Goal: Transaction & Acquisition: Book appointment/travel/reservation

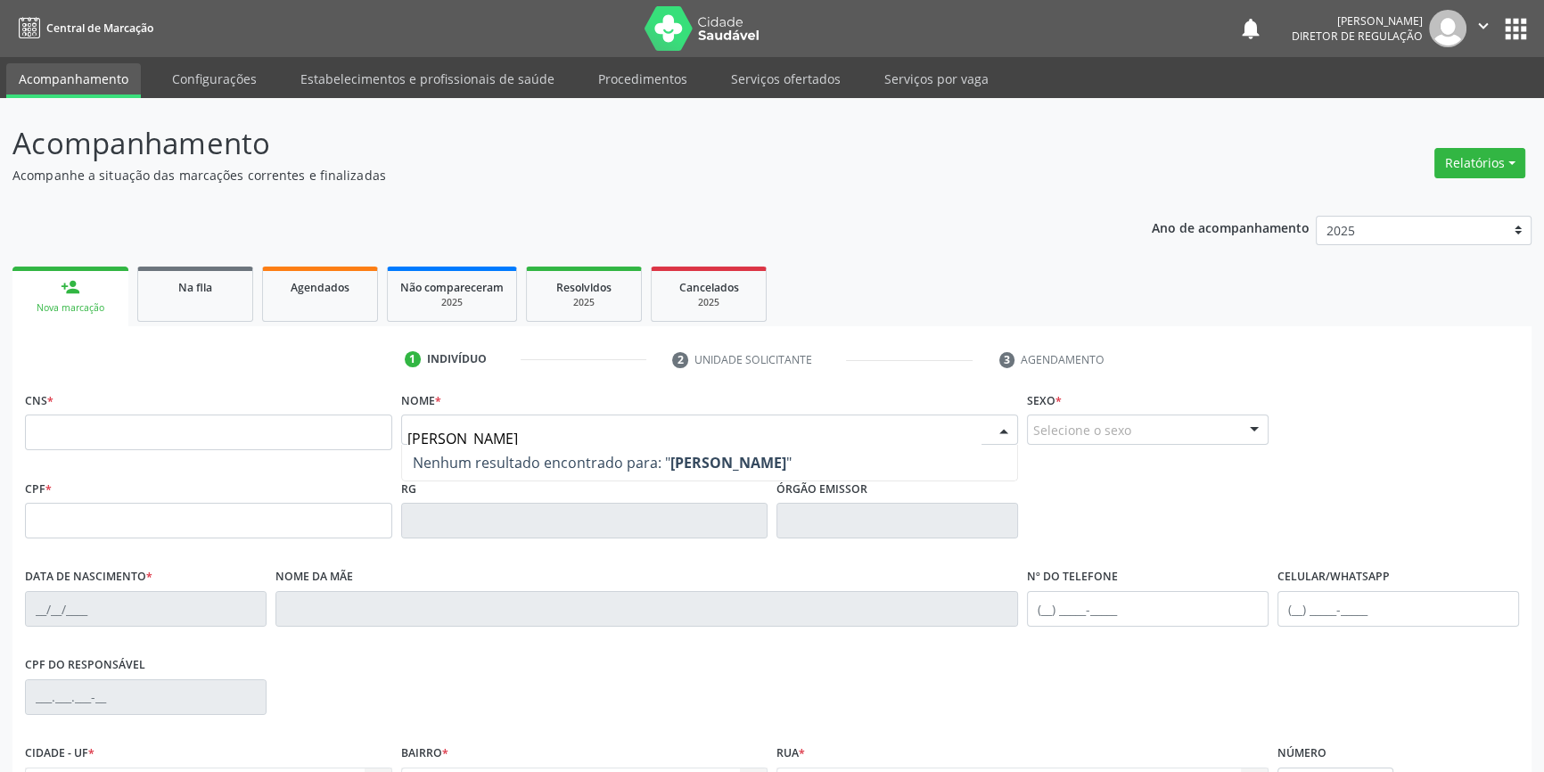
type input "[PERSON_NAME]"
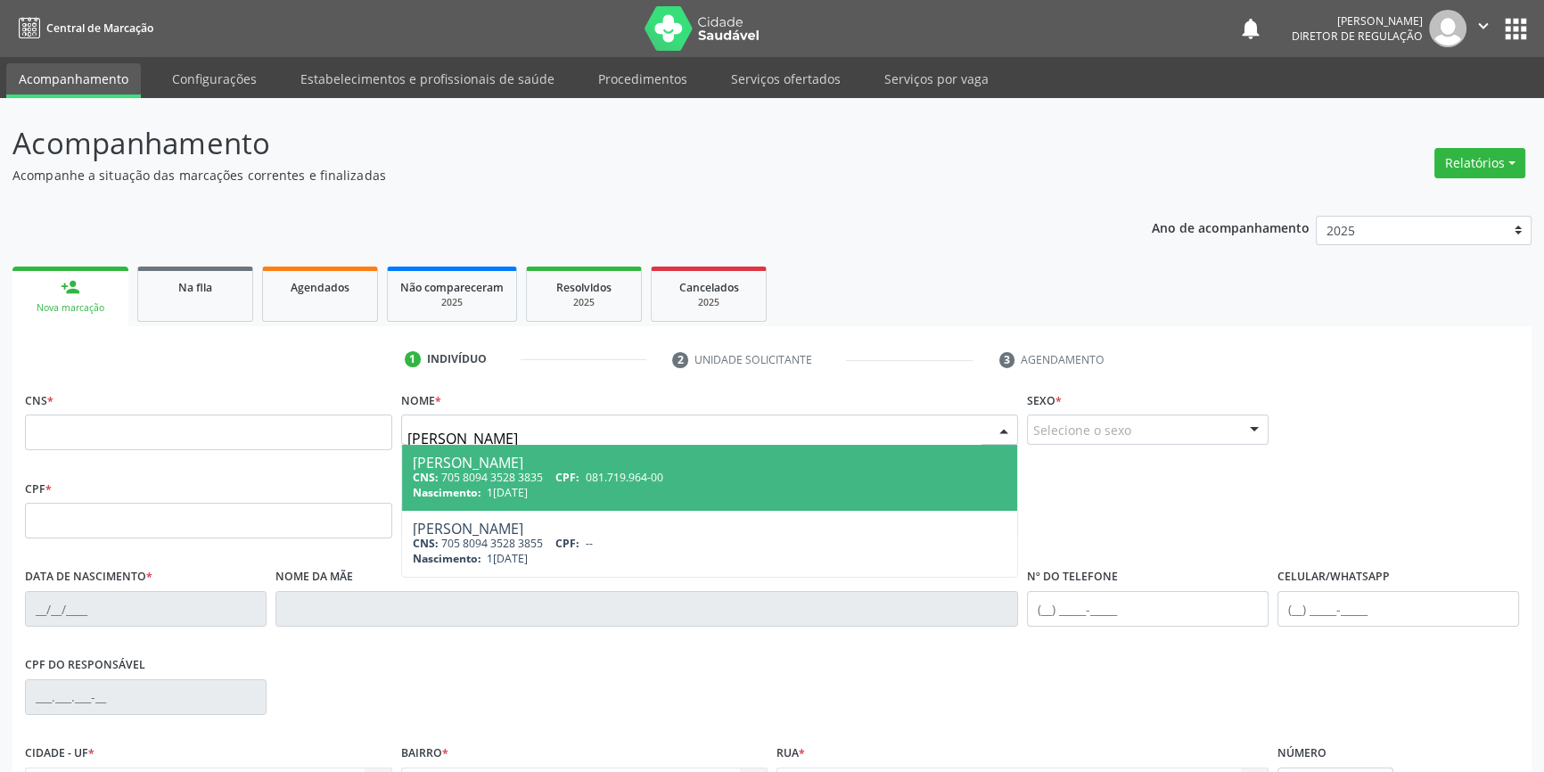
click at [568, 487] on div "Nascimento: 1[DATE]" at bounding box center [710, 492] width 595 height 15
type input "705 8094 3528 3835"
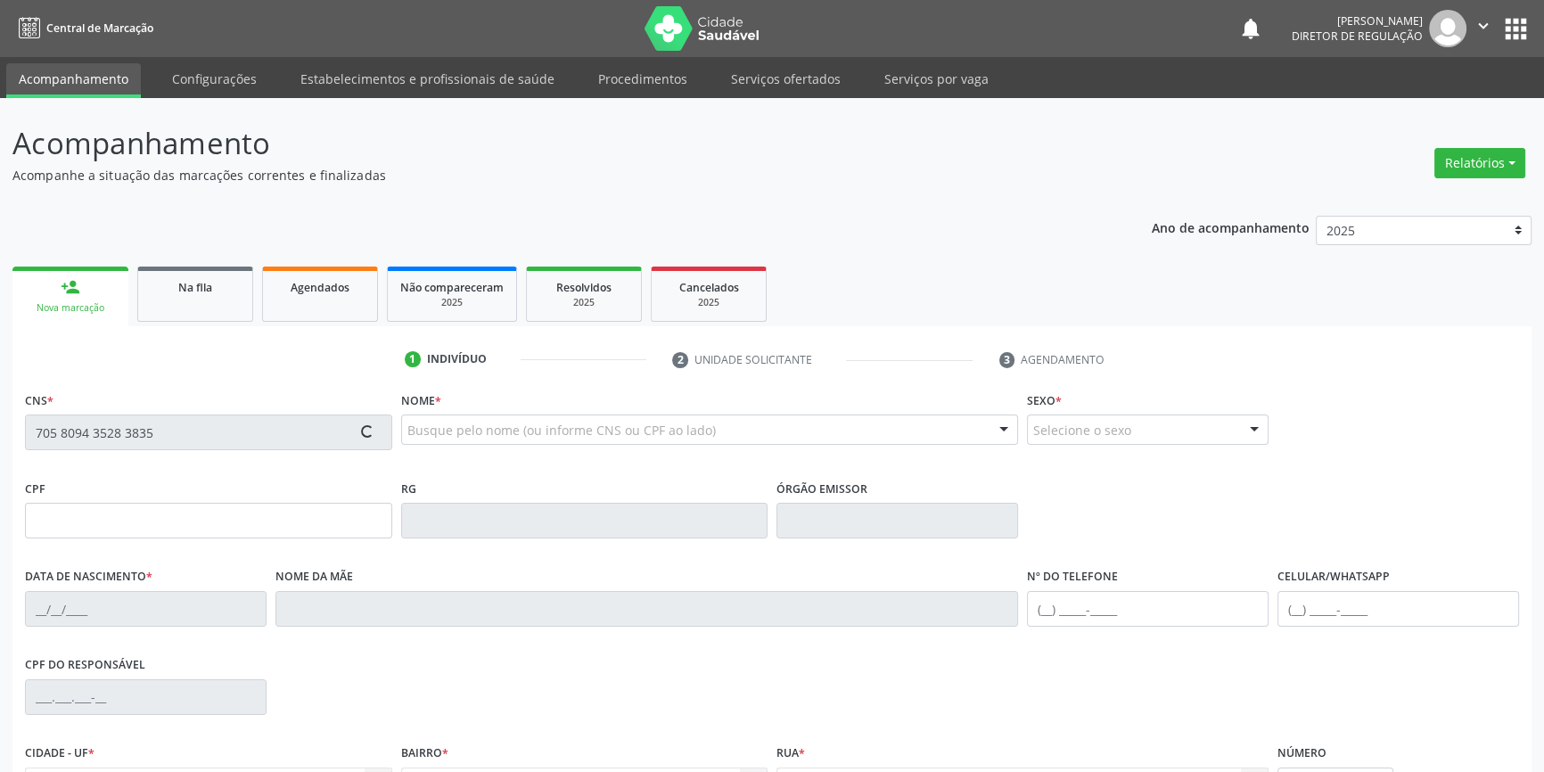
type input "081.719.964-00"
type input "1[DATE]"
type input "Railde [PERSON_NAME]"
type input "[PHONE_NUMBER]"
type input "392.203.974-04"
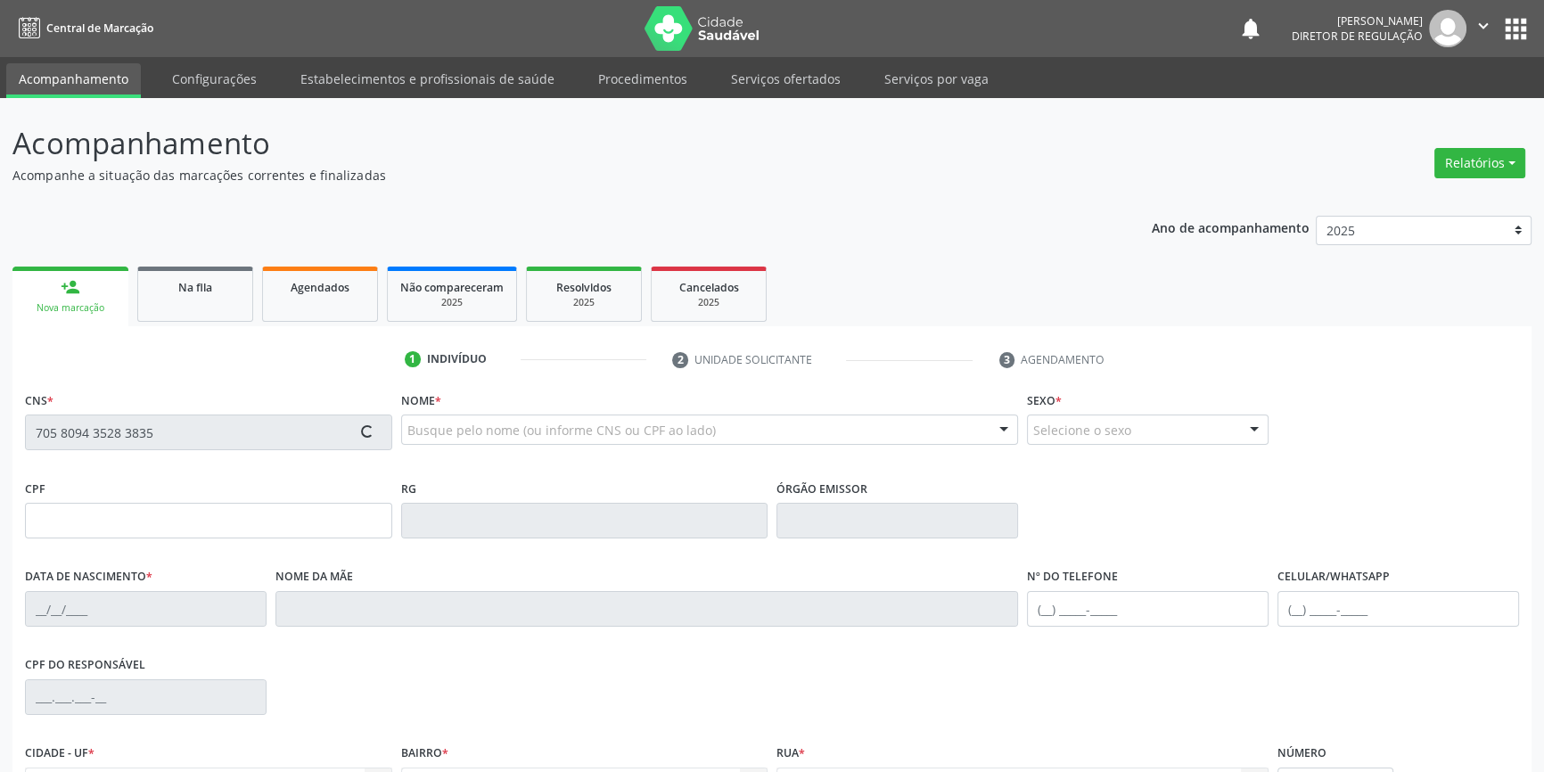
type input "15"
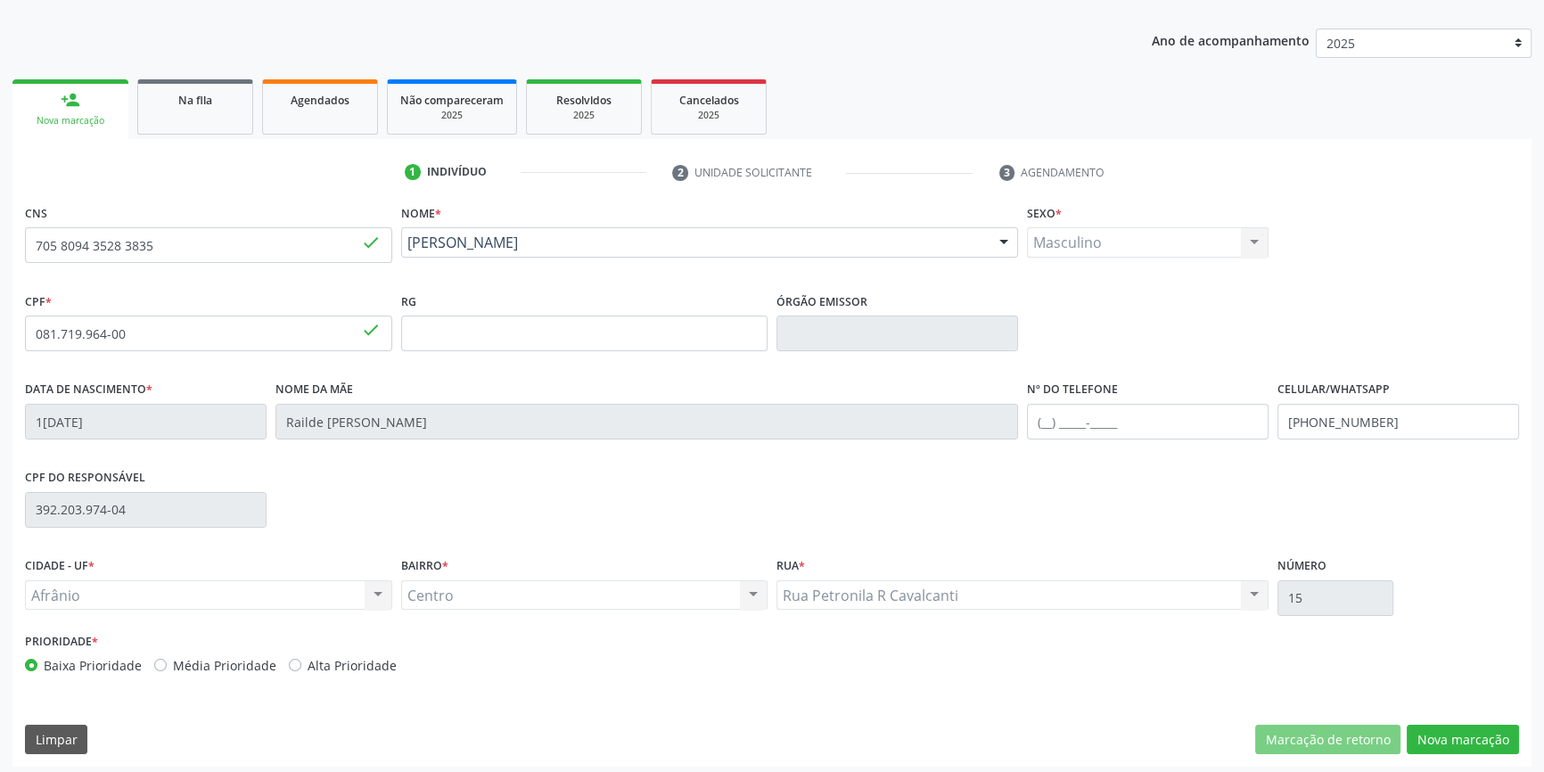
scroll to position [193, 0]
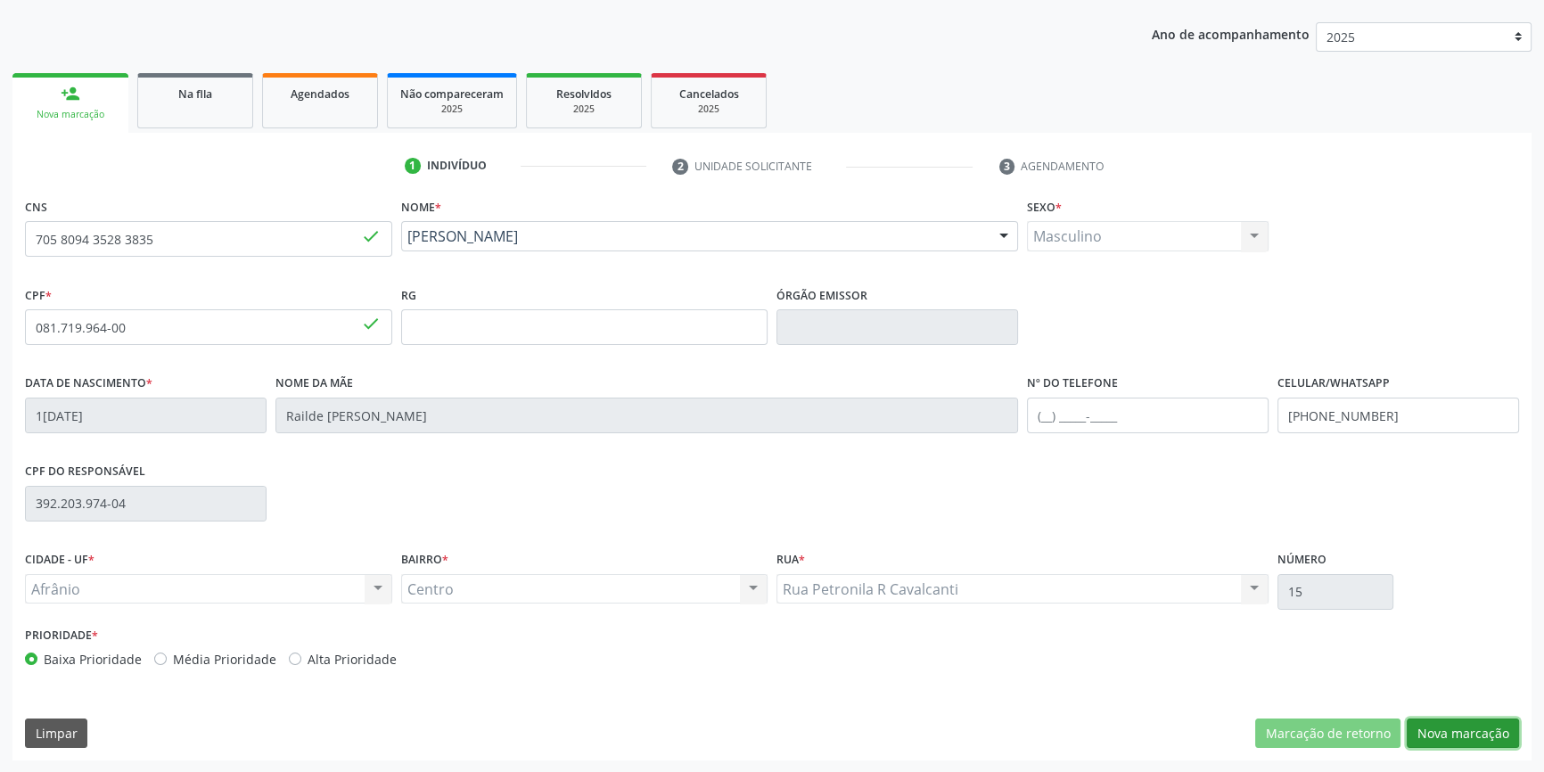
click at [1446, 731] on button "Nova marcação" at bounding box center [1463, 734] width 112 height 30
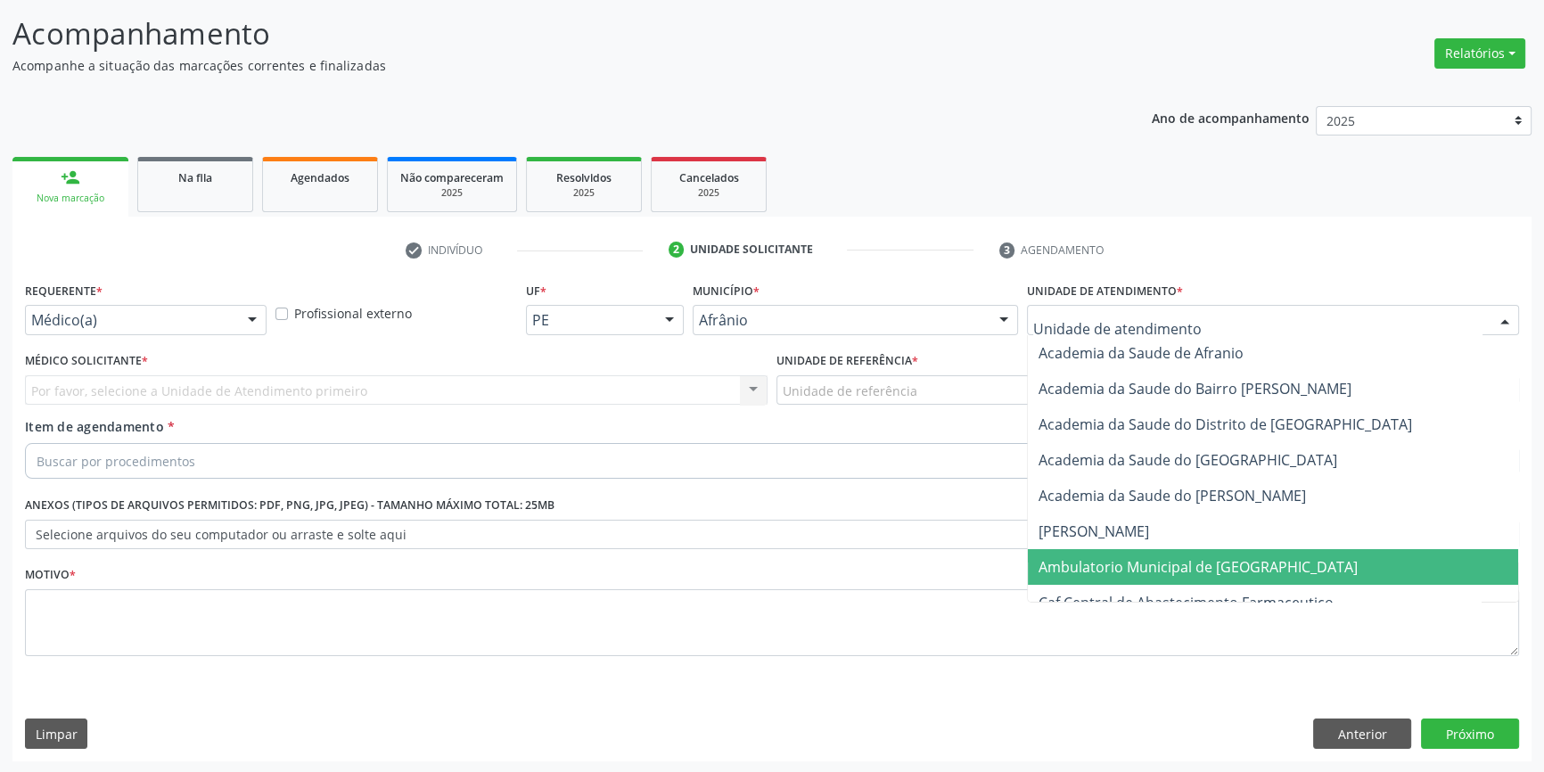
click at [1176, 557] on span "Ambulatorio Municipal de [GEOGRAPHIC_DATA]" at bounding box center [1198, 567] width 319 height 20
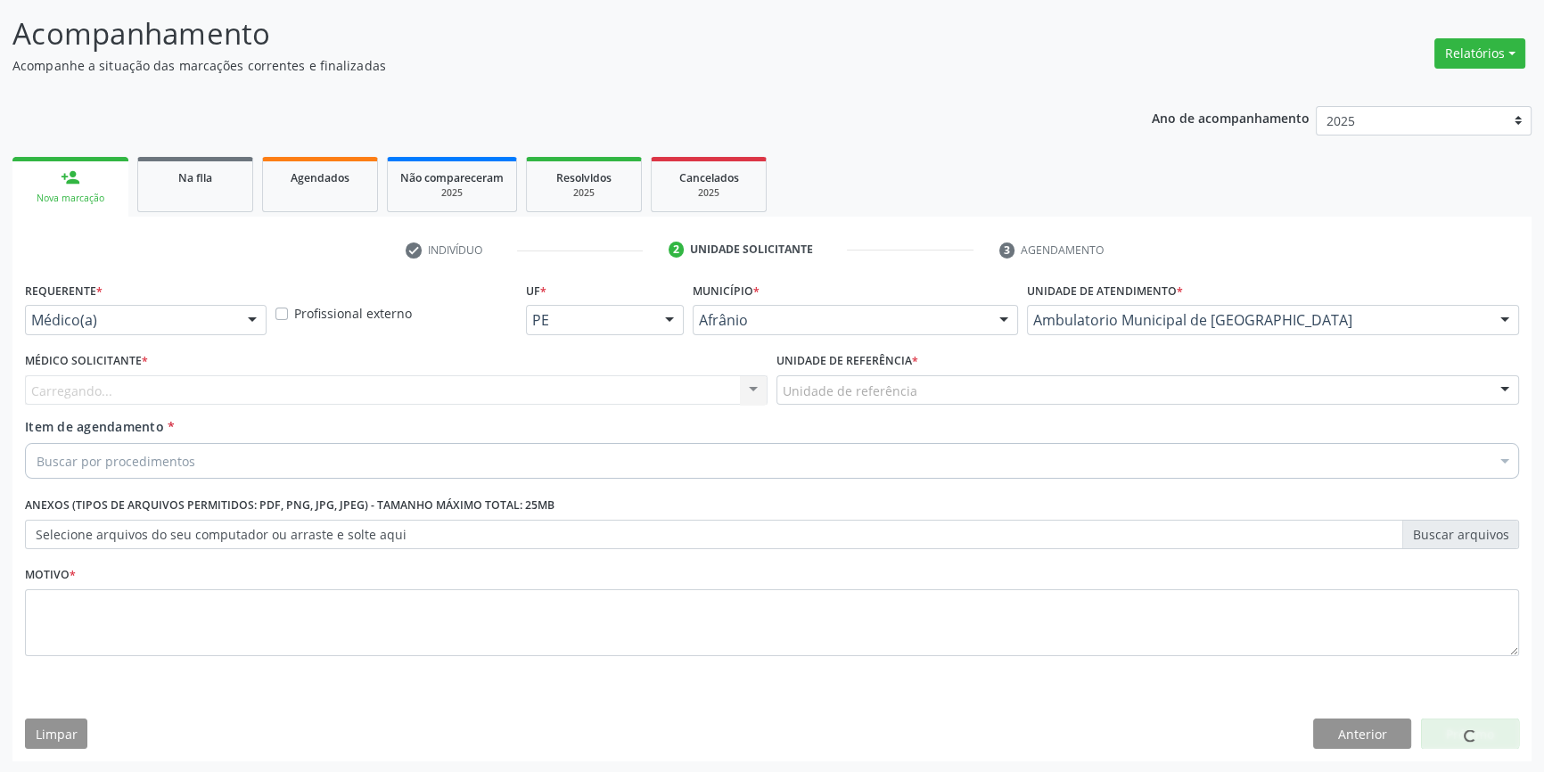
click at [922, 388] on div "Unidade de referência" at bounding box center [1148, 390] width 743 height 30
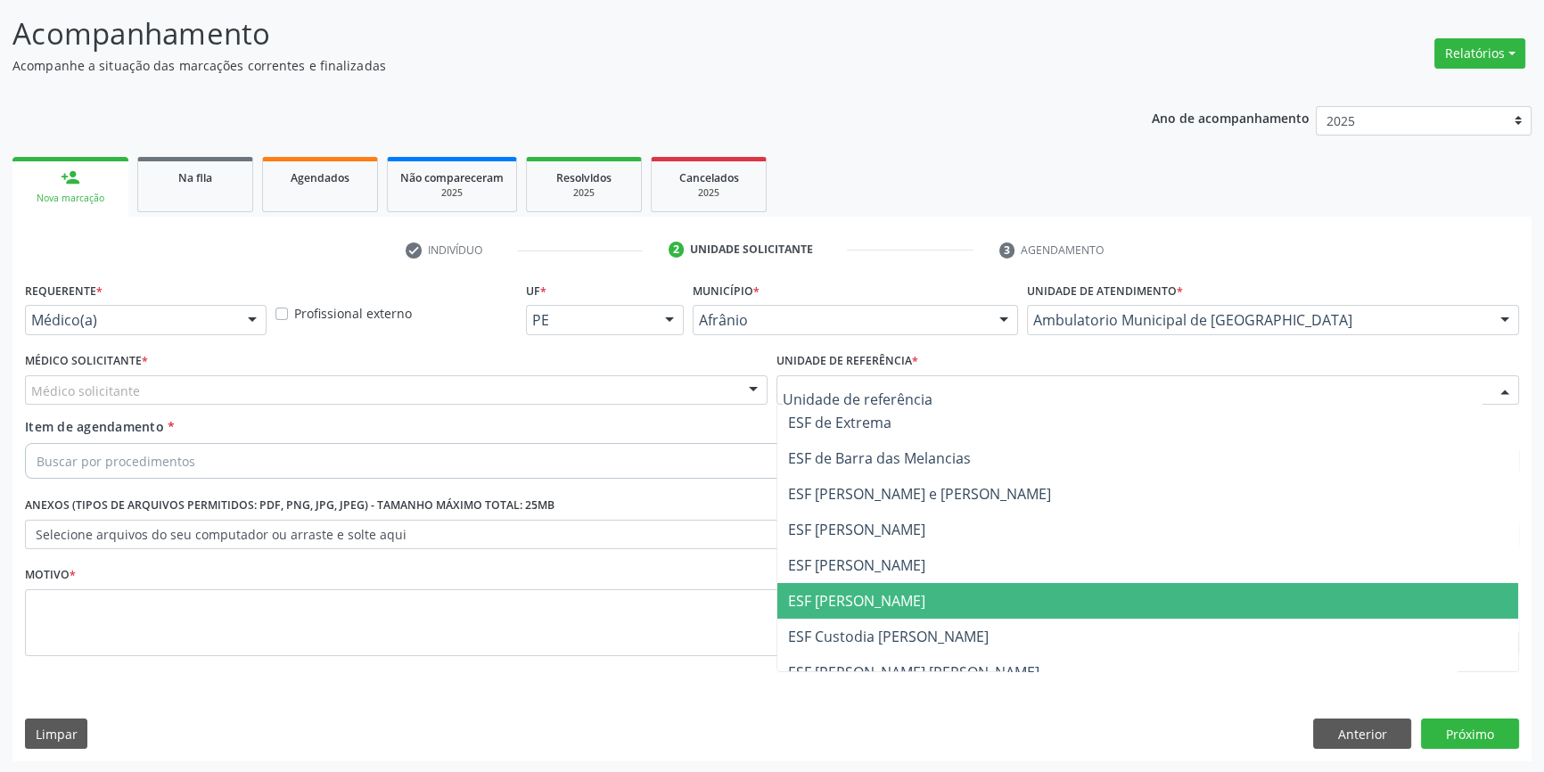
click at [900, 601] on span "ESF [PERSON_NAME]" at bounding box center [1148, 601] width 741 height 36
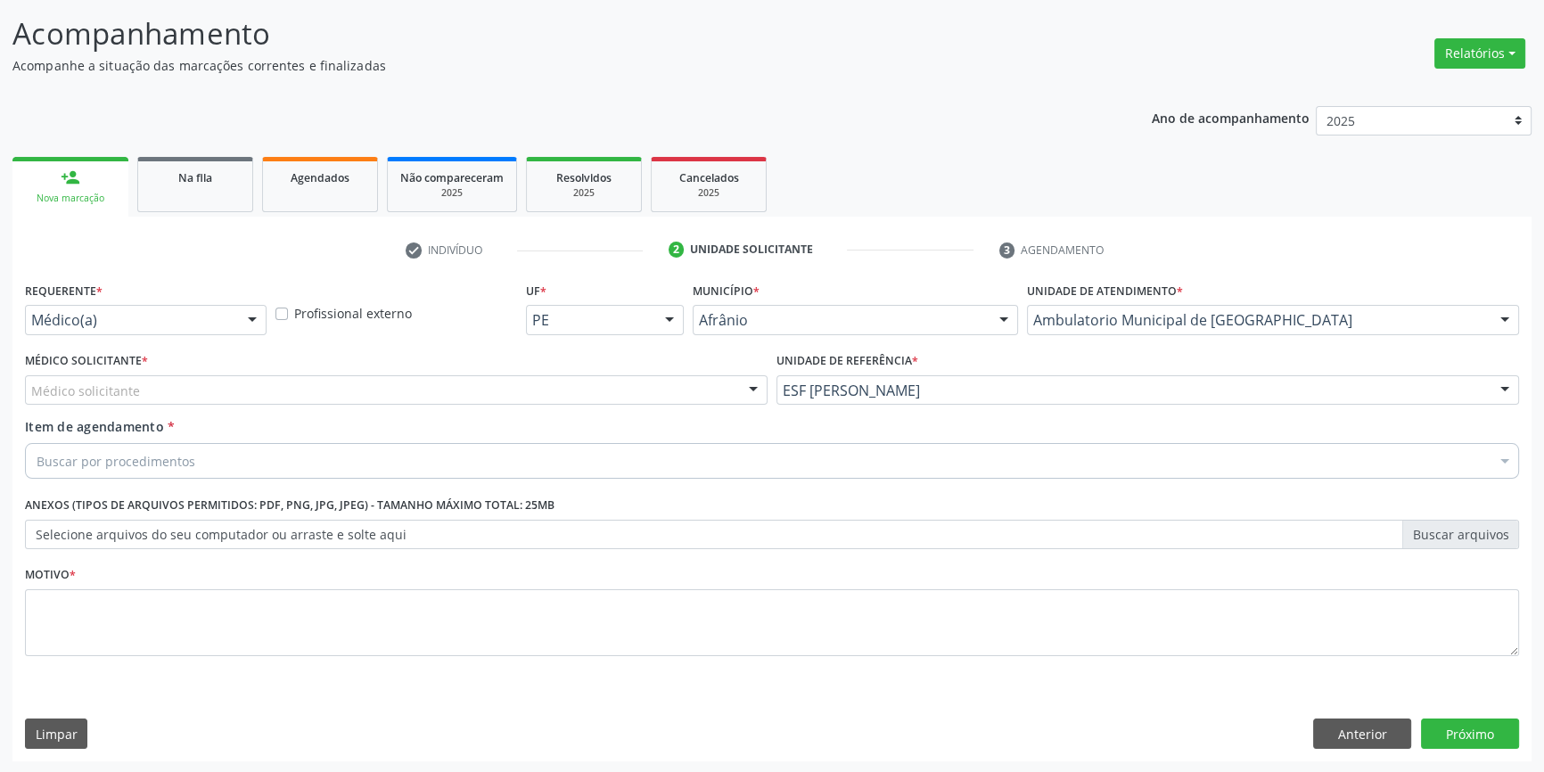
click at [294, 461] on div "Buscar por procedimentos" at bounding box center [772, 461] width 1494 height 36
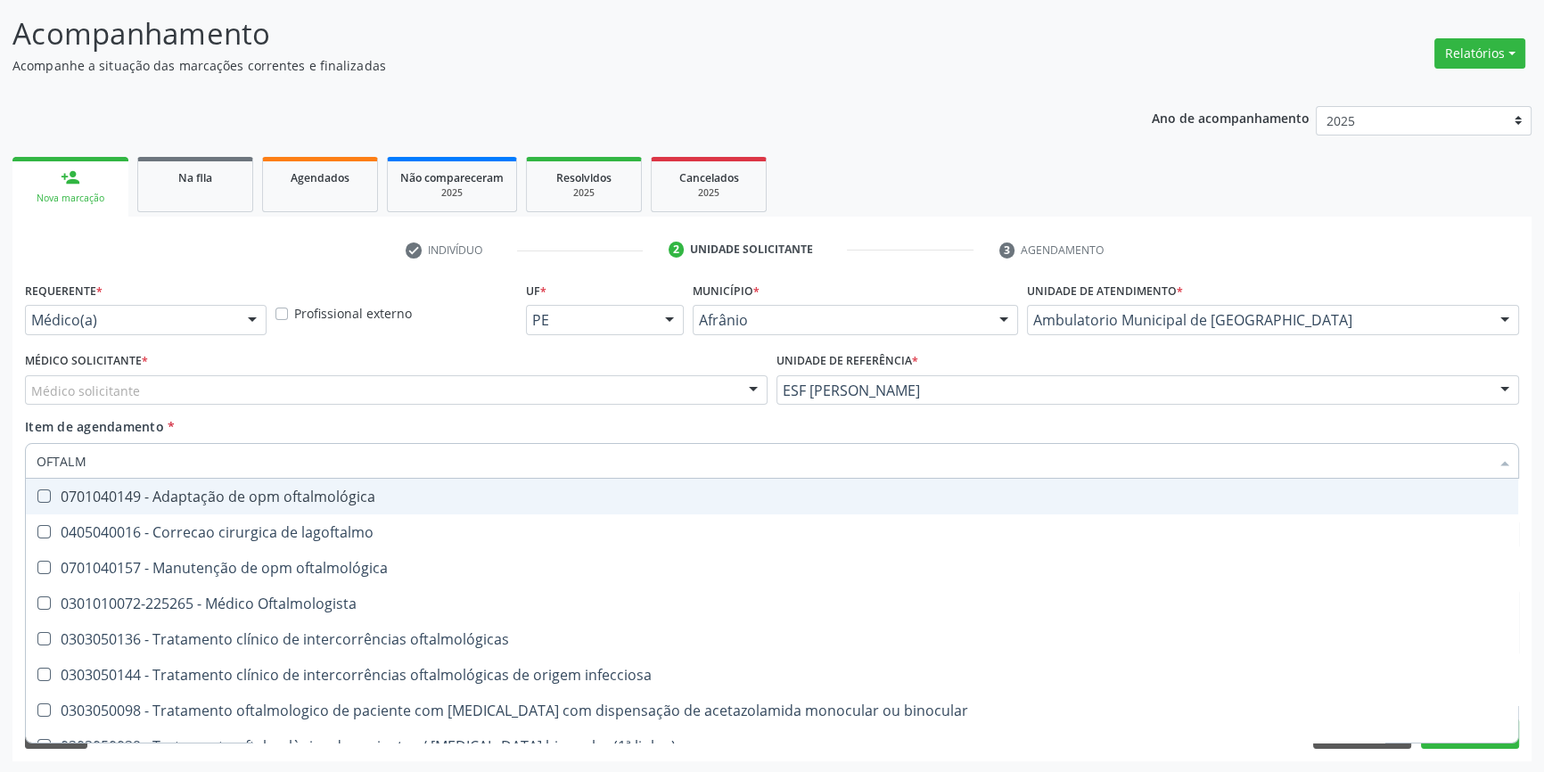
type input "OFTALMO"
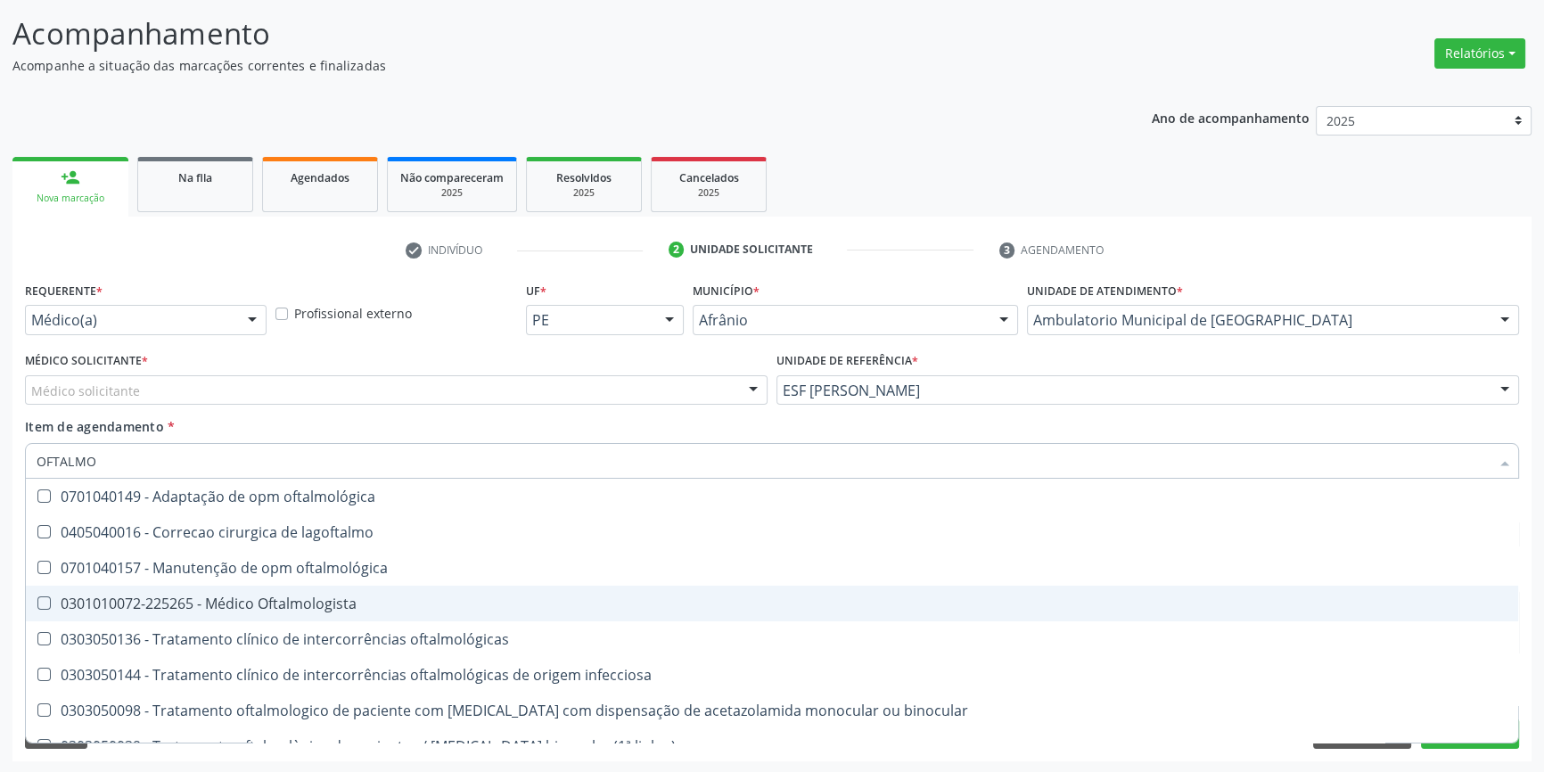
click at [305, 605] on div "0301010072-225265 - Médico Oftalmologista" at bounding box center [772, 604] width 1471 height 14
checkbox Oftalmologista "true"
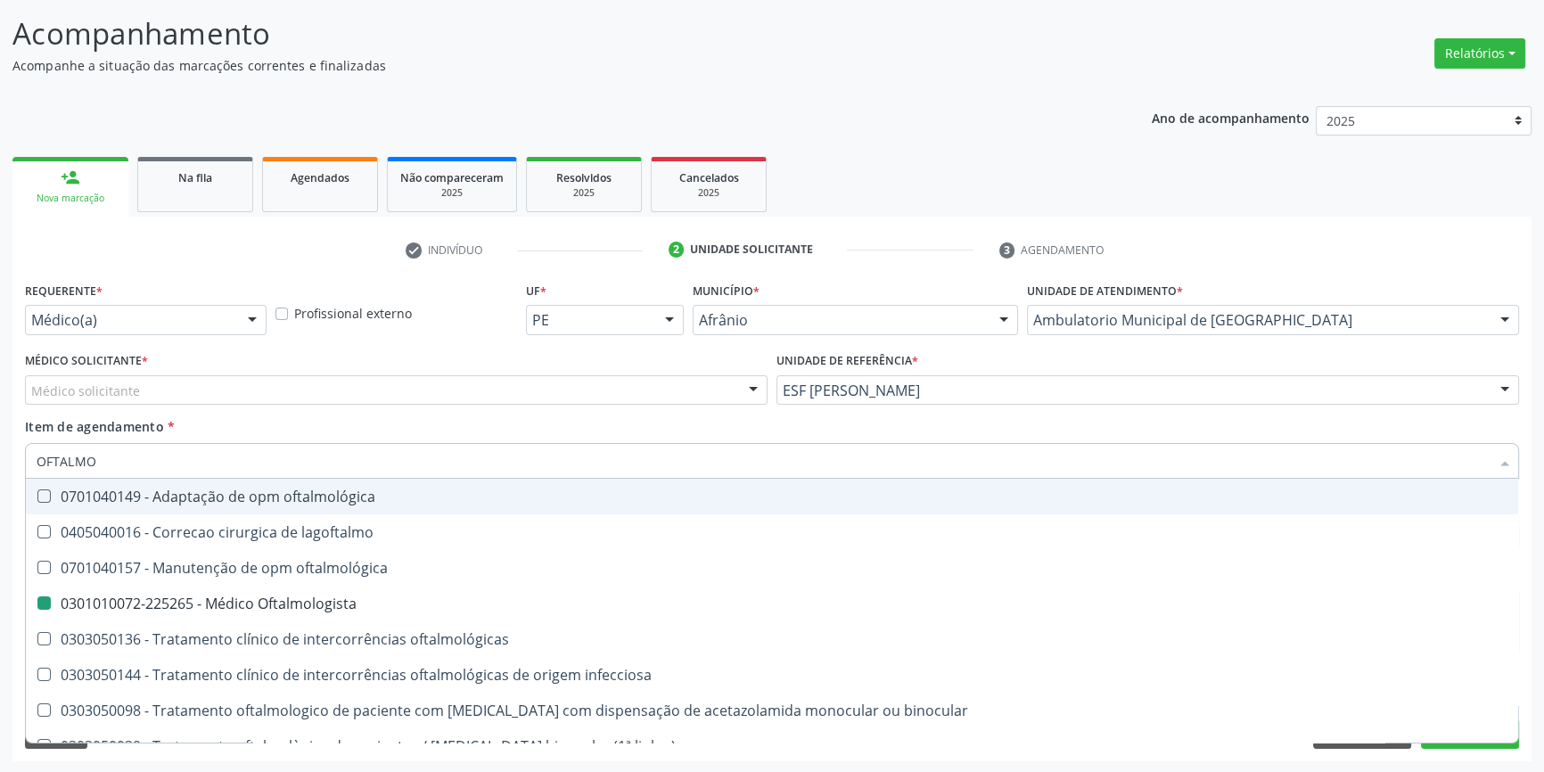
click at [206, 393] on div "Médico solicitante" at bounding box center [396, 390] width 743 height 30
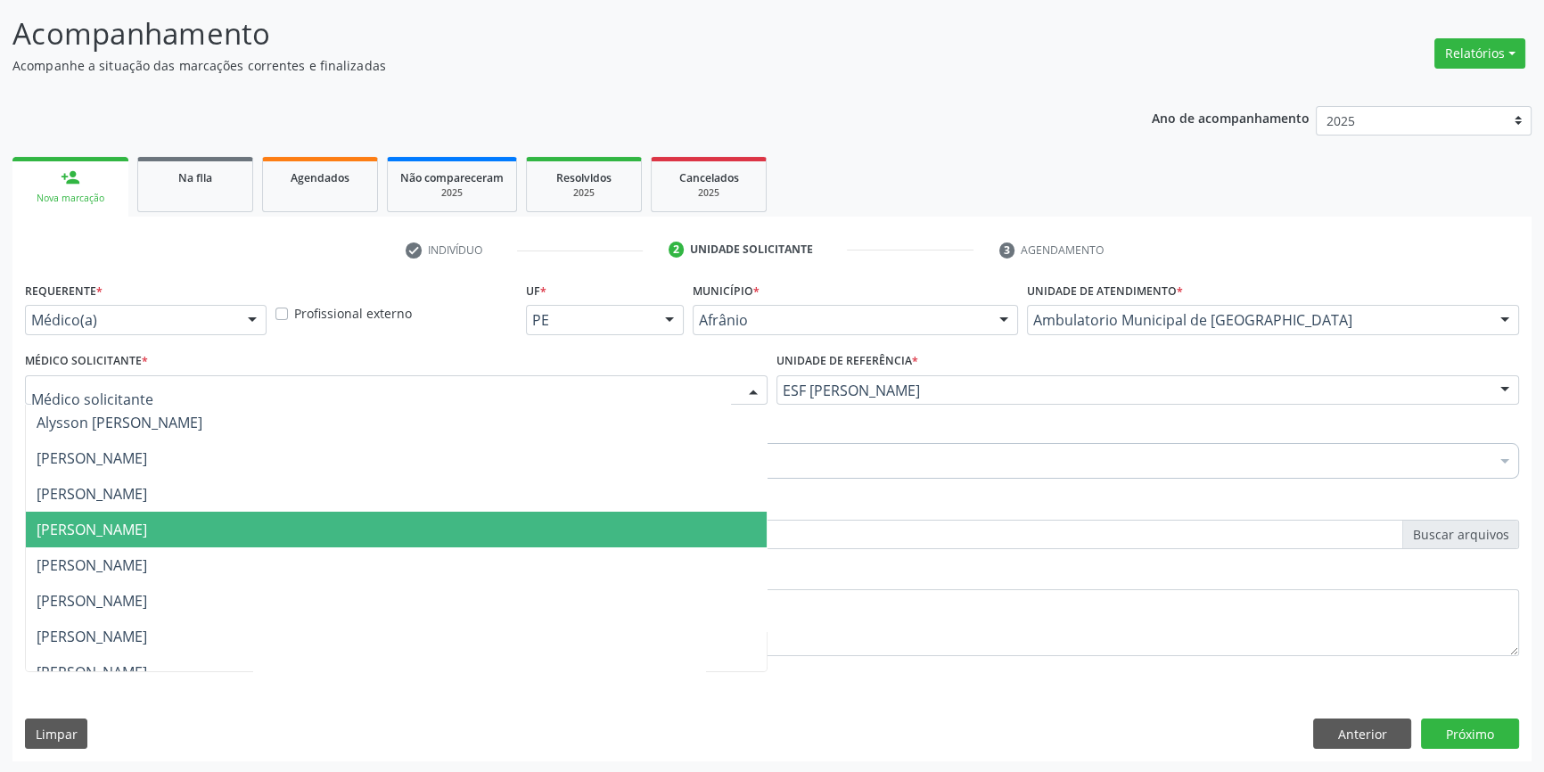
click at [147, 527] on span "[PERSON_NAME]" at bounding box center [92, 530] width 111 height 20
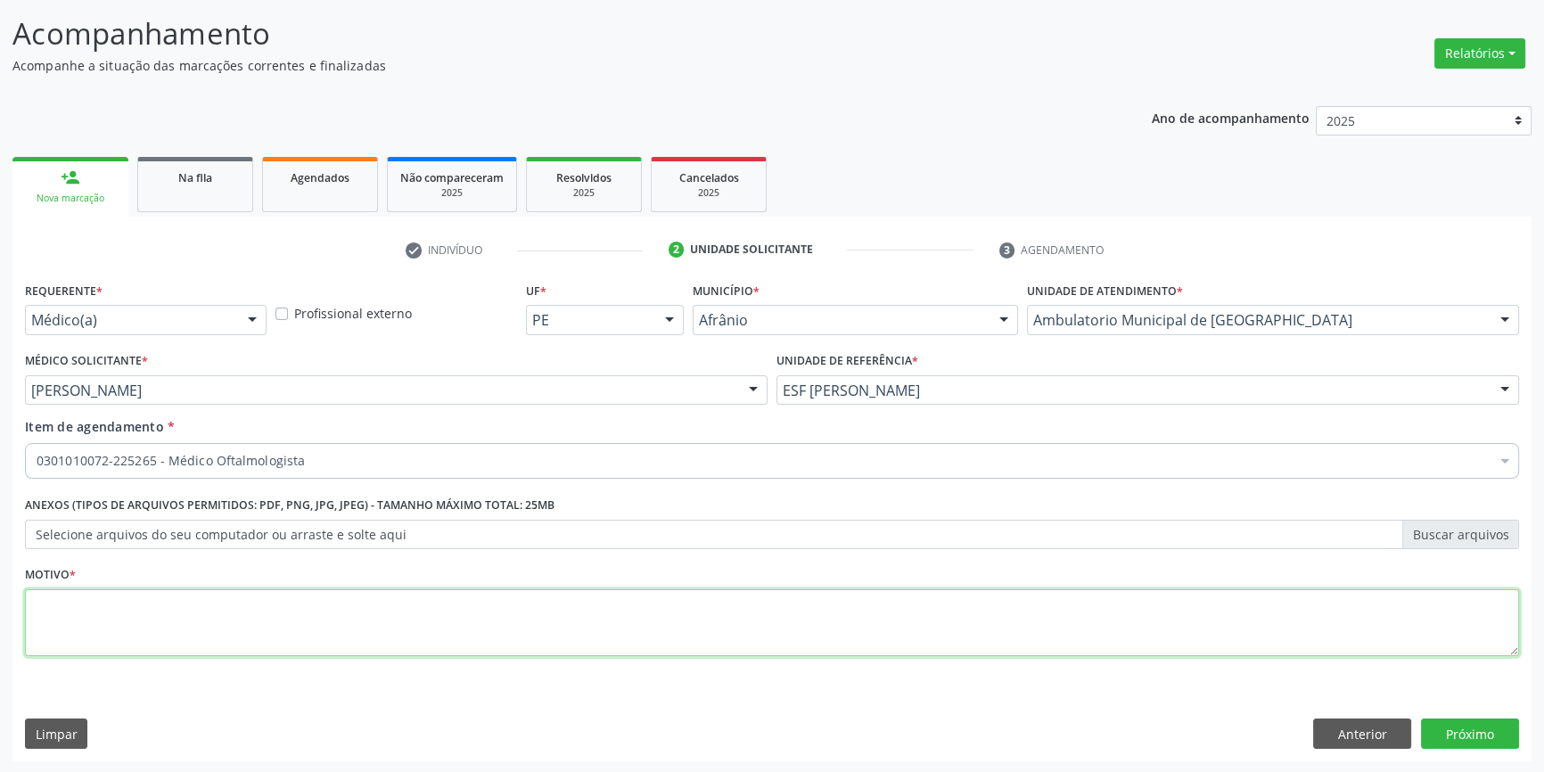
click at [169, 630] on textarea at bounding box center [772, 623] width 1494 height 68
type textarea "'"
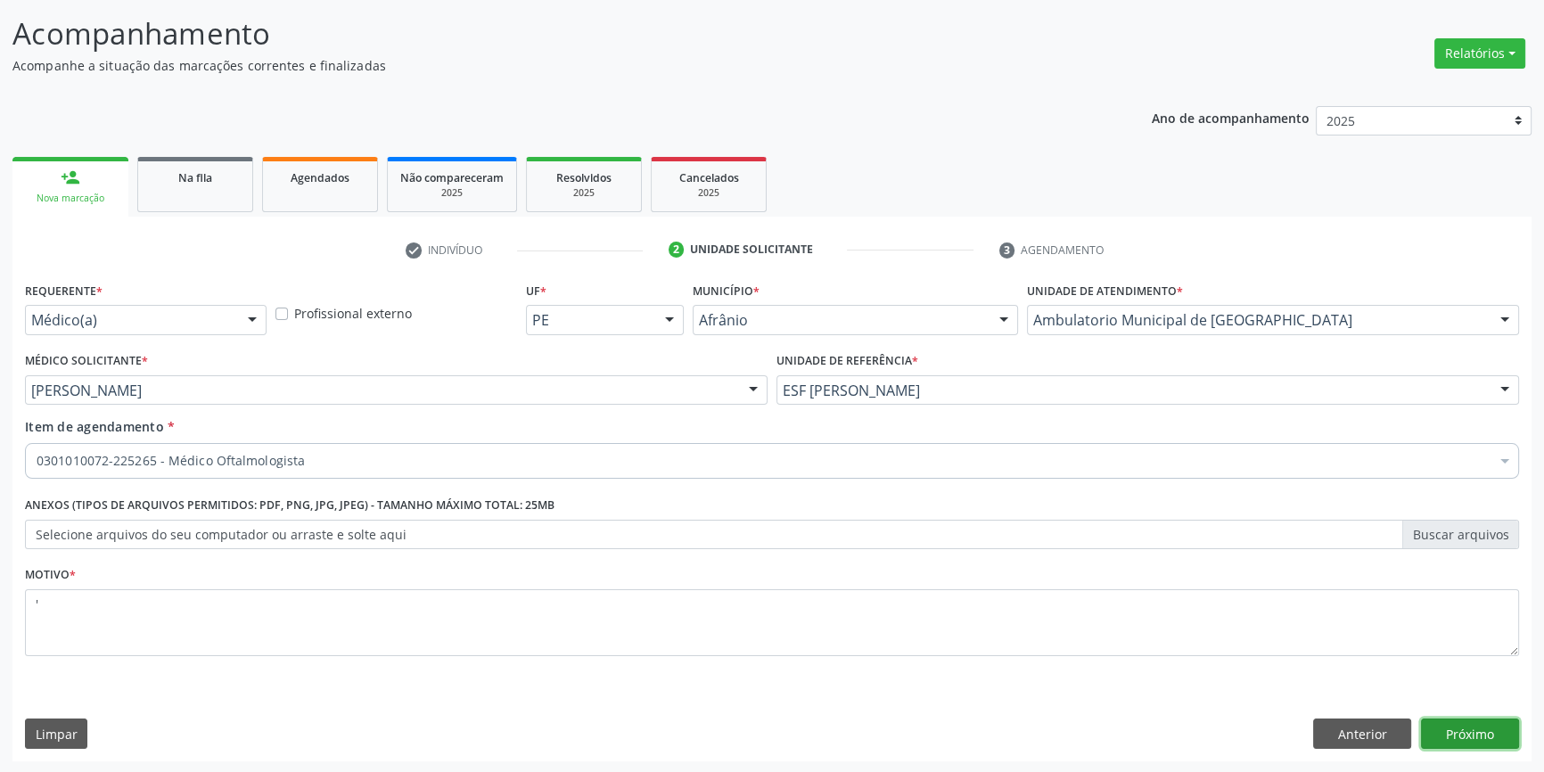
click at [1458, 721] on button "Próximo" at bounding box center [1470, 734] width 98 height 30
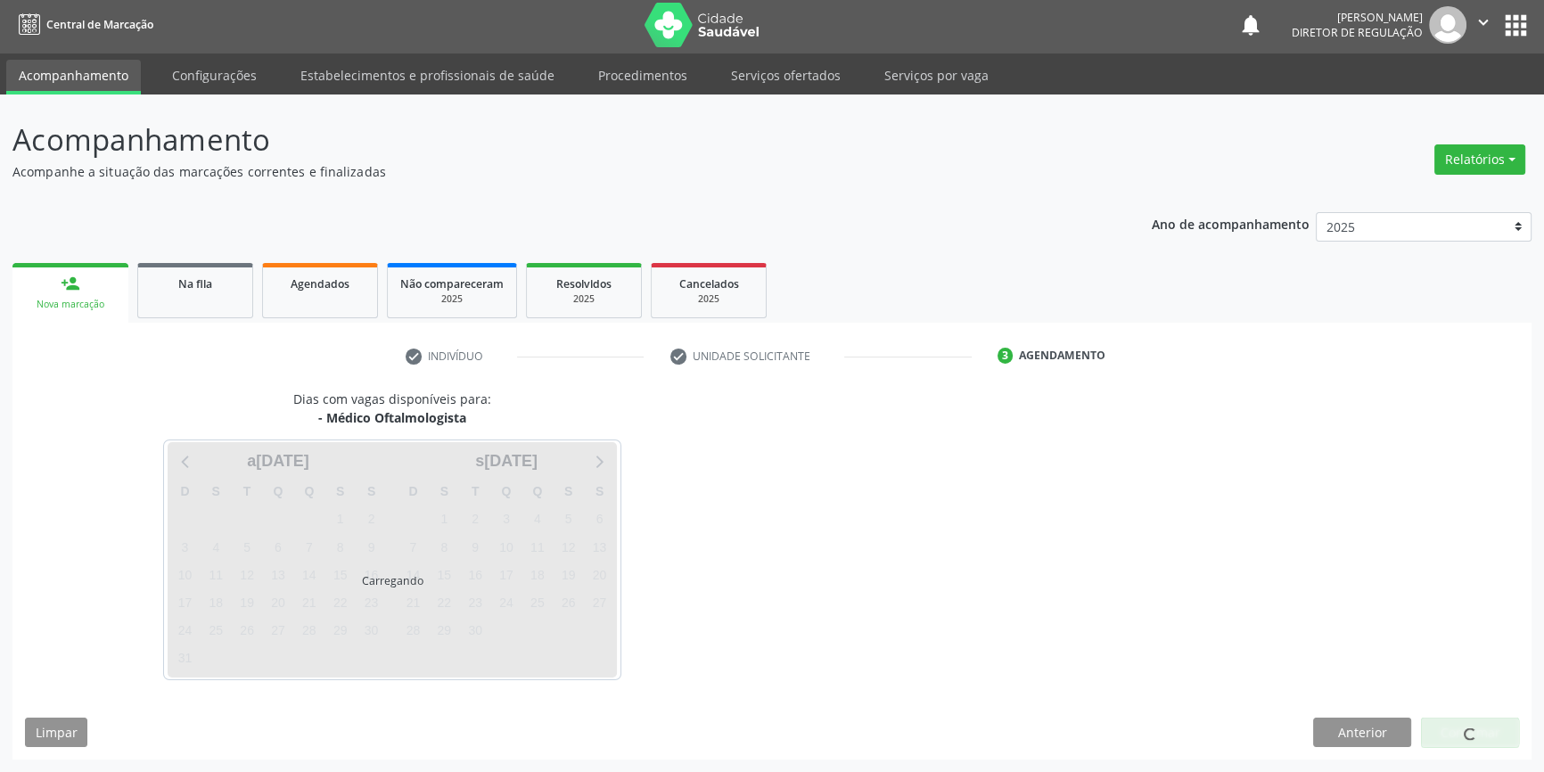
scroll to position [2, 0]
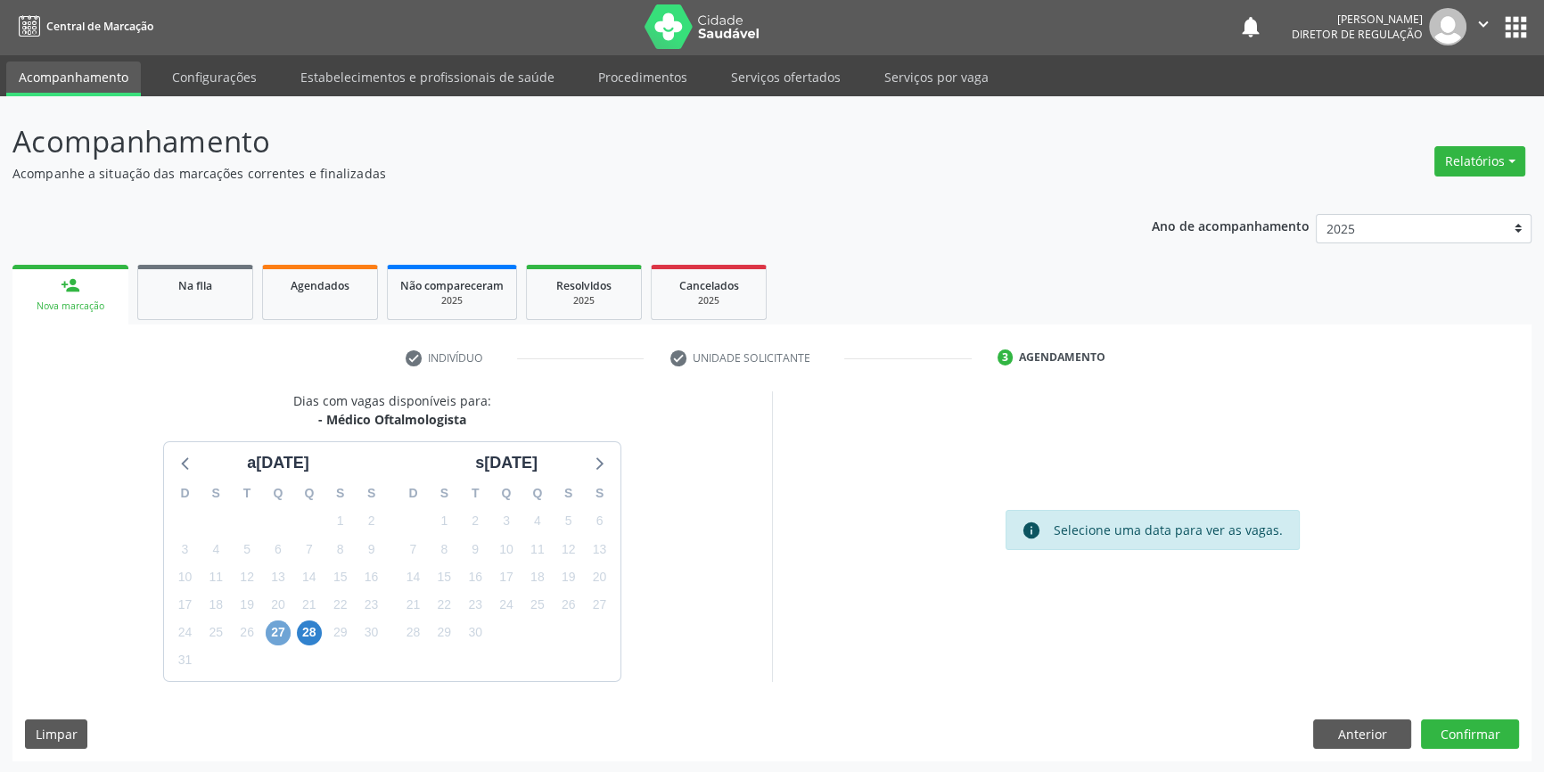
click at [274, 632] on span "27" at bounding box center [278, 633] width 25 height 25
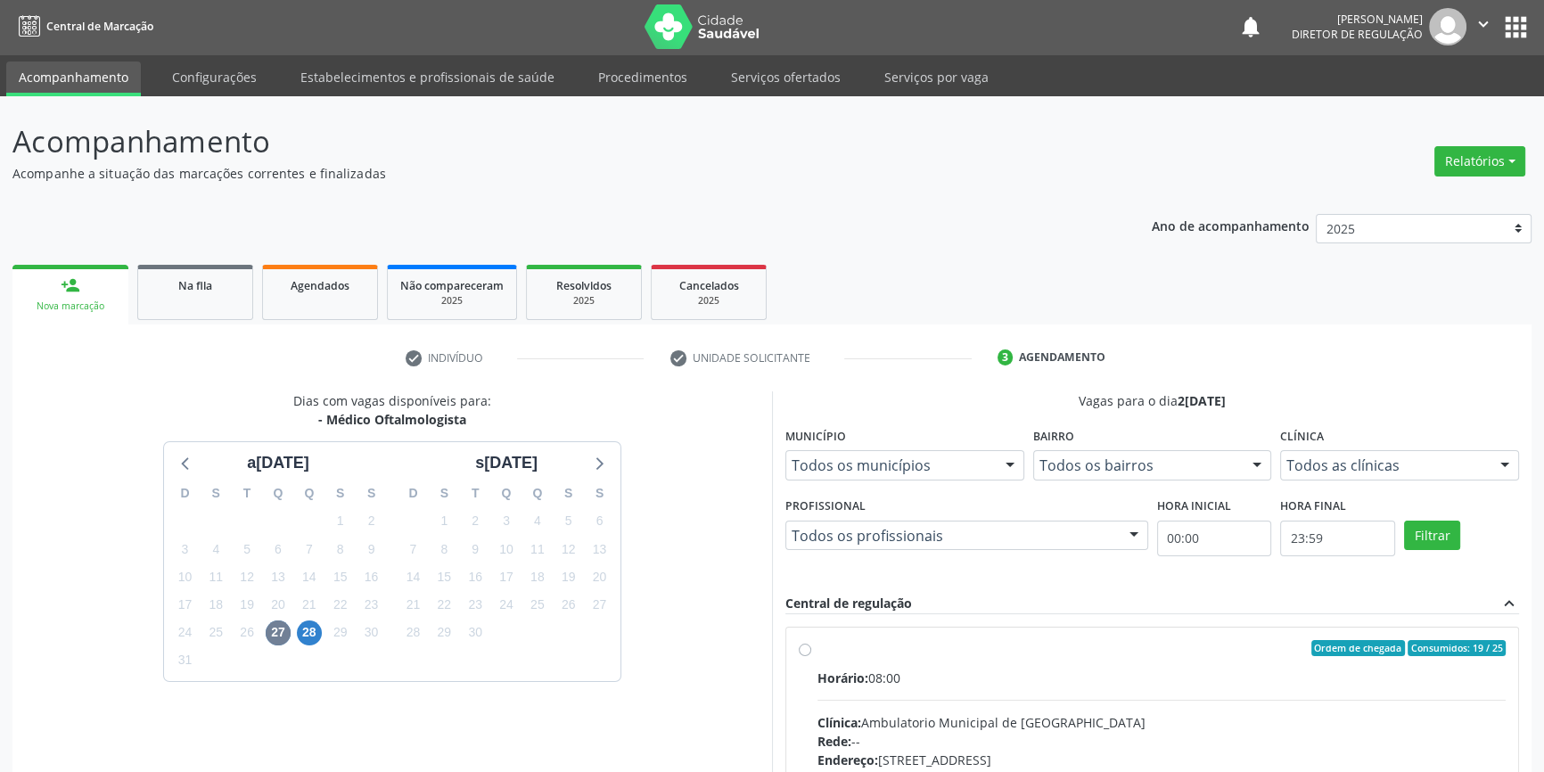
click at [858, 664] on label "Ordem de chegada Consumidos: 19 / 25 Horário: 08:00 Clínica: Ambulatorio Munici…" at bounding box center [1162, 777] width 688 height 274
click at [811, 656] on input "Ordem de chegada Consumidos: 19 / 25 Horário: 08:00 Clínica: Ambulatorio Munici…" at bounding box center [805, 648] width 12 height 16
radio input "true"
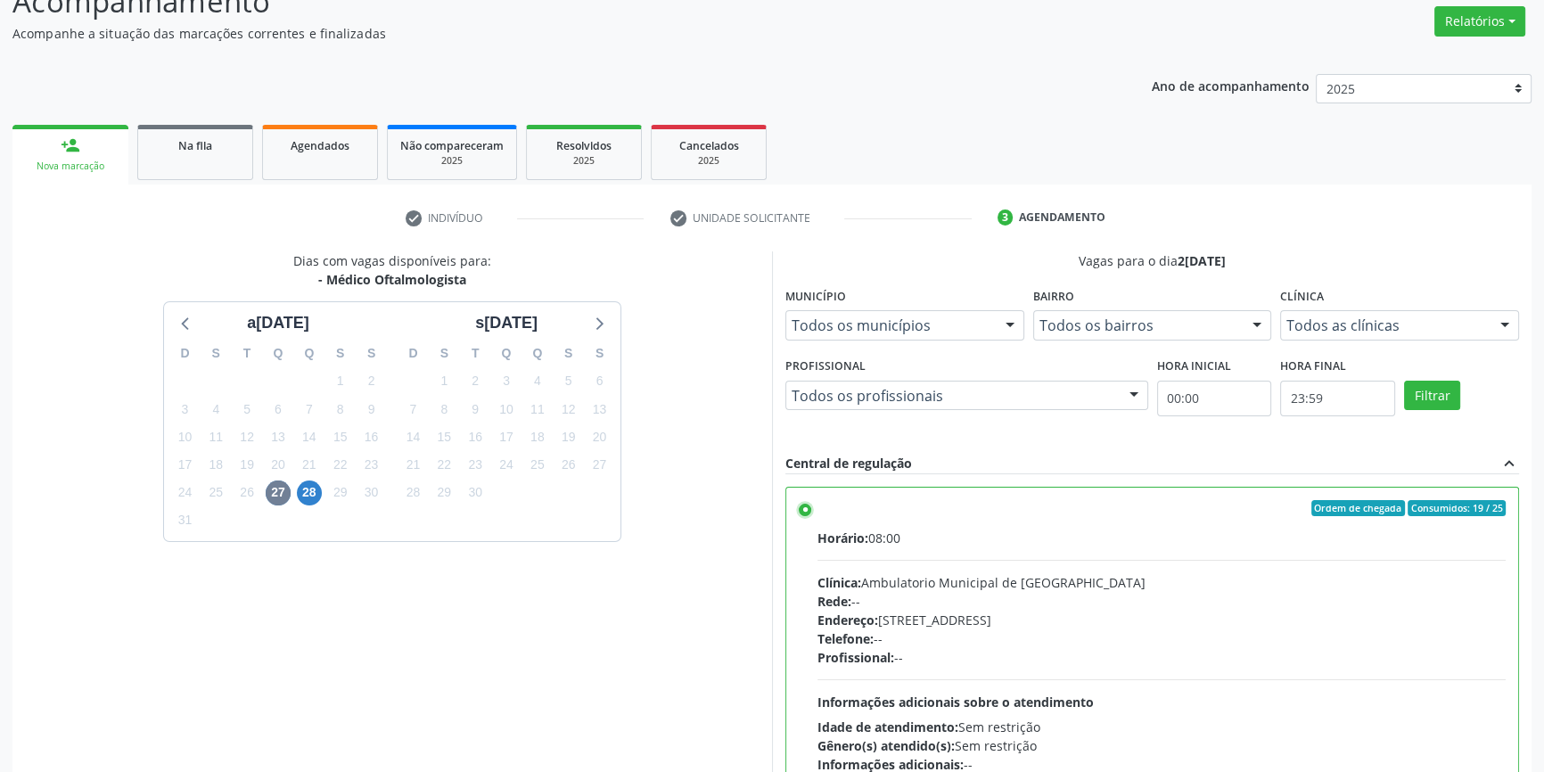
scroll to position [292, 0]
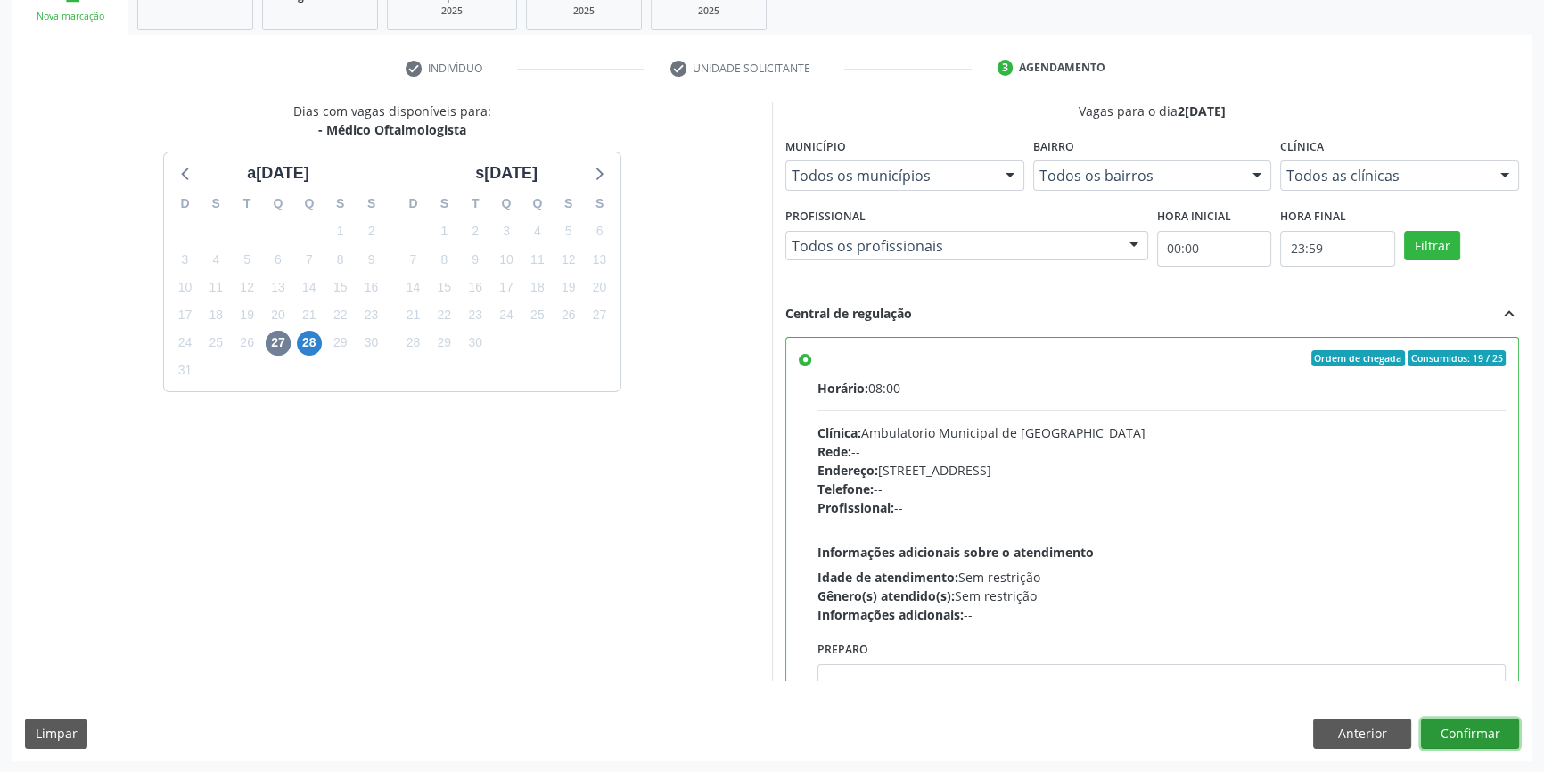
click at [1477, 735] on button "Confirmar" at bounding box center [1470, 734] width 98 height 30
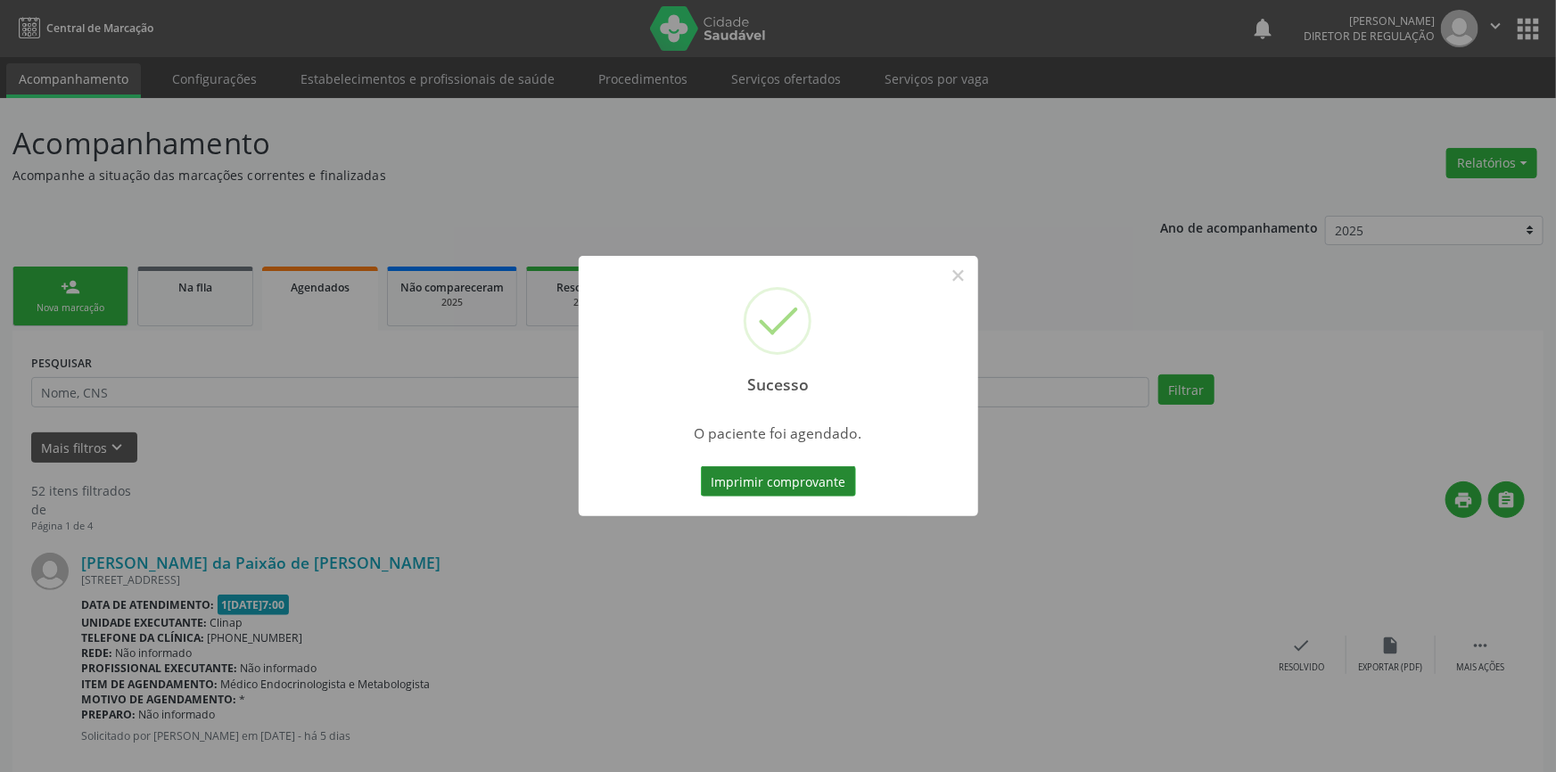
click at [826, 481] on button "Imprimir comprovante" at bounding box center [778, 481] width 155 height 30
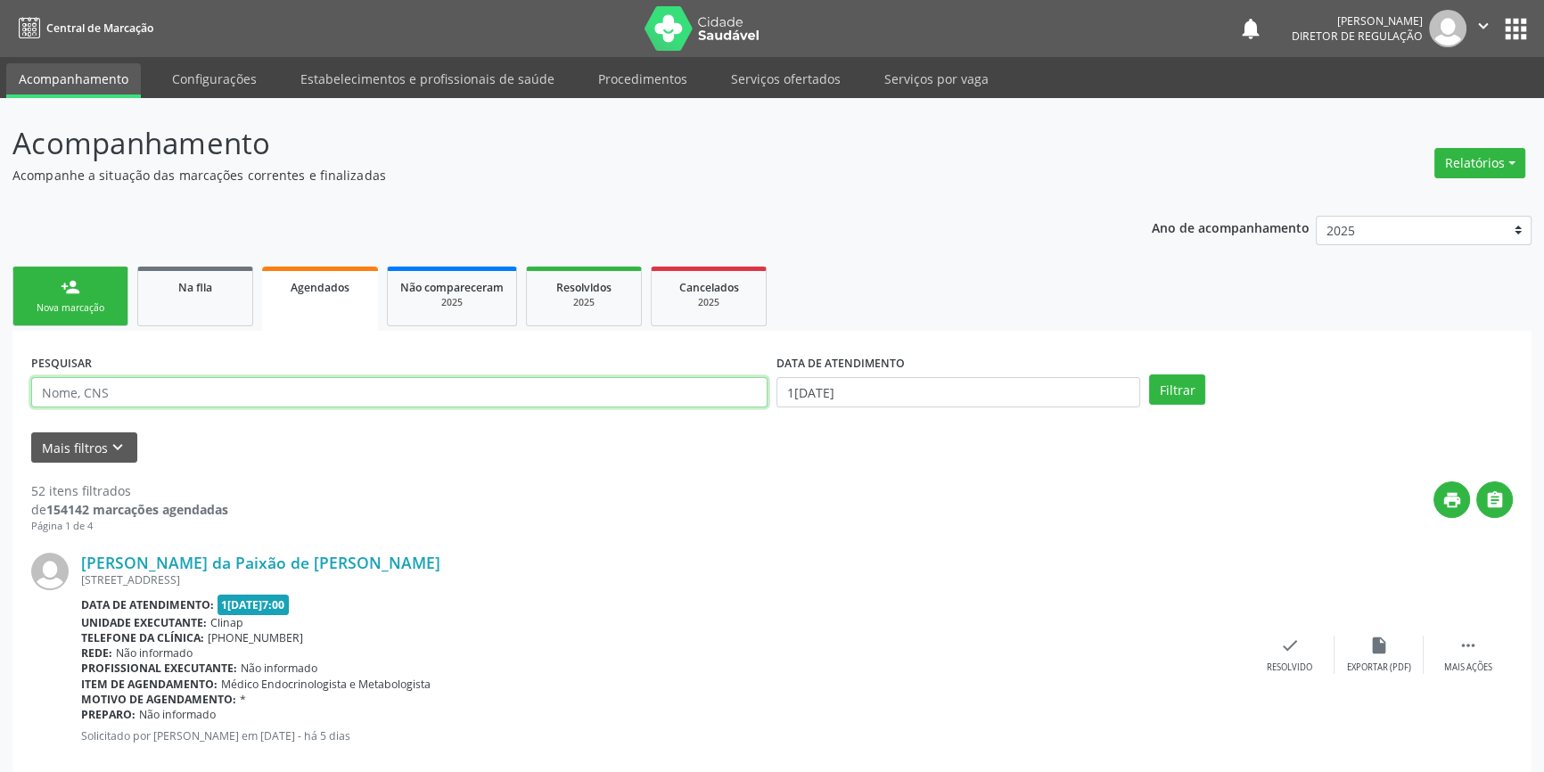
click at [186, 389] on input "text" at bounding box center [399, 392] width 737 height 30
type input "702102787094996"
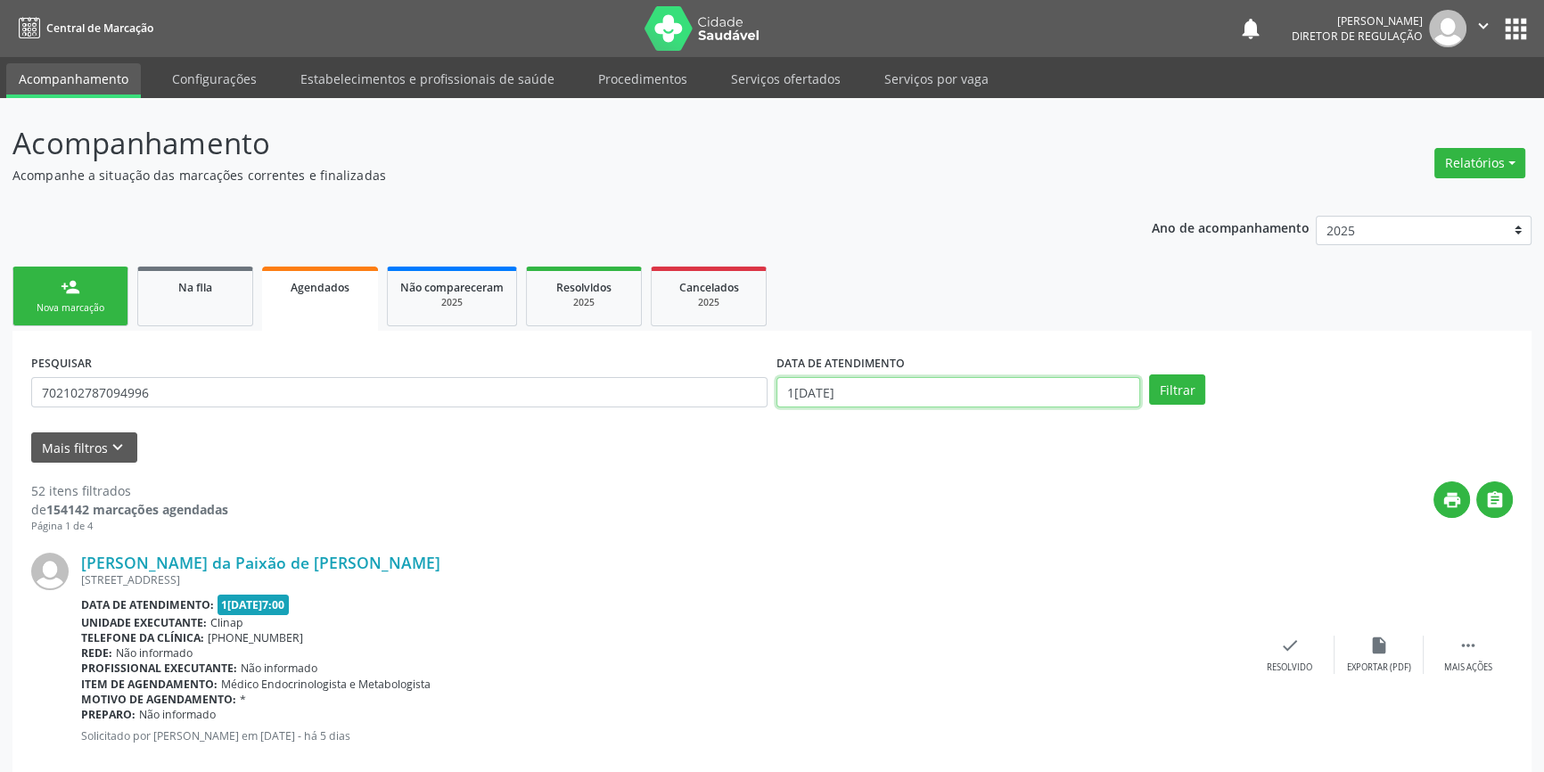
click at [836, 404] on body "Central de Marcação notifications [PERSON_NAME] Diretor de regulação  Configur…" at bounding box center [772, 386] width 1544 height 772
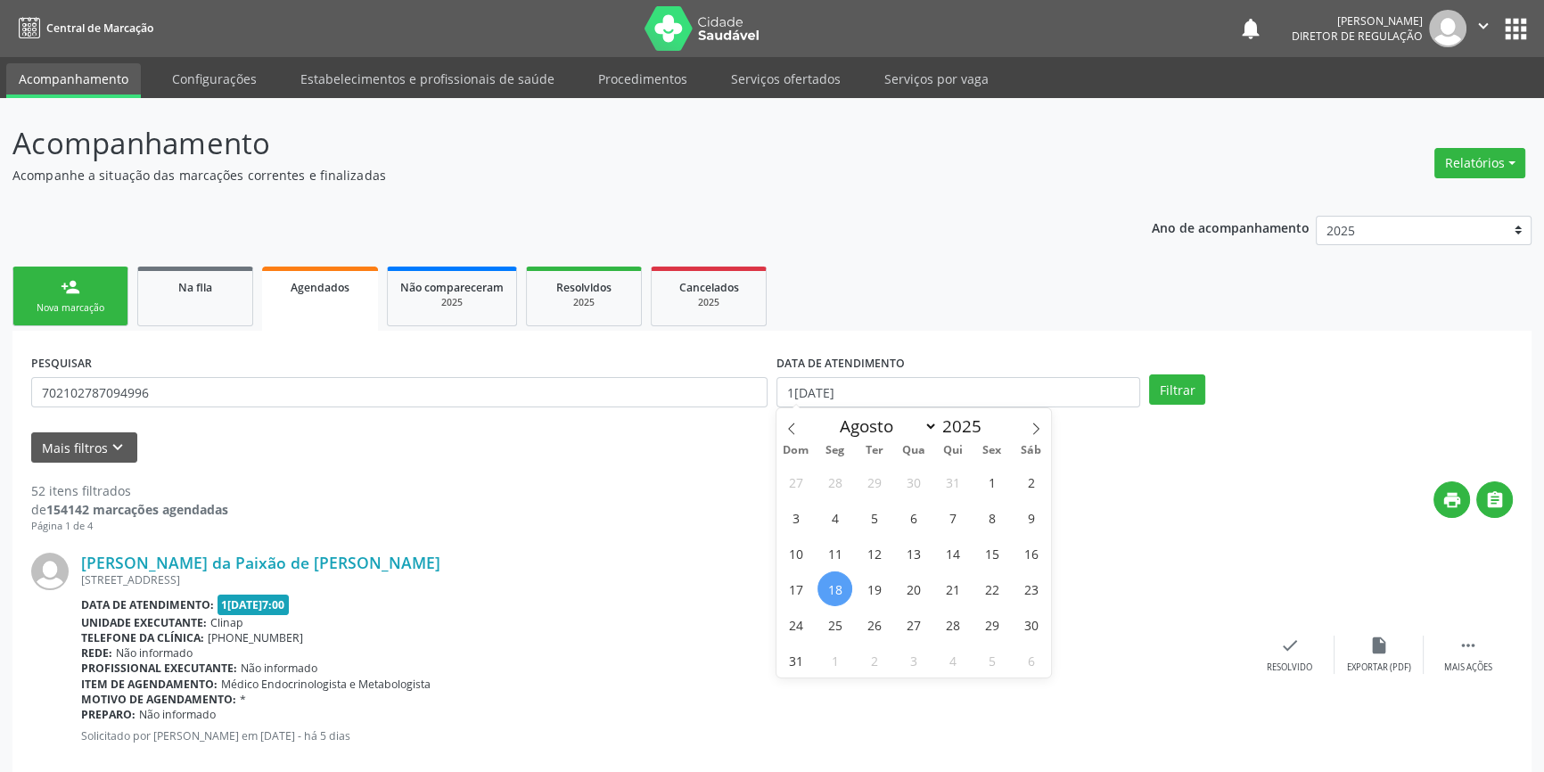
click at [976, 490] on div "27 28 29 30 31 1 2 3 4 5 6 7 8 9 10 11 12 13 14 15 16 17 18 19 20 21 22 23 24 2…" at bounding box center [914, 571] width 275 height 214
click at [1000, 480] on span "1" at bounding box center [992, 482] width 35 height 35
type input "[DATE]"
click at [1034, 432] on icon at bounding box center [1036, 429] width 6 height 12
select select "8"
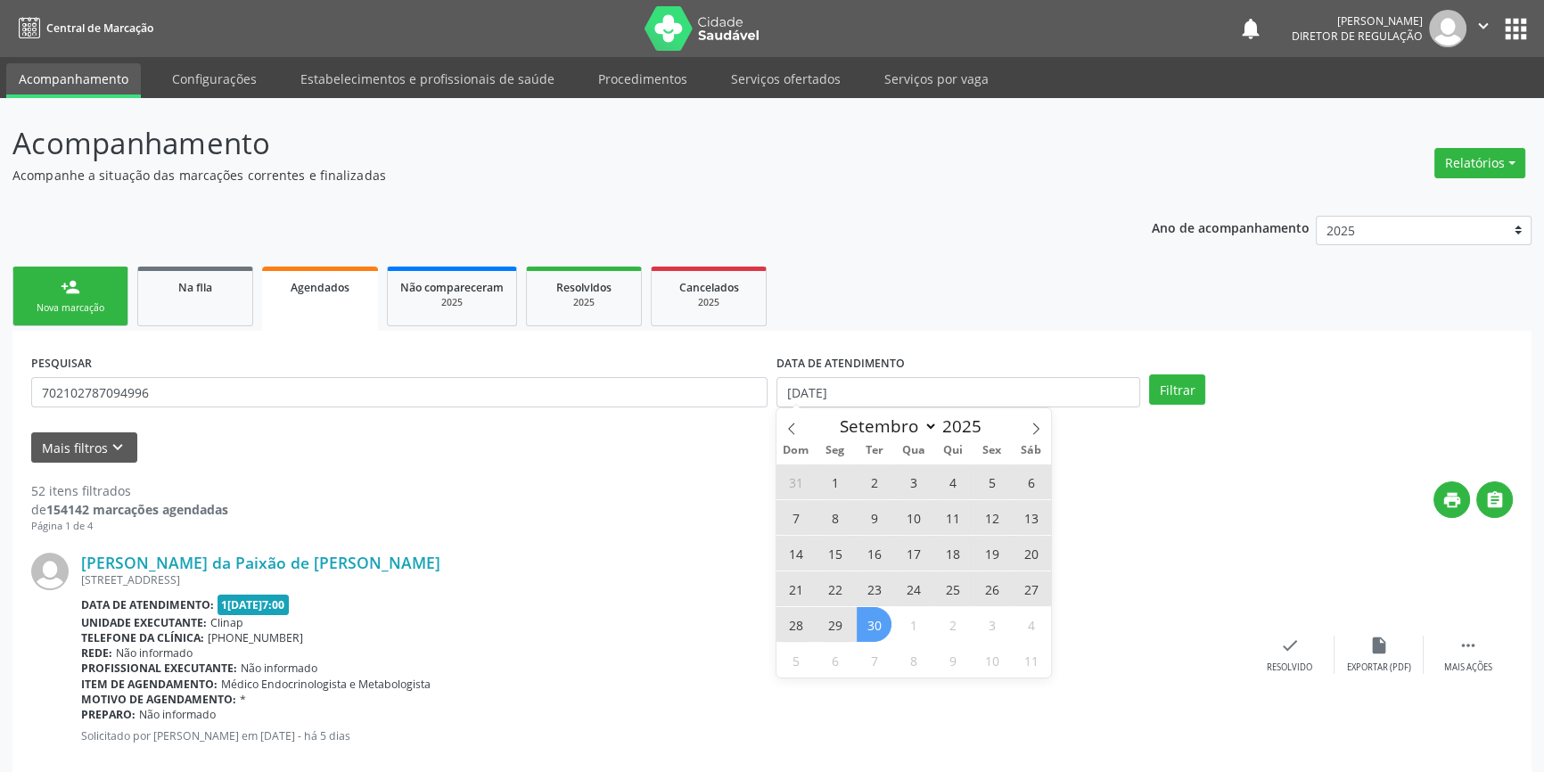
click at [873, 617] on span "30" at bounding box center [874, 624] width 35 height 35
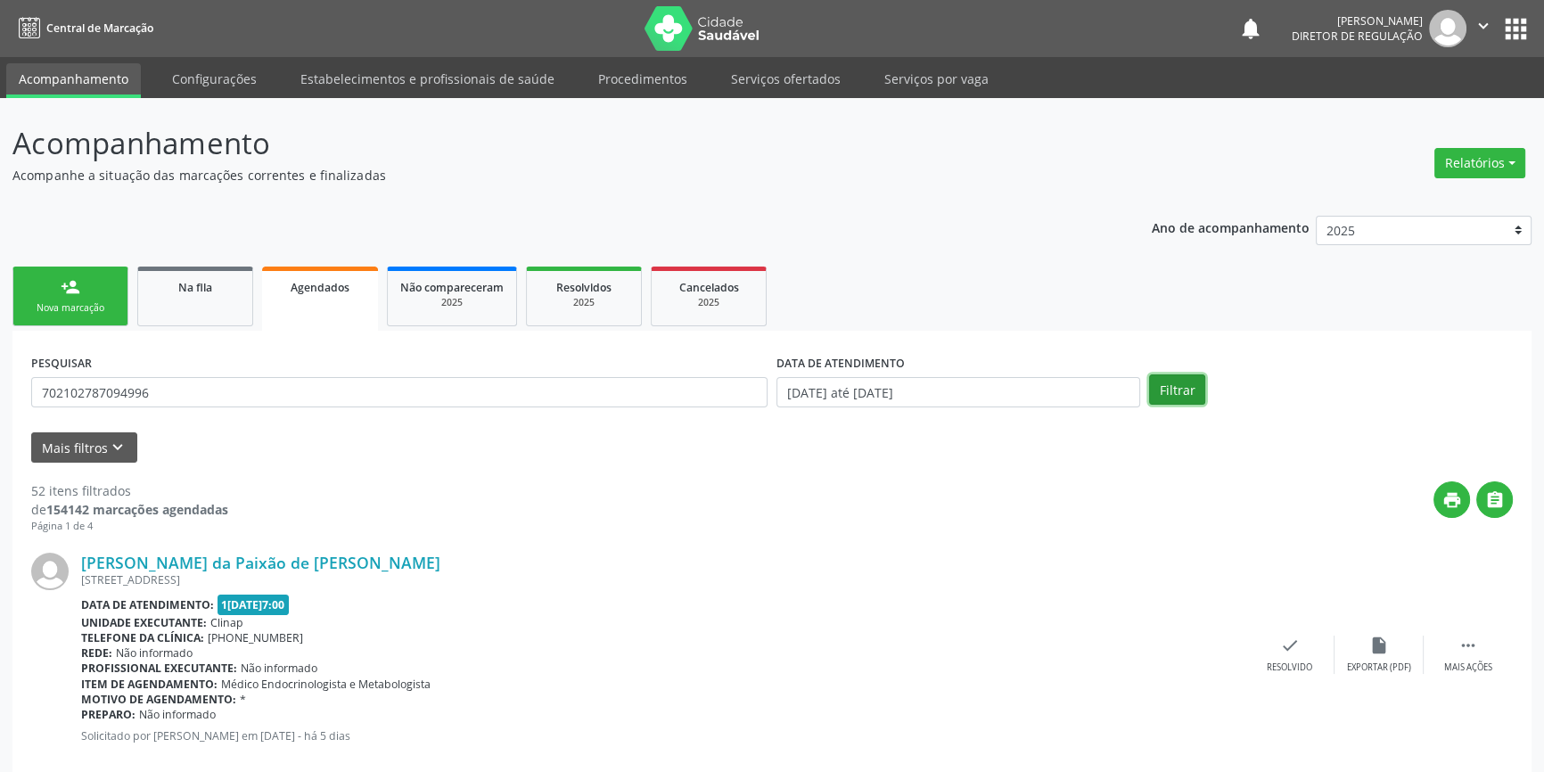
click at [1168, 397] on button "Filtrar" at bounding box center [1177, 389] width 56 height 30
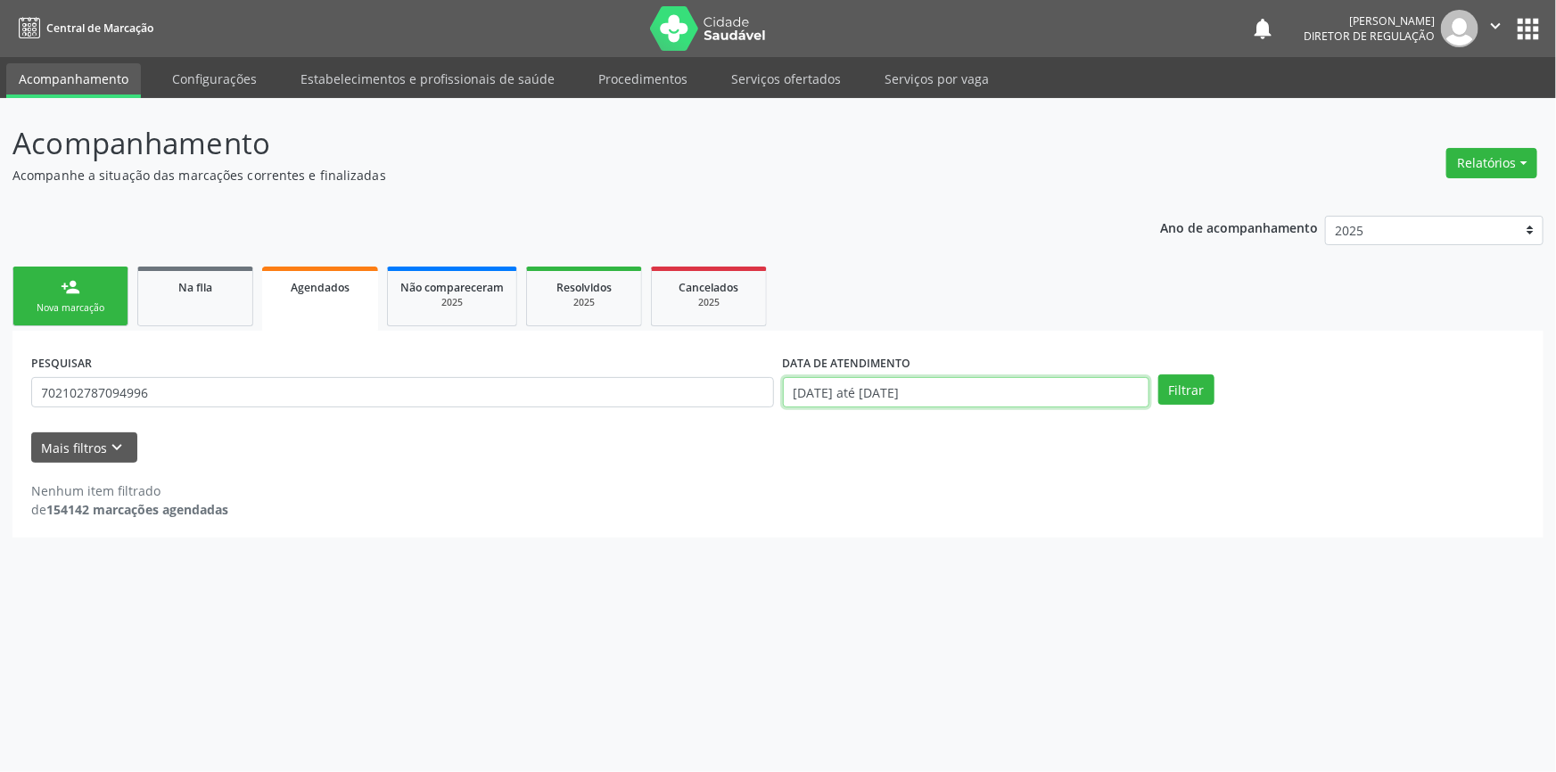
click at [891, 397] on body "Central de Marcação notifications [PERSON_NAME] Diretor de regulação  Configur…" at bounding box center [778, 386] width 1556 height 772
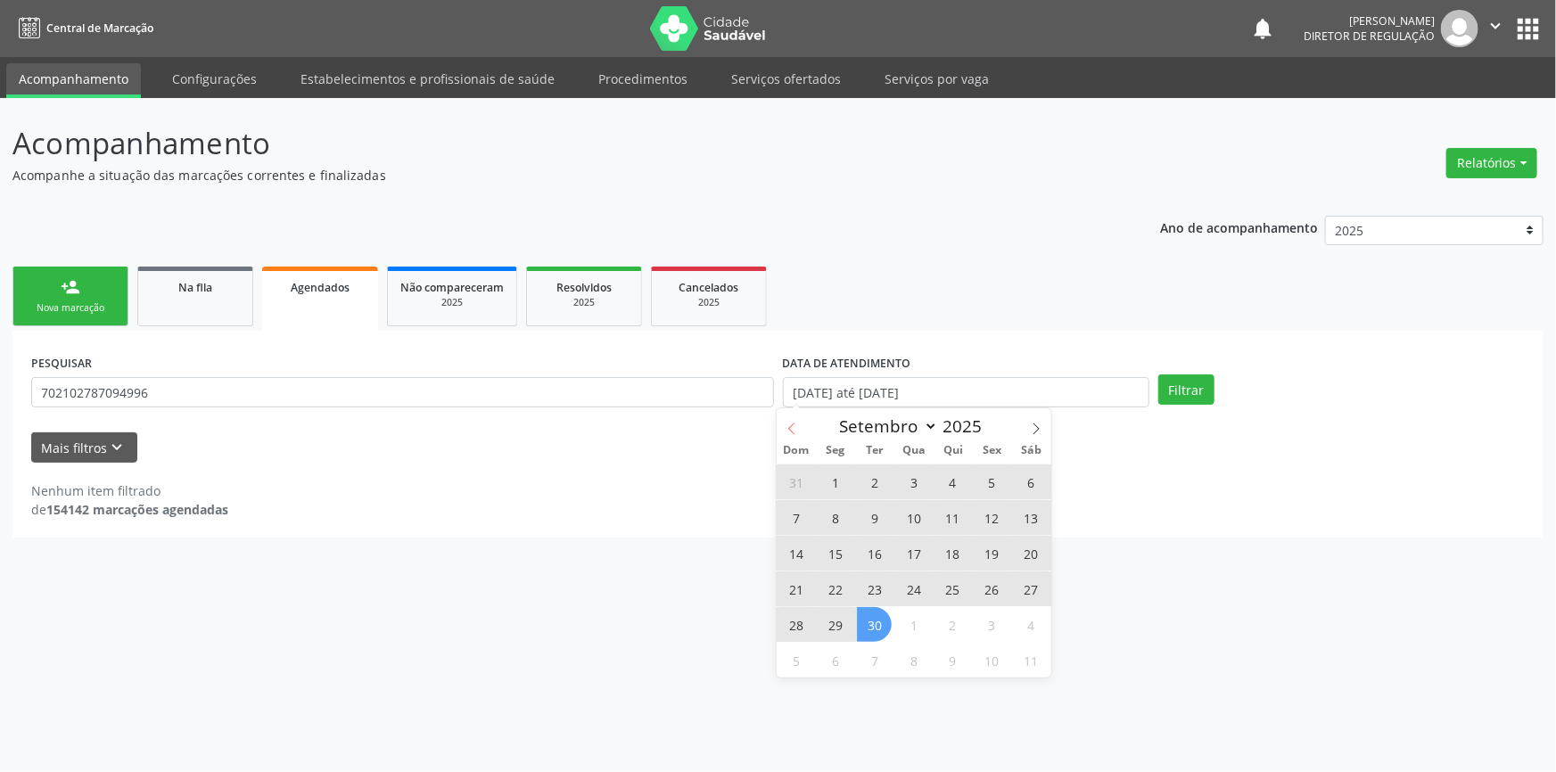
click at [806, 429] on span at bounding box center [792, 423] width 30 height 30
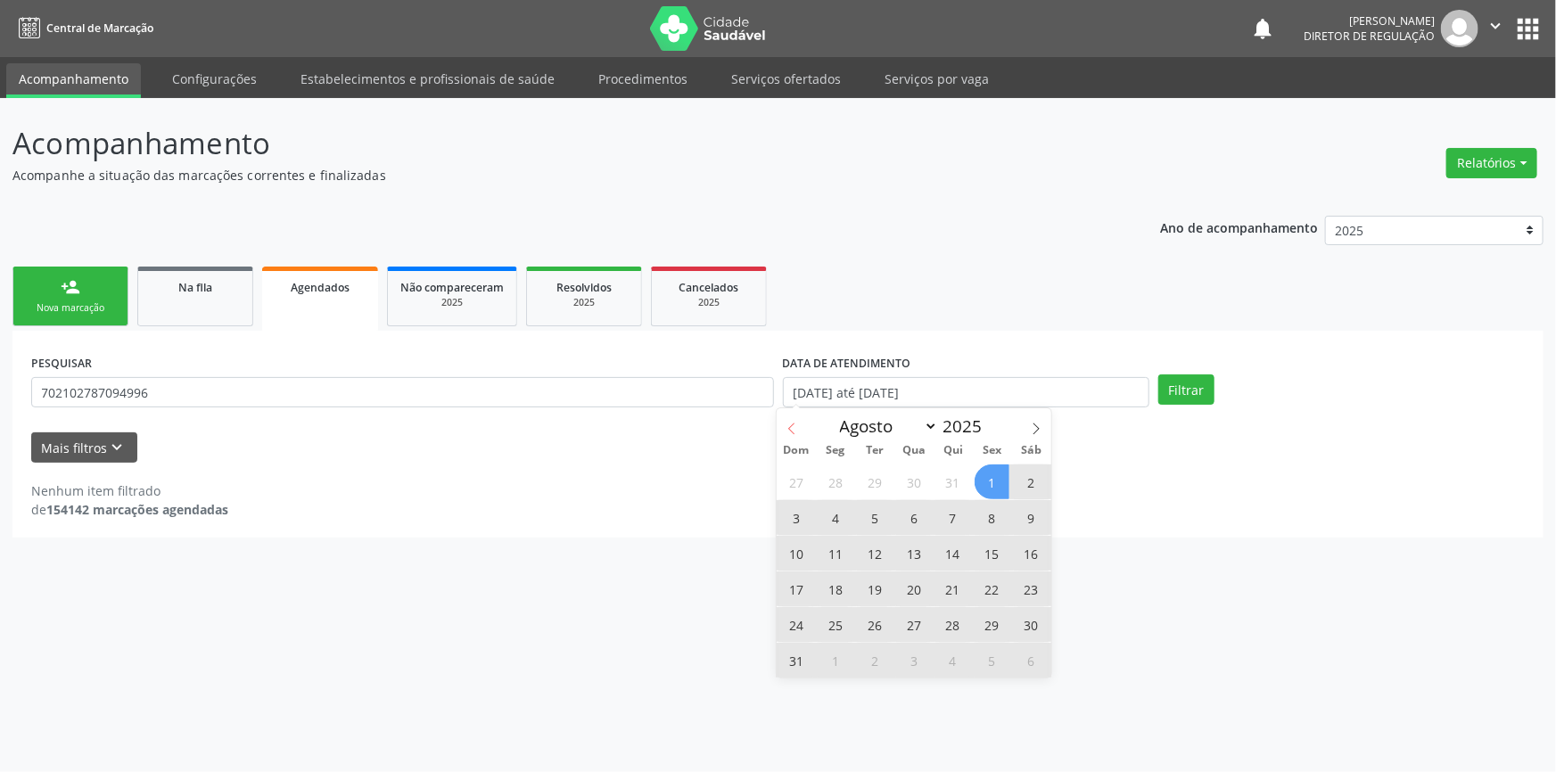
click at [793, 428] on icon at bounding box center [792, 429] width 12 height 12
select select "6"
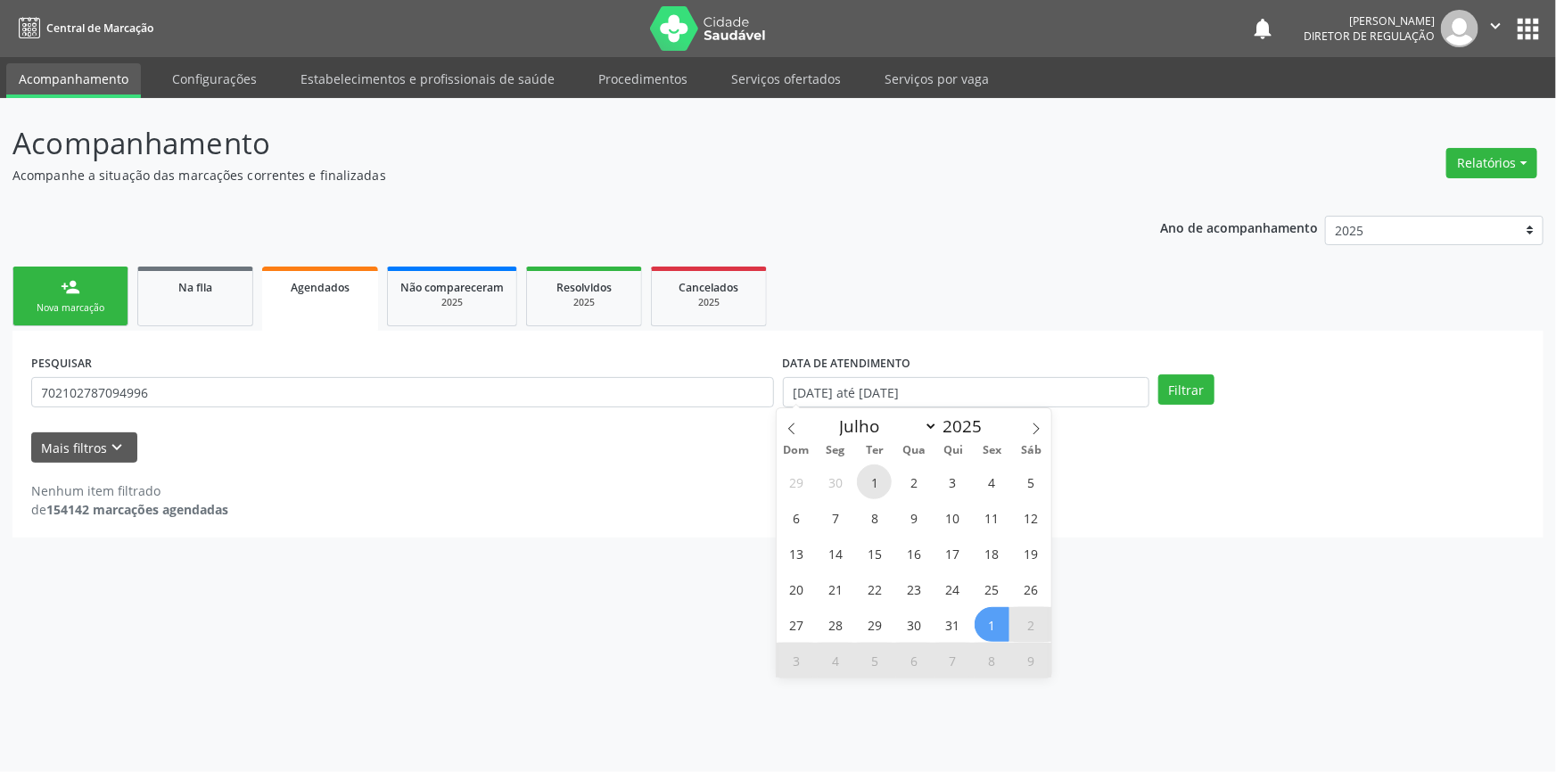
click at [884, 482] on span "1" at bounding box center [874, 482] width 35 height 35
type input "0[DATE]"
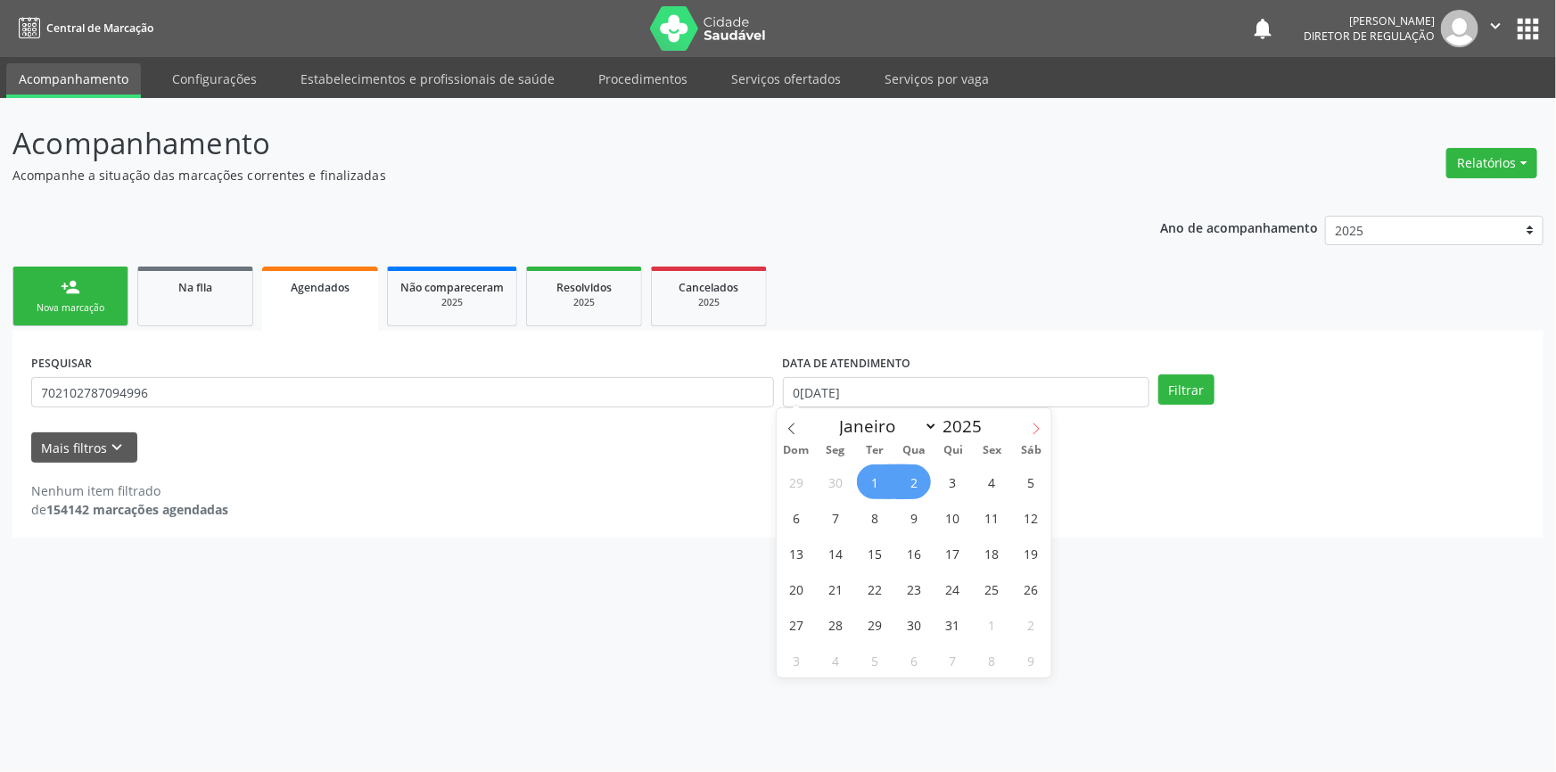
click at [1030, 418] on span at bounding box center [1036, 423] width 30 height 30
click at [1031, 421] on span at bounding box center [1036, 423] width 30 height 30
select select "8"
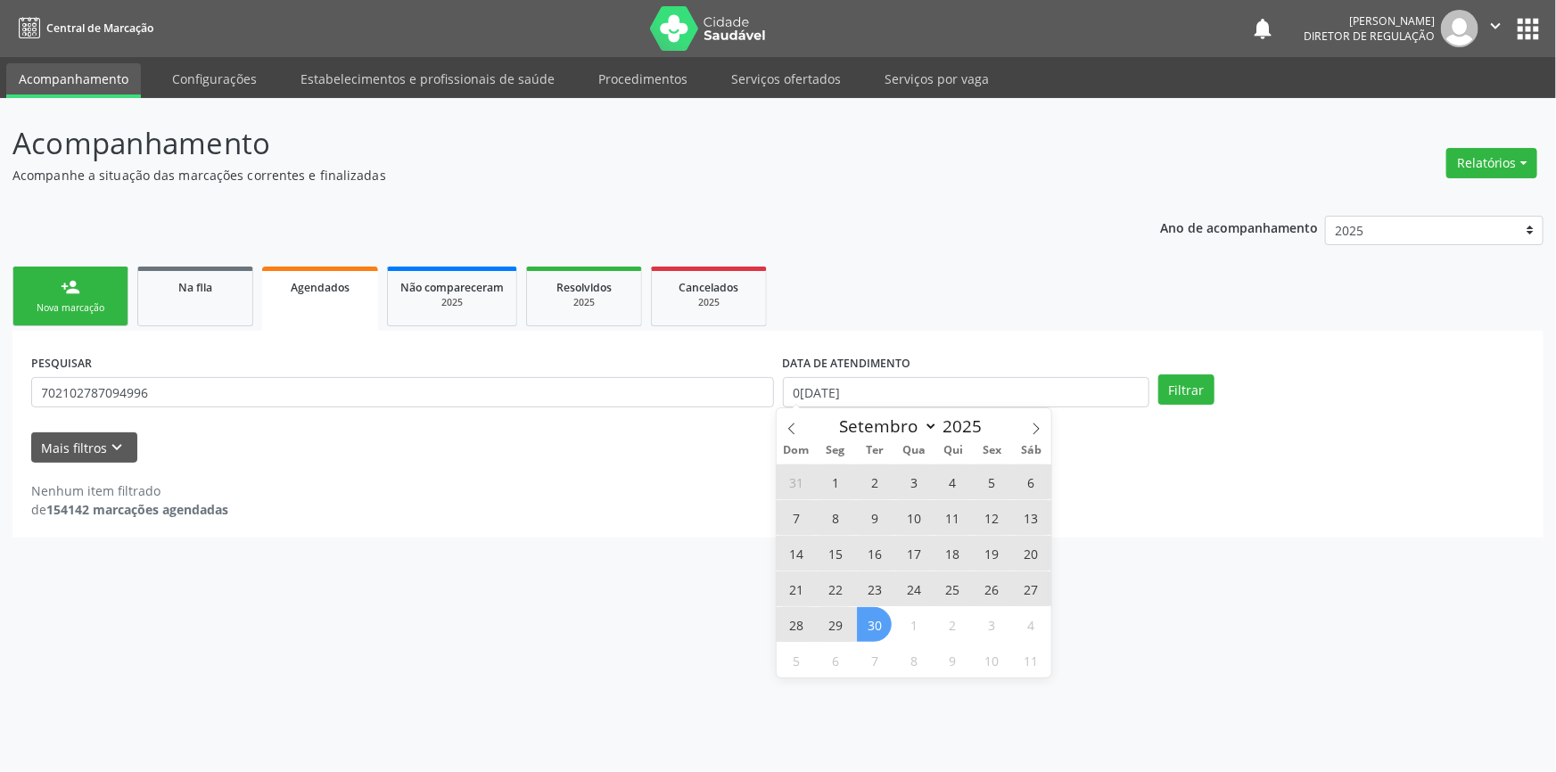
click at [877, 625] on span "30" at bounding box center [874, 624] width 35 height 35
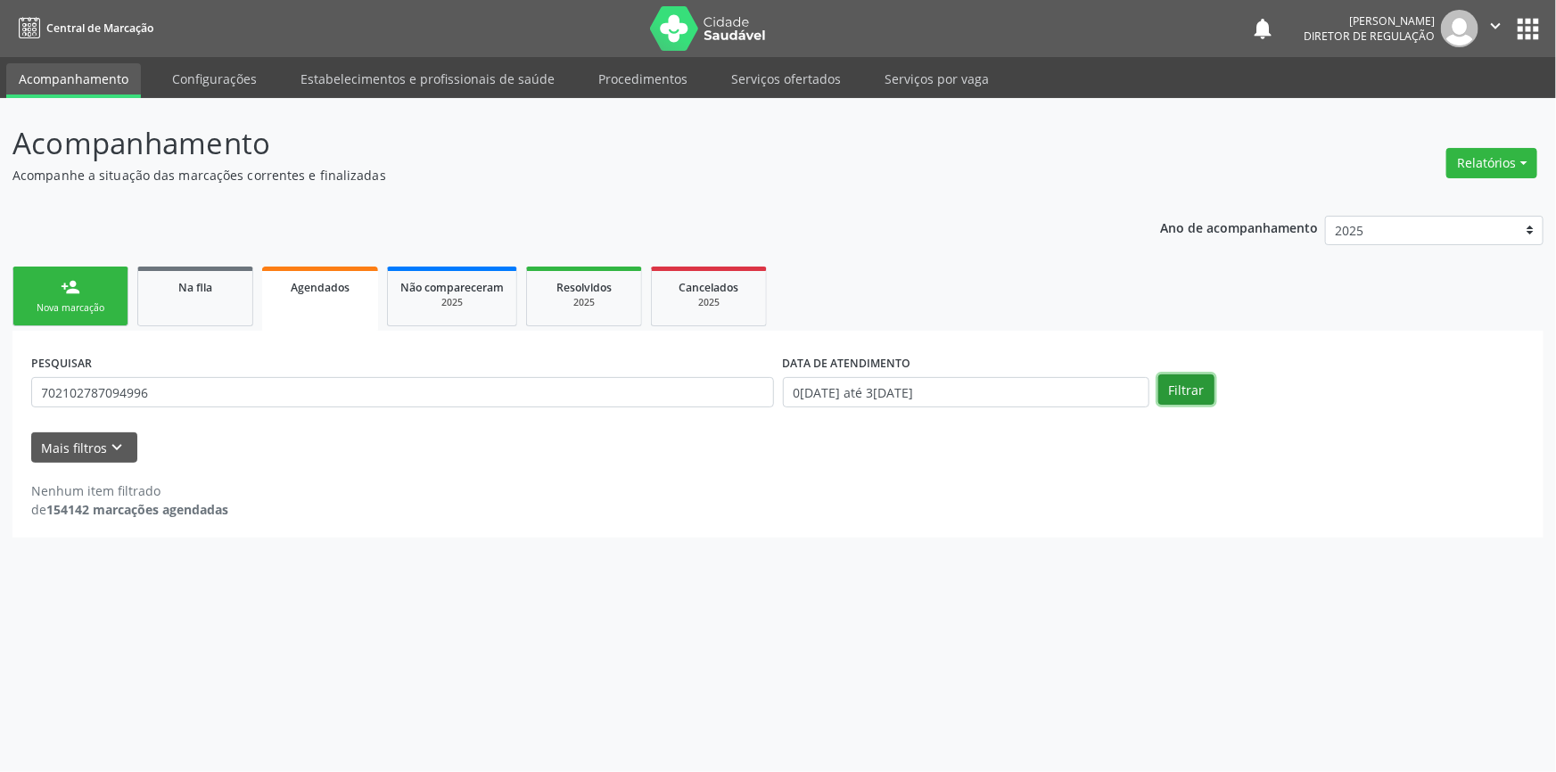
click at [1177, 391] on button "Filtrar" at bounding box center [1186, 389] width 56 height 30
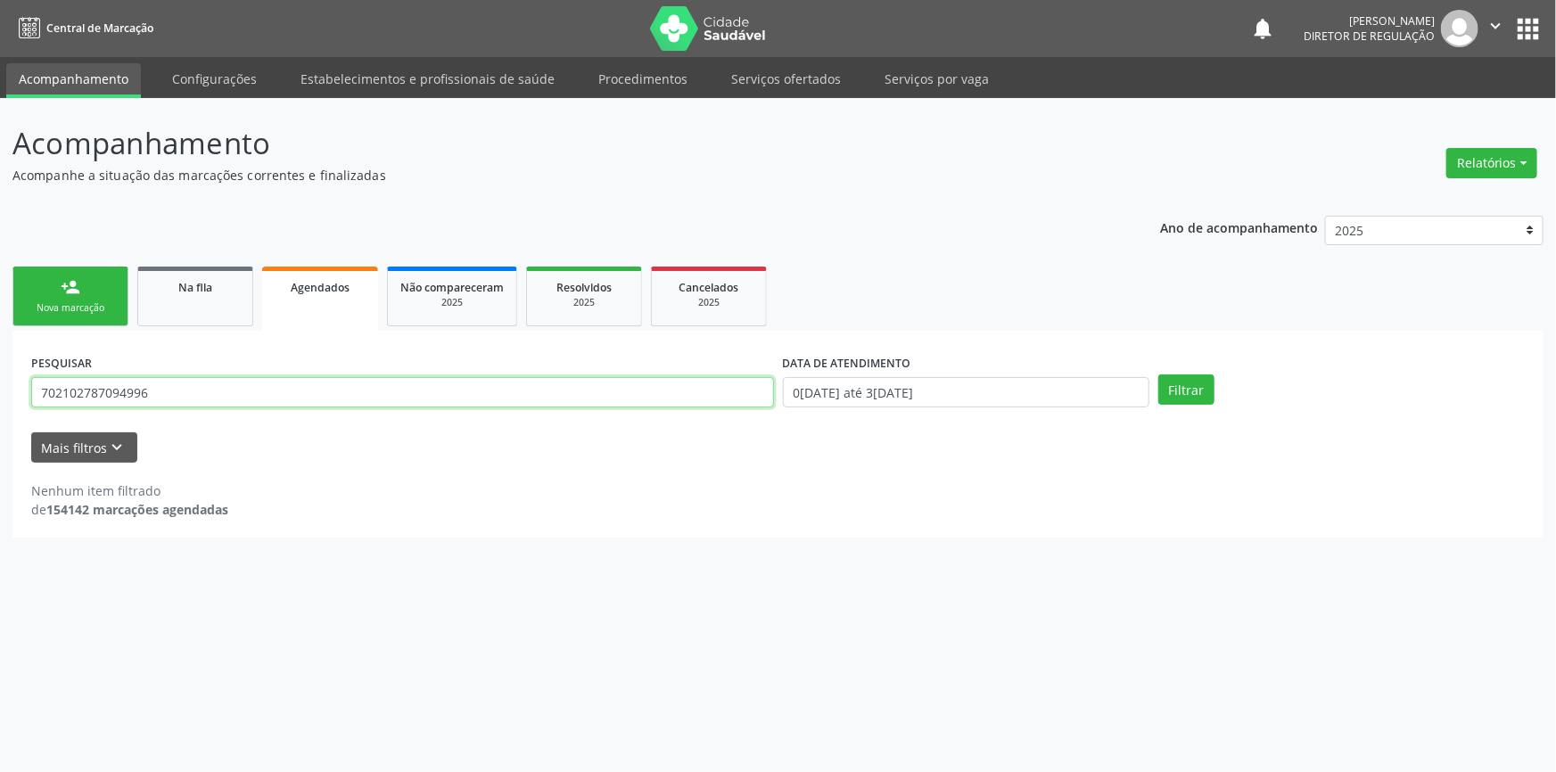
drag, startPoint x: 176, startPoint y: 383, endPoint x: 0, endPoint y: 386, distance: 175.7
click at [0, 386] on div "Acompanhamento Acompanhe a situação das marcações correntes e finalizadas Relat…" at bounding box center [778, 435] width 1556 height 674
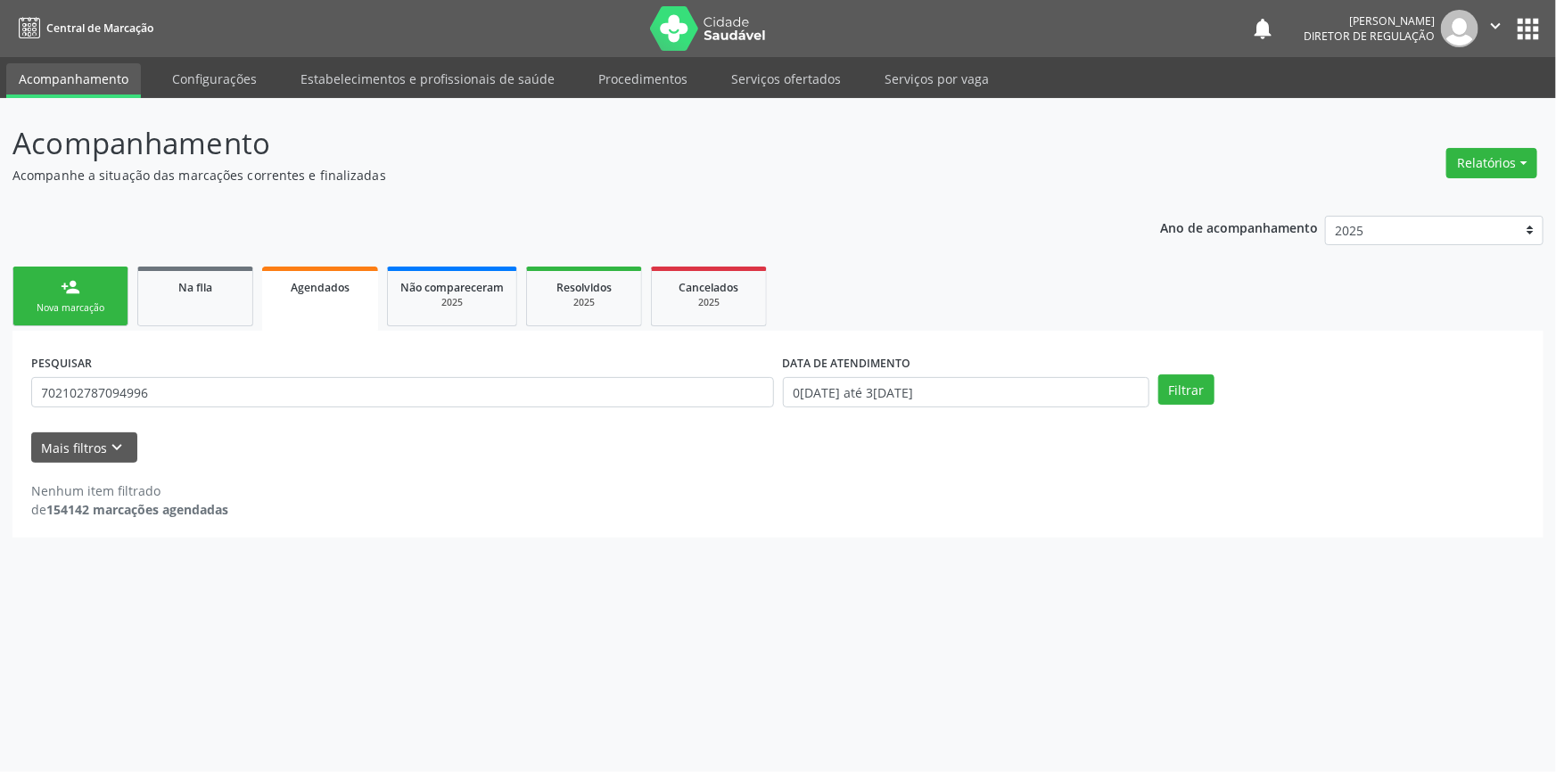
click at [73, 307] on div "Nova marcação" at bounding box center [70, 307] width 89 height 13
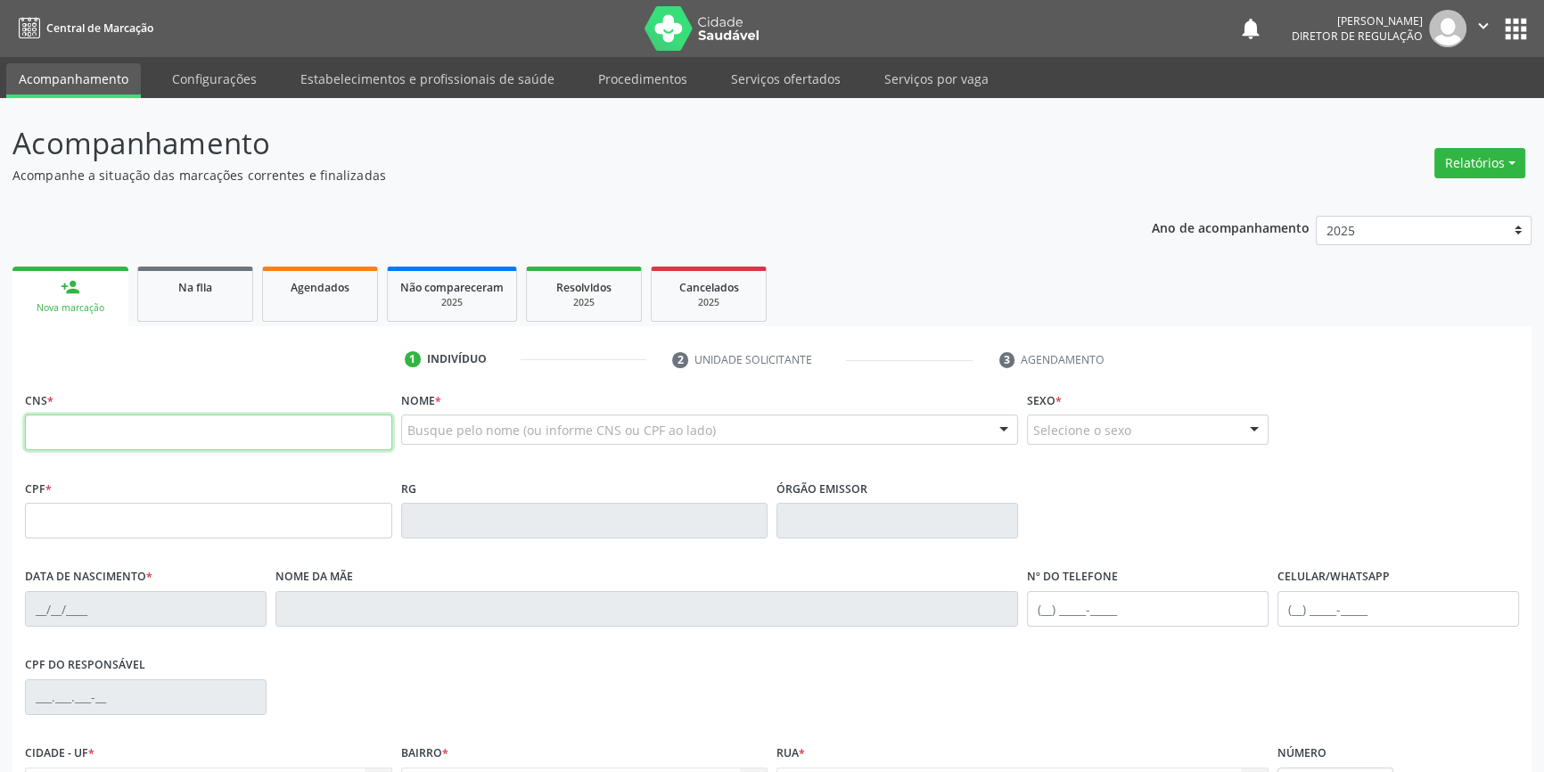
click at [169, 421] on input "text" at bounding box center [208, 433] width 367 height 36
paste input "702 1027 8709 4996"
type input "702 1027 8709 4996"
type input "0[DATE]"
type input "[PERSON_NAME]"
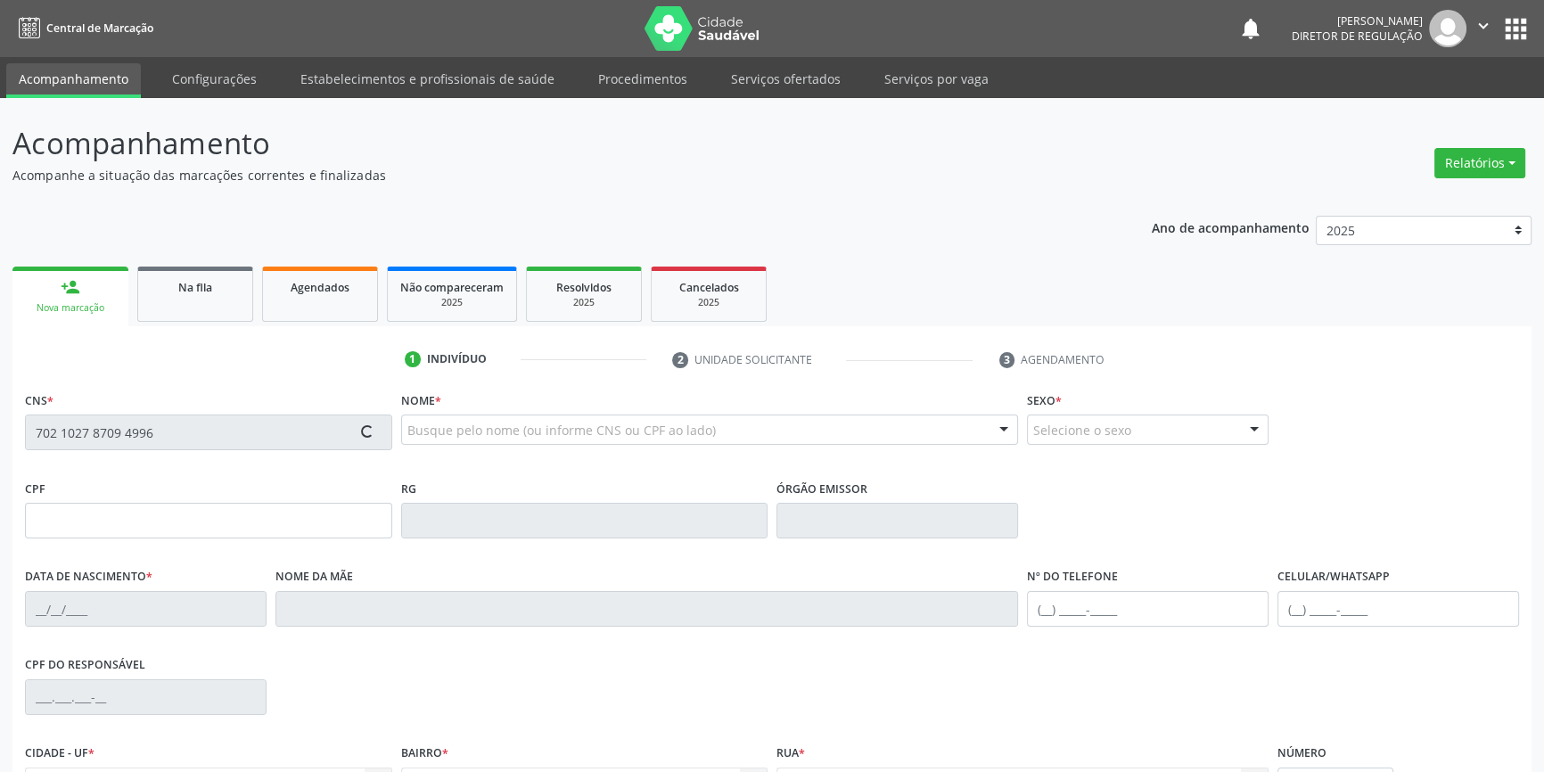
type input "[PHONE_NUMBER]"
type input "S/N"
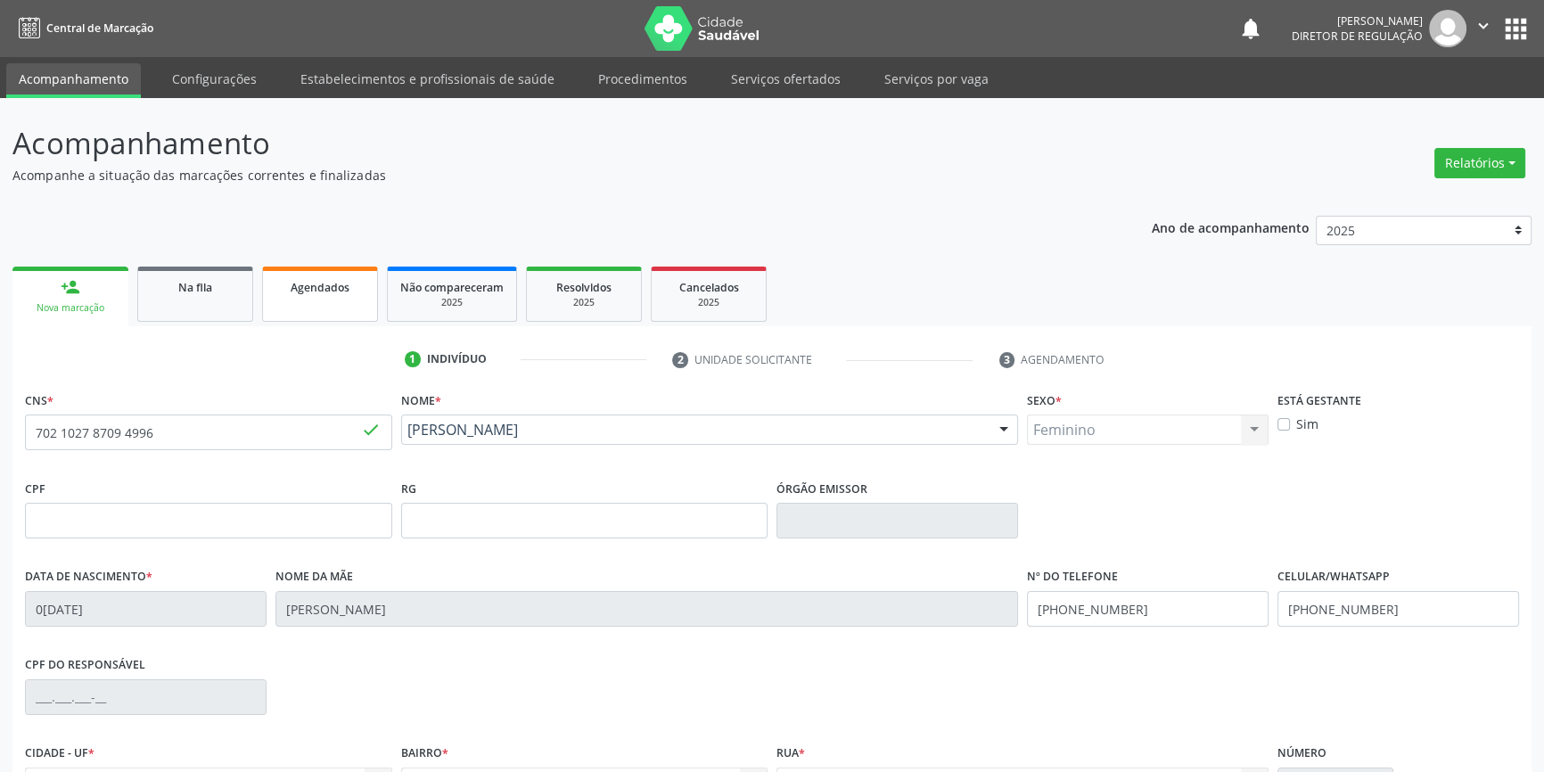
click at [300, 302] on link "Agendados" at bounding box center [320, 294] width 116 height 55
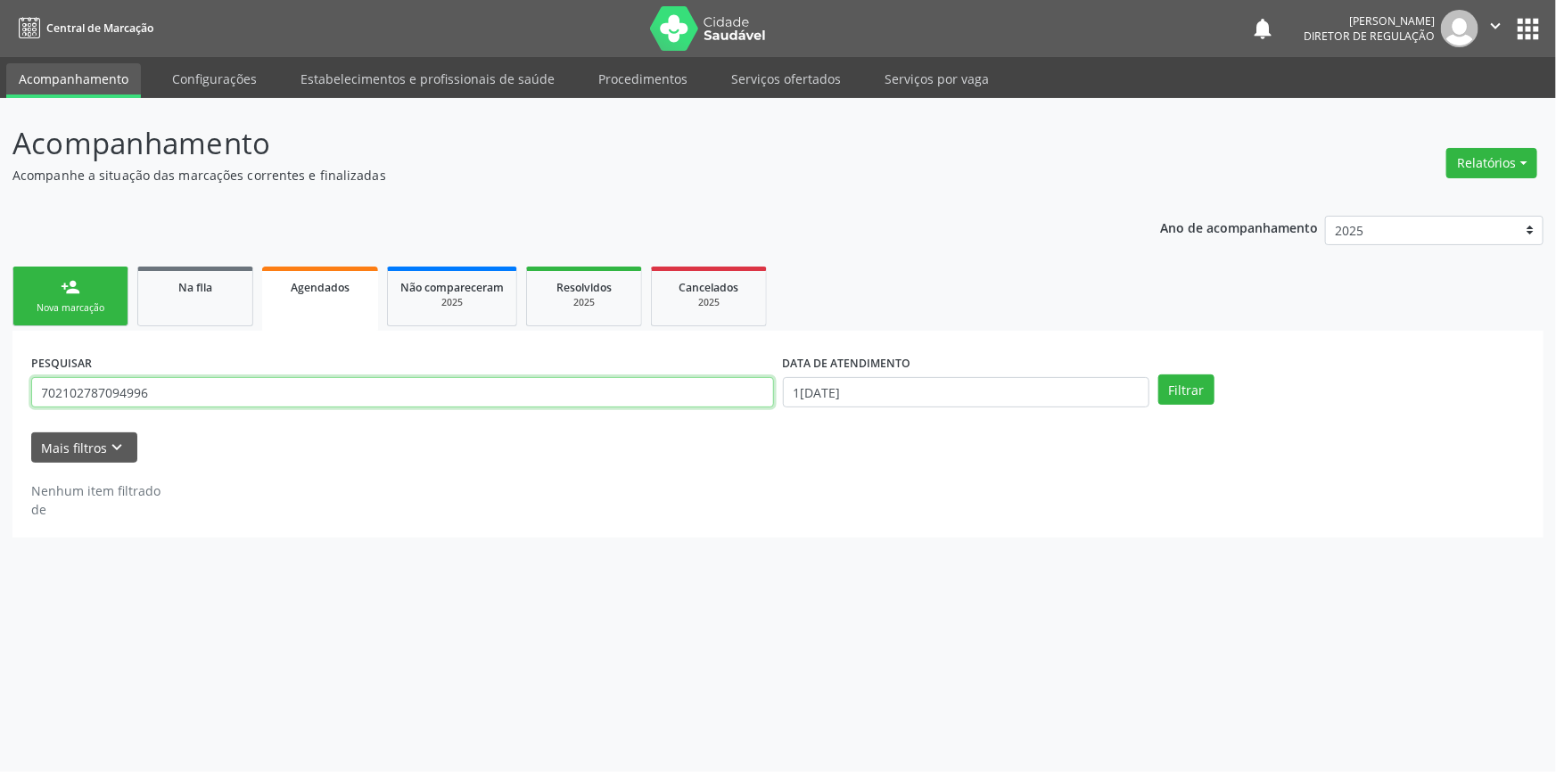
drag, startPoint x: 238, startPoint y: 398, endPoint x: 50, endPoint y: 388, distance: 188.4
click at [50, 388] on input "702102787094996" at bounding box center [402, 392] width 743 height 30
click at [142, 387] on input "702102787094996" at bounding box center [402, 392] width 743 height 30
click at [155, 391] on input "702102787094996" at bounding box center [402, 392] width 743 height 30
drag, startPoint x: 155, startPoint y: 391, endPoint x: 0, endPoint y: 393, distance: 155.2
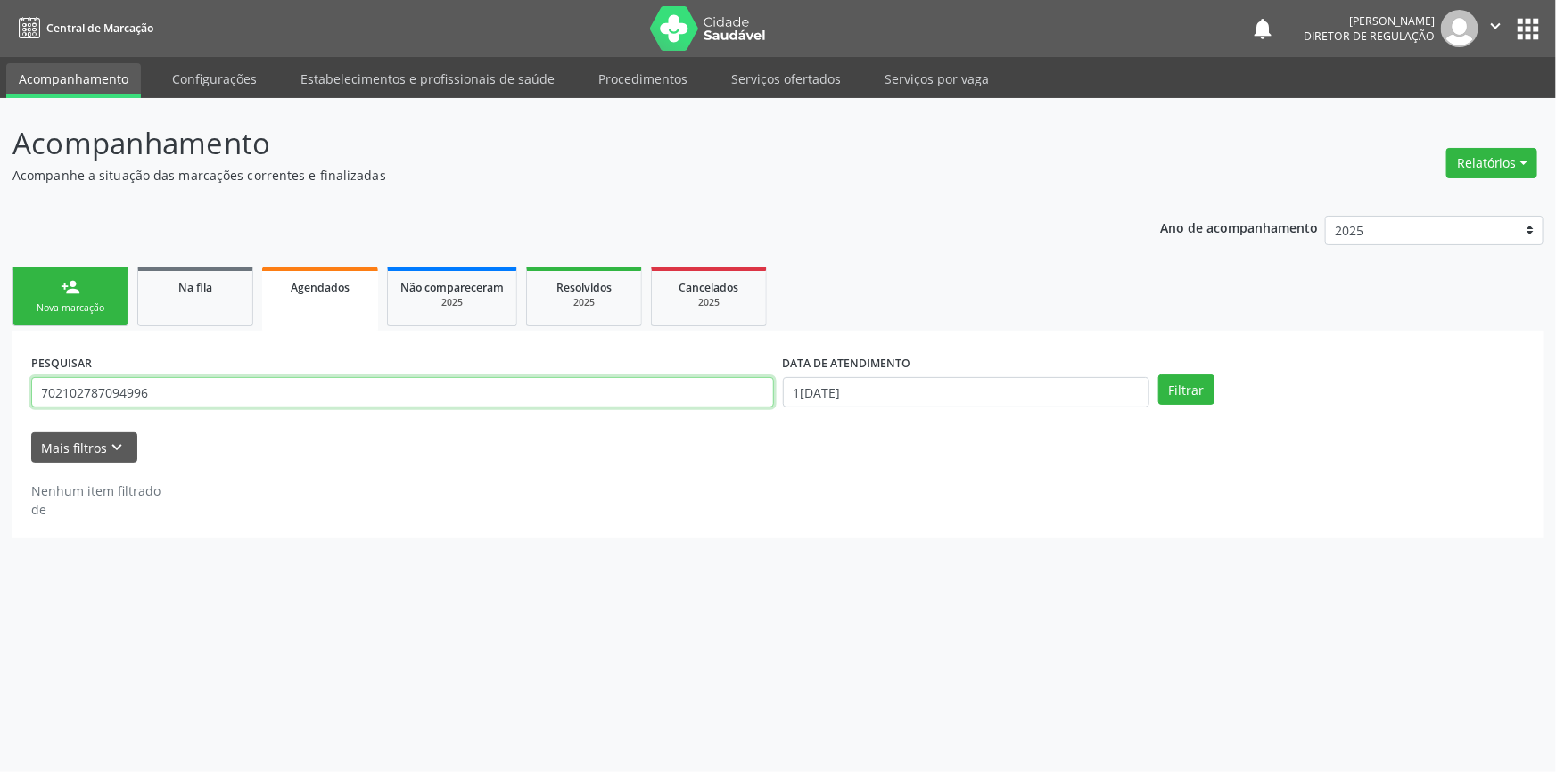
click at [0, 393] on div "Acompanhamento Acompanhe a situação das marcações correntes e finalizadas Relat…" at bounding box center [778, 435] width 1556 height 674
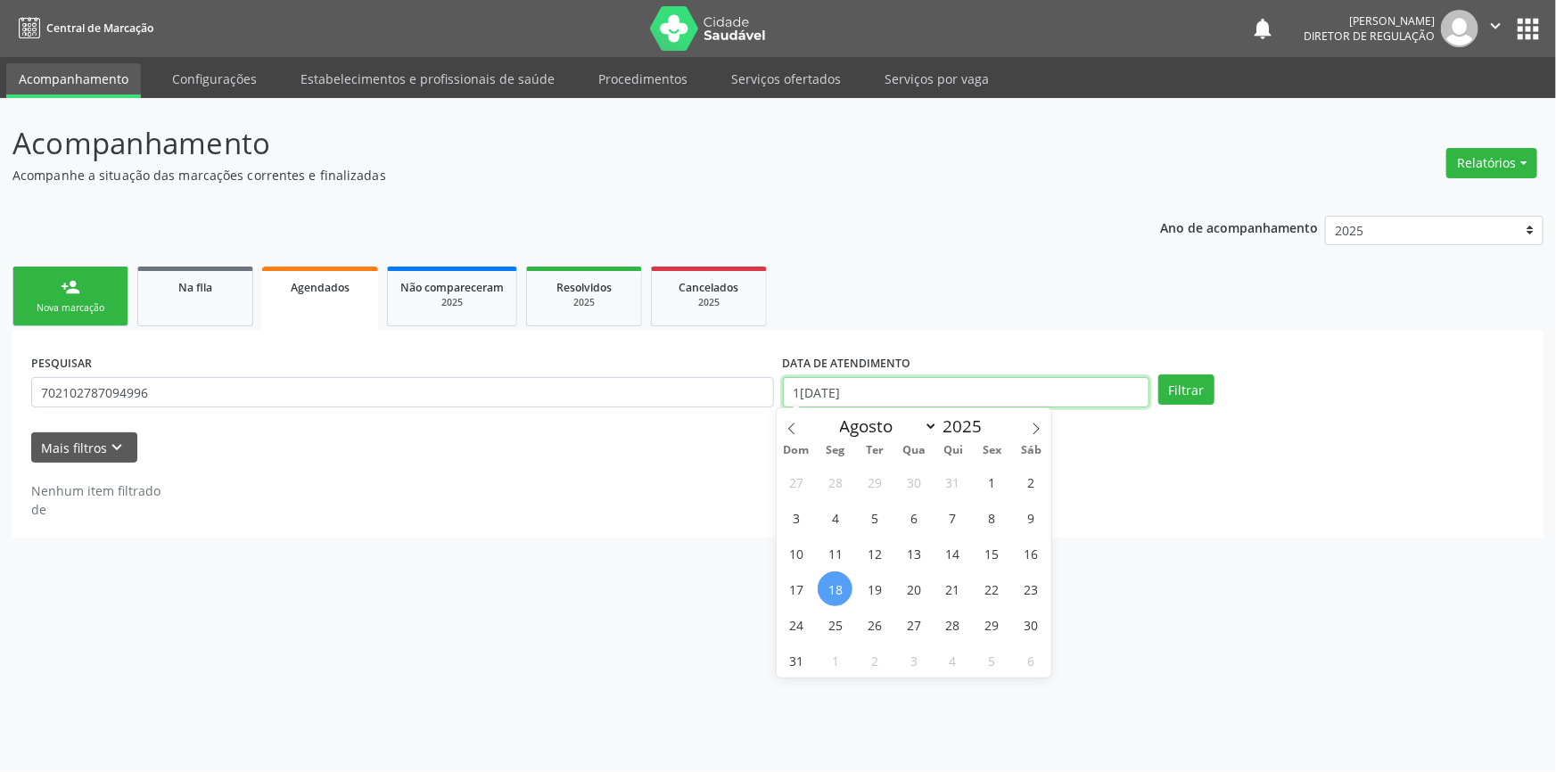
click at [899, 385] on input "1[DATE]" at bounding box center [966, 392] width 366 height 30
click at [792, 423] on icon at bounding box center [792, 429] width 12 height 12
select select "6"
click at [884, 481] on span "1" at bounding box center [874, 482] width 35 height 35
type input "0[DATE]"
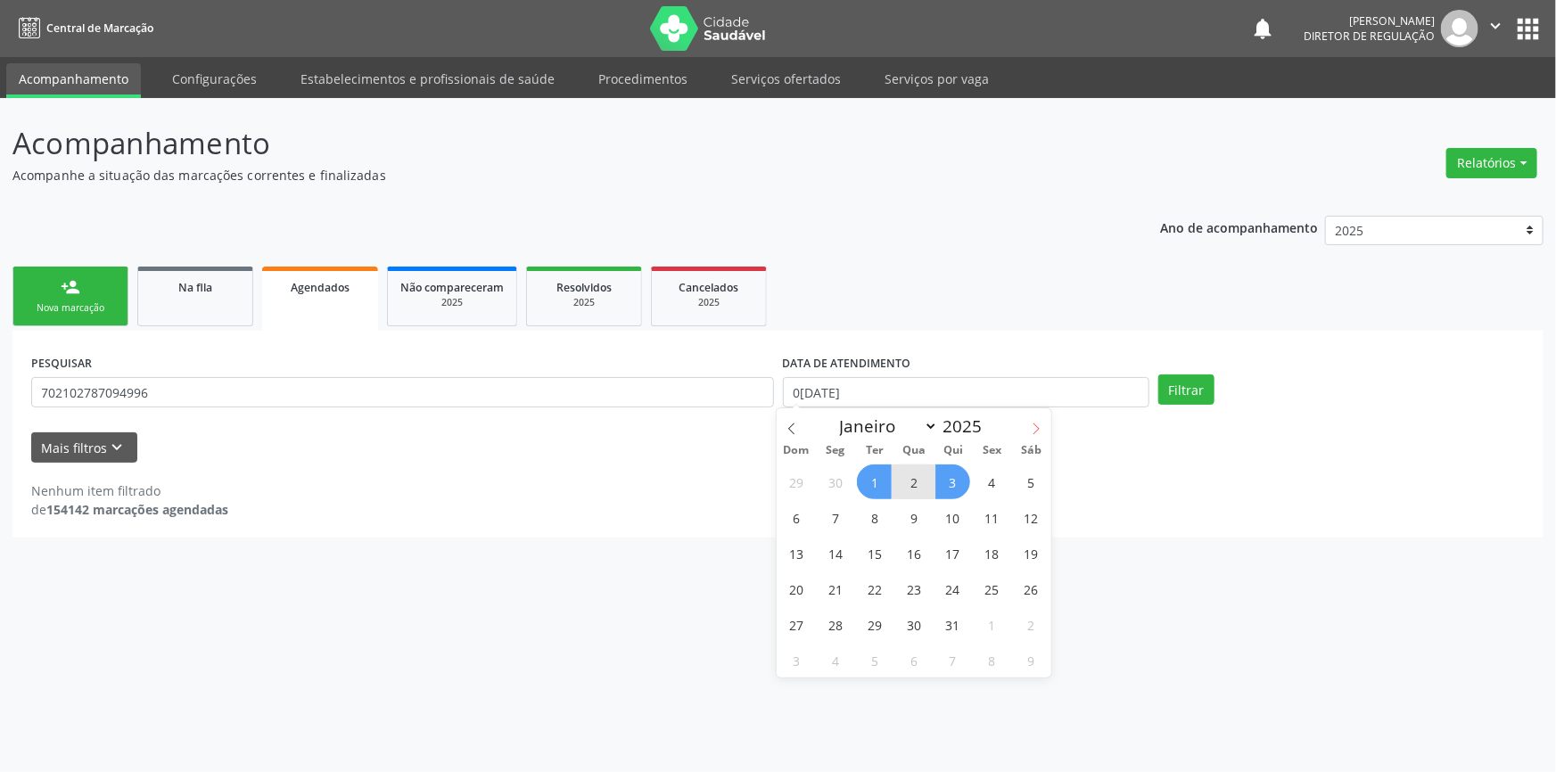
drag, startPoint x: 1016, startPoint y: 427, endPoint x: 1036, endPoint y: 426, distance: 20.5
click at [1020, 427] on div "Janeiro Fevereiro Março Abril Maio Junho Julho Agosto Setembro Outubro Novembro…" at bounding box center [914, 423] width 275 height 30
click at [1036, 426] on icon at bounding box center [1036, 429] width 6 height 12
select select "8"
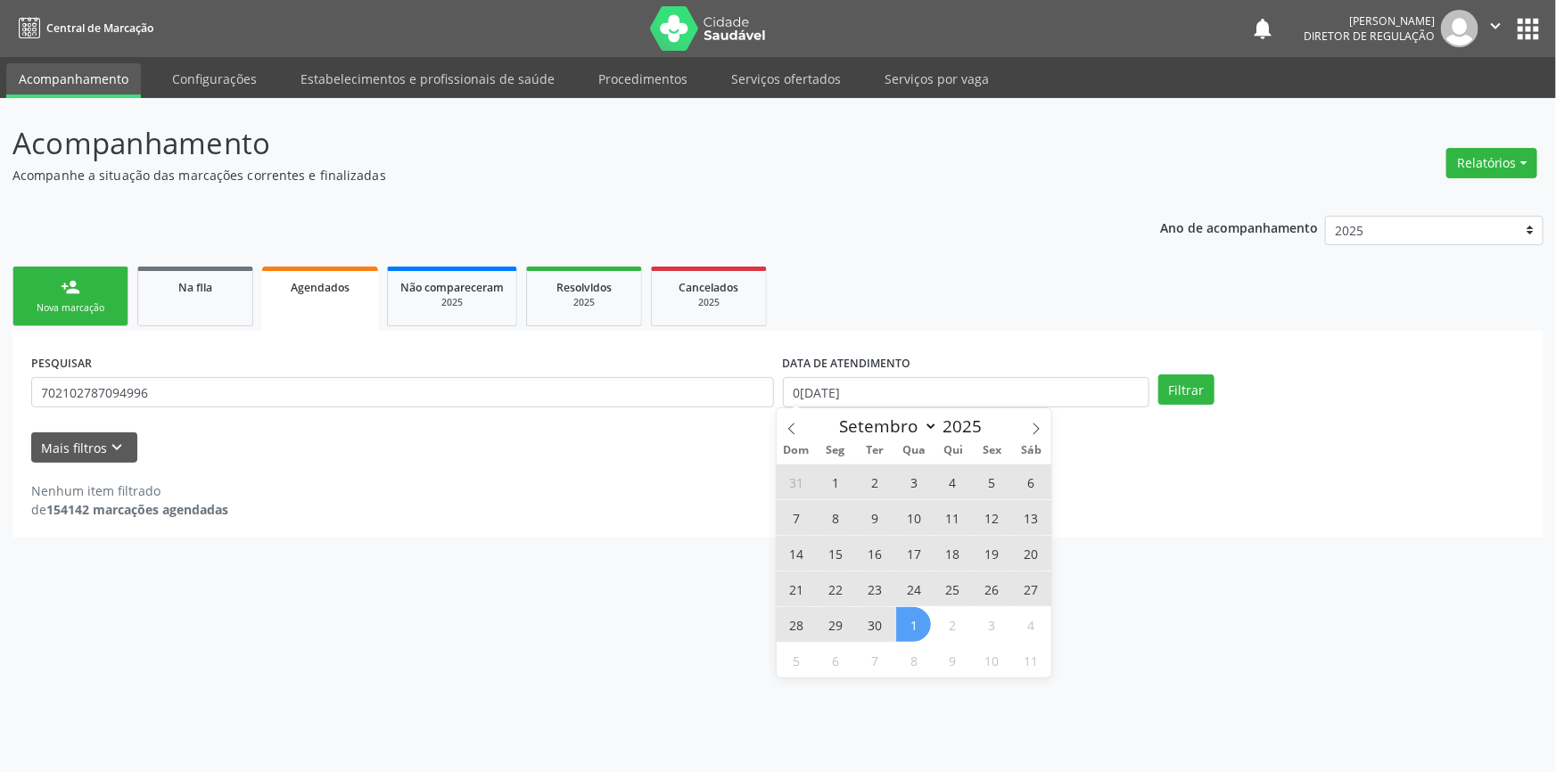
click at [887, 621] on span "30" at bounding box center [874, 624] width 35 height 35
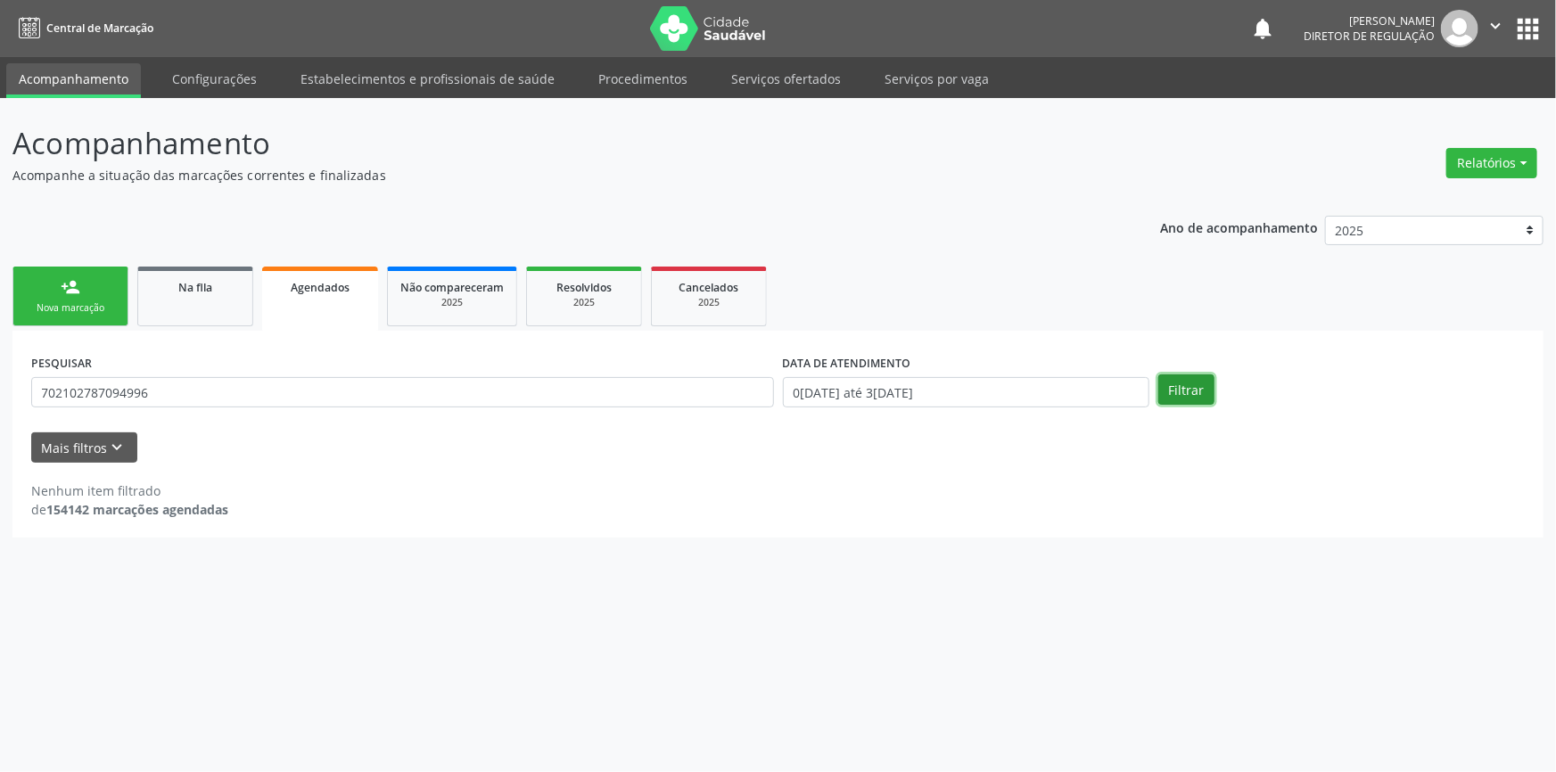
click at [1172, 387] on button "Filtrar" at bounding box center [1186, 389] width 56 height 30
click at [222, 308] on link "Na fila" at bounding box center [195, 297] width 116 height 60
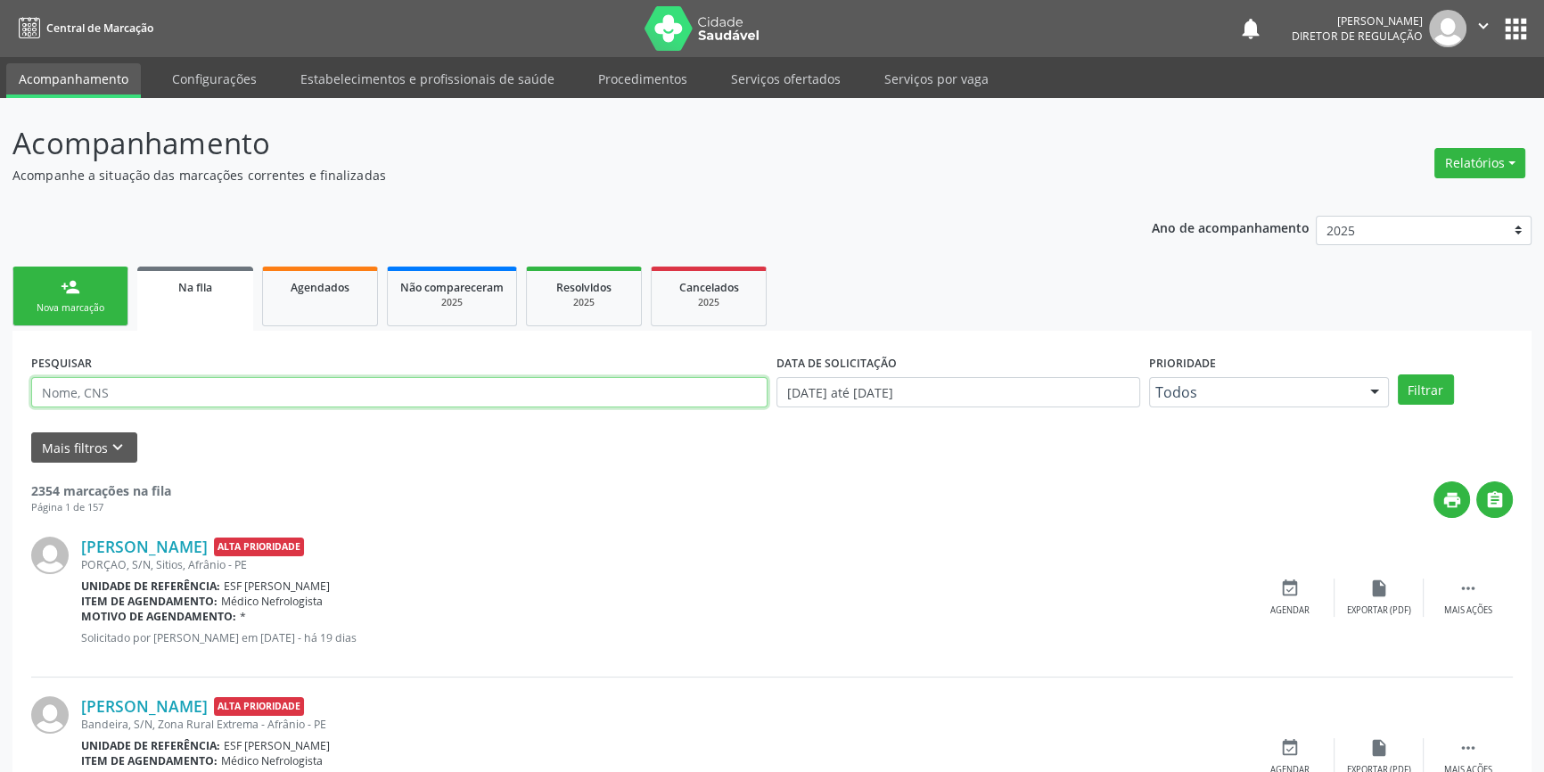
click at [152, 400] on input "text" at bounding box center [399, 392] width 737 height 30
paste input "702102787094996"
type input "702102787094996"
click at [1419, 384] on button "Filtrar" at bounding box center [1426, 389] width 56 height 30
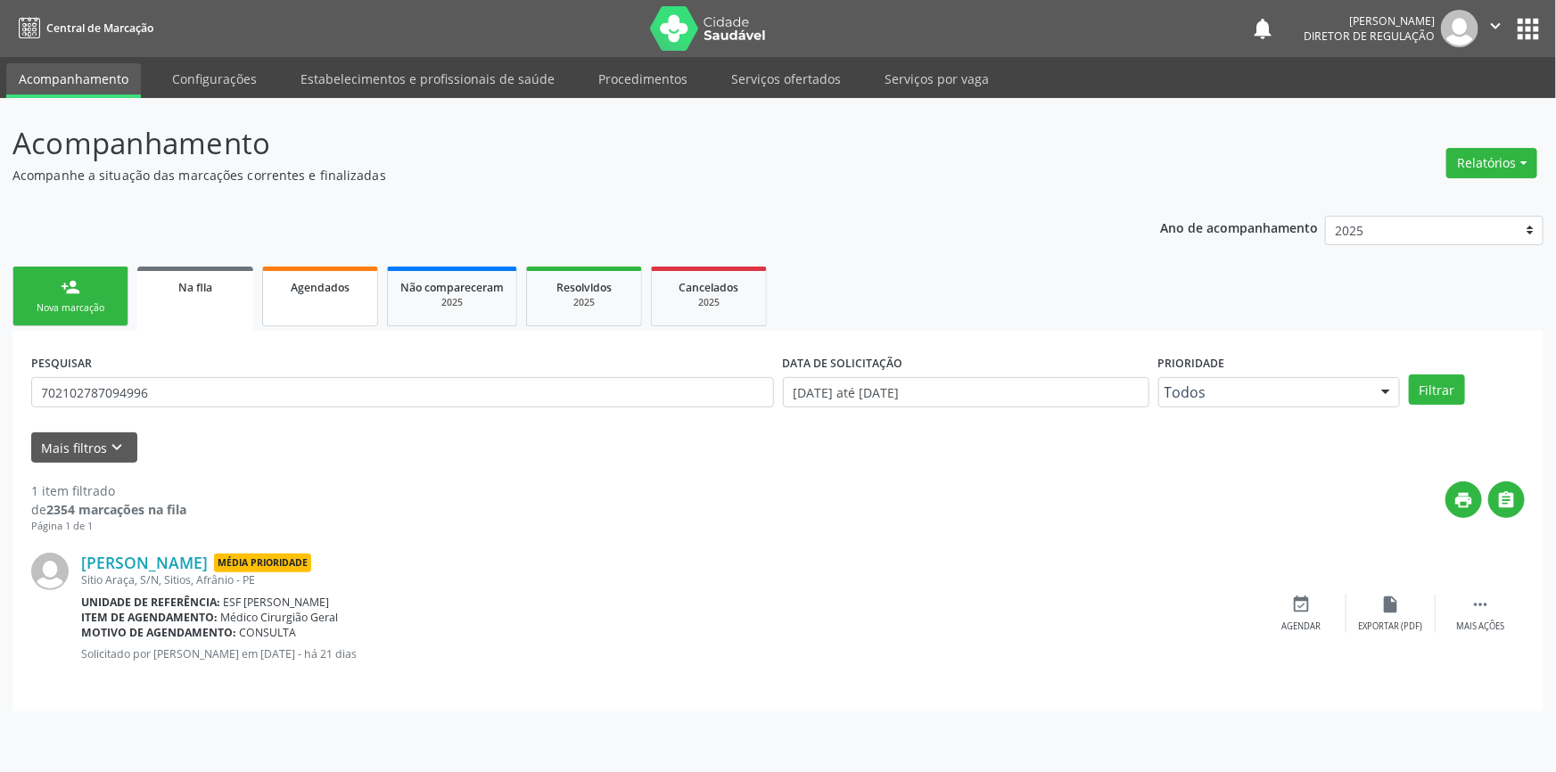
click at [276, 297] on link "Agendados" at bounding box center [320, 297] width 116 height 60
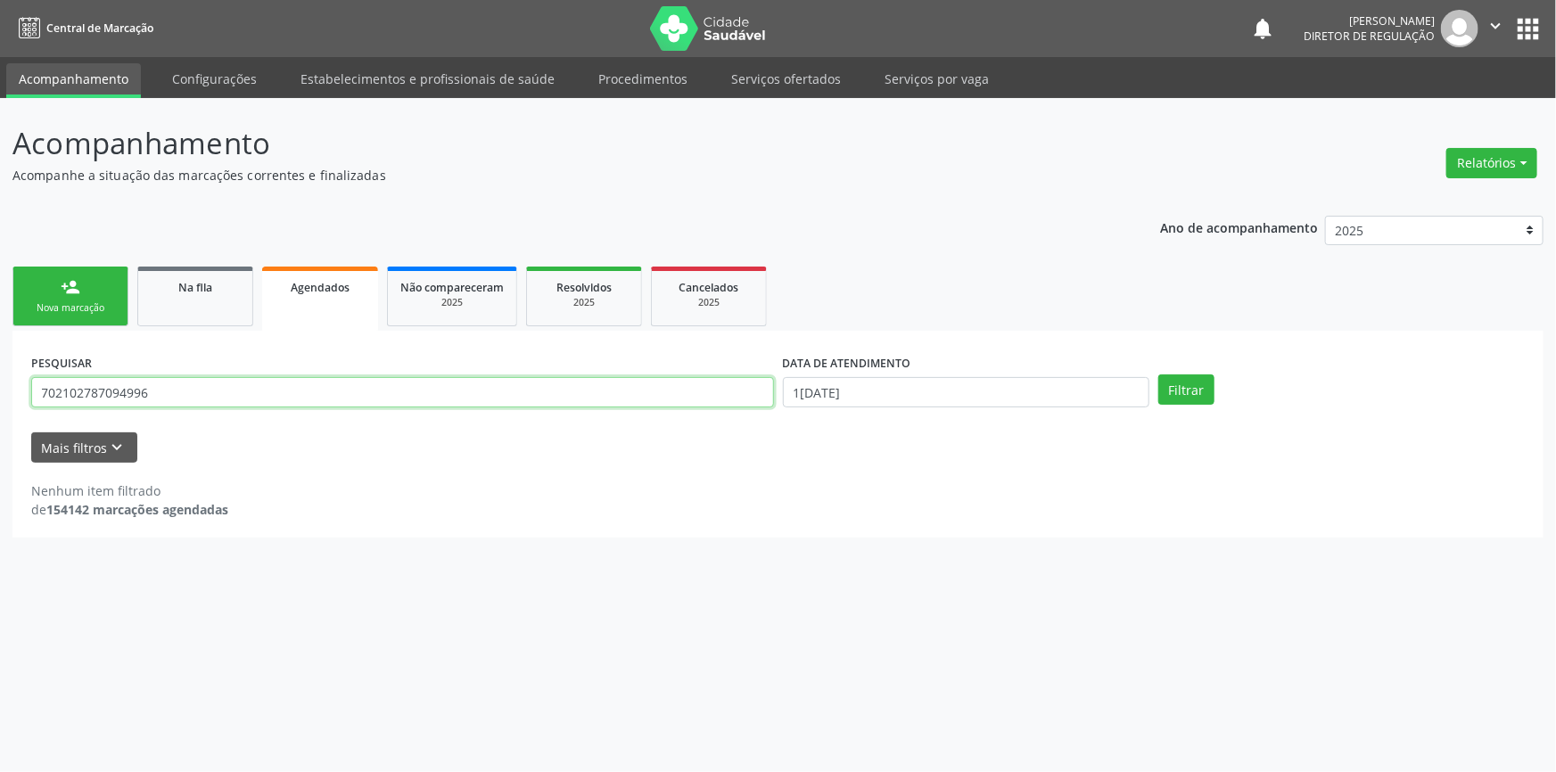
drag, startPoint x: 230, startPoint y: 393, endPoint x: 0, endPoint y: 400, distance: 230.2
click at [0, 400] on div "Acompanhamento Acompanhe a situação das marcações correntes e finalizadas Relat…" at bounding box center [778, 435] width 1556 height 674
type input "701001825692591"
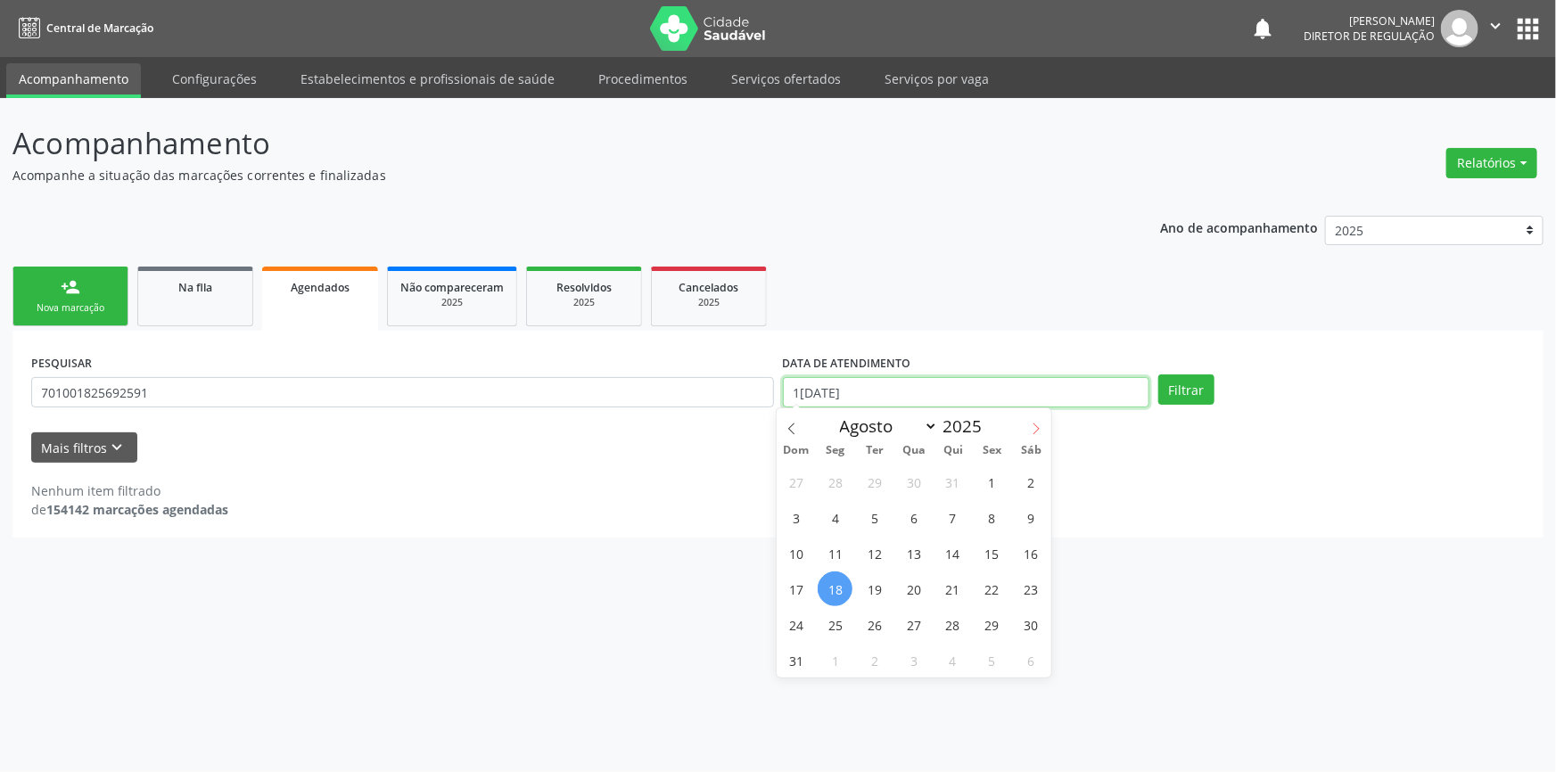
click at [1029, 391] on input "1[DATE]" at bounding box center [966, 392] width 366 height 30
click at [992, 466] on span "1" at bounding box center [992, 482] width 35 height 35
type input "[DATE]"
click at [1042, 421] on span at bounding box center [1036, 423] width 30 height 30
select select "8"
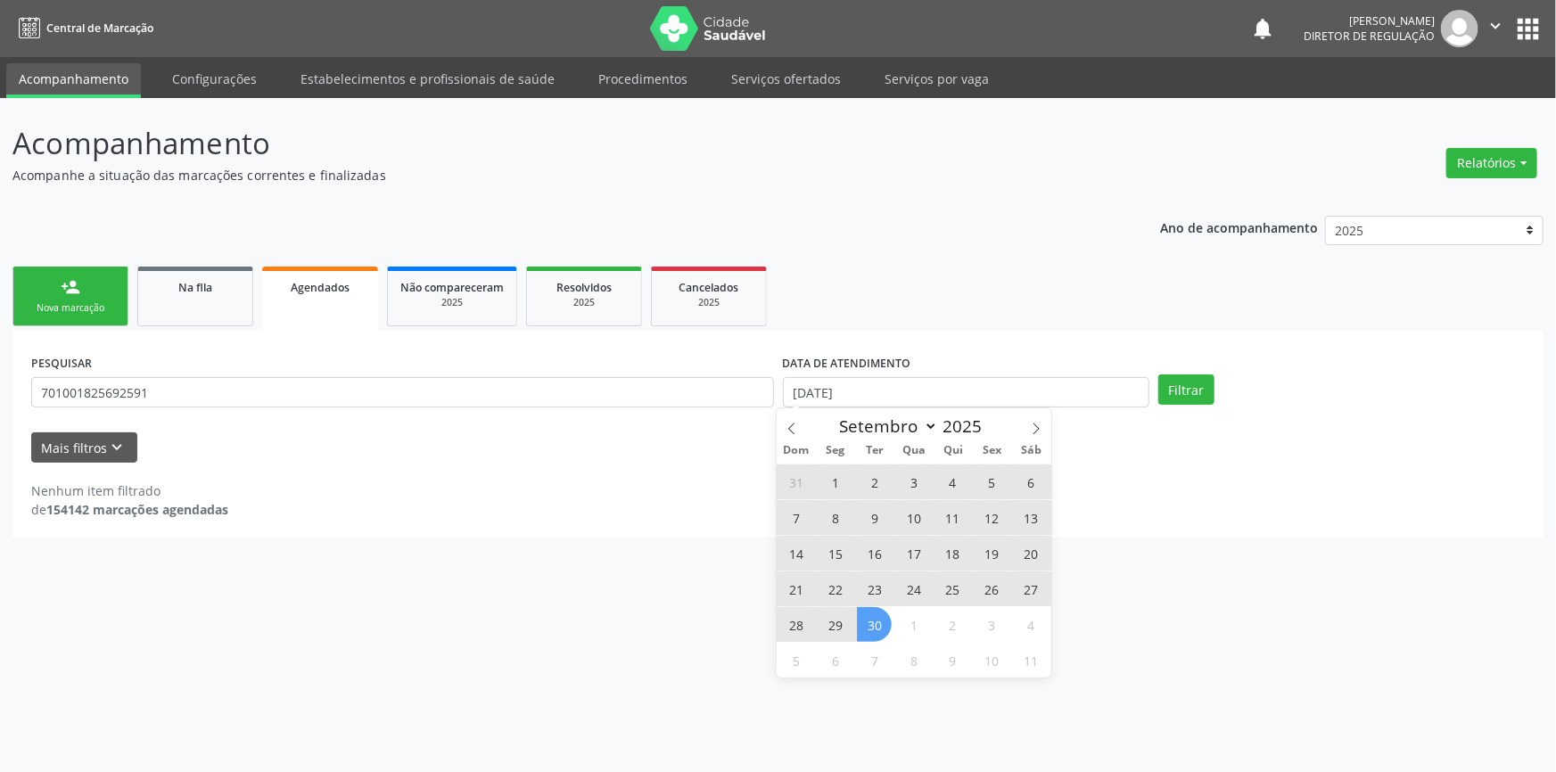
click at [860, 629] on span "30" at bounding box center [874, 624] width 35 height 35
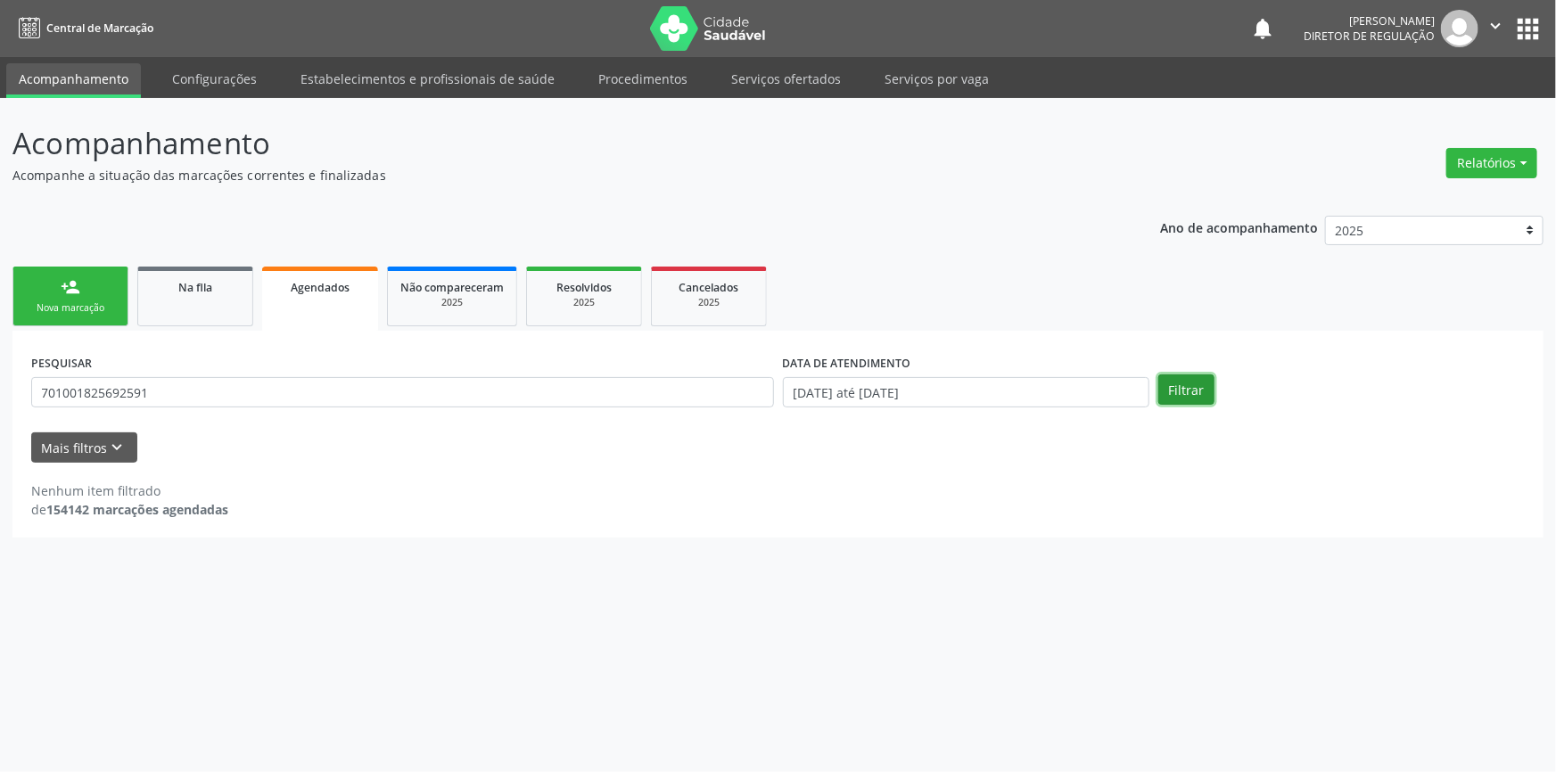
click at [1177, 391] on button "Filtrar" at bounding box center [1186, 389] width 56 height 30
click at [182, 296] on link "Na fila" at bounding box center [195, 297] width 116 height 60
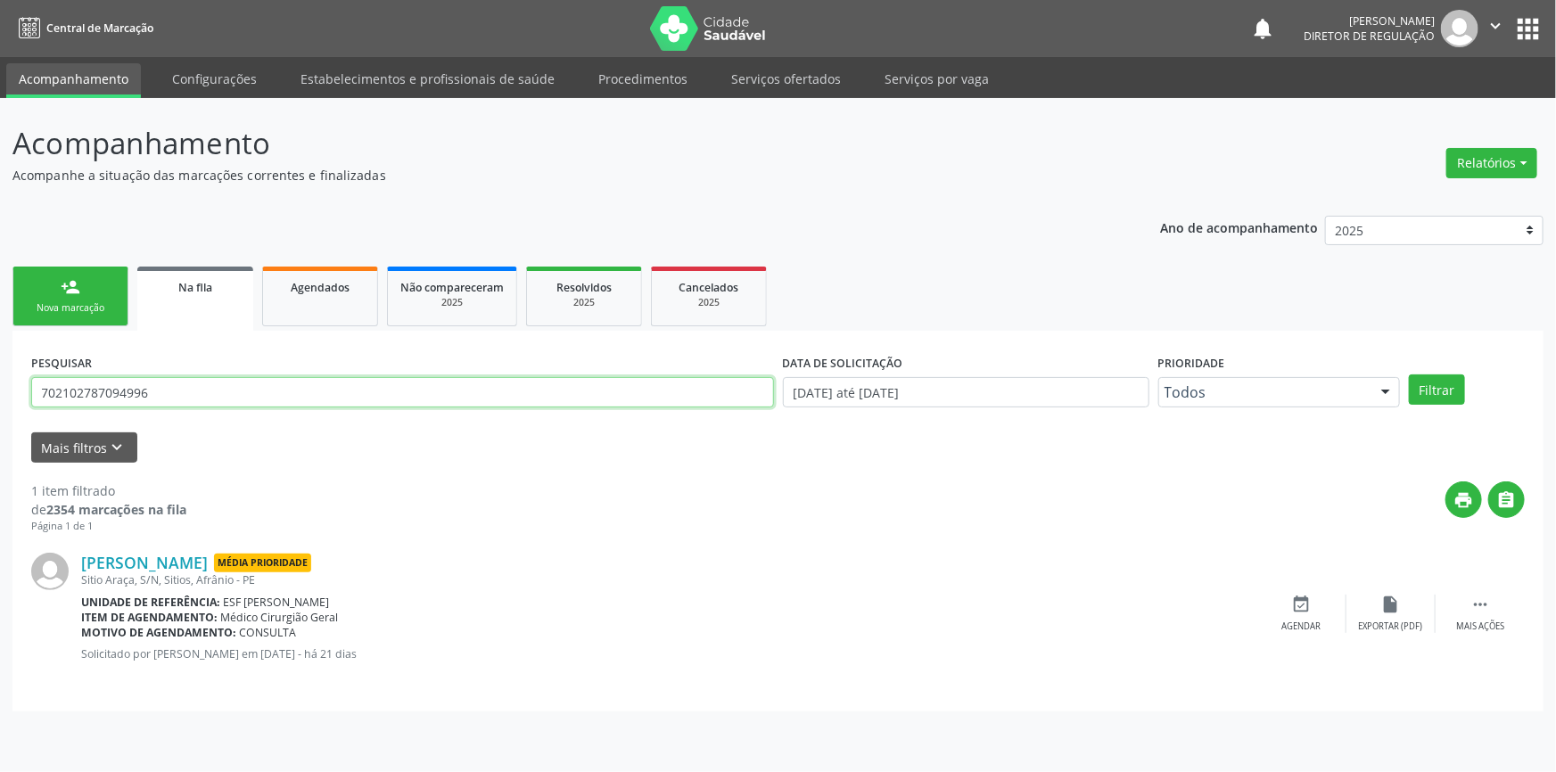
drag, startPoint x: 56, startPoint y: 388, endPoint x: 0, endPoint y: 388, distance: 56.2
click at [0, 388] on div "Acompanhamento Acompanhe a situação das marcações correntes e finalizadas Relat…" at bounding box center [778, 435] width 1556 height 674
type input "701001825692591"
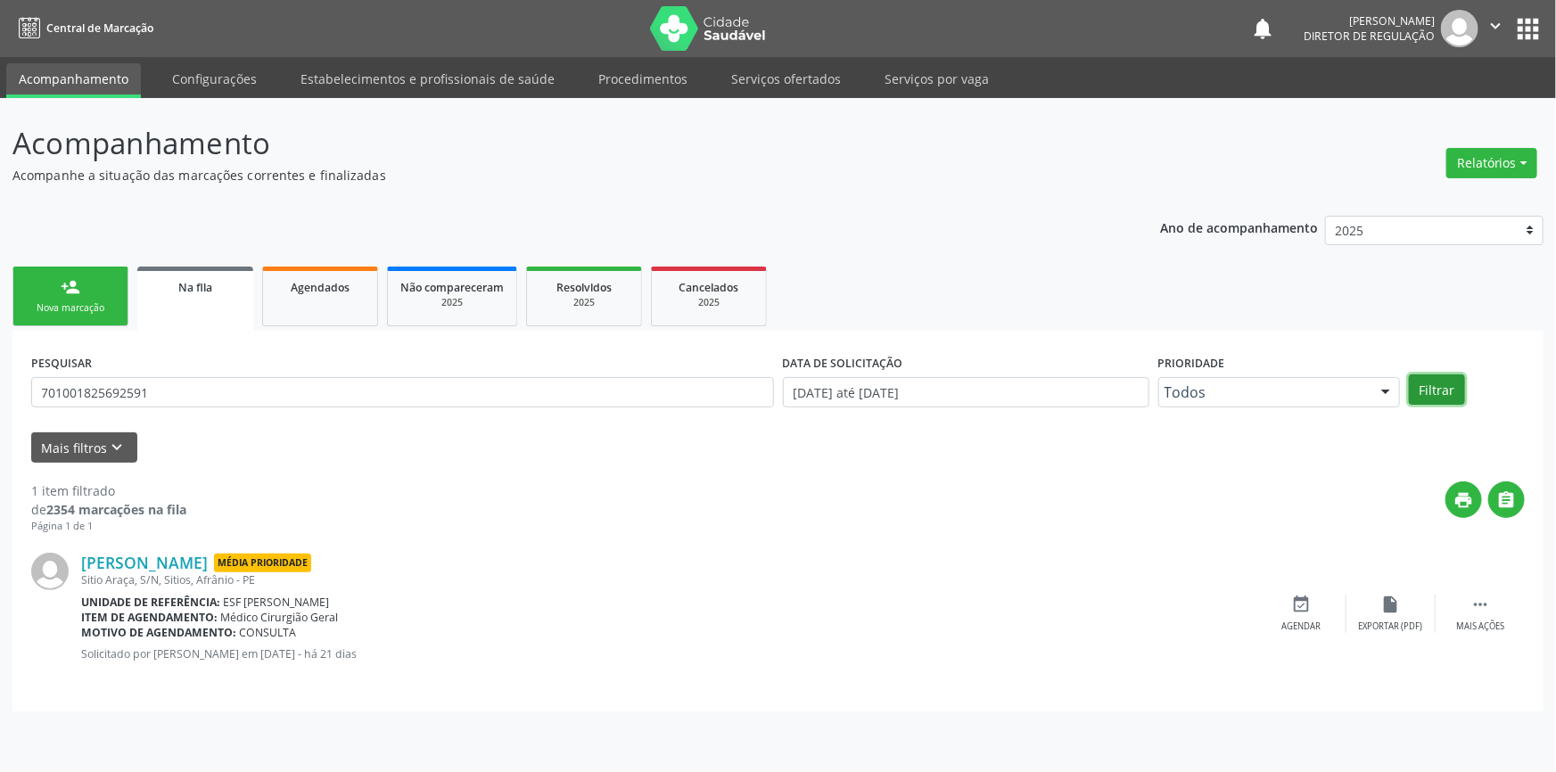
click at [1450, 389] on button "Filtrar" at bounding box center [1437, 389] width 56 height 30
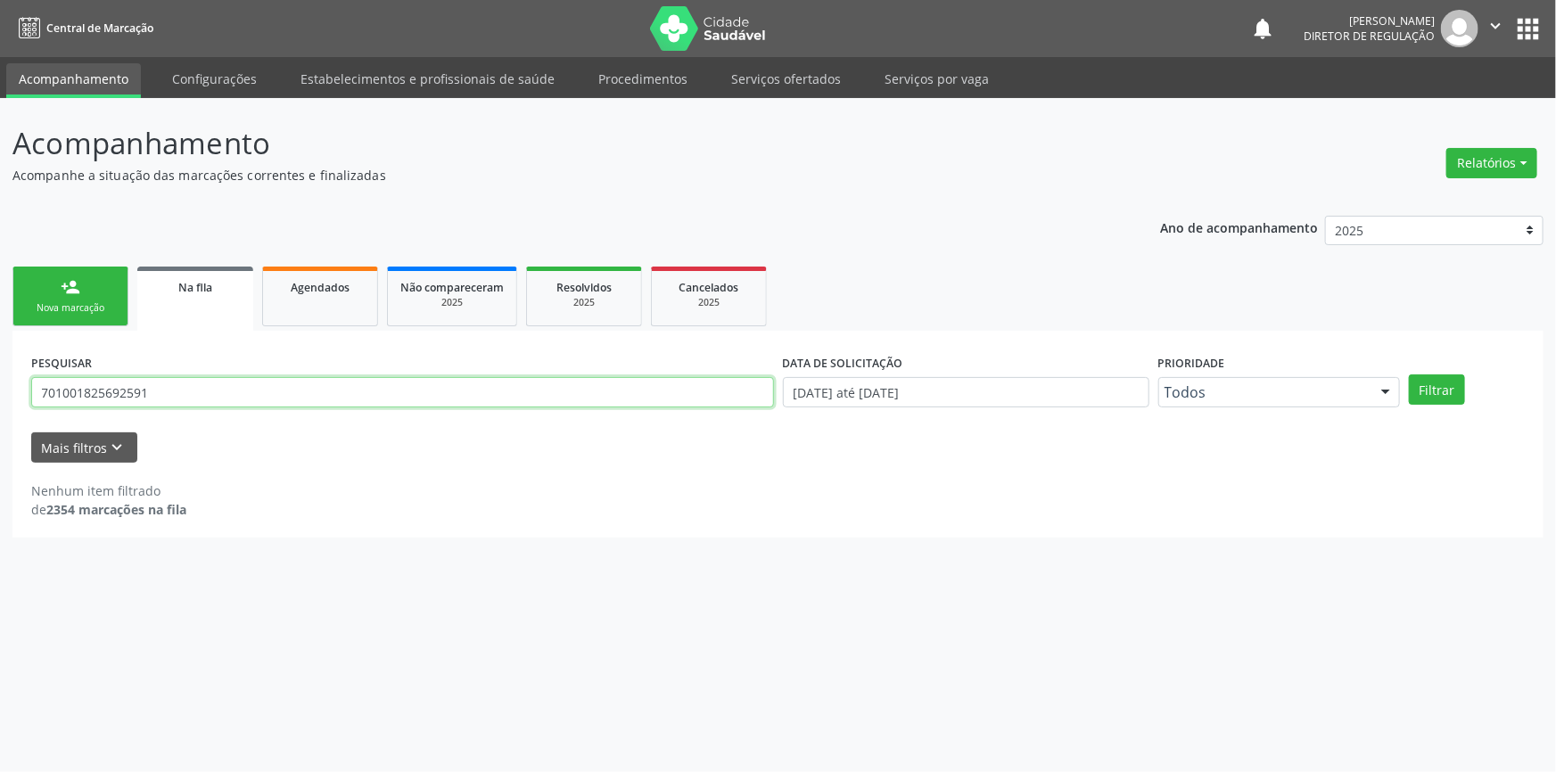
drag, startPoint x: 175, startPoint y: 391, endPoint x: 0, endPoint y: 383, distance: 175.0
click at [0, 383] on div "Acompanhamento Acompanhe a situação das marcações correntes e finalizadas Relat…" at bounding box center [778, 435] width 1556 height 674
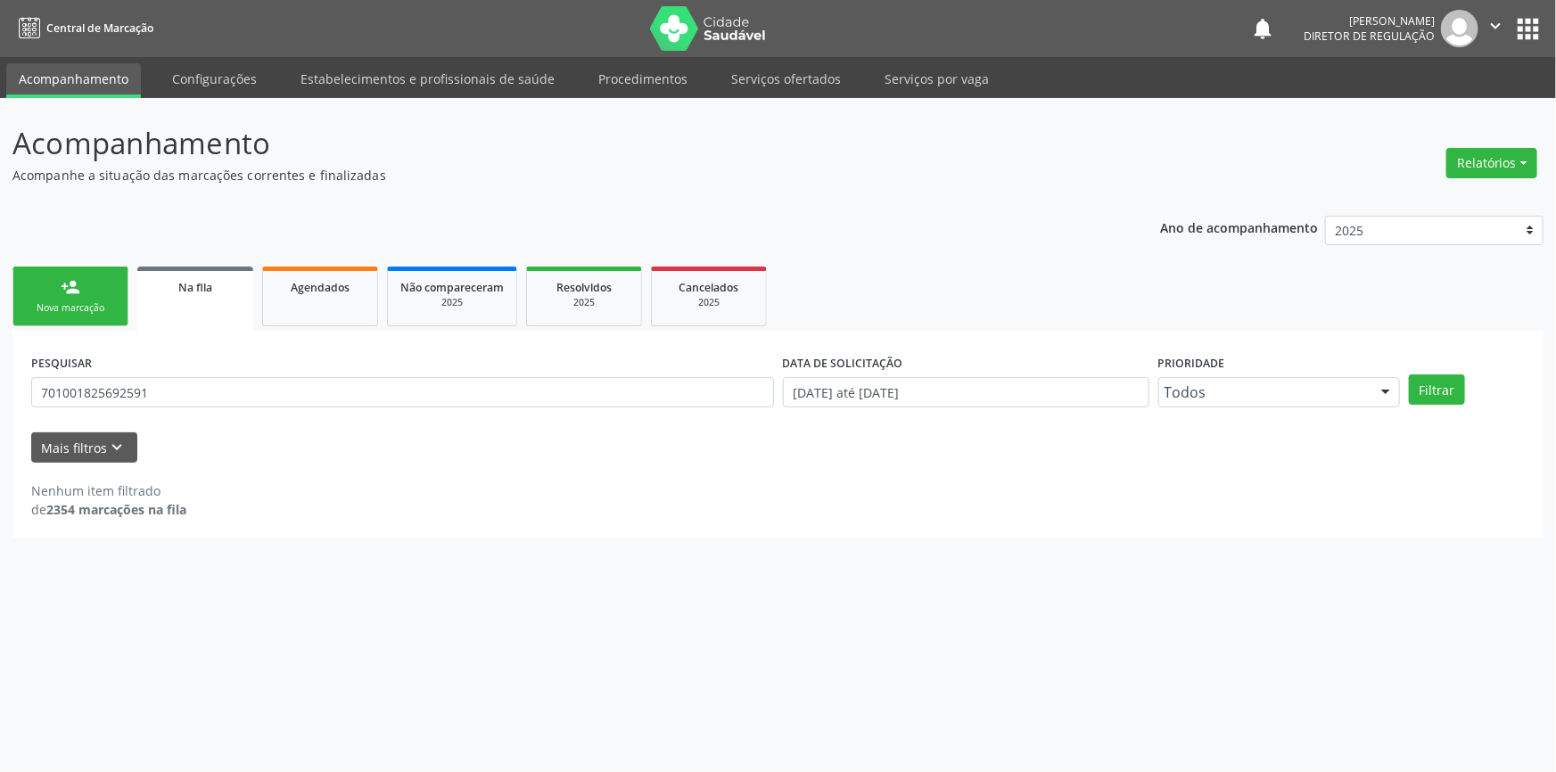
click at [93, 296] on link "person_add Nova marcação" at bounding box center [70, 297] width 116 height 60
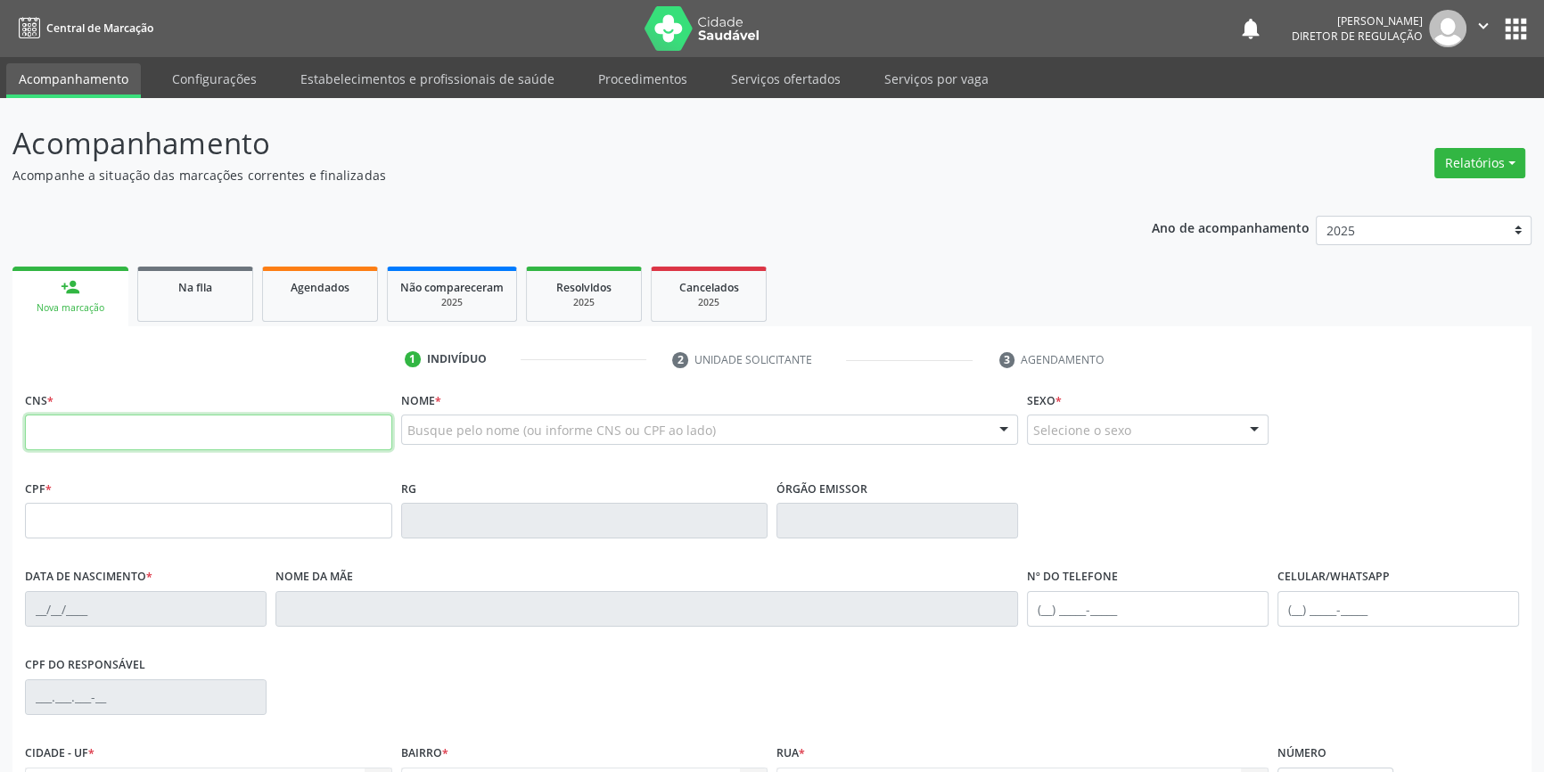
click at [154, 417] on input "text" at bounding box center [208, 433] width 367 height 36
paste input "701 0018 2569 2591"
type input "701 0018 2569 2591"
type input "[DATE]"
type input "S/N"
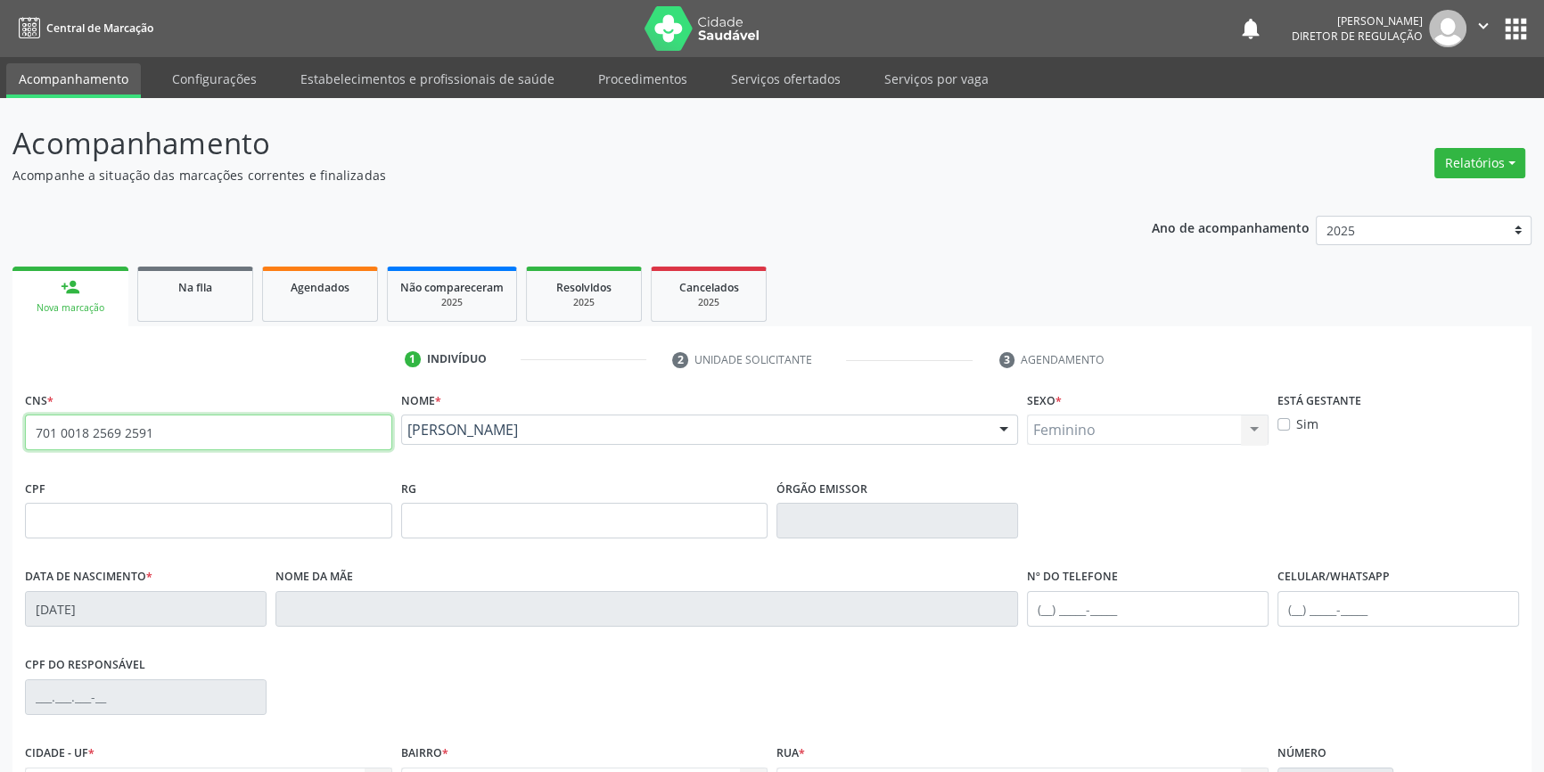
drag, startPoint x: 213, startPoint y: 436, endPoint x: 0, endPoint y: 409, distance: 214.8
click at [0, 409] on div "Acompanhamento Acompanhe a situação das marcações correntes e finalizadas Relat…" at bounding box center [772, 532] width 1544 height 868
click at [200, 315] on link "Na fila" at bounding box center [195, 294] width 116 height 55
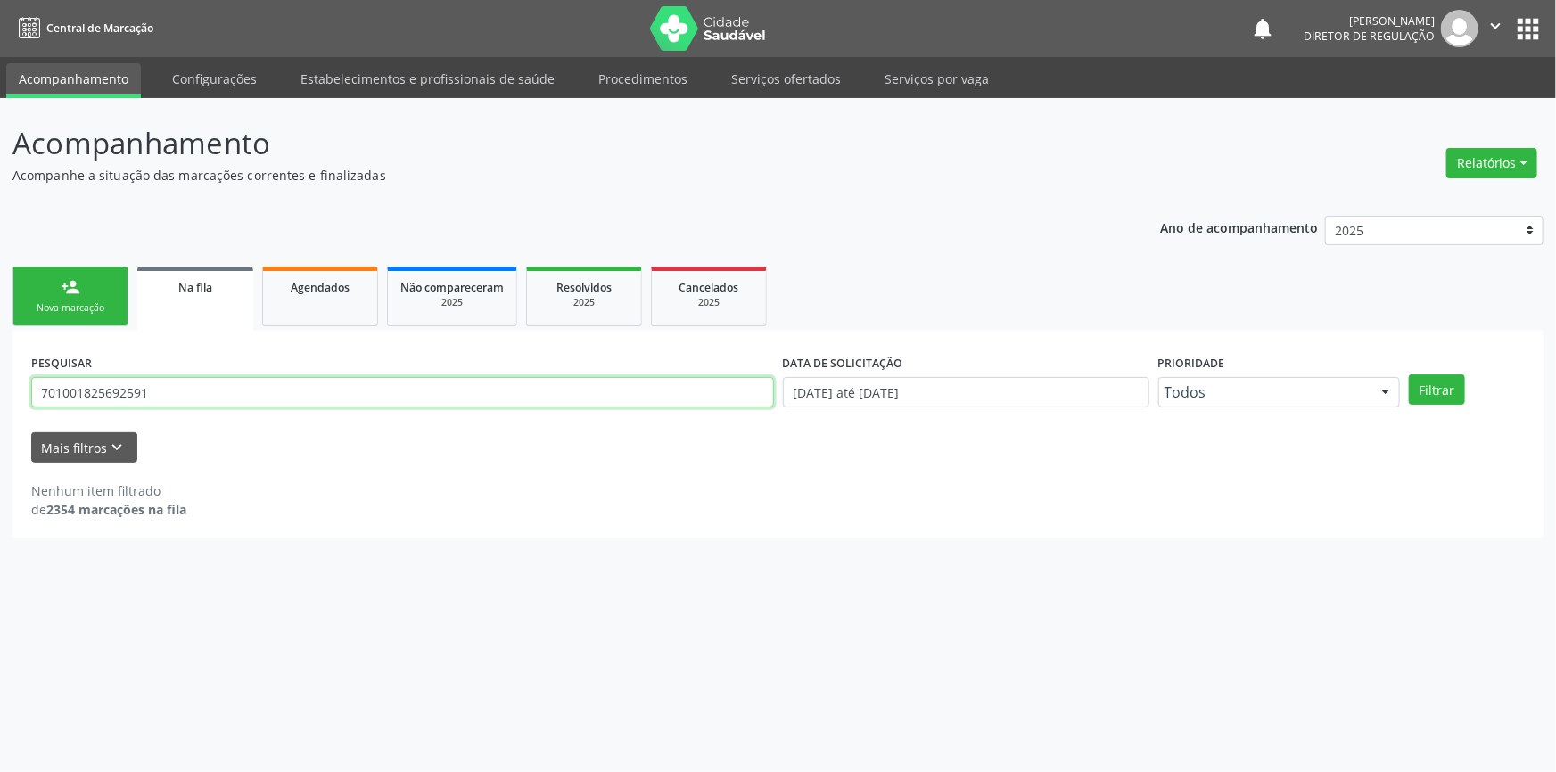
drag, startPoint x: 185, startPoint y: 391, endPoint x: 0, endPoint y: 377, distance: 185.1
click at [0, 377] on div "Acompanhamento Acompanhe a situação das marcações correntes e finalizadas Relat…" at bounding box center [778, 435] width 1556 height 674
paste input "0018 2569"
type input "701 0018 2569 2591"
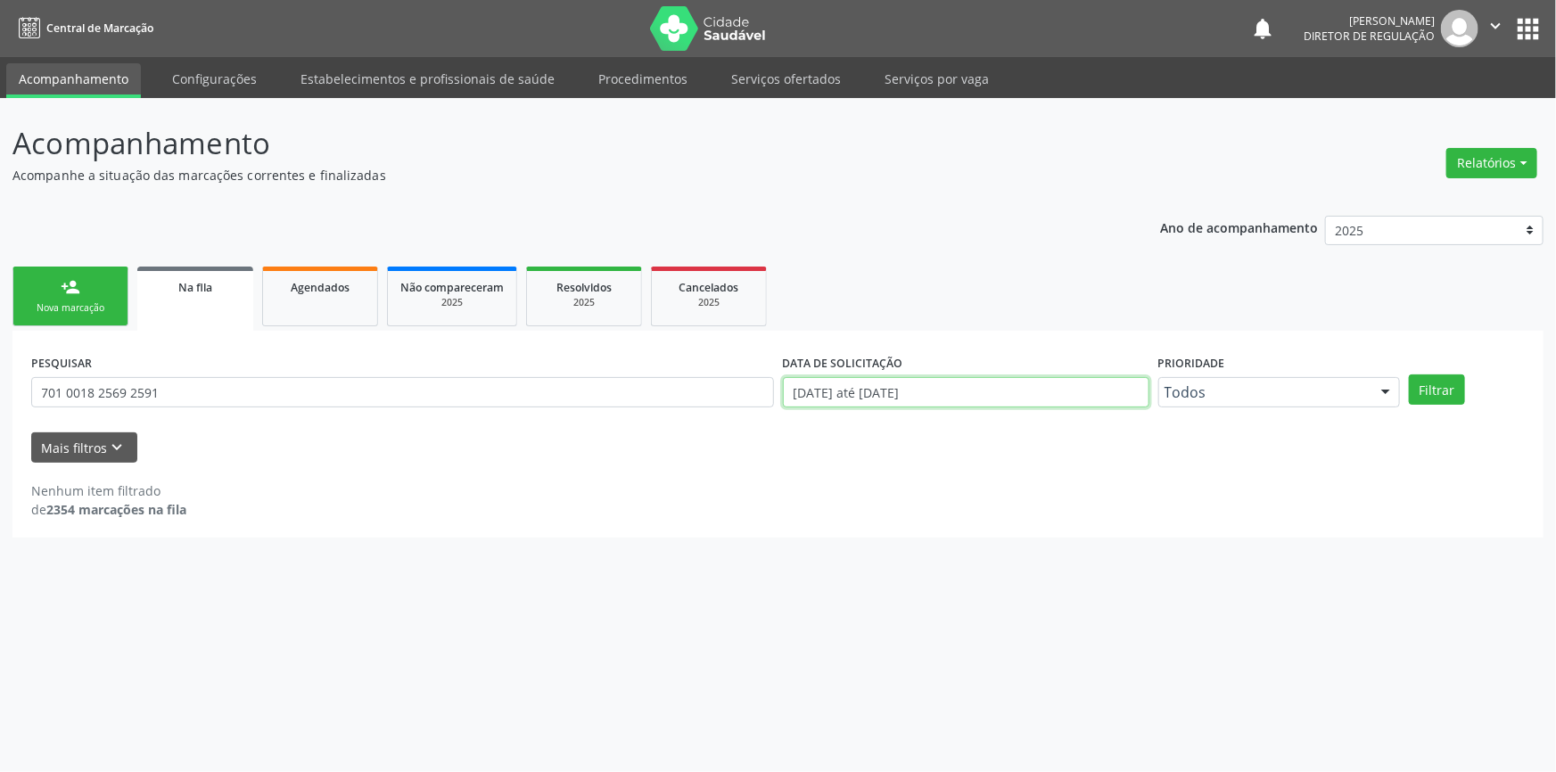
click at [1097, 395] on input "[DATE] até [DATE]" at bounding box center [966, 392] width 366 height 30
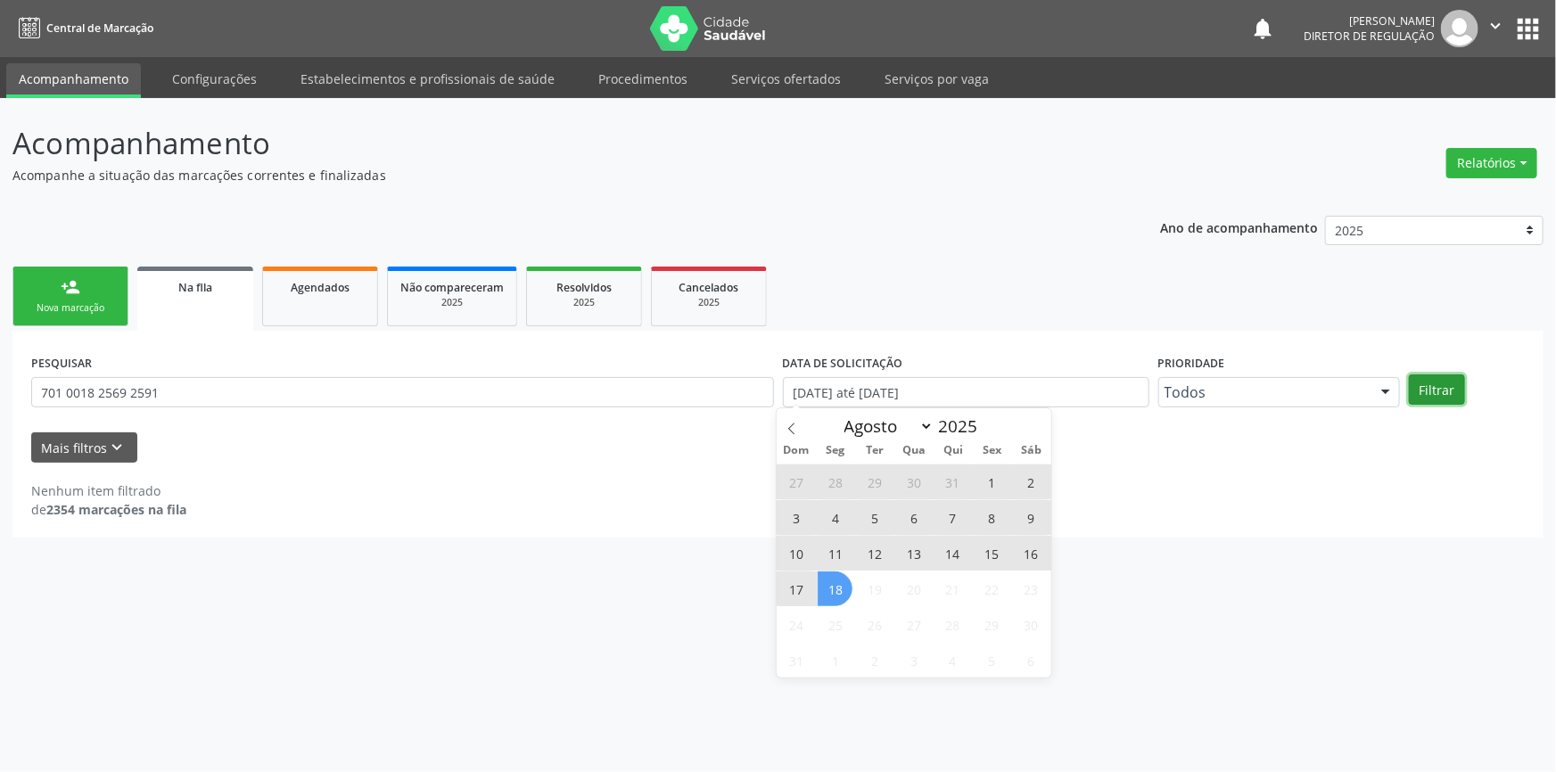
click at [1454, 376] on button "Filtrar" at bounding box center [1437, 389] width 56 height 30
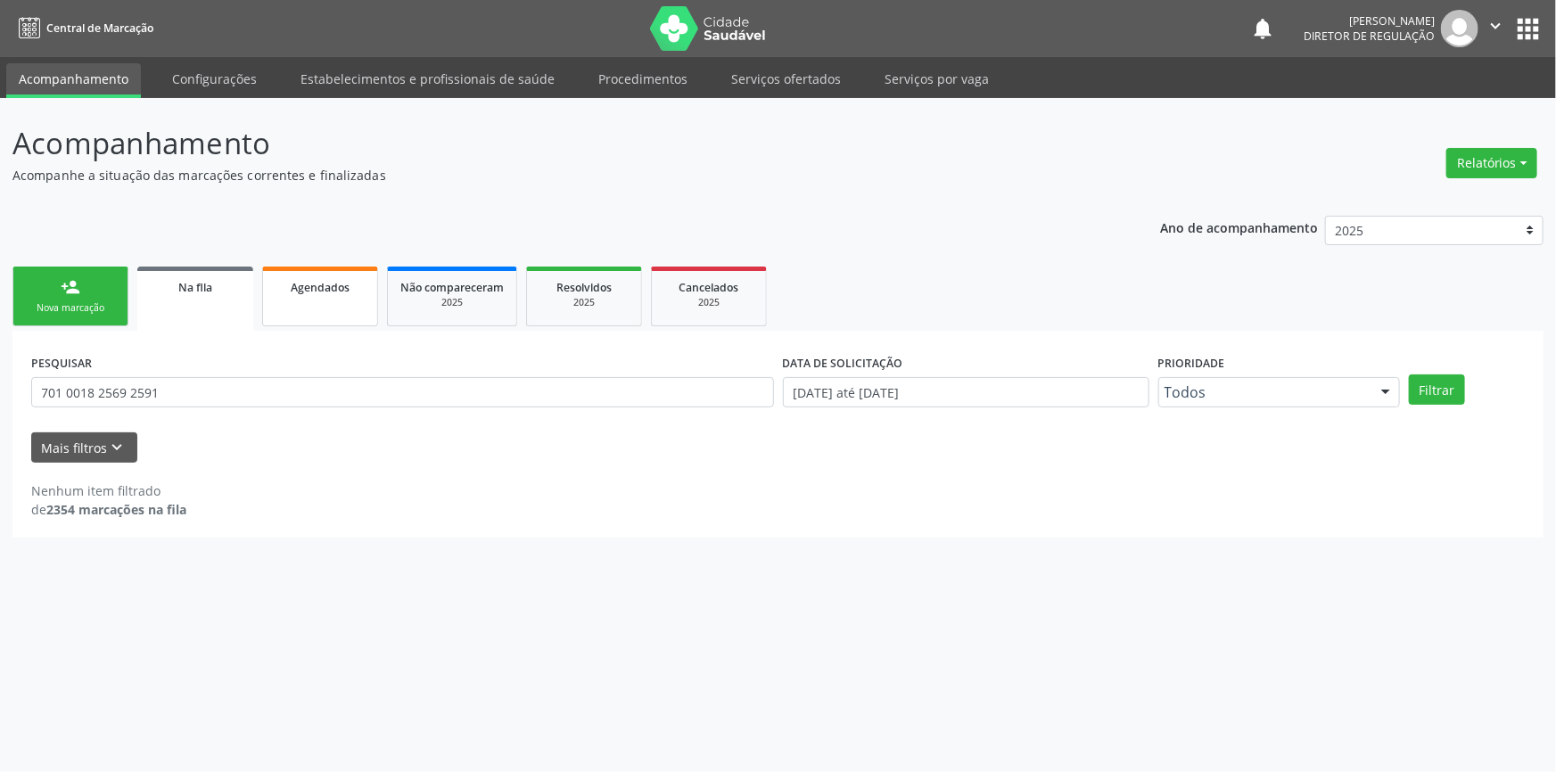
click at [294, 291] on span "Agendados" at bounding box center [320, 287] width 59 height 15
select select "7"
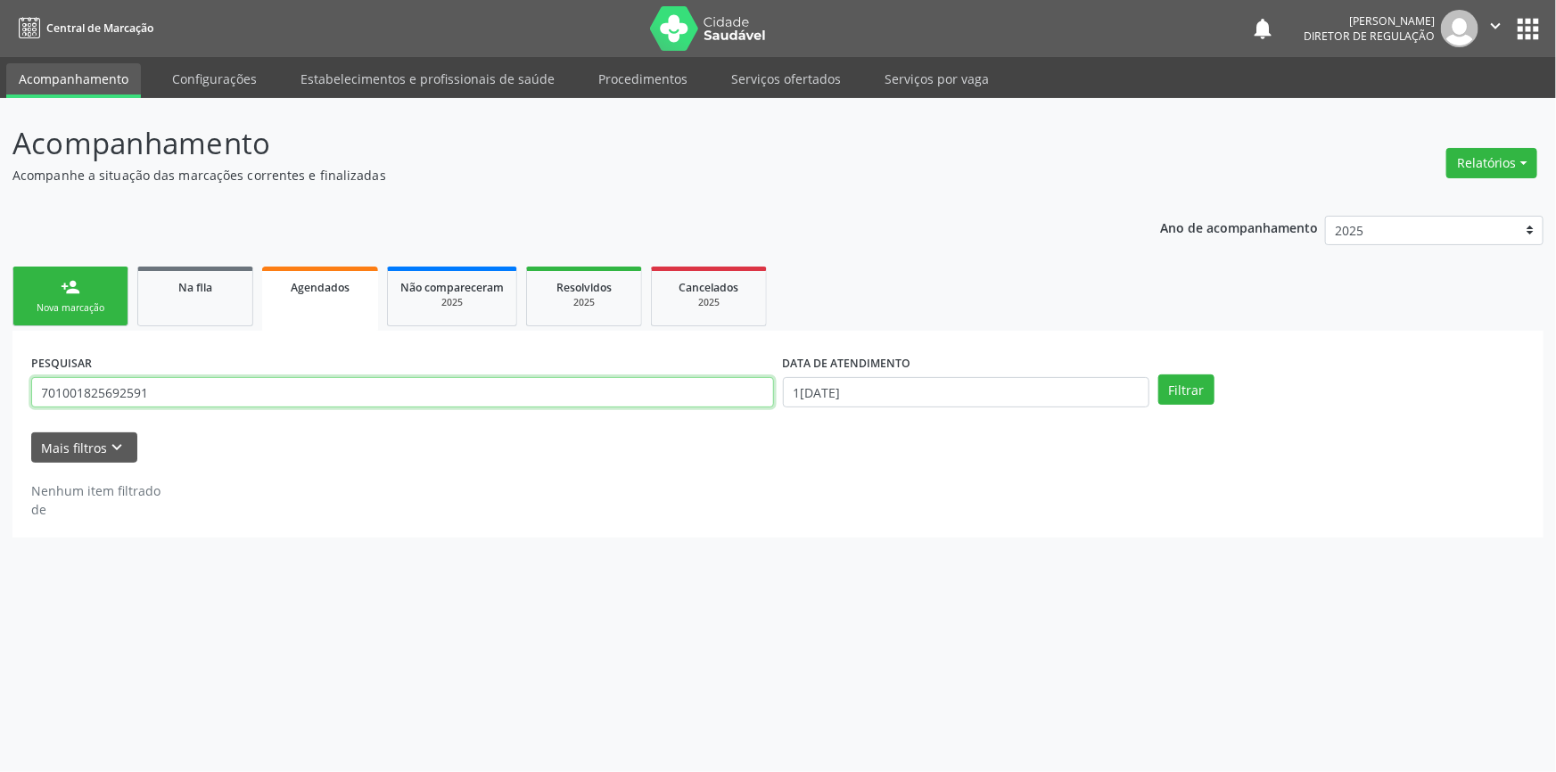
drag, startPoint x: 222, startPoint y: 380, endPoint x: 0, endPoint y: 382, distance: 222.0
click at [0, 382] on div "Acompanhamento Acompanhe a situação das marcações correntes e finalizadas Relat…" at bounding box center [778, 435] width 1556 height 674
paste input "0018 2569"
type input "701 0018 2569 2591"
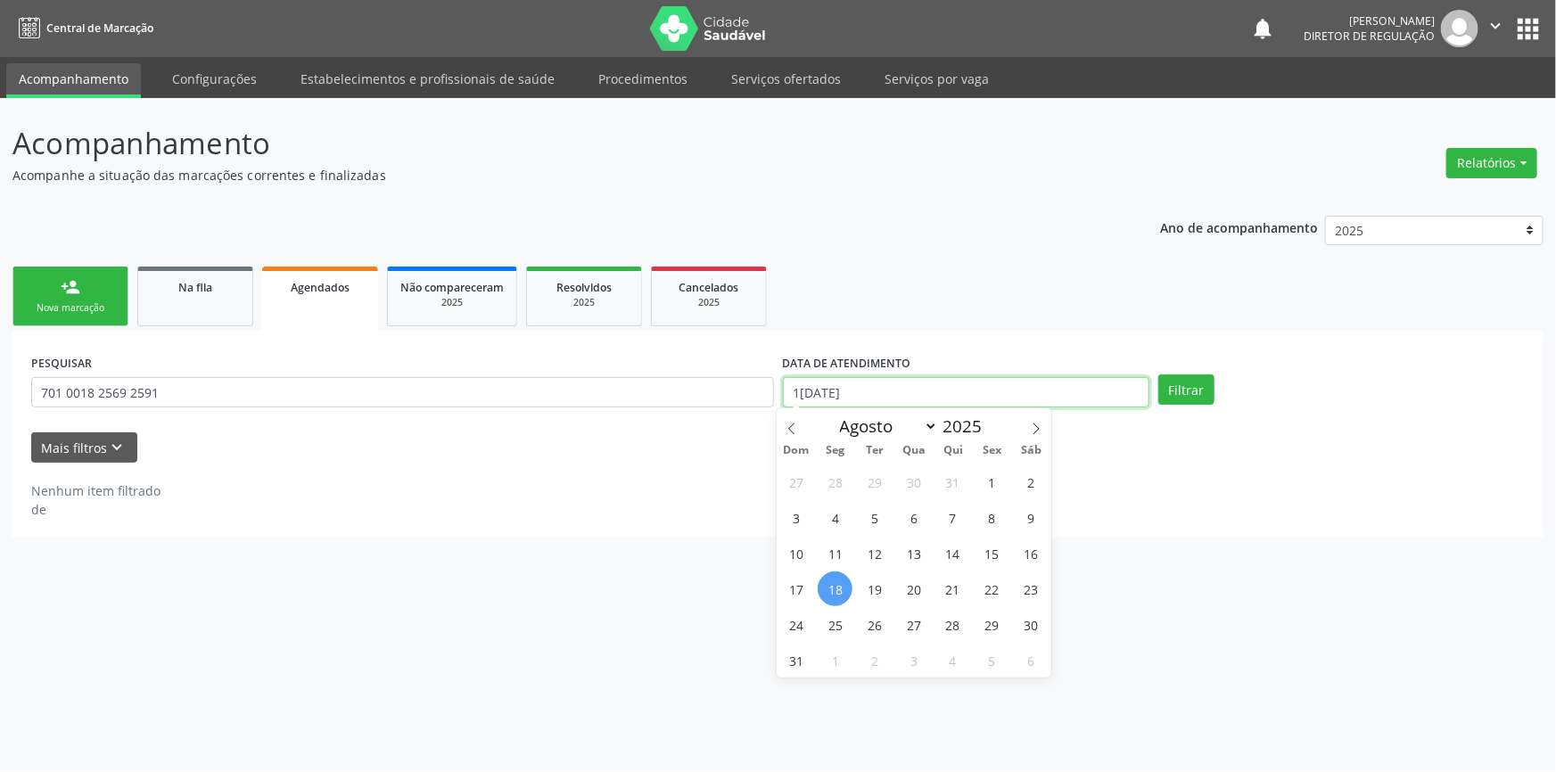
click at [891, 391] on input "1[DATE]" at bounding box center [966, 392] width 366 height 30
click at [837, 588] on span "18" at bounding box center [835, 589] width 35 height 35
type input "1[DATE]"
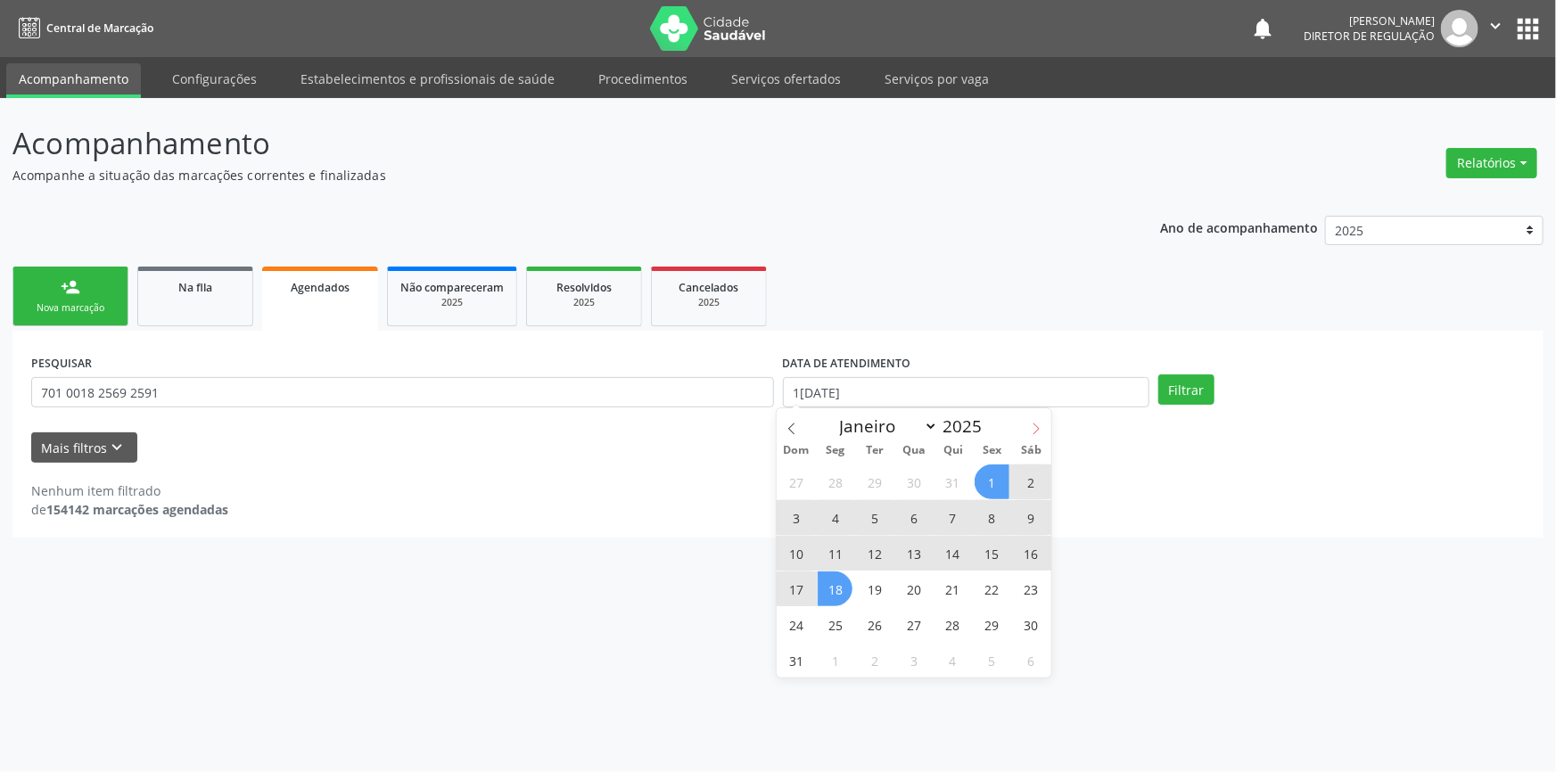
click at [1031, 437] on span at bounding box center [1036, 423] width 30 height 30
select select "8"
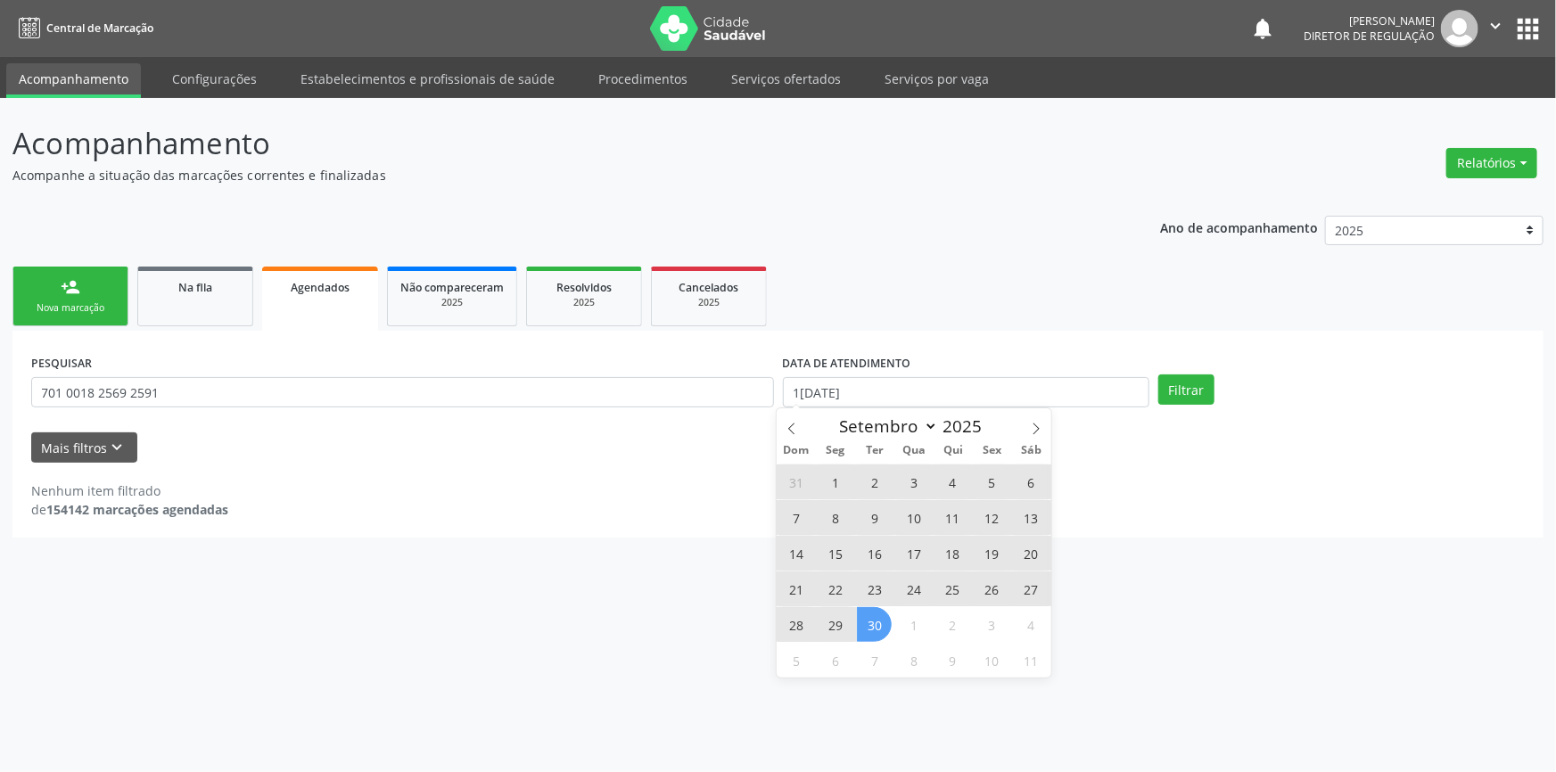
click at [877, 623] on span "30" at bounding box center [874, 624] width 35 height 35
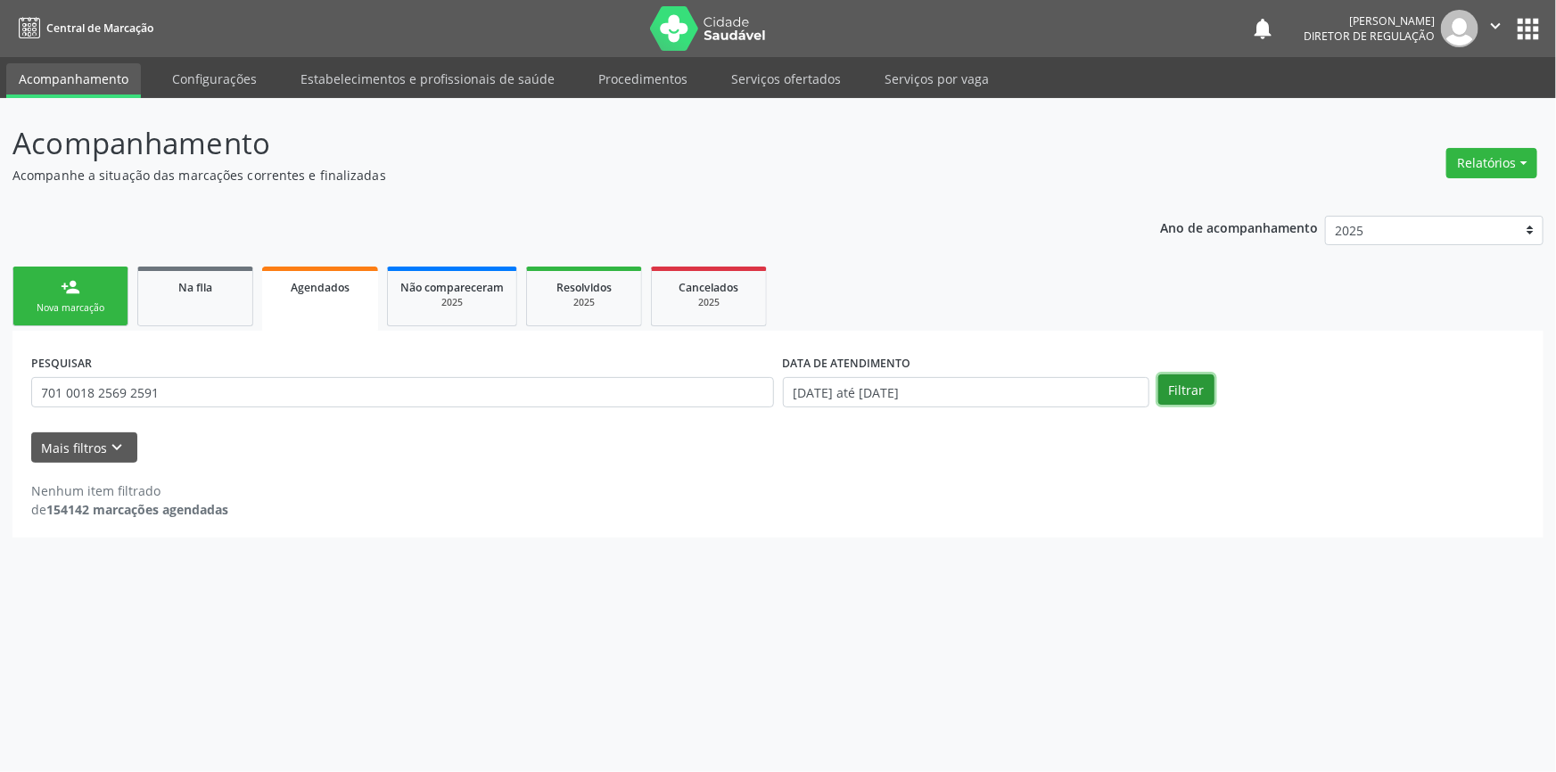
click at [1183, 383] on button "Filtrar" at bounding box center [1186, 389] width 56 height 30
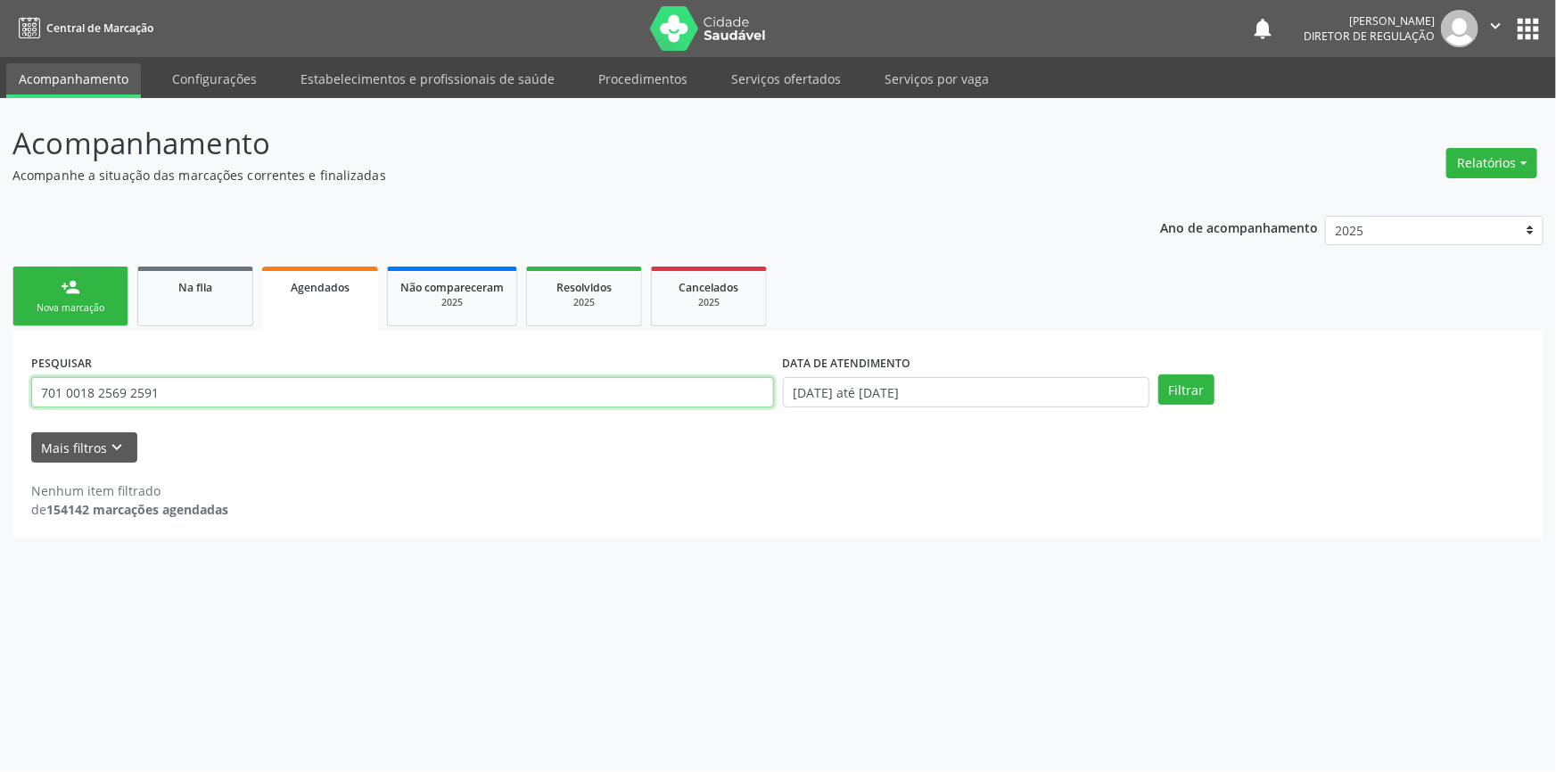
drag, startPoint x: 185, startPoint y: 379, endPoint x: 7, endPoint y: 387, distance: 178.5
click at [7, 387] on div "Acompanhamento Acompanhe a situação das marcações correntes e finalizadas Relat…" at bounding box center [778, 435] width 1556 height 674
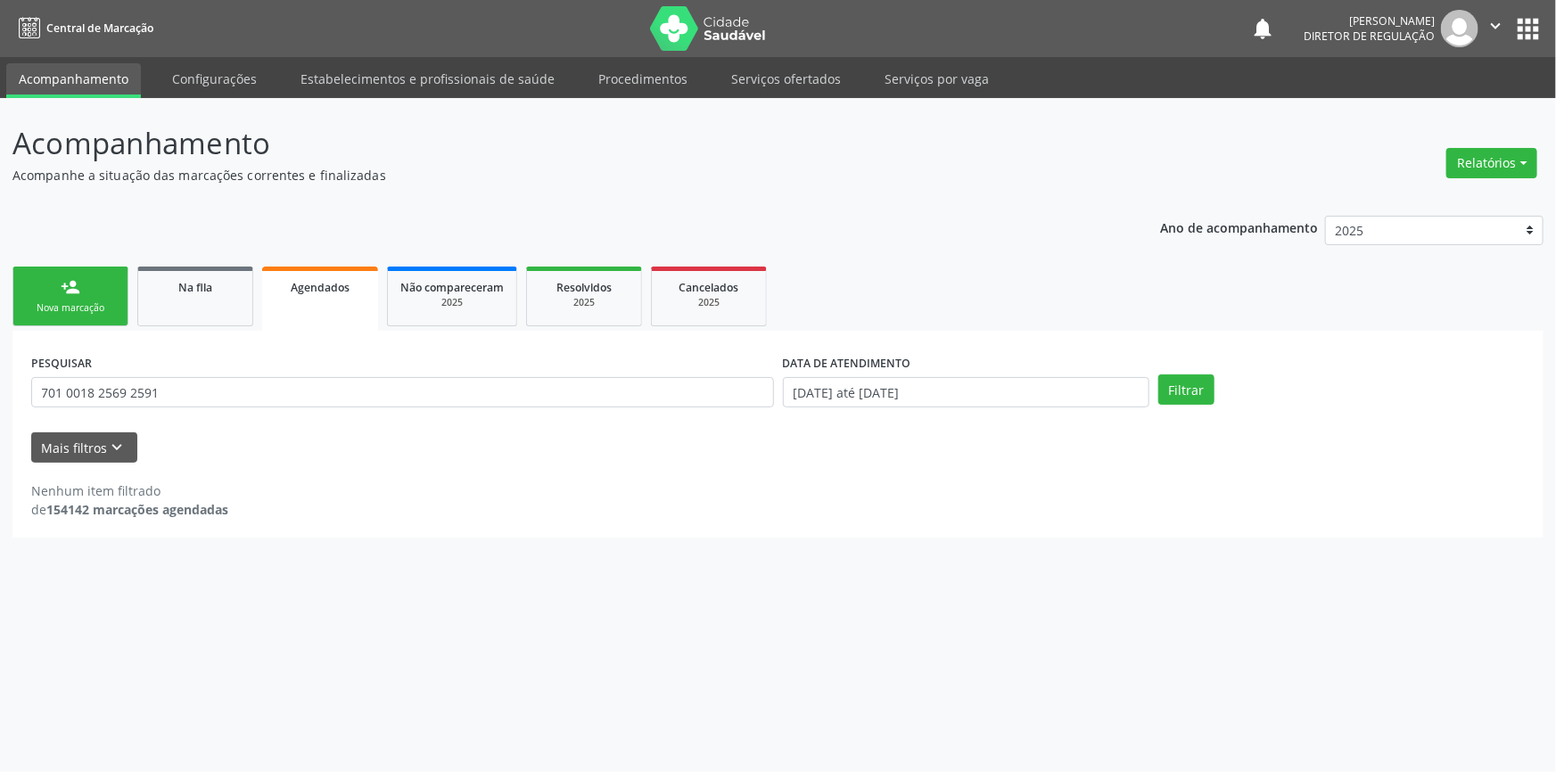
click at [111, 304] on div "Nova marcação" at bounding box center [70, 307] width 89 height 13
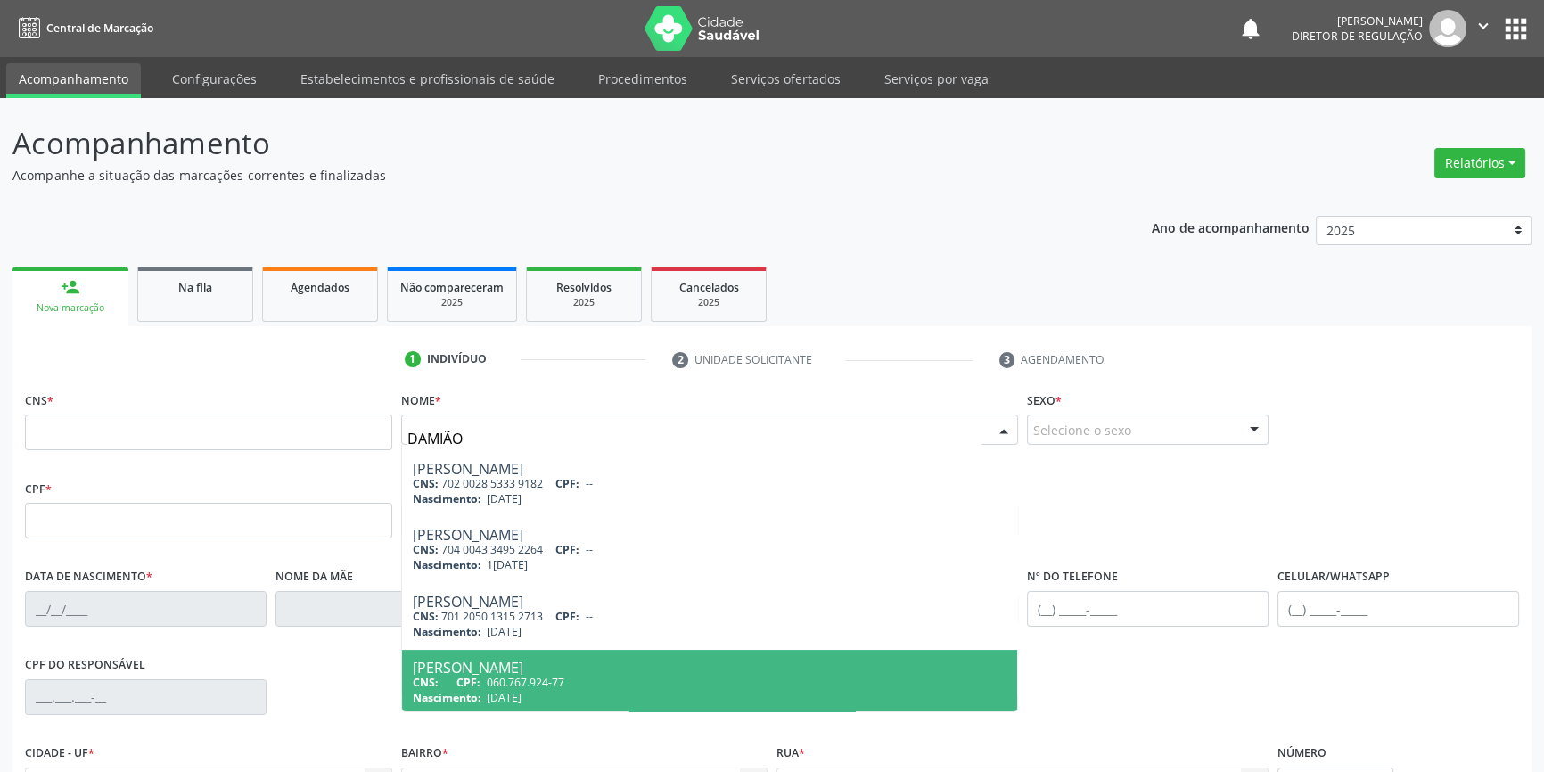
scroll to position [722, 0]
type input "DAMIÃO V"
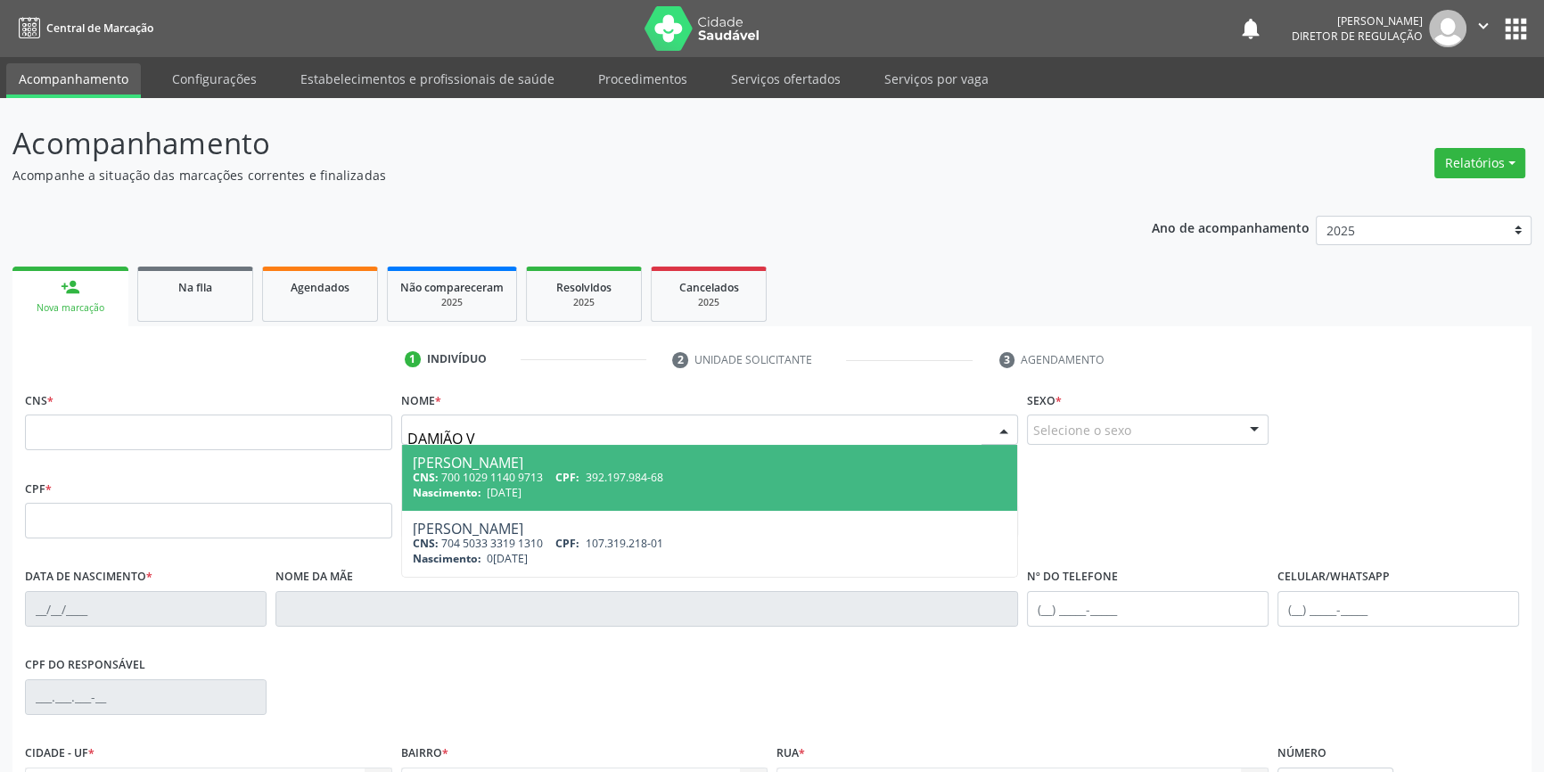
click at [556, 480] on div "CNS: 700 1029 1140 9713 CPF: 392.197.984-68" at bounding box center [710, 477] width 595 height 15
type input "700 1029 1140 9713"
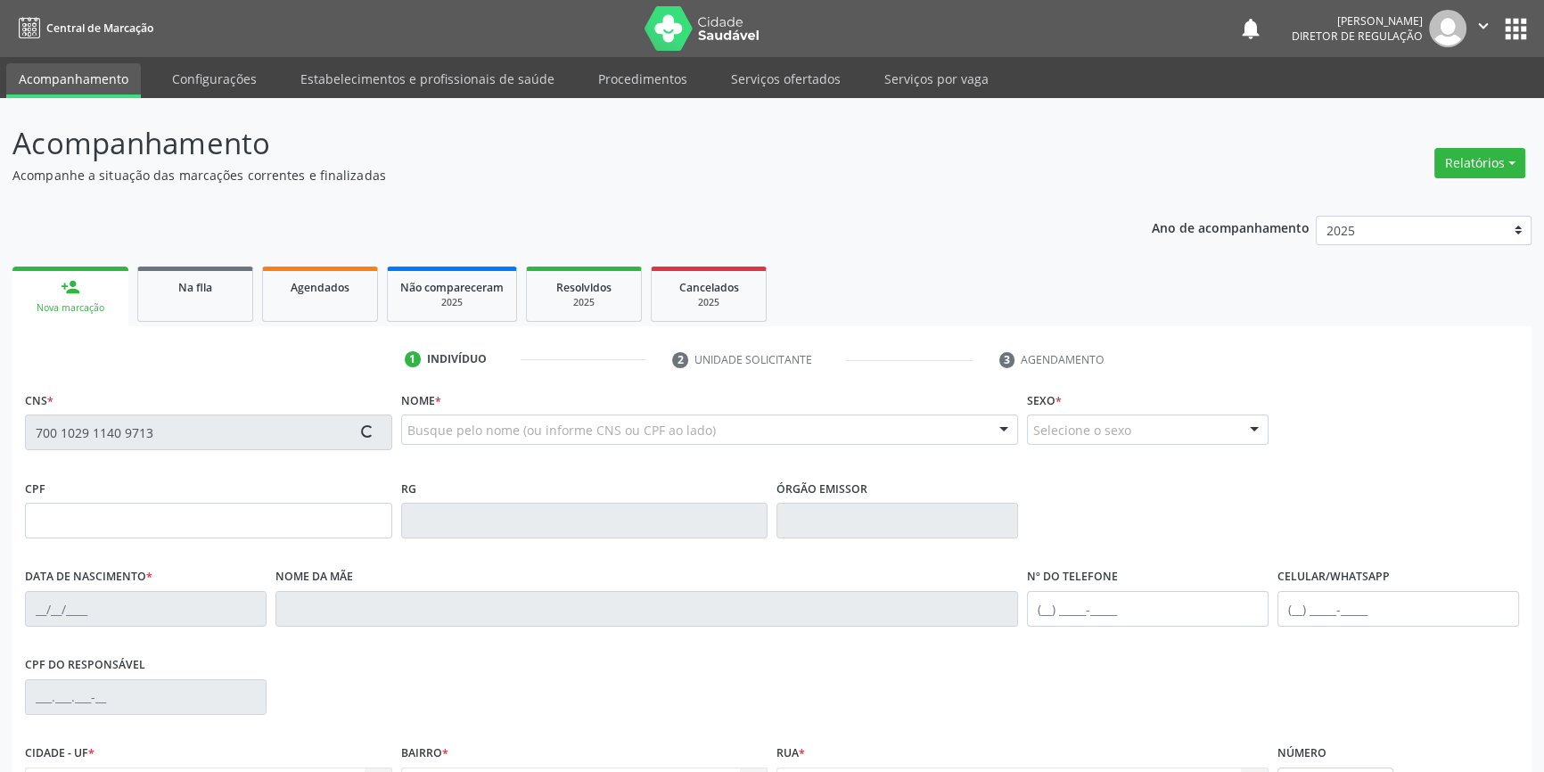
type input "392.197.984-68"
type input "[DATE]"
type input "[PERSON_NAME]"
type input "[PHONE_NUMBER]"
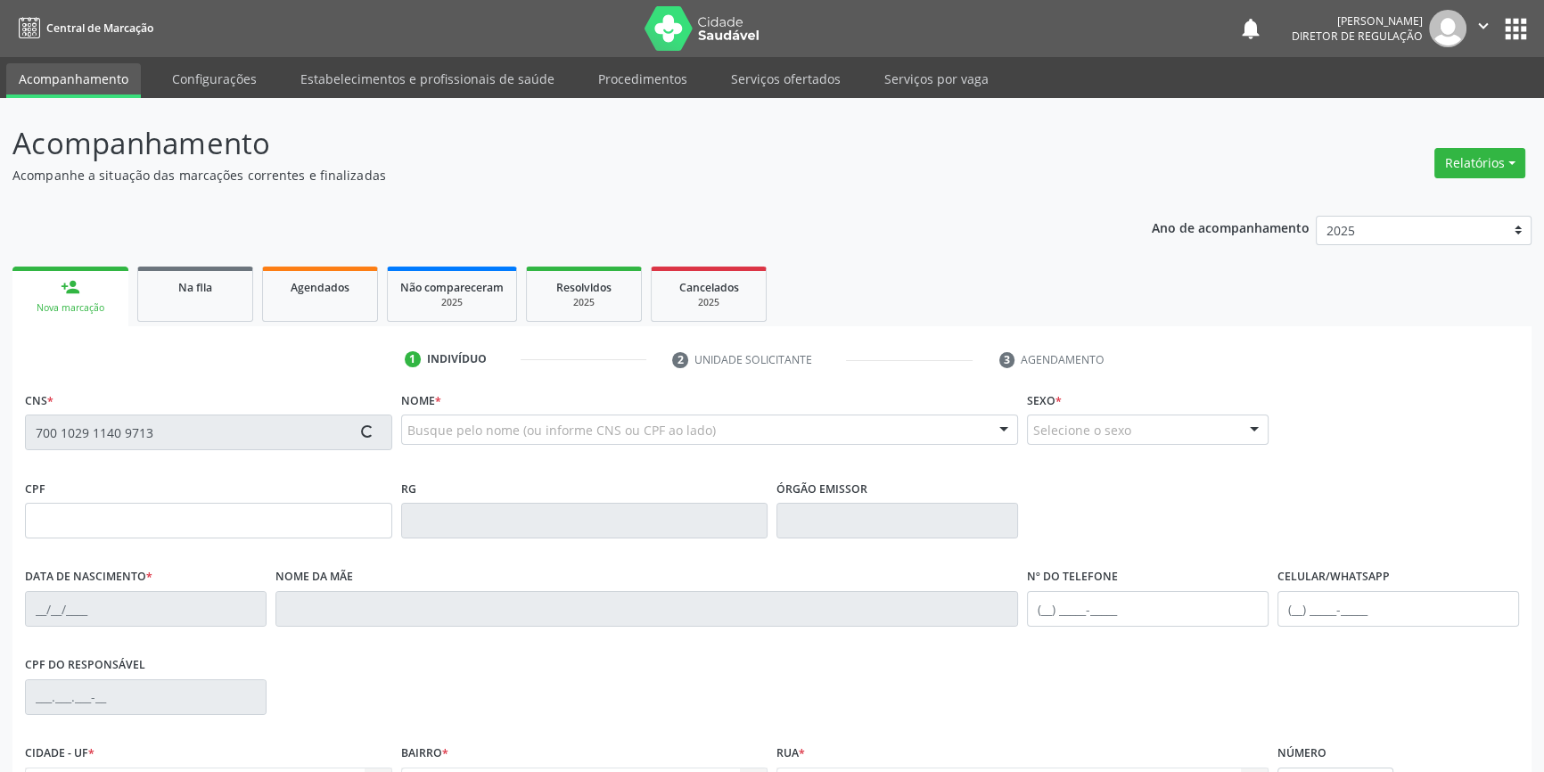
type input "311.523.414-72"
type input "1"
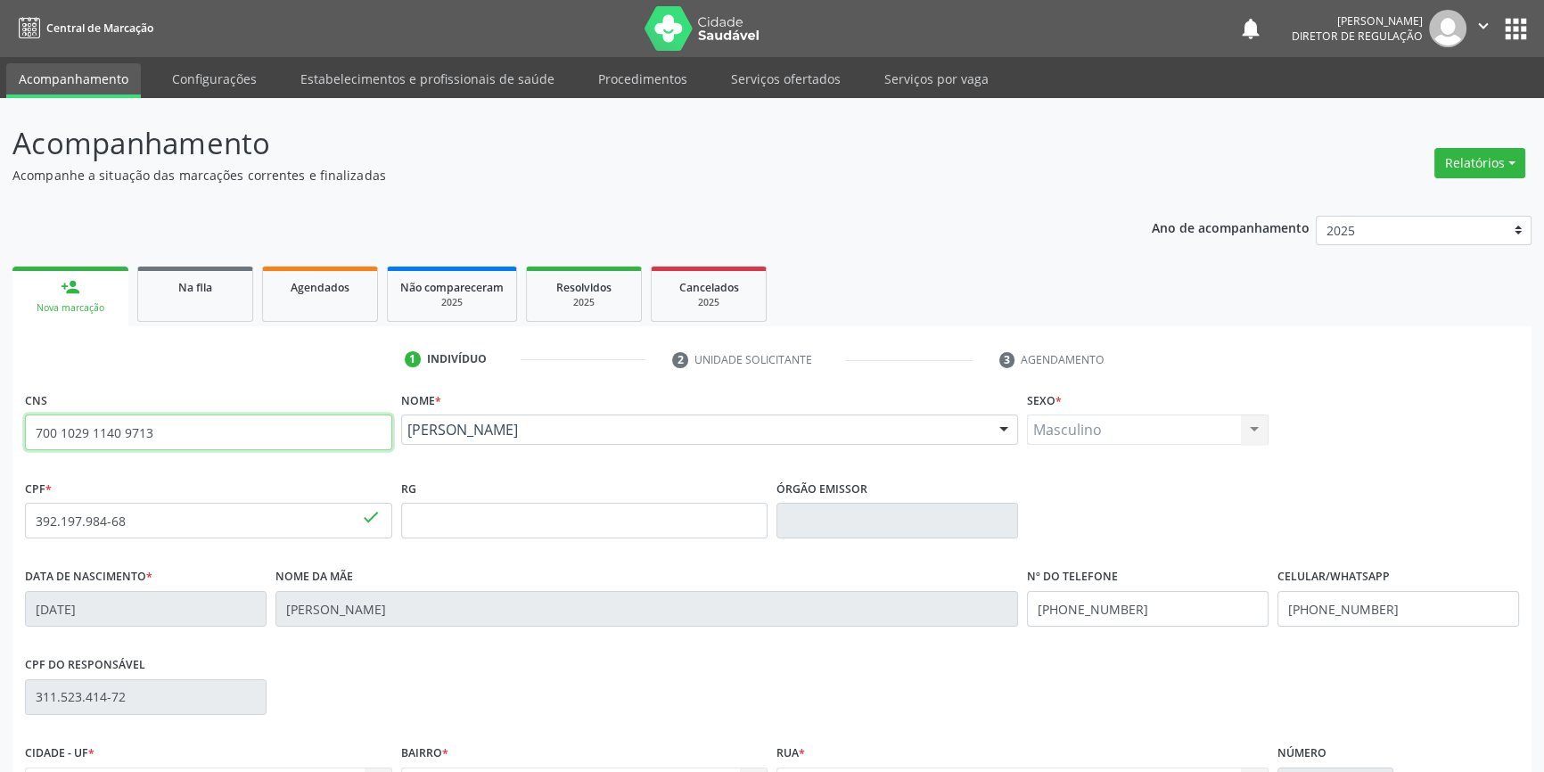
drag, startPoint x: 160, startPoint y: 430, endPoint x: 0, endPoint y: 428, distance: 160.5
click at [0, 428] on div "Acompanhamento Acompanhe a situação das marcações correntes e finalizadas Relat…" at bounding box center [772, 532] width 1544 height 868
click at [176, 313] on link "Na fila" at bounding box center [195, 294] width 116 height 55
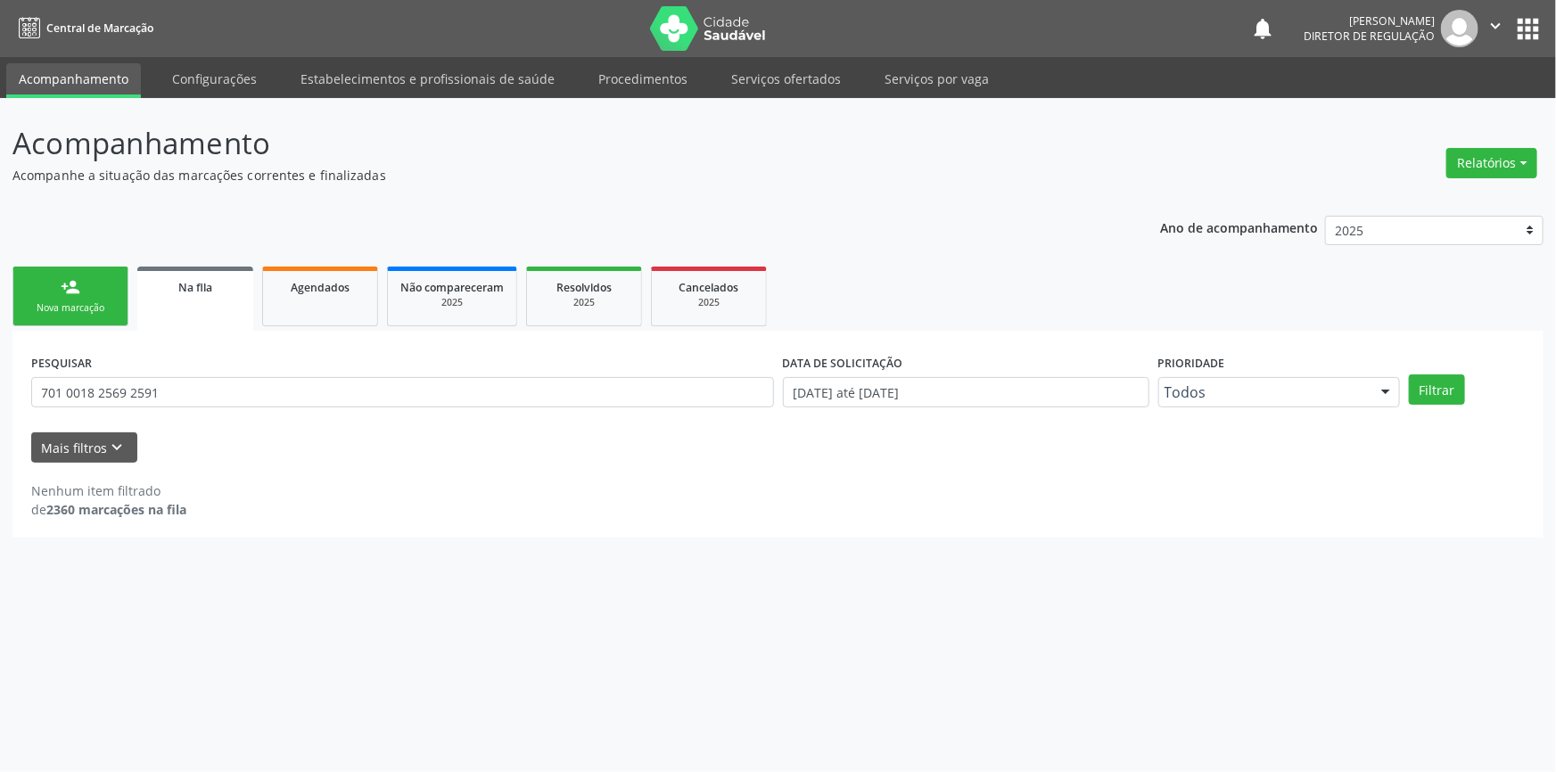
drag, startPoint x: 191, startPoint y: 414, endPoint x: 144, endPoint y: 408, distance: 46.7
click at [144, 408] on div "PESQUISAR 701 0018 2569 2591" at bounding box center [403, 385] width 752 height 70
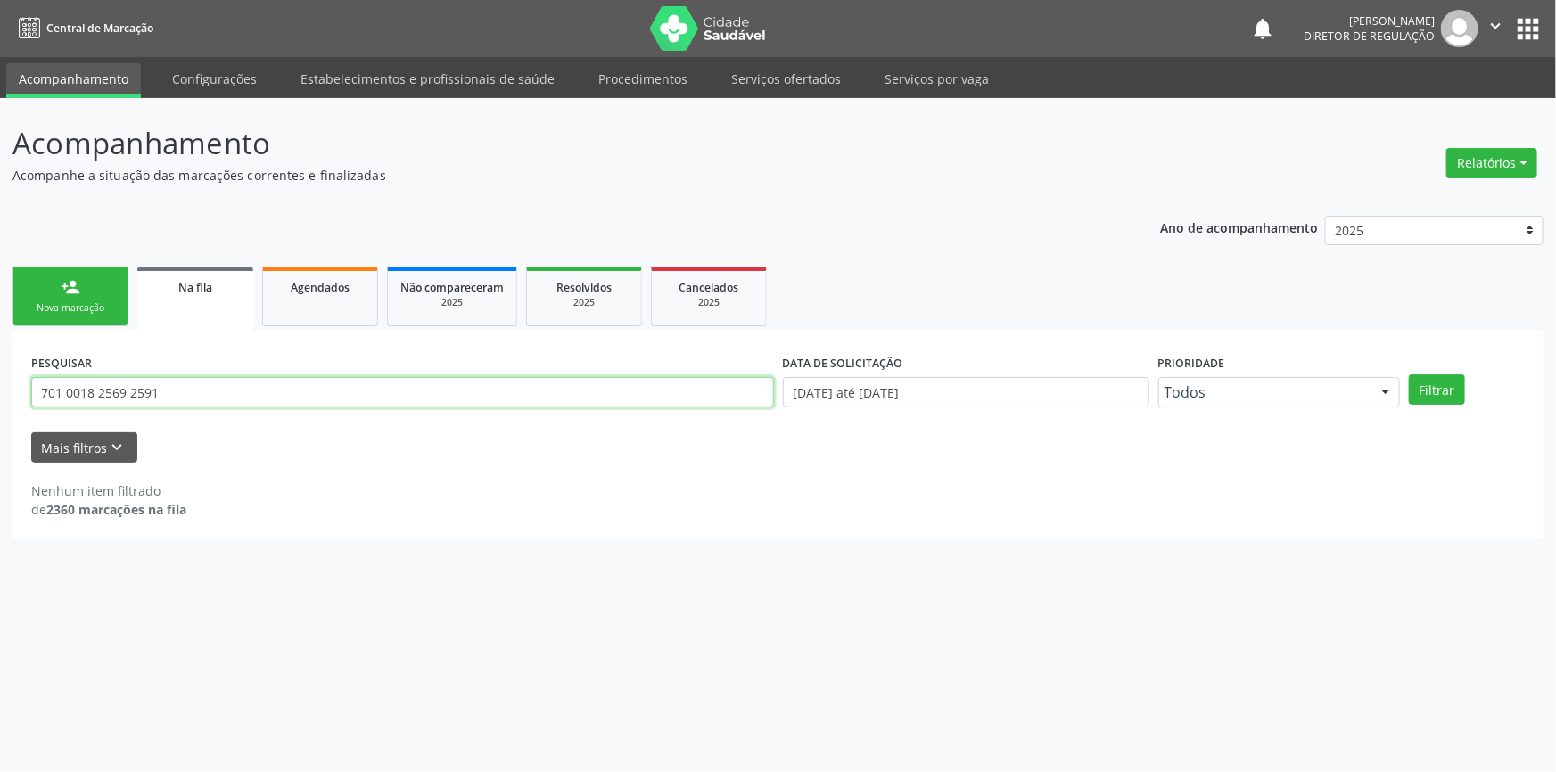
drag, startPoint x: 193, startPoint y: 394, endPoint x: 0, endPoint y: 377, distance: 193.3
click at [0, 379] on div "Acompanhamento Acompanhe a situação das marcações correntes e finalizadas Relat…" at bounding box center [778, 435] width 1556 height 674
paste input "0 1029 1140 9713"
type input "700 1029 1140 9713"
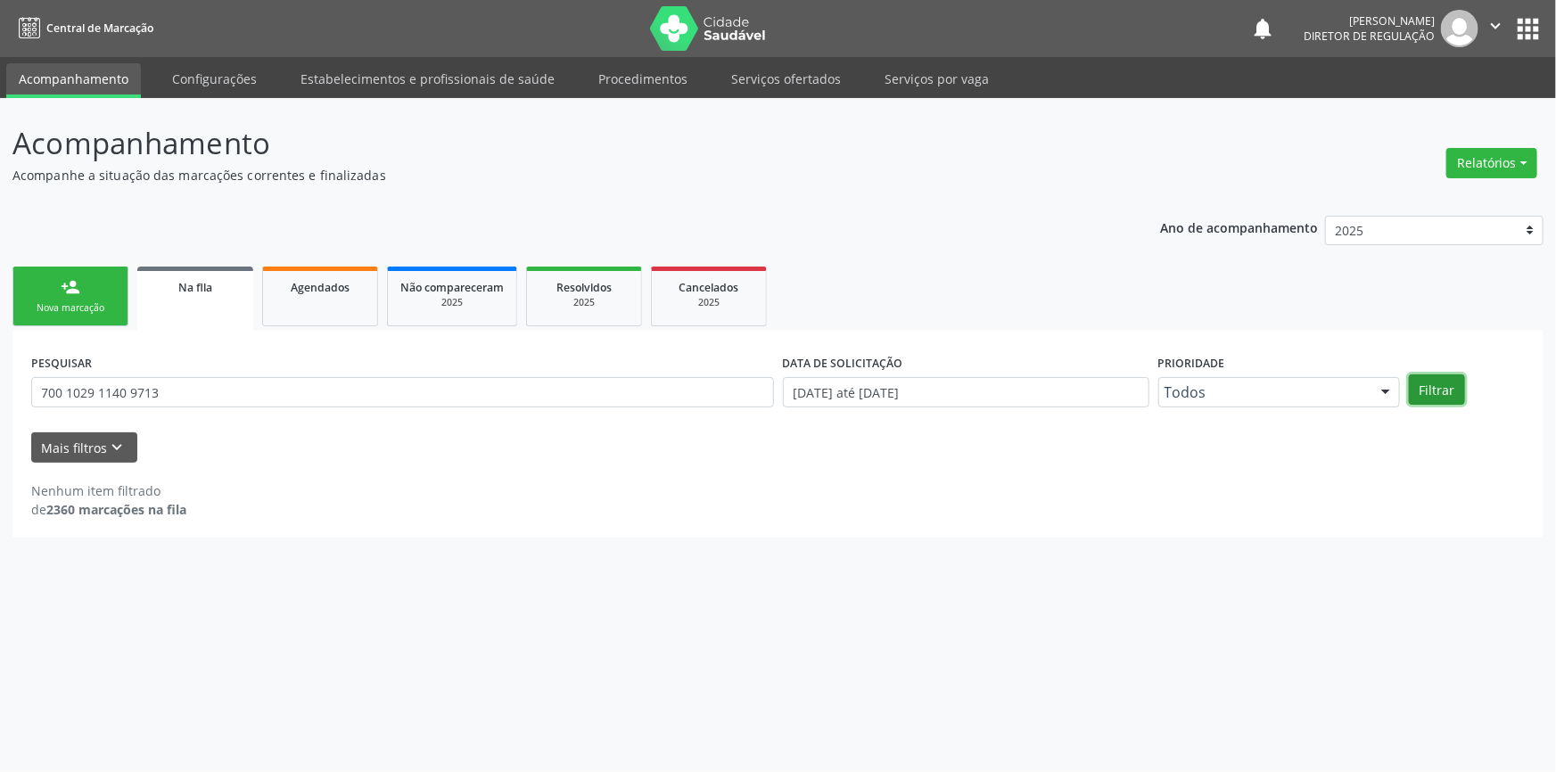
click at [1438, 398] on button "Filtrar" at bounding box center [1437, 389] width 56 height 30
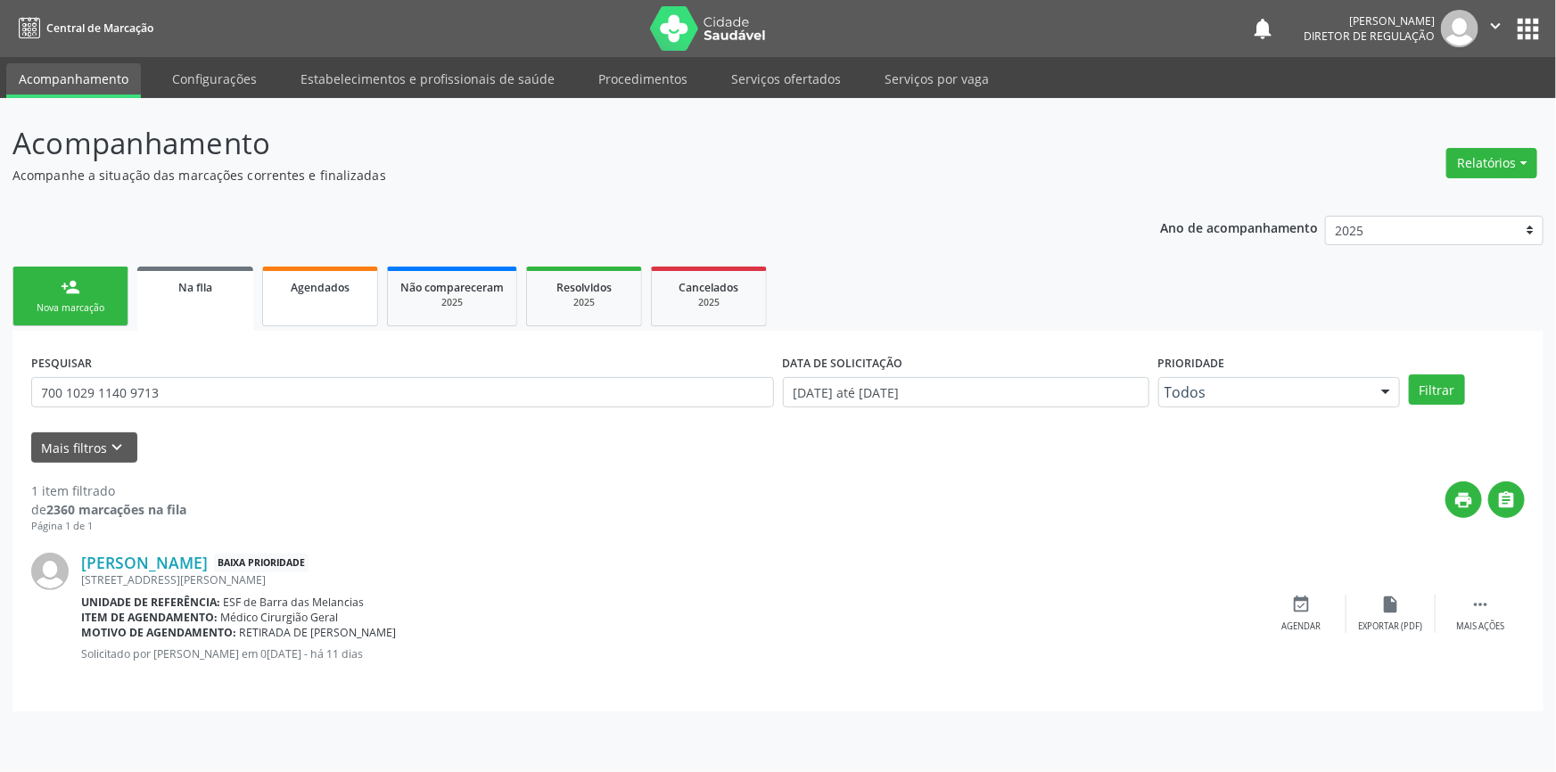
click at [292, 310] on link "Agendados" at bounding box center [320, 297] width 116 height 60
select select "7"
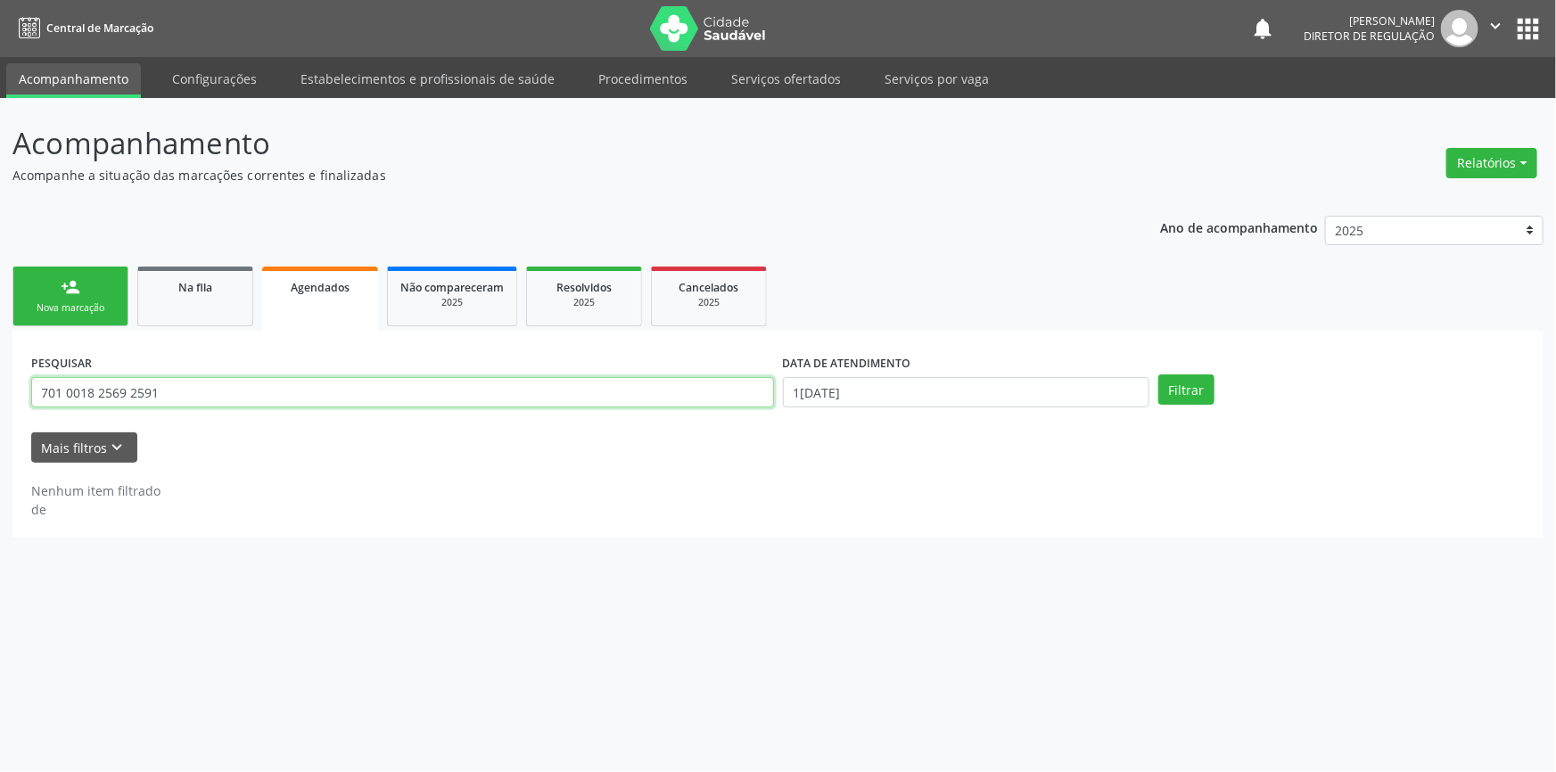
drag, startPoint x: 241, startPoint y: 396, endPoint x: 0, endPoint y: 394, distance: 240.8
click at [0, 394] on div "Acompanhamento Acompanhe a situação das marcações correntes e finalizadas Relat…" at bounding box center [778, 435] width 1556 height 674
paste input "0 1029 1140 9713"
type input "700 1029 1140 9713"
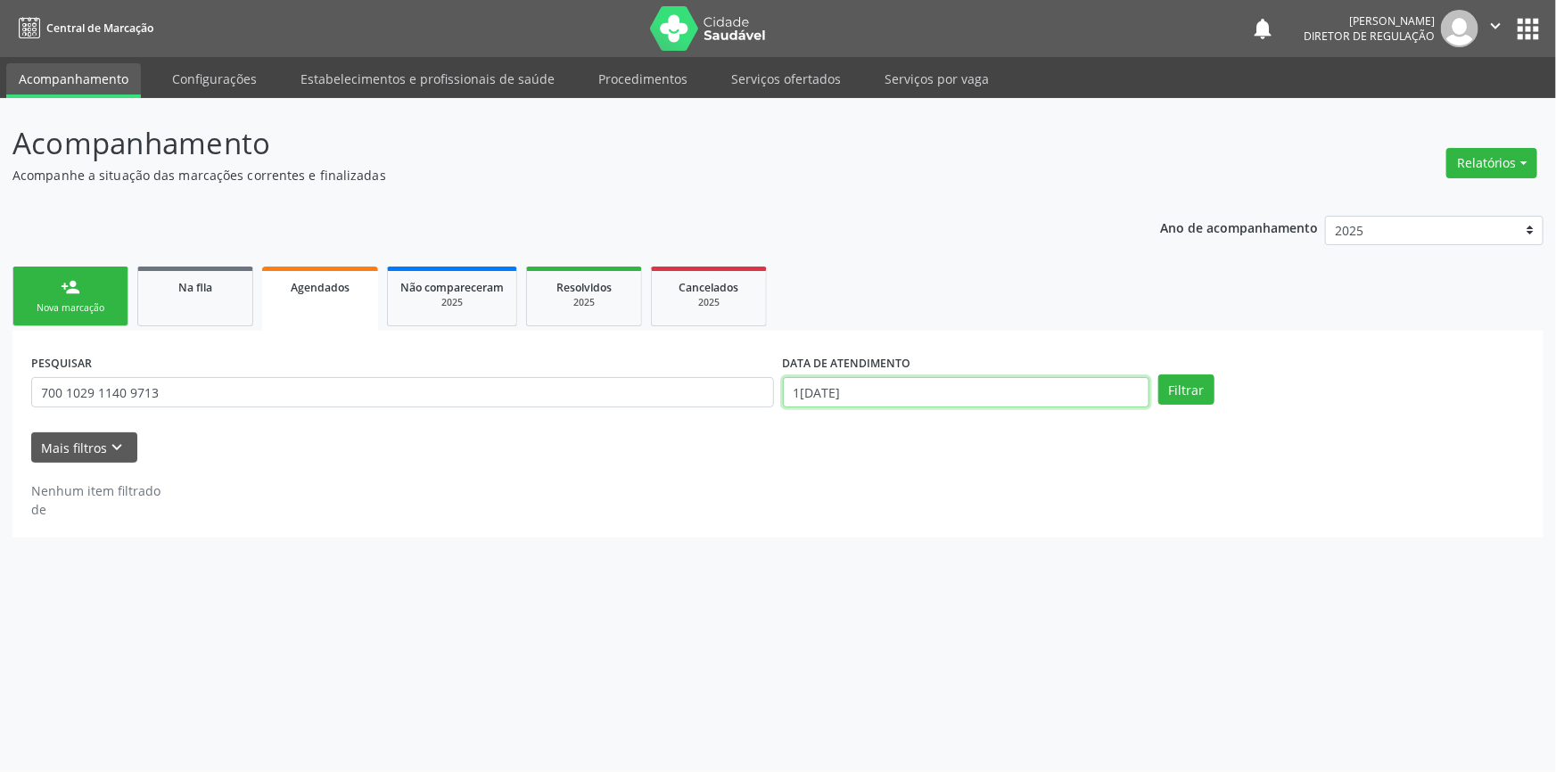
click at [913, 399] on input "1[DATE]" at bounding box center [966, 392] width 366 height 30
click at [835, 588] on span "18" at bounding box center [835, 589] width 35 height 35
type input "1[DATE]"
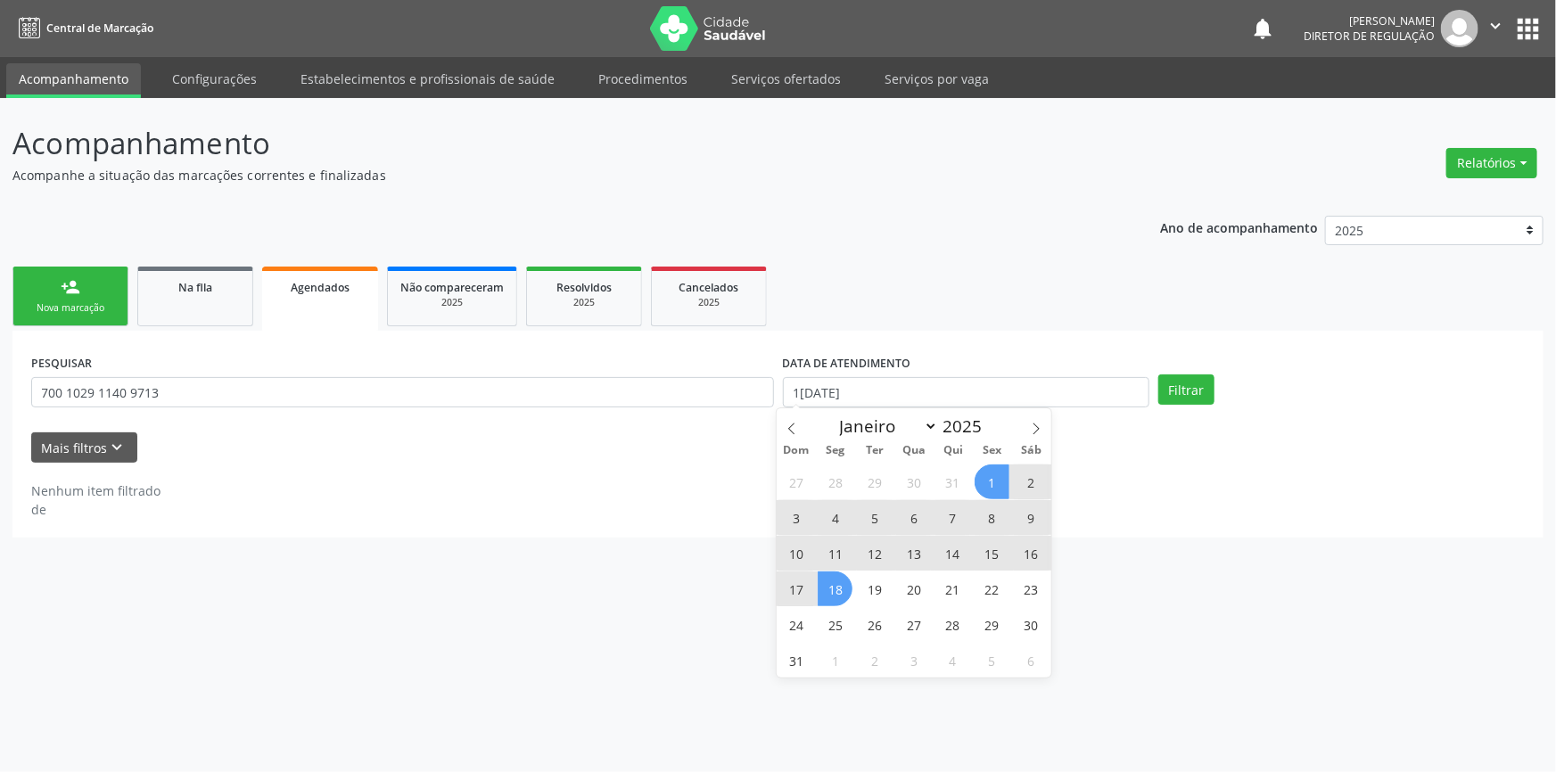
click at [1026, 439] on div "Dom Seg Ter Qua Qui Sex Sáb" at bounding box center [914, 451] width 275 height 25
click at [1032, 432] on icon at bounding box center [1036, 429] width 12 height 12
select select "8"
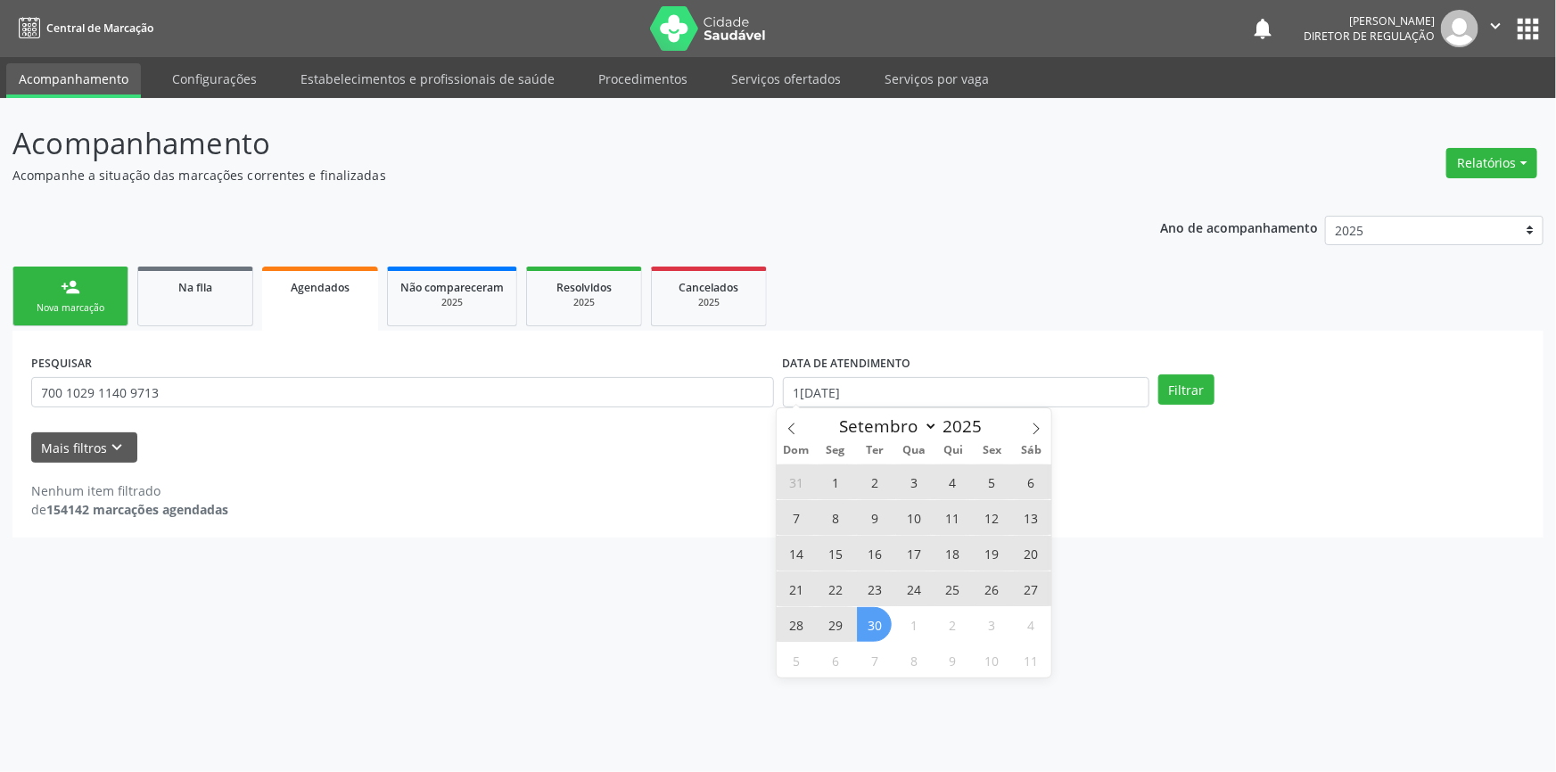
click at [871, 630] on span "30" at bounding box center [874, 624] width 35 height 35
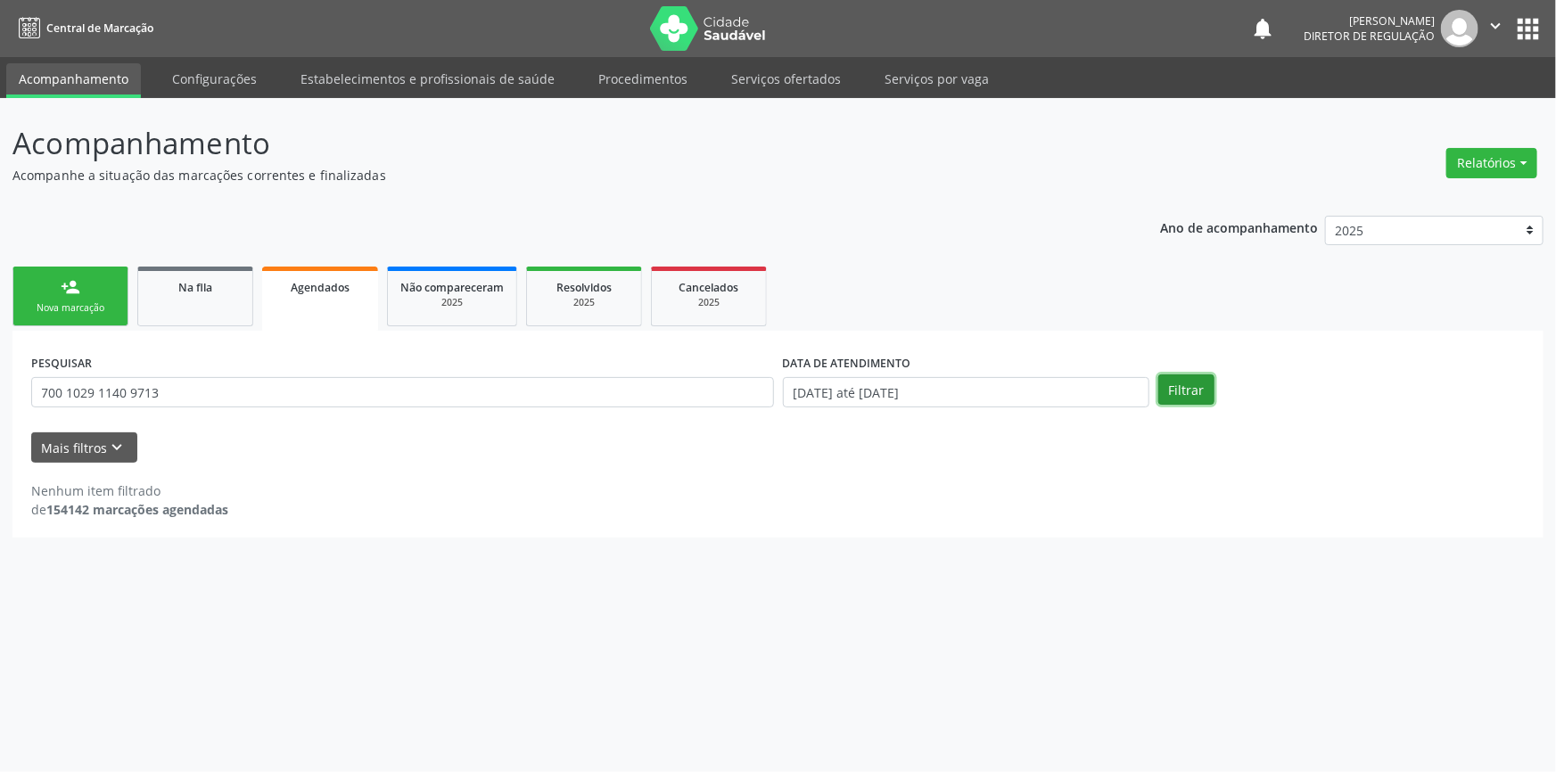
click at [1178, 389] on button "Filtrar" at bounding box center [1186, 389] width 56 height 30
click at [176, 309] on link "Na fila" at bounding box center [195, 297] width 116 height 60
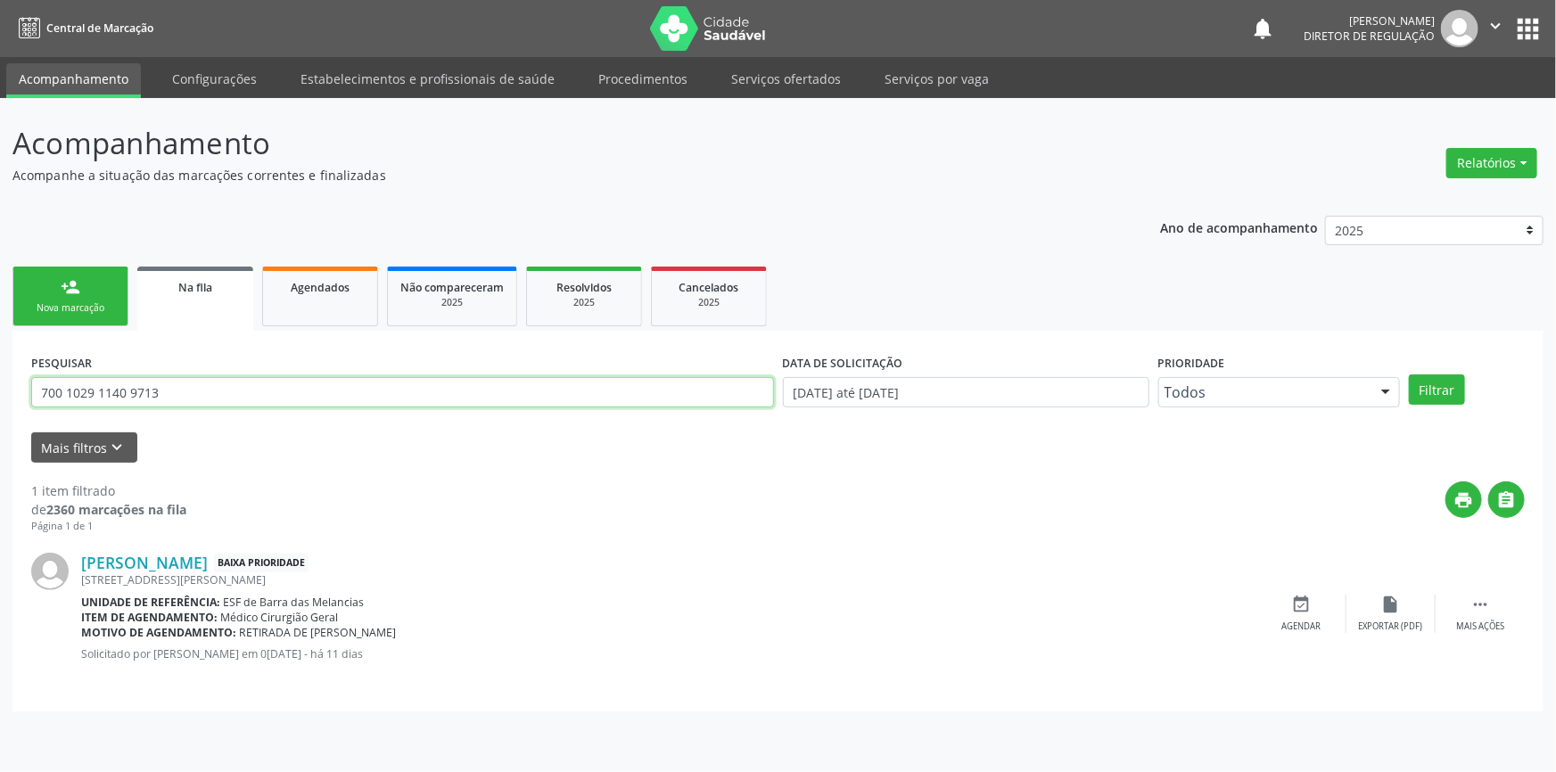
drag, startPoint x: 295, startPoint y: 393, endPoint x: 0, endPoint y: 349, distance: 298.5
click at [0, 349] on div "Acompanhamento Acompanhe a situação das marcações correntes e finalizadas Relat…" at bounding box center [778, 435] width 1556 height 674
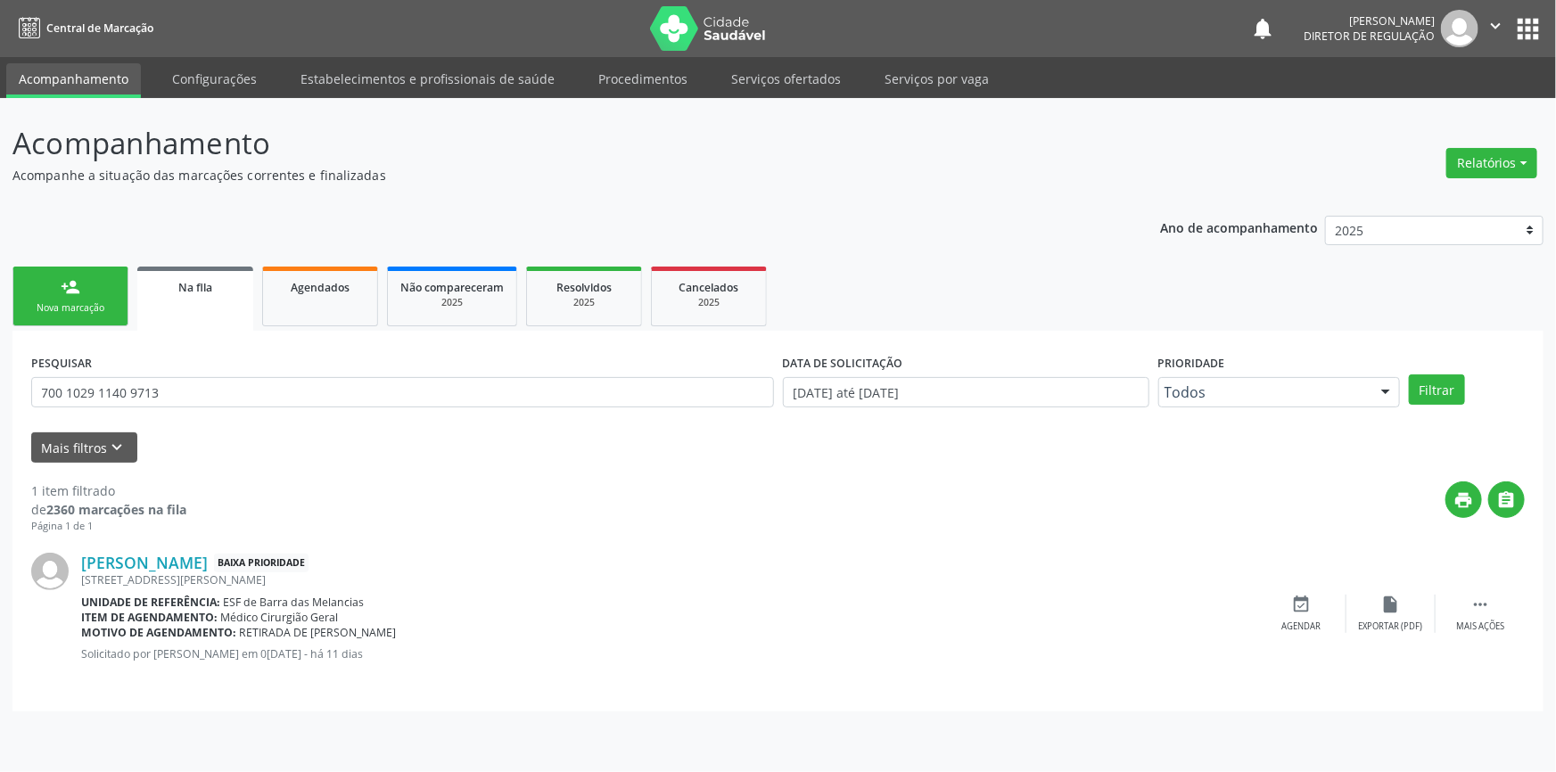
click at [73, 313] on div "Nova marcação" at bounding box center [70, 307] width 89 height 13
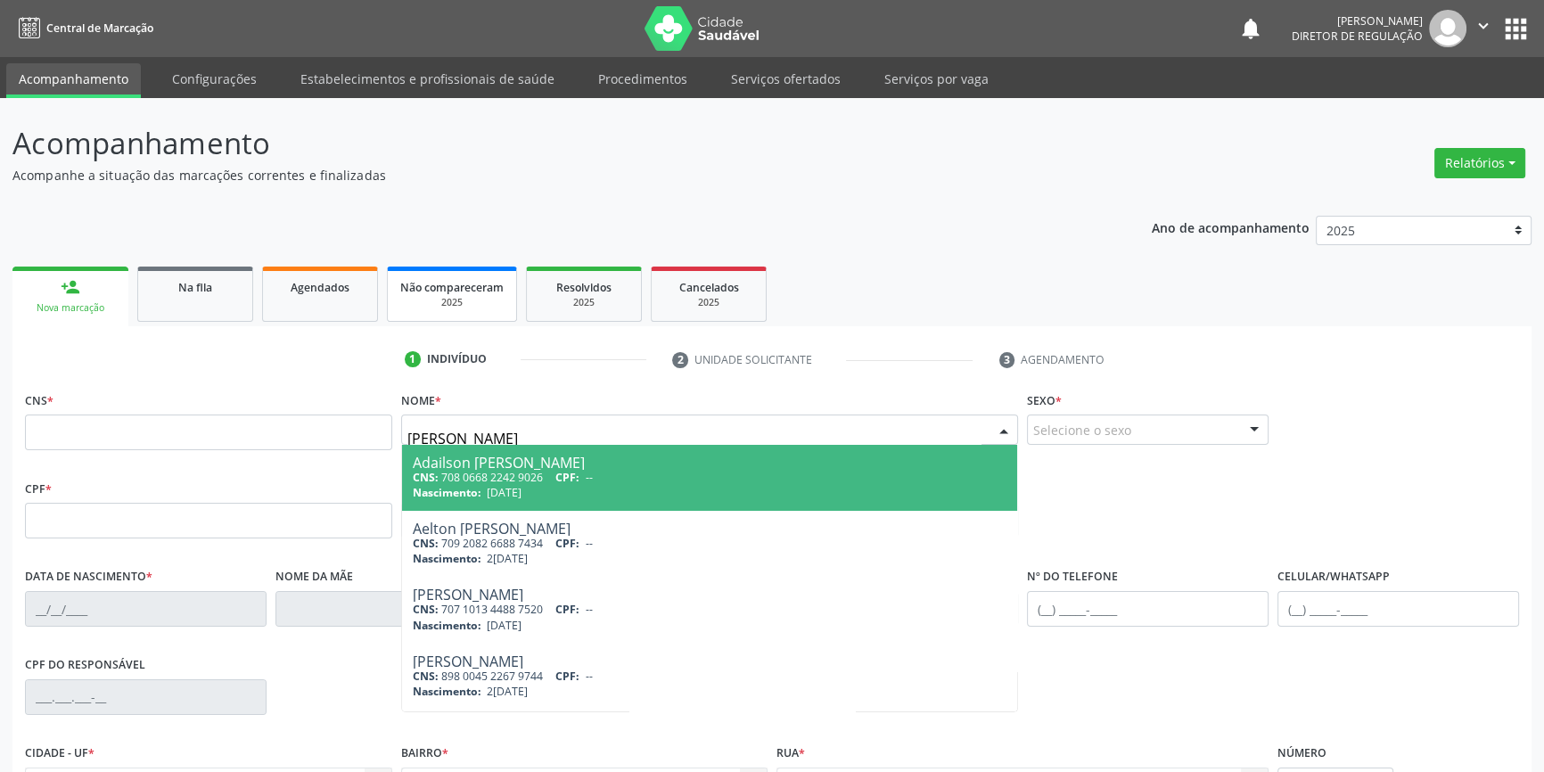
type input "[PERSON_NAME]"
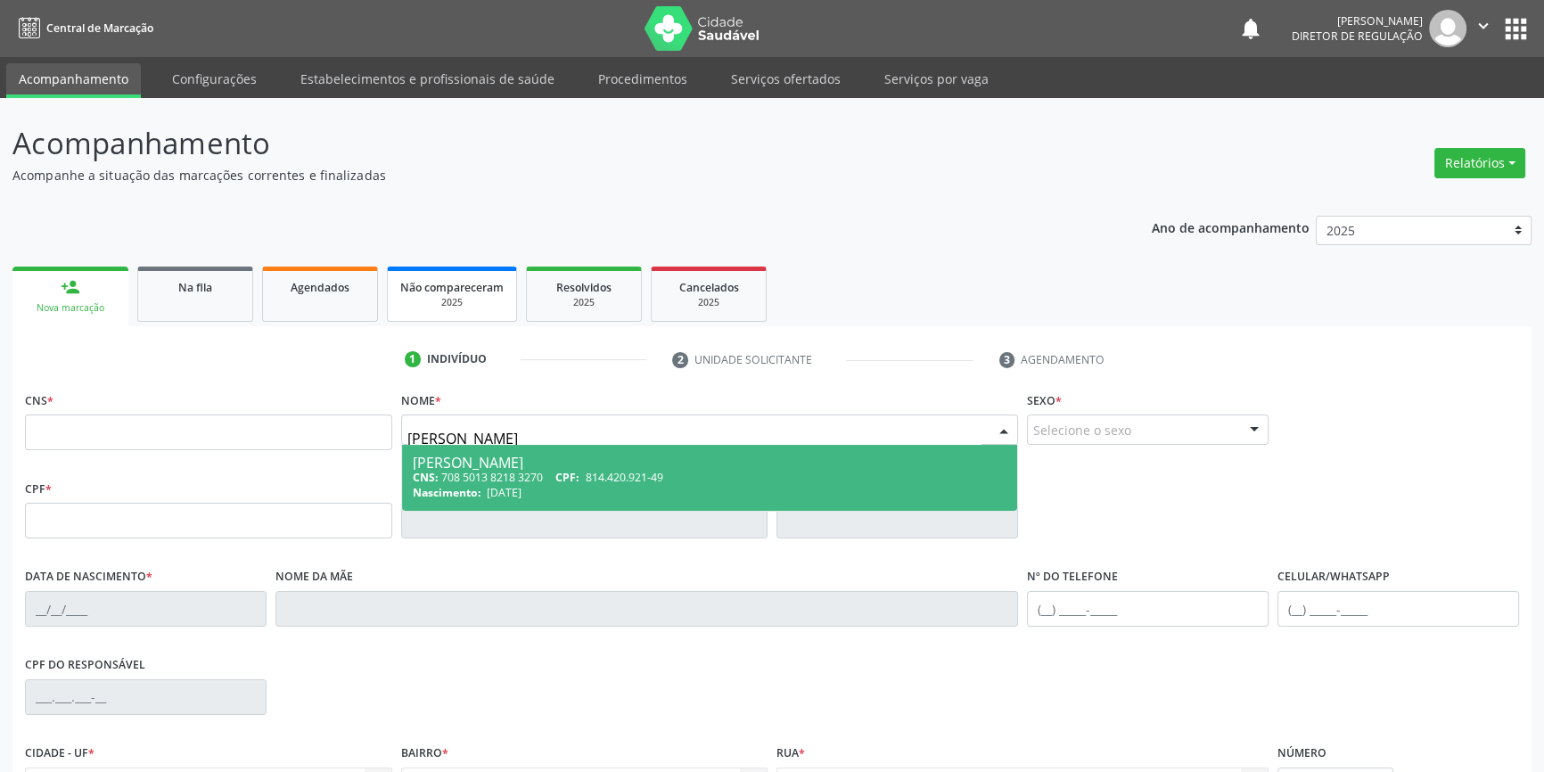
type input "708 5013 8218 3270"
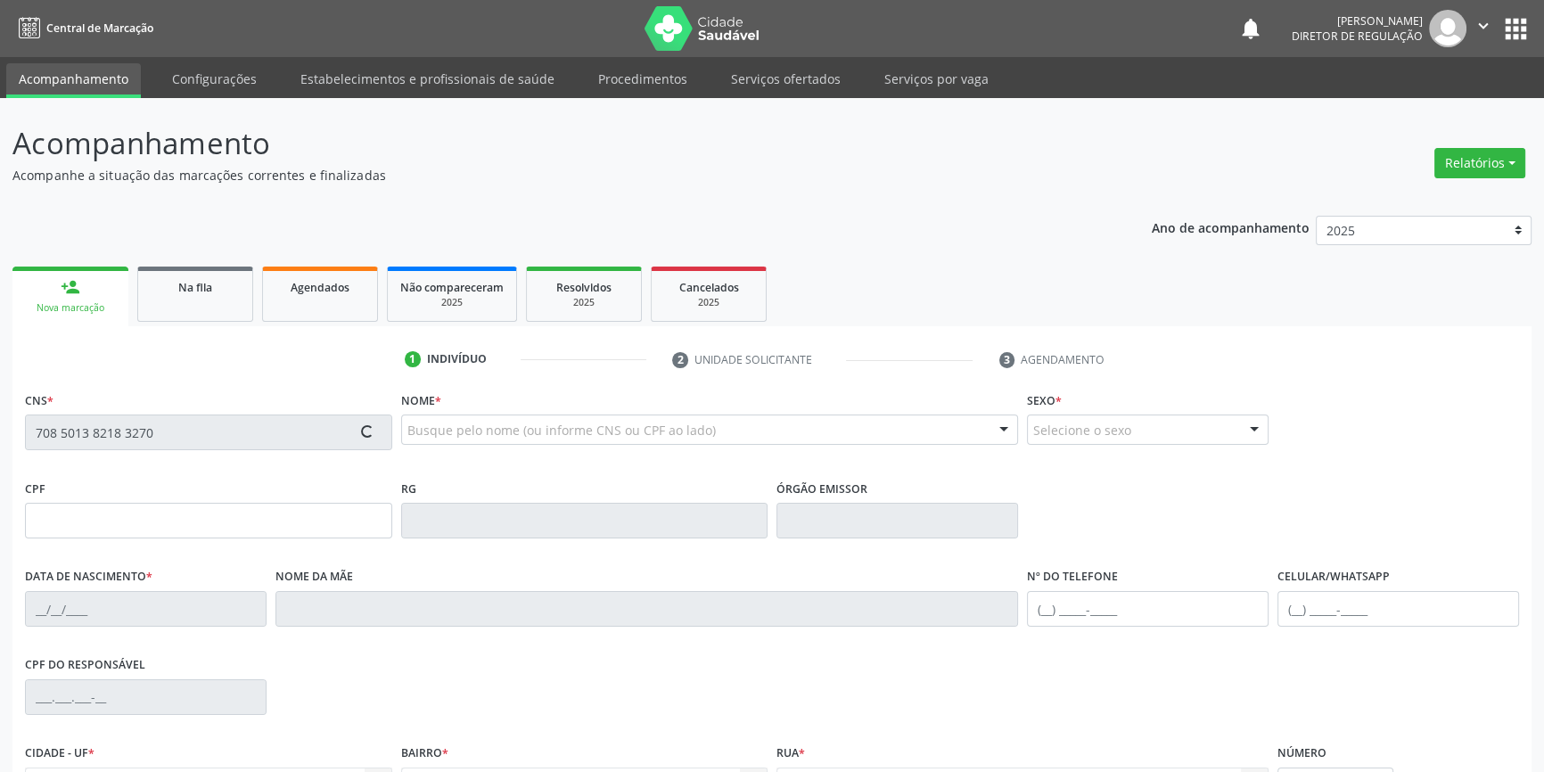
type input "814.420.921-49"
type input "[DATE]"
type input "[PERSON_NAME]"
type input "[PHONE_NUMBER]"
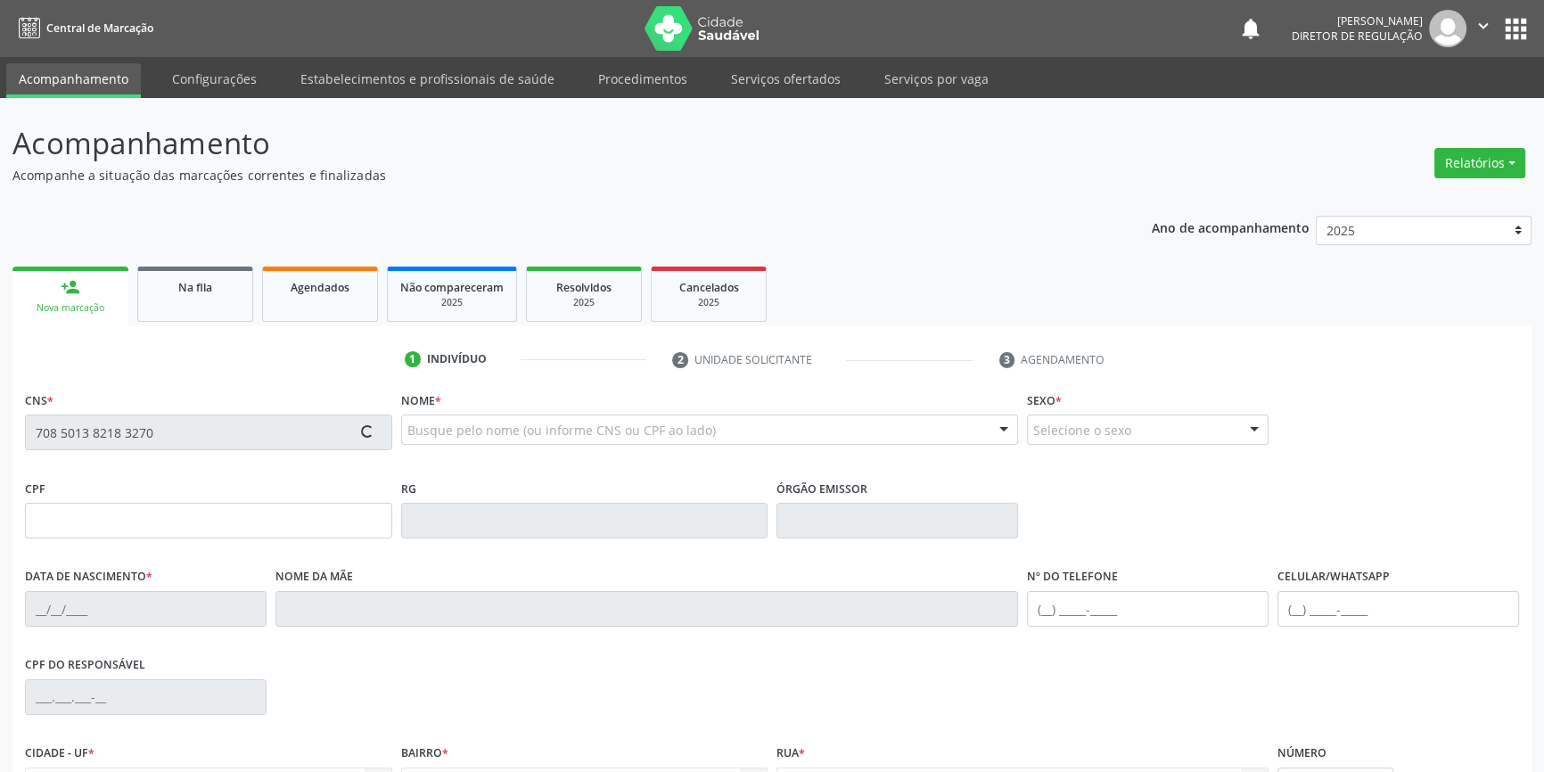
type input "040.590.454-11"
type input "125"
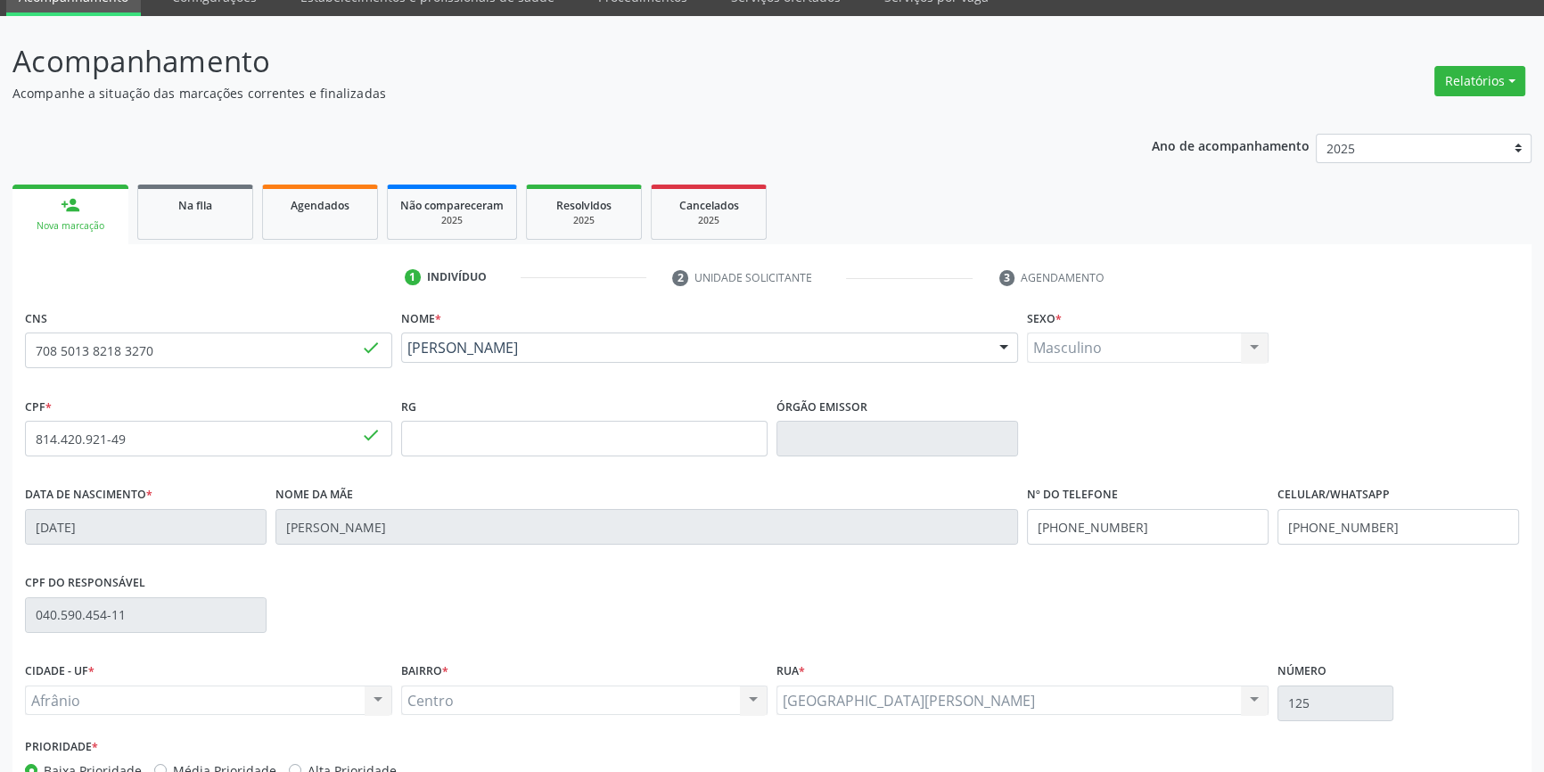
scroll to position [161, 0]
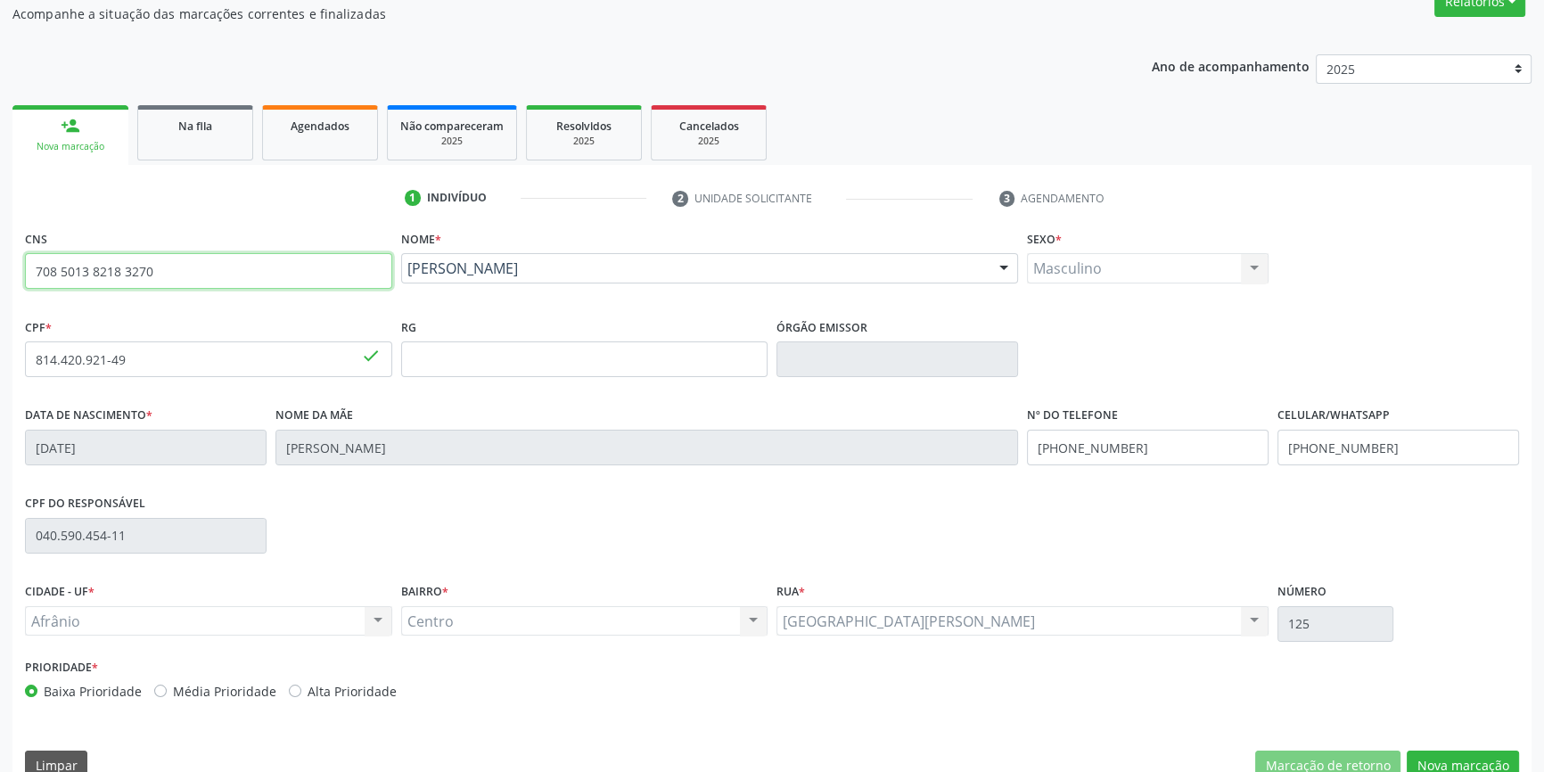
drag, startPoint x: 194, startPoint y: 260, endPoint x: 0, endPoint y: 267, distance: 194.5
click at [0, 267] on div "Acompanhamento Acompanhe a situação das marcações correntes e finalizadas Relat…" at bounding box center [772, 371] width 1544 height 868
click at [225, 142] on link "Na fila" at bounding box center [195, 132] width 116 height 55
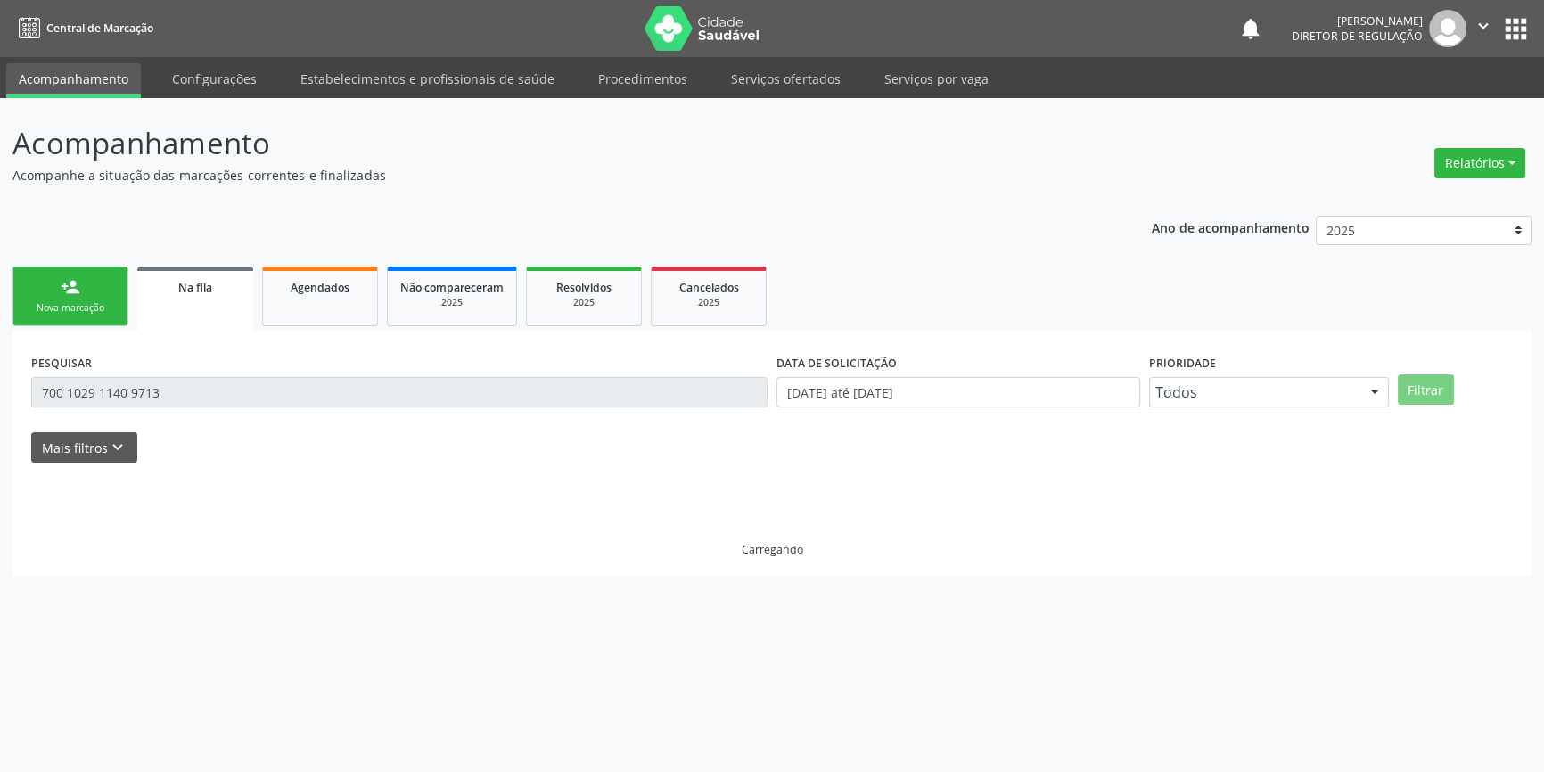
scroll to position [0, 0]
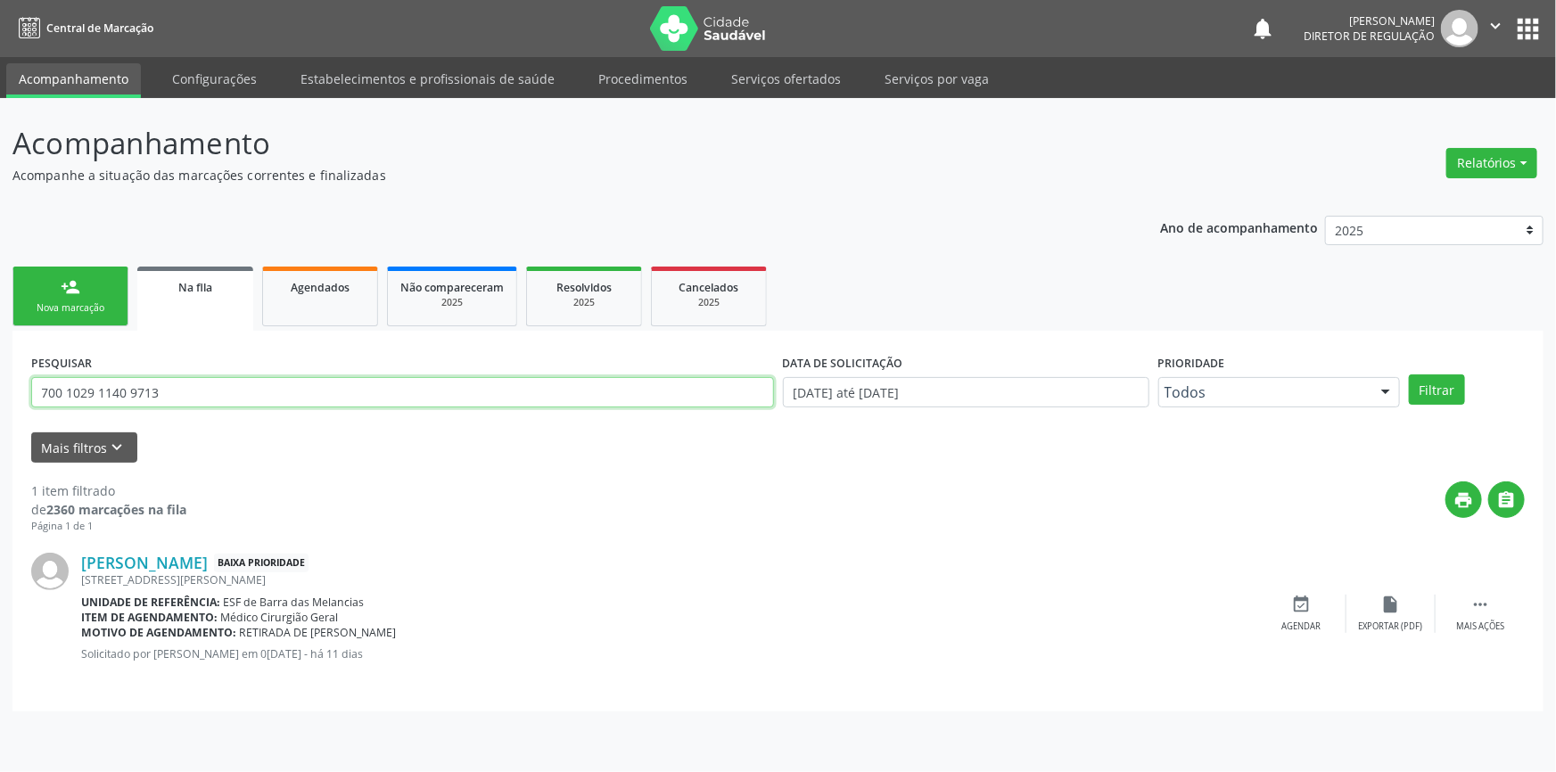
drag, startPoint x: 224, startPoint y: 395, endPoint x: 0, endPoint y: 350, distance: 228.4
click at [0, 350] on div "Acompanhamento Acompanhe a situação das marcações correntes e finalizadas Relat…" at bounding box center [778, 435] width 1556 height 674
paste input "8 5013 8218 3270"
type input "708 5013 8218 3270"
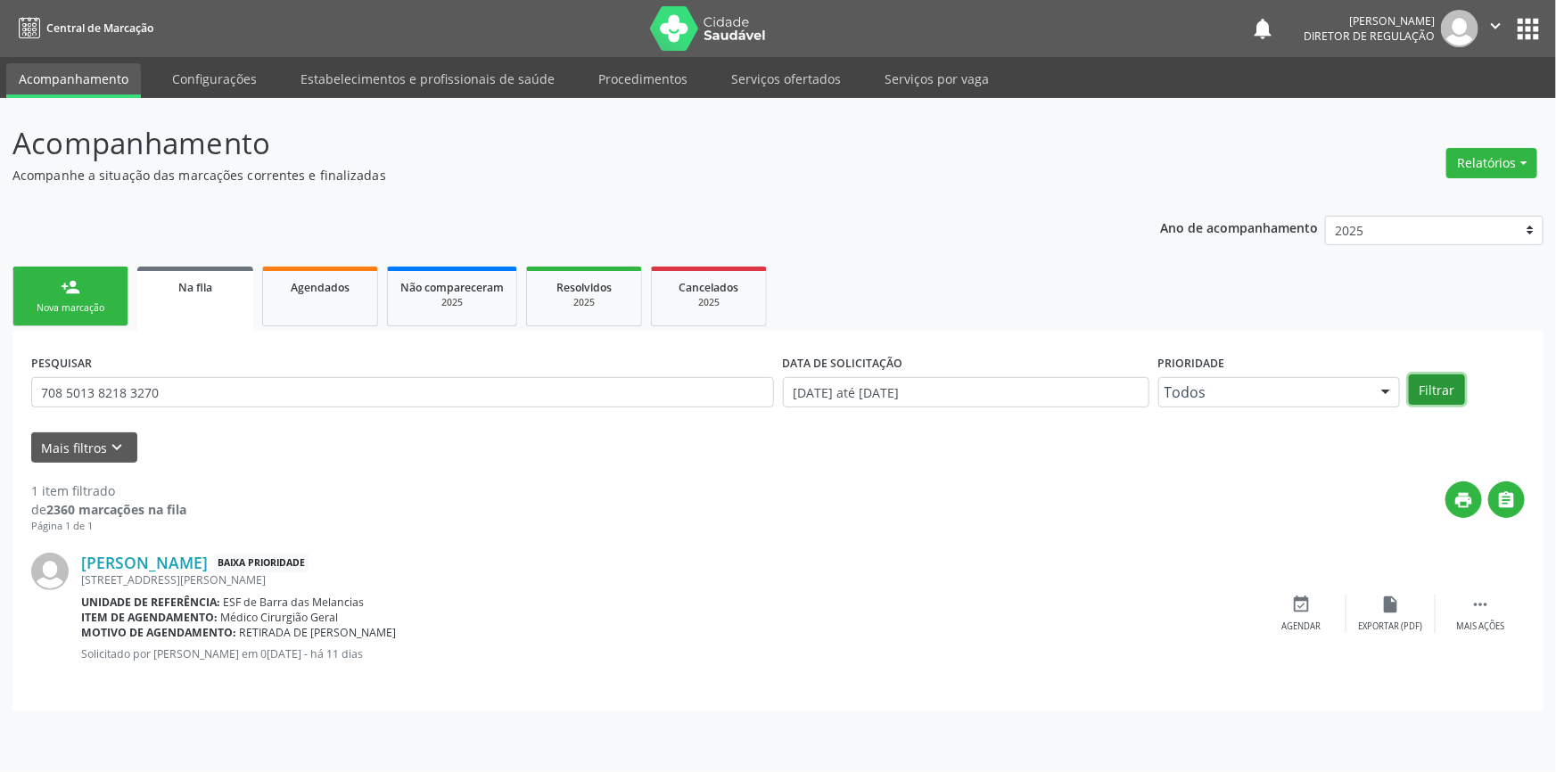
click at [1443, 397] on button "Filtrar" at bounding box center [1437, 389] width 56 height 30
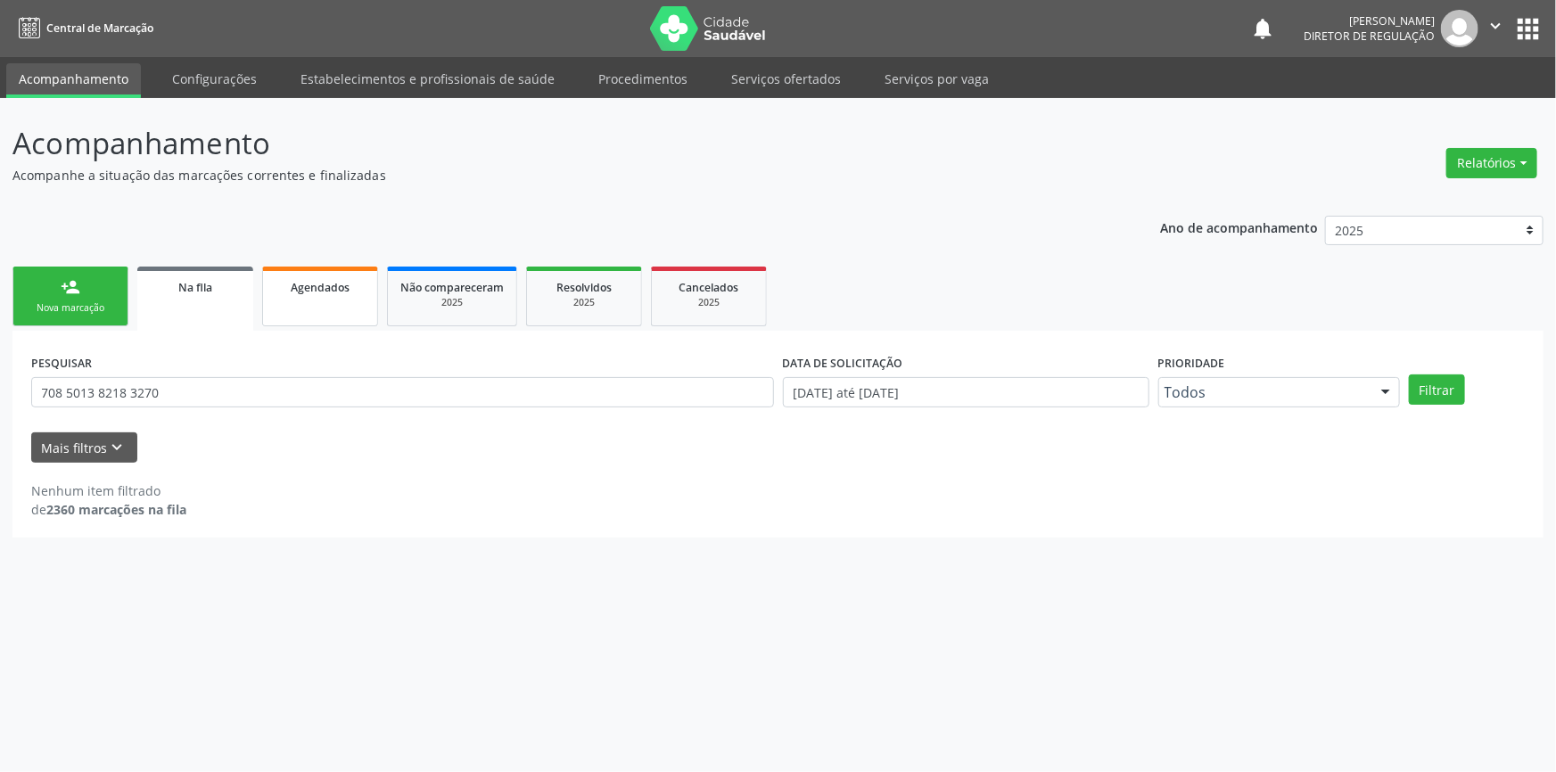
click at [352, 291] on div "Agendados" at bounding box center [320, 286] width 89 height 19
select select "7"
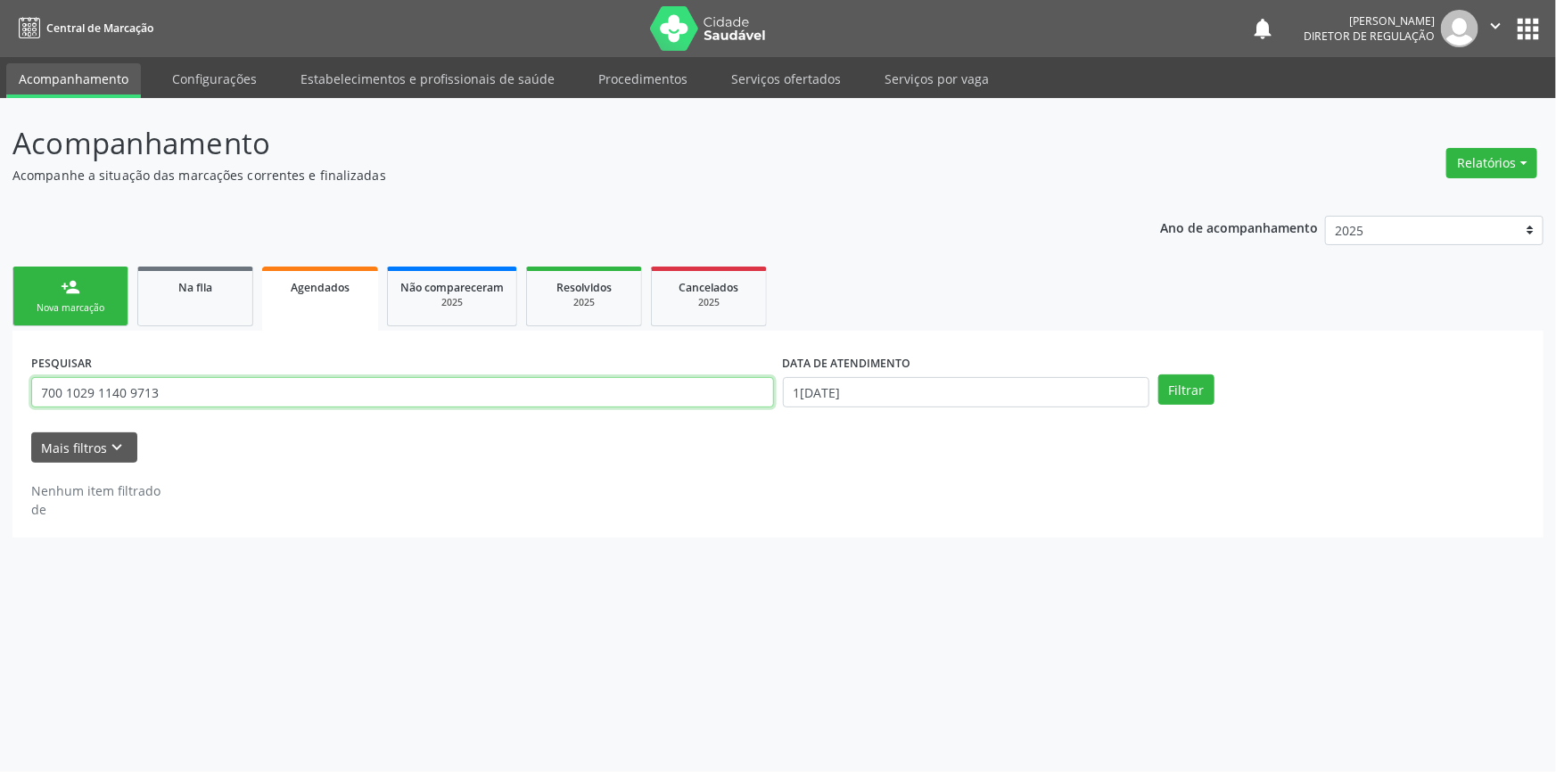
drag, startPoint x: 189, startPoint y: 406, endPoint x: 0, endPoint y: 391, distance: 189.6
click at [0, 393] on div "Acompanhamento Acompanhe a situação das marcações correntes e finalizadas Relat…" at bounding box center [778, 435] width 1556 height 674
paste input "8 5013 8218 3270"
type input "708 5013 8218 3270"
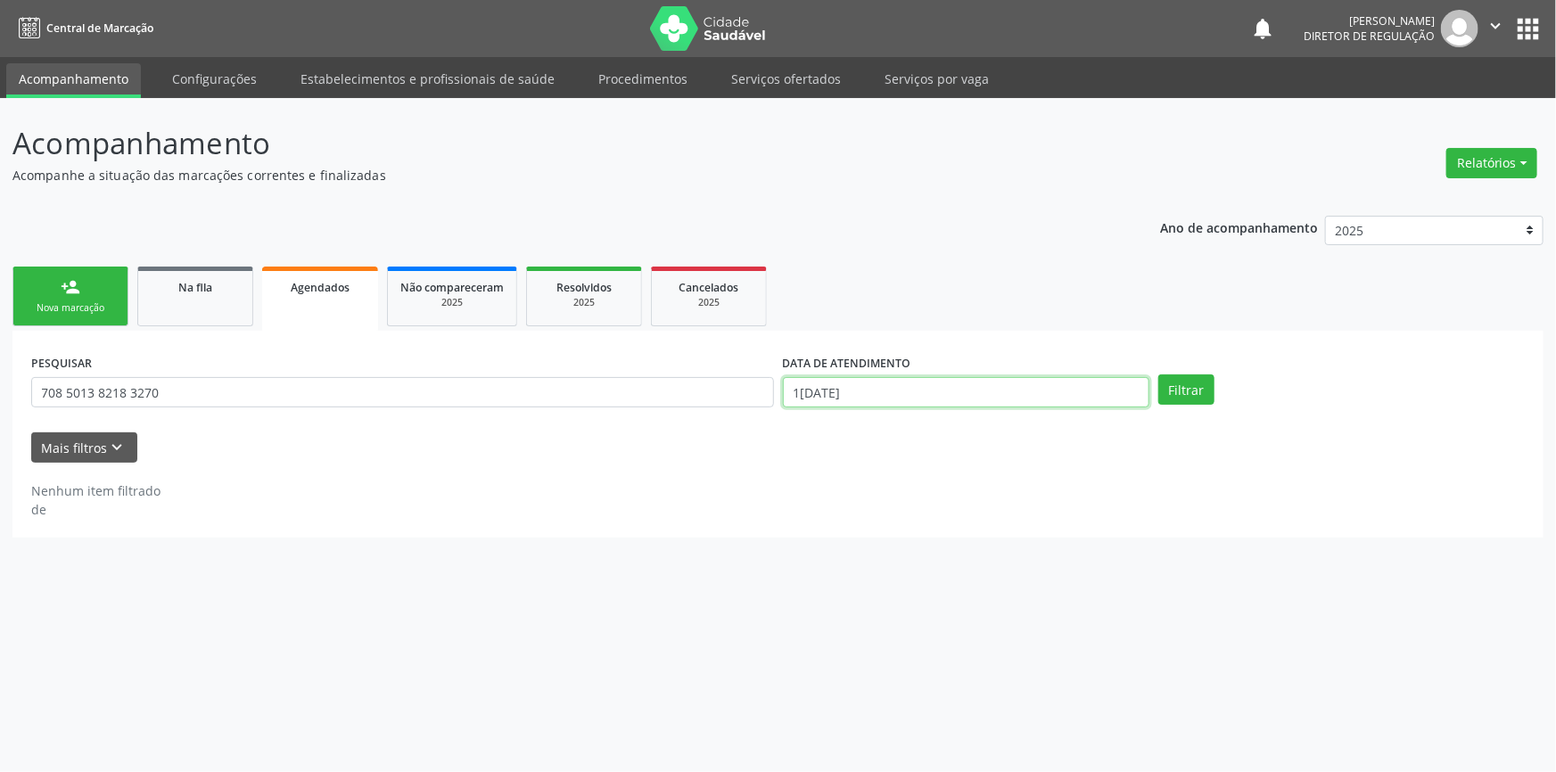
click at [957, 387] on input "1[DATE]" at bounding box center [966, 392] width 366 height 30
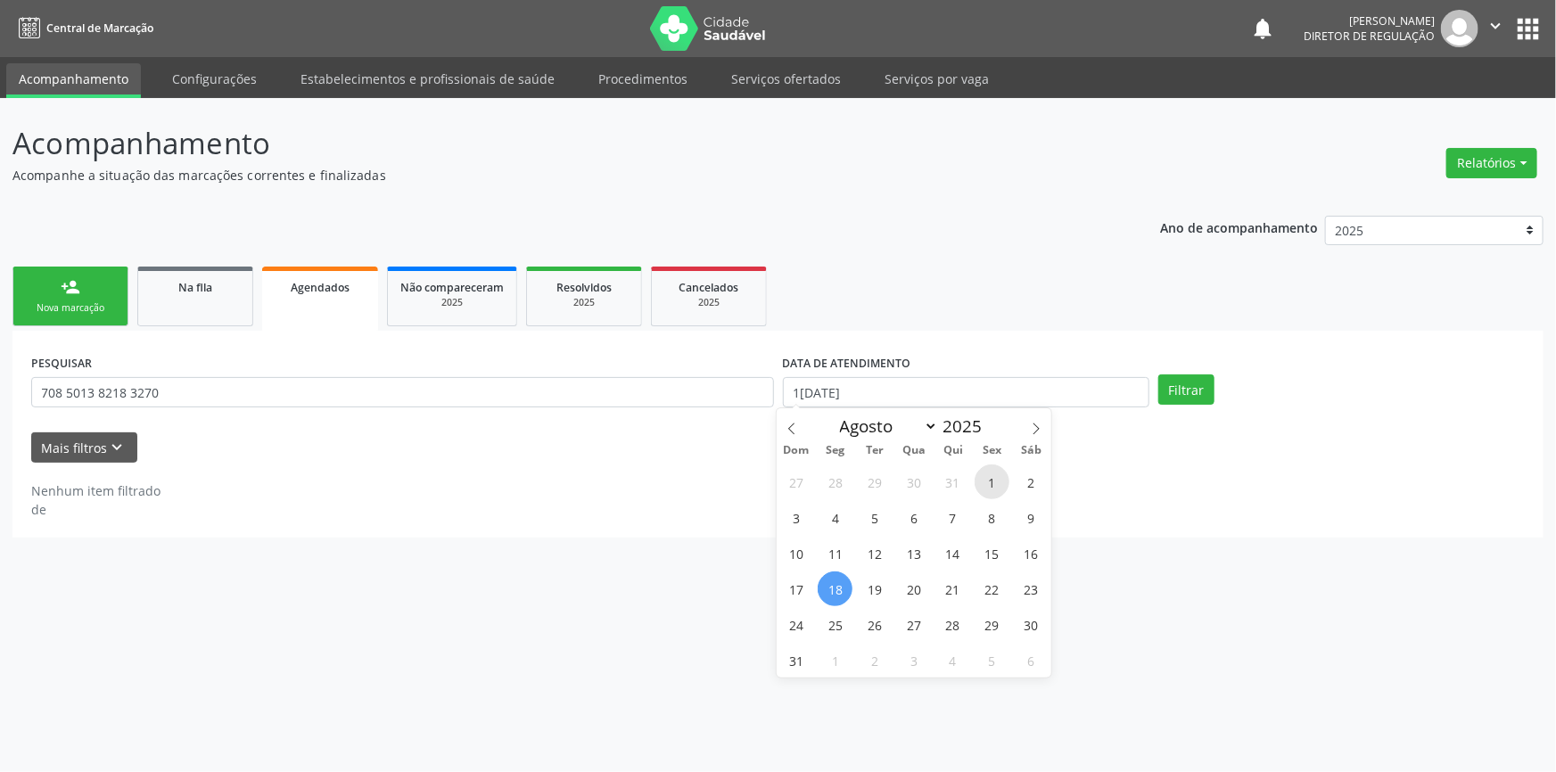
click at [984, 469] on span "1" at bounding box center [992, 482] width 35 height 35
type input "[DATE]"
click at [1038, 426] on icon at bounding box center [1036, 429] width 12 height 12
select select "8"
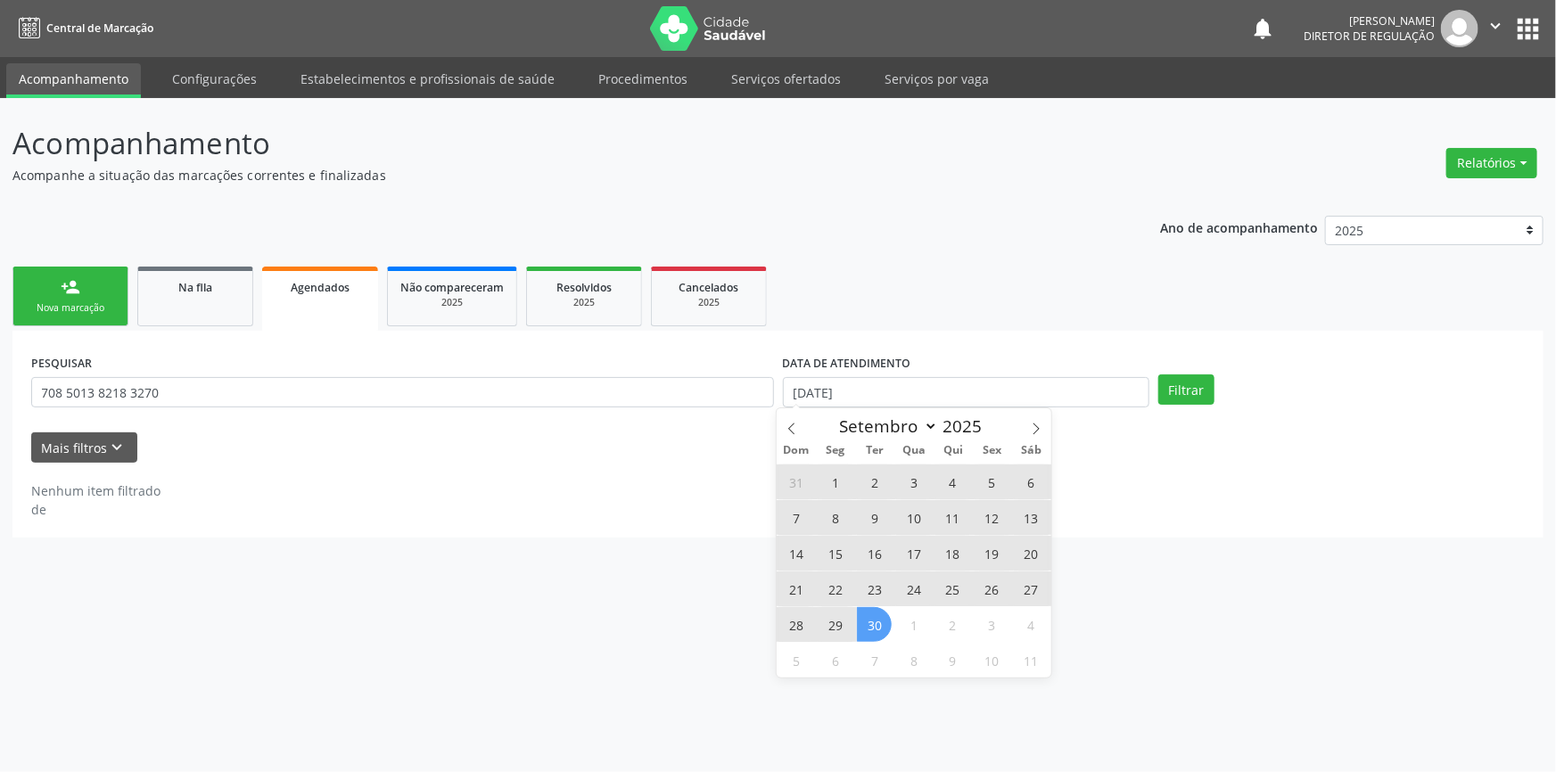
drag, startPoint x: 871, startPoint y: 628, endPoint x: 938, endPoint y: 590, distance: 76.6
click at [871, 627] on span "30" at bounding box center [874, 624] width 35 height 35
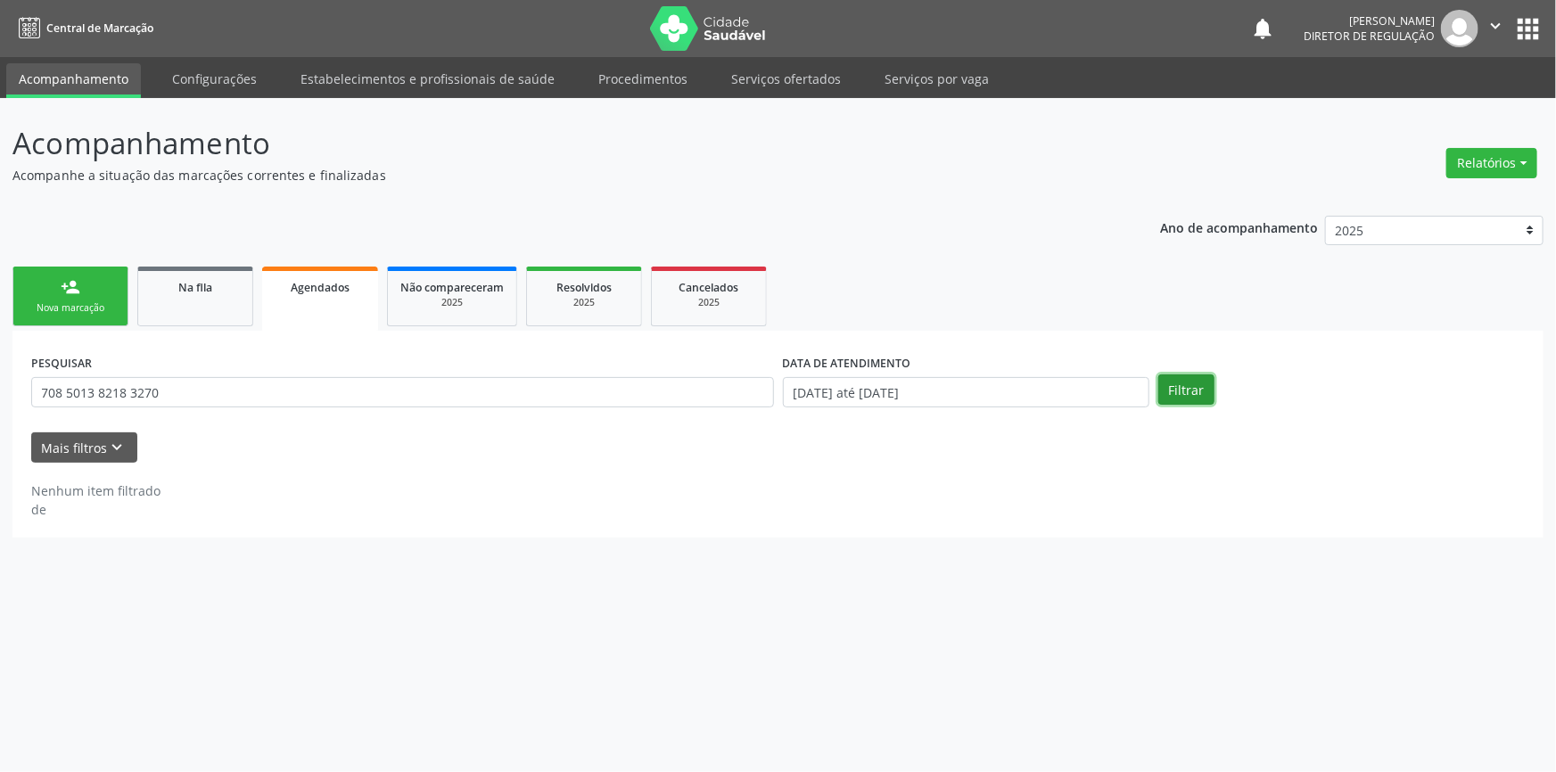
click at [1188, 397] on button "Filtrar" at bounding box center [1186, 389] width 56 height 30
click at [860, 366] on label "DATA DE ATENDIMENTO" at bounding box center [847, 364] width 128 height 28
click at [860, 382] on input "[DATE] até [DATE]" at bounding box center [966, 392] width 366 height 30
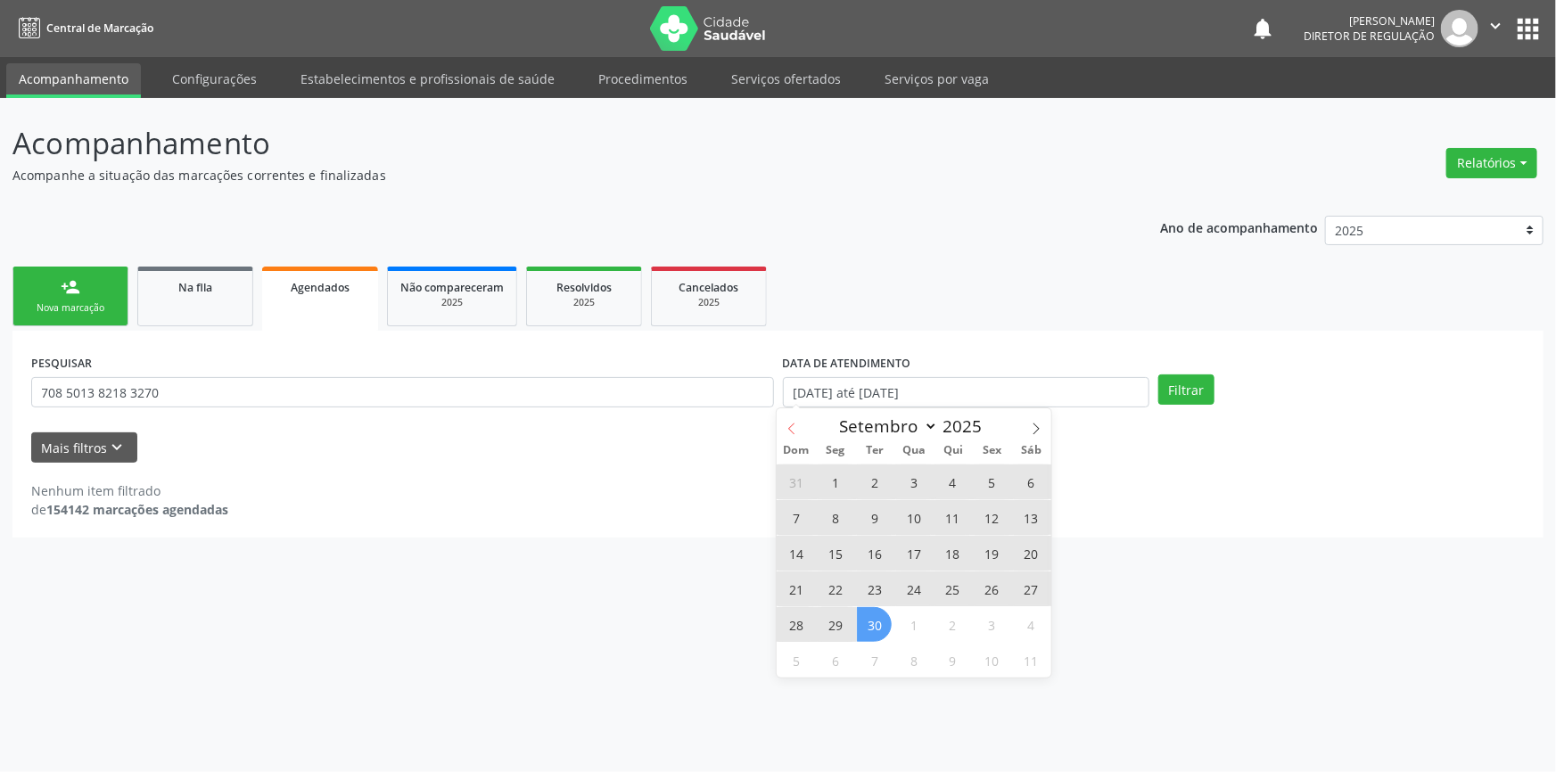
click at [793, 419] on span at bounding box center [792, 423] width 30 height 30
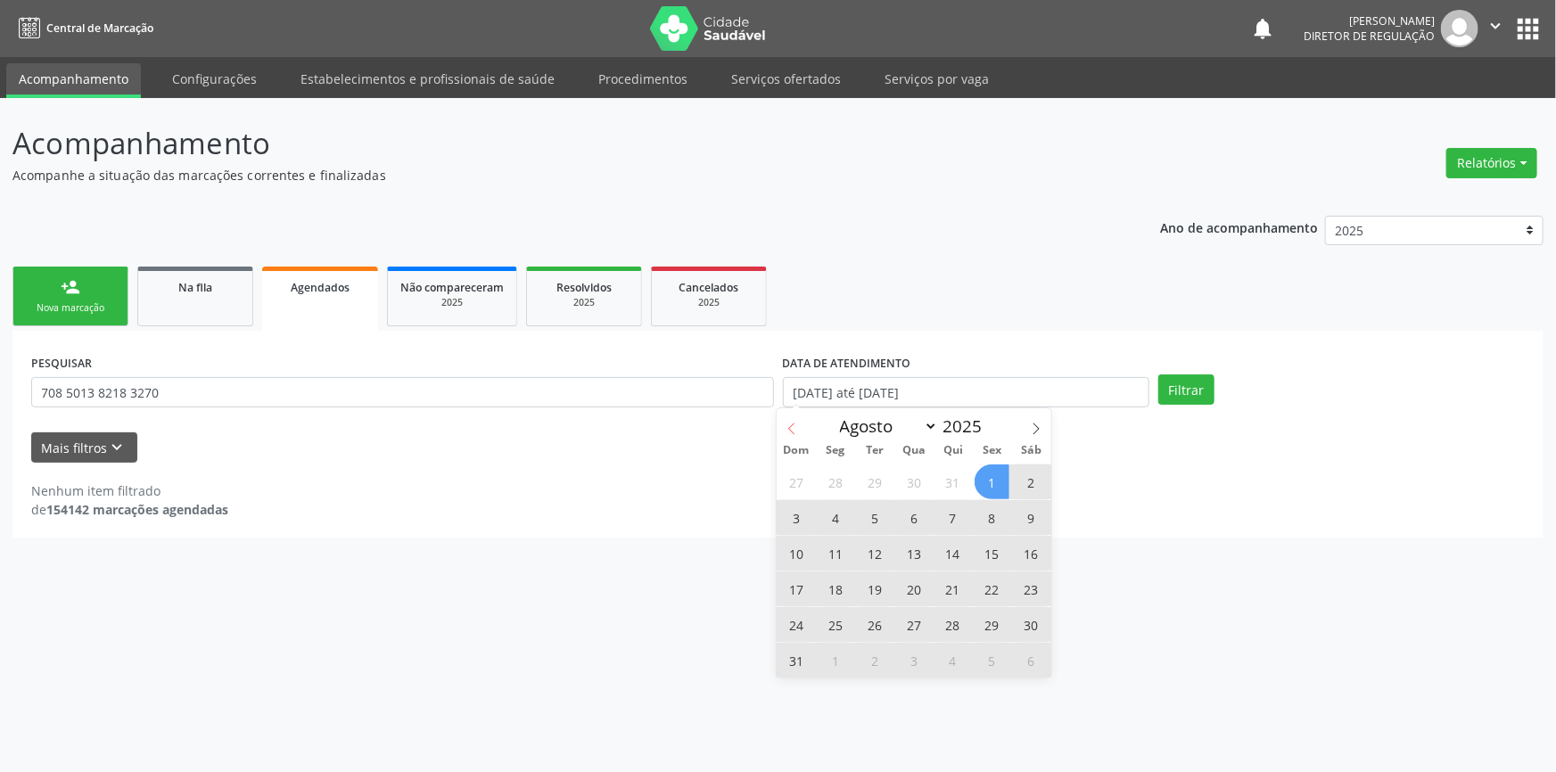
click at [793, 419] on span at bounding box center [792, 423] width 30 height 30
select select "6"
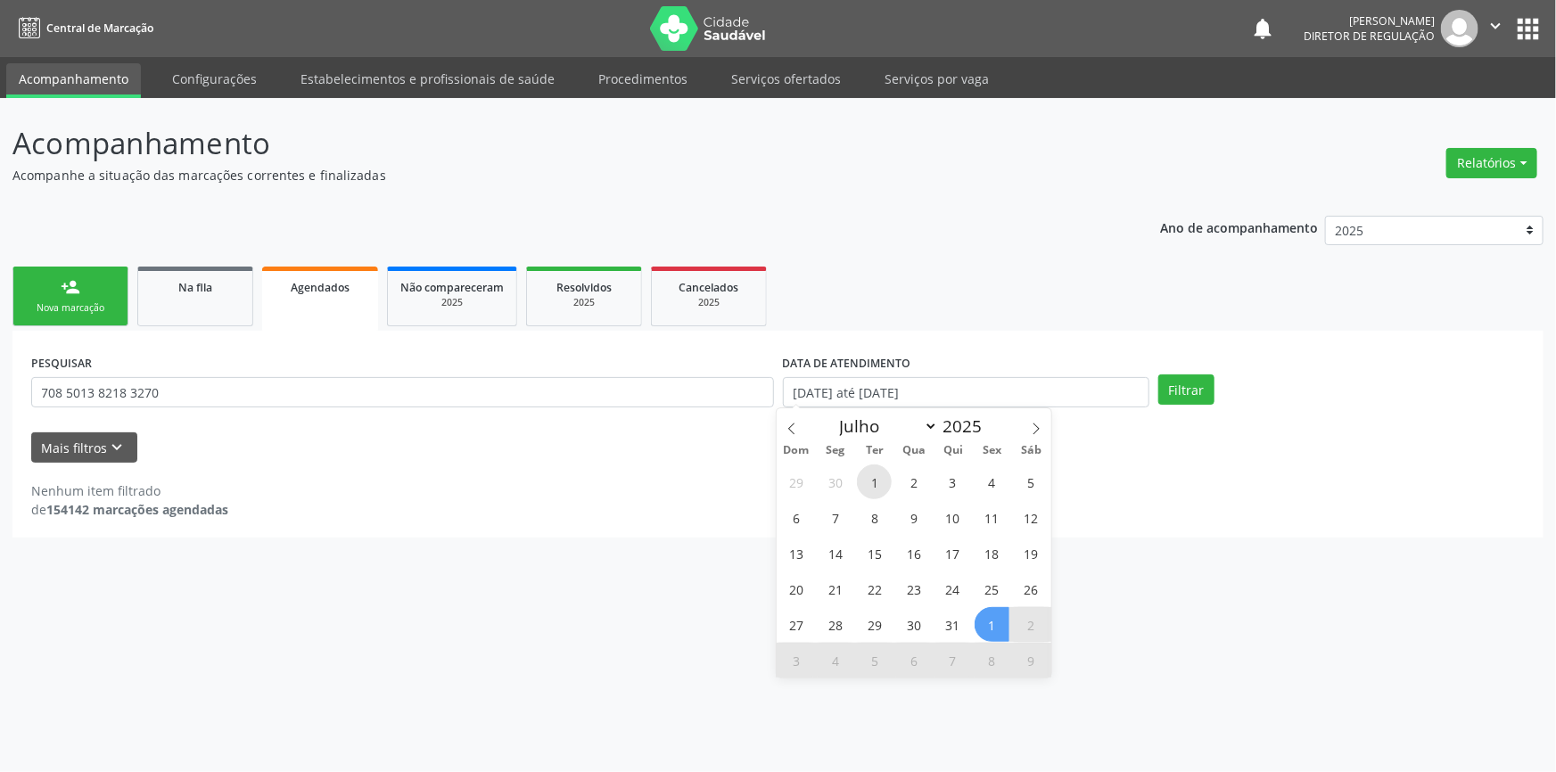
click at [881, 479] on span "1" at bounding box center [874, 482] width 35 height 35
type input "0[DATE]"
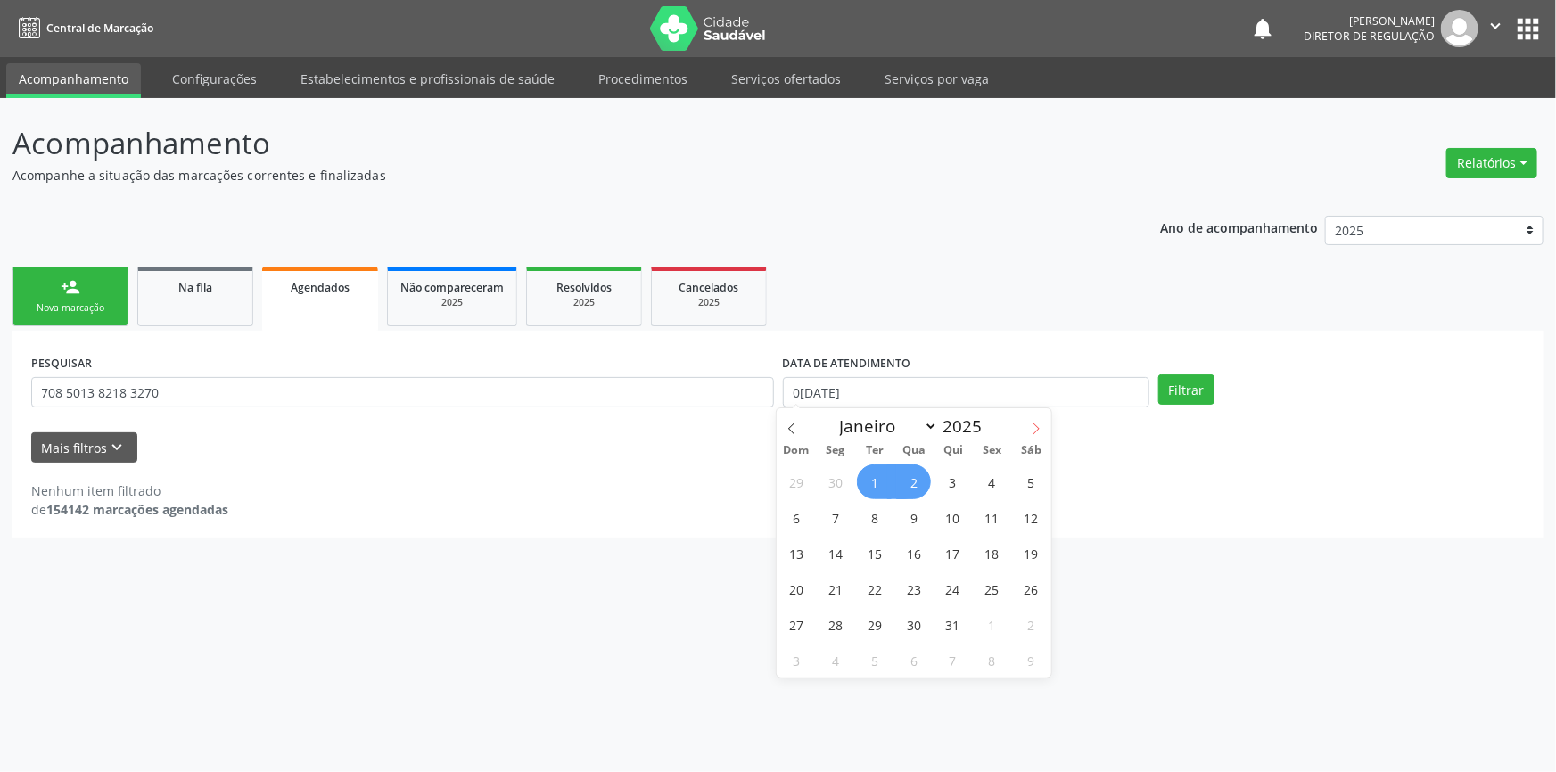
click at [1040, 432] on icon at bounding box center [1036, 429] width 12 height 12
select select "8"
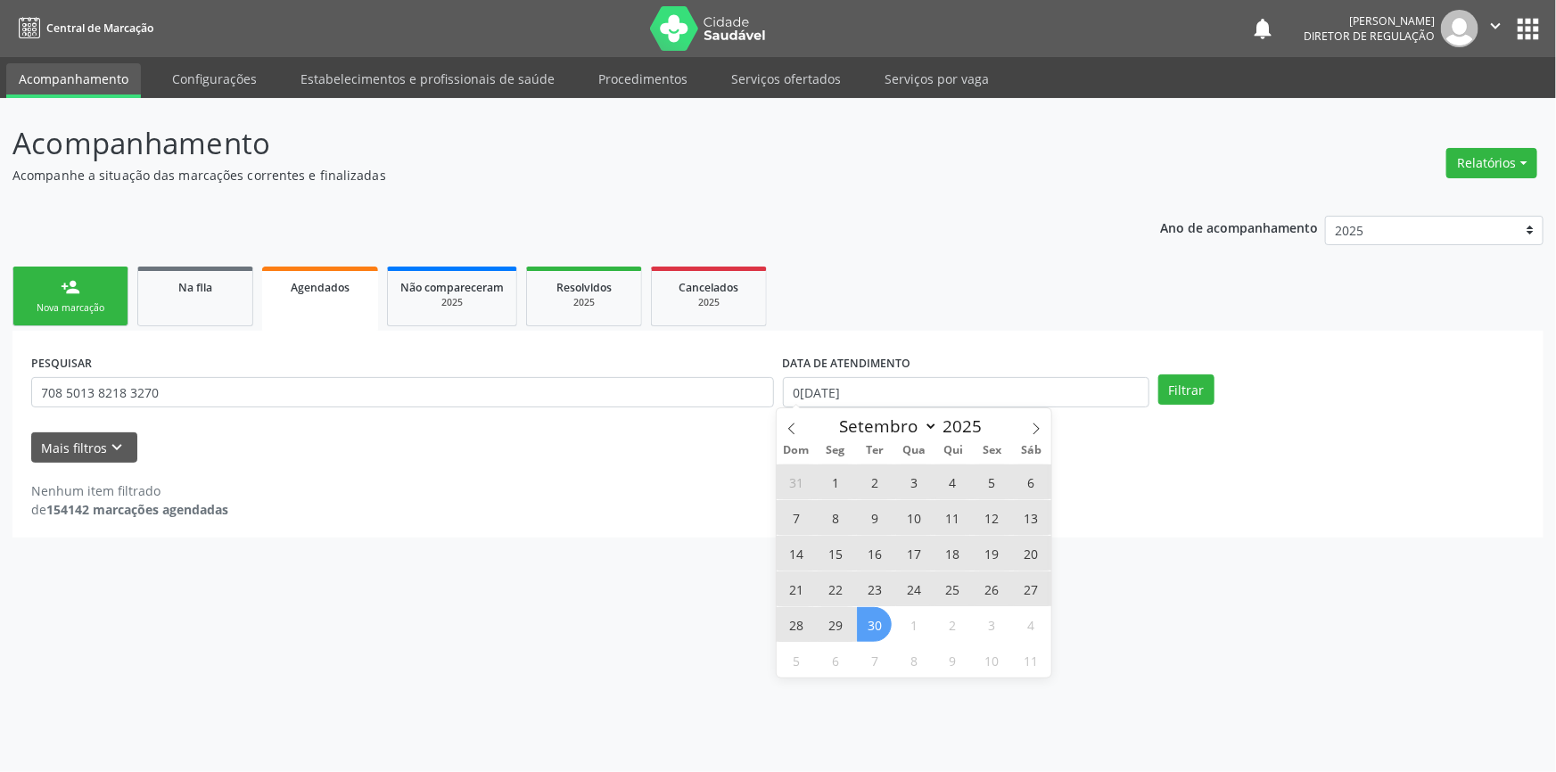
drag, startPoint x: 877, startPoint y: 613, endPoint x: 1115, endPoint y: 440, distance: 293.6
click at [877, 613] on span "30" at bounding box center [874, 624] width 35 height 35
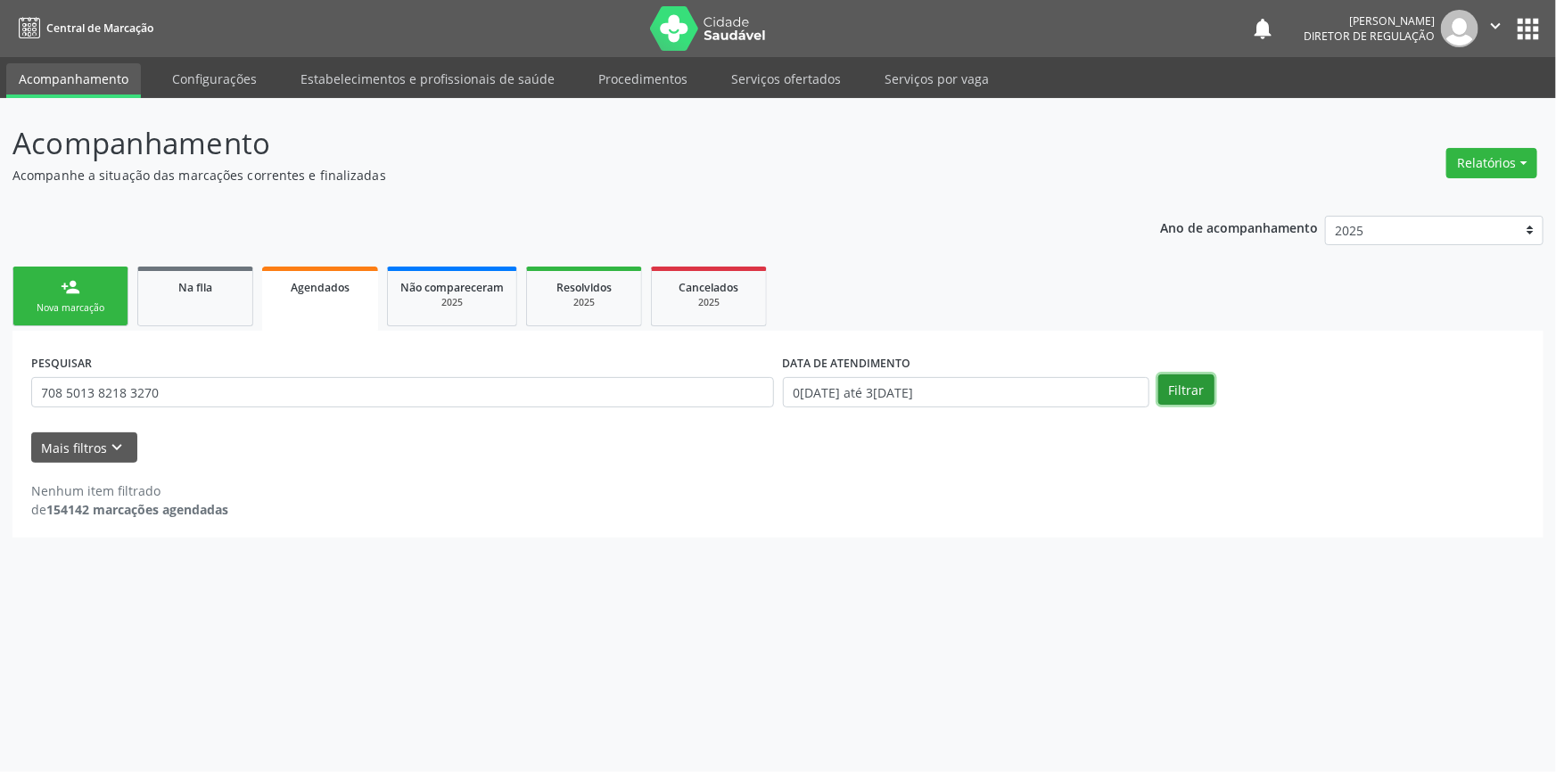
click at [1165, 390] on button "Filtrar" at bounding box center [1186, 389] width 56 height 30
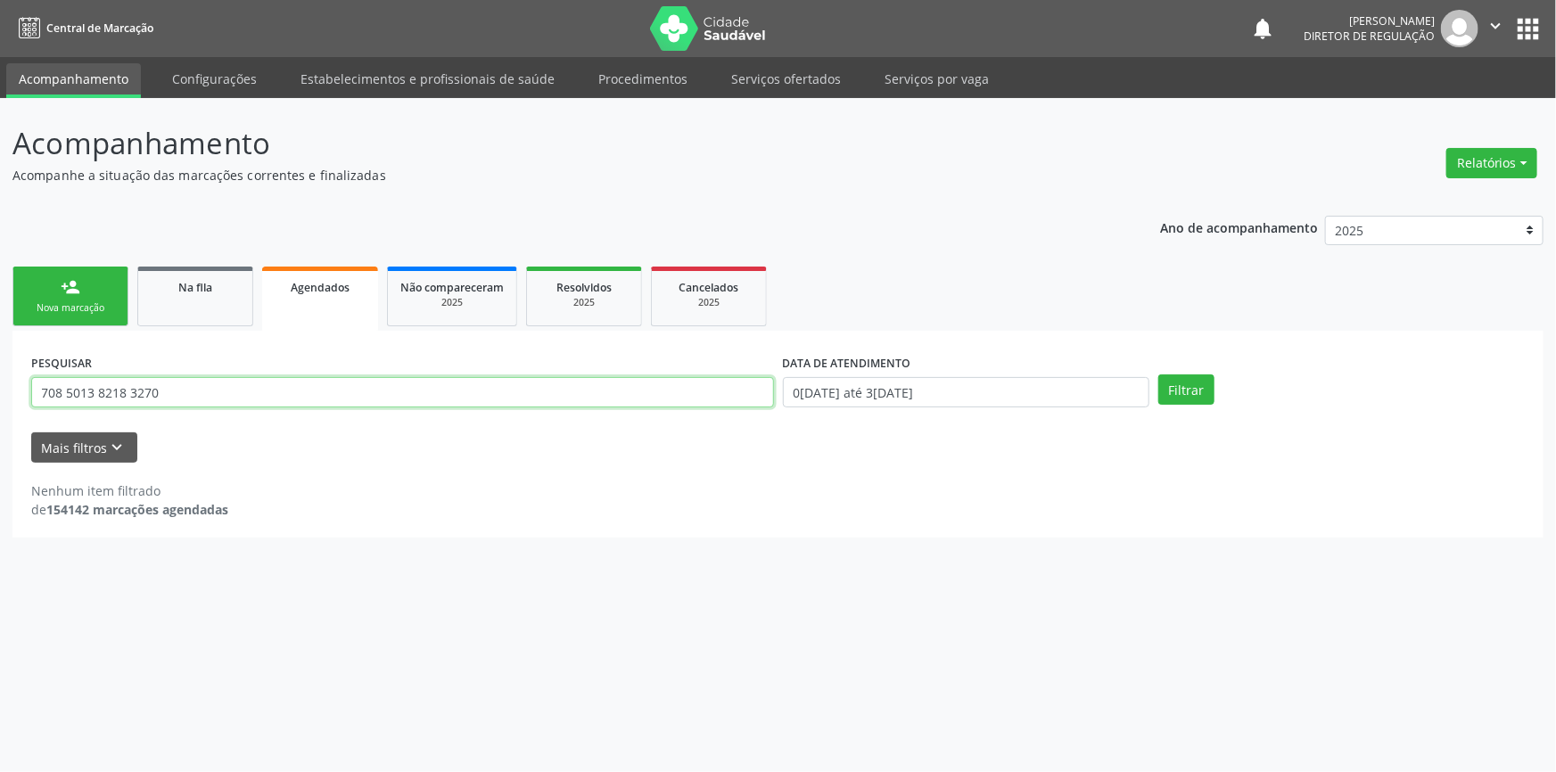
drag, startPoint x: 221, startPoint y: 384, endPoint x: 0, endPoint y: 388, distance: 221.2
click at [0, 388] on div "Acompanhamento Acompanhe a situação das marcações correntes e finalizadas Relat…" at bounding box center [778, 435] width 1556 height 674
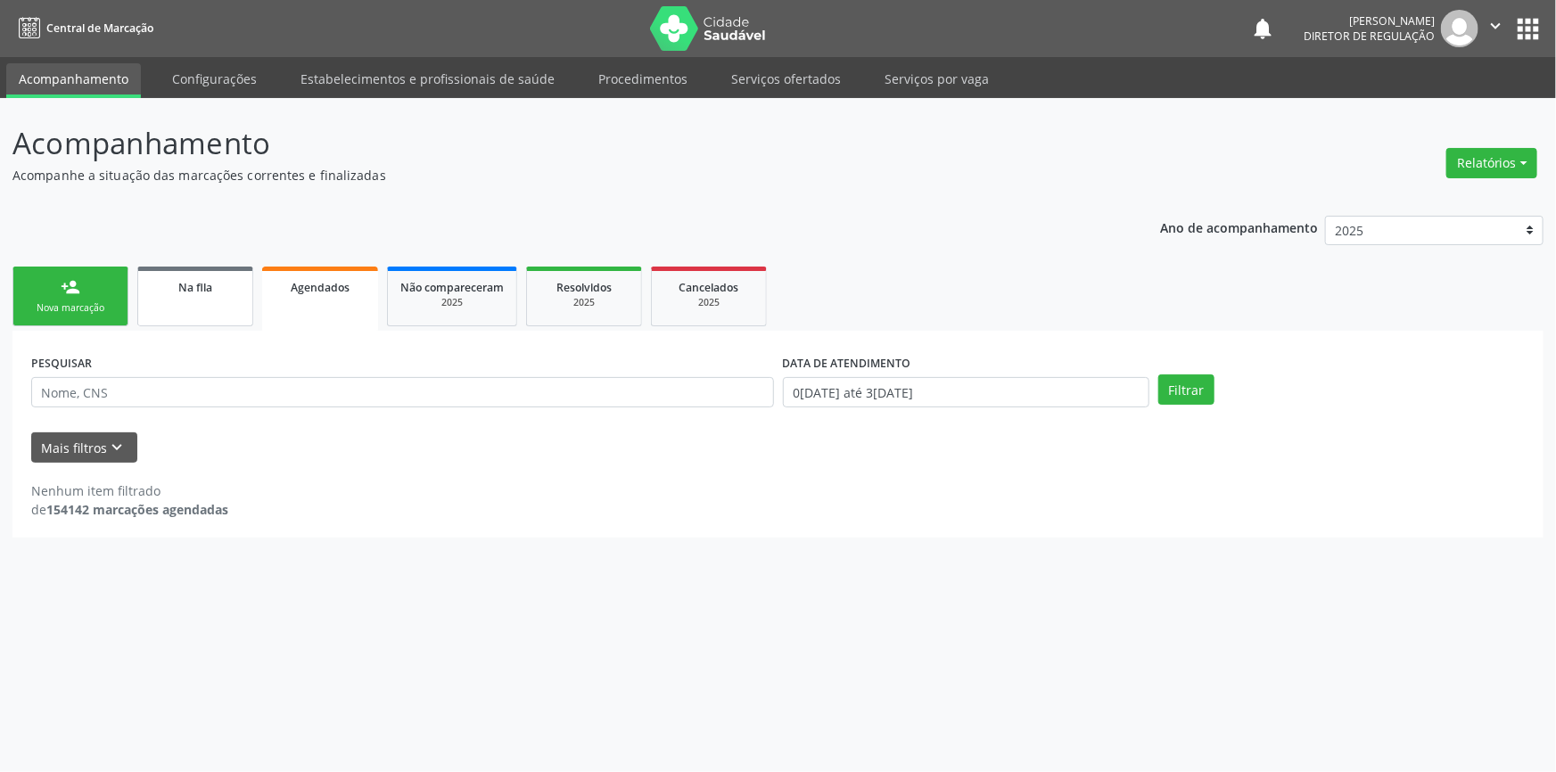
click at [160, 304] on link "Na fila" at bounding box center [195, 297] width 116 height 60
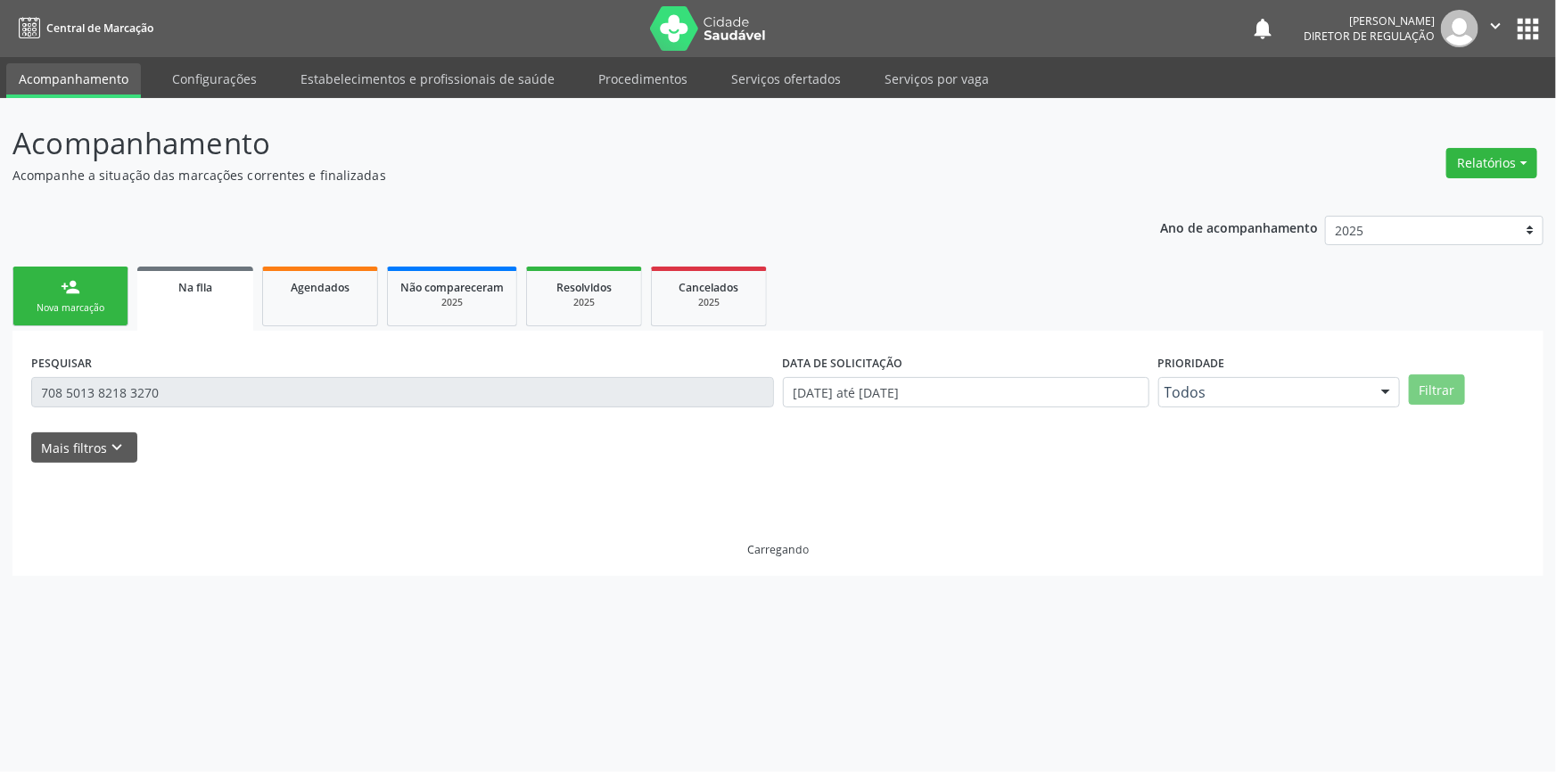
click at [47, 387] on input "708 5013 8218 3270" at bounding box center [402, 392] width 743 height 30
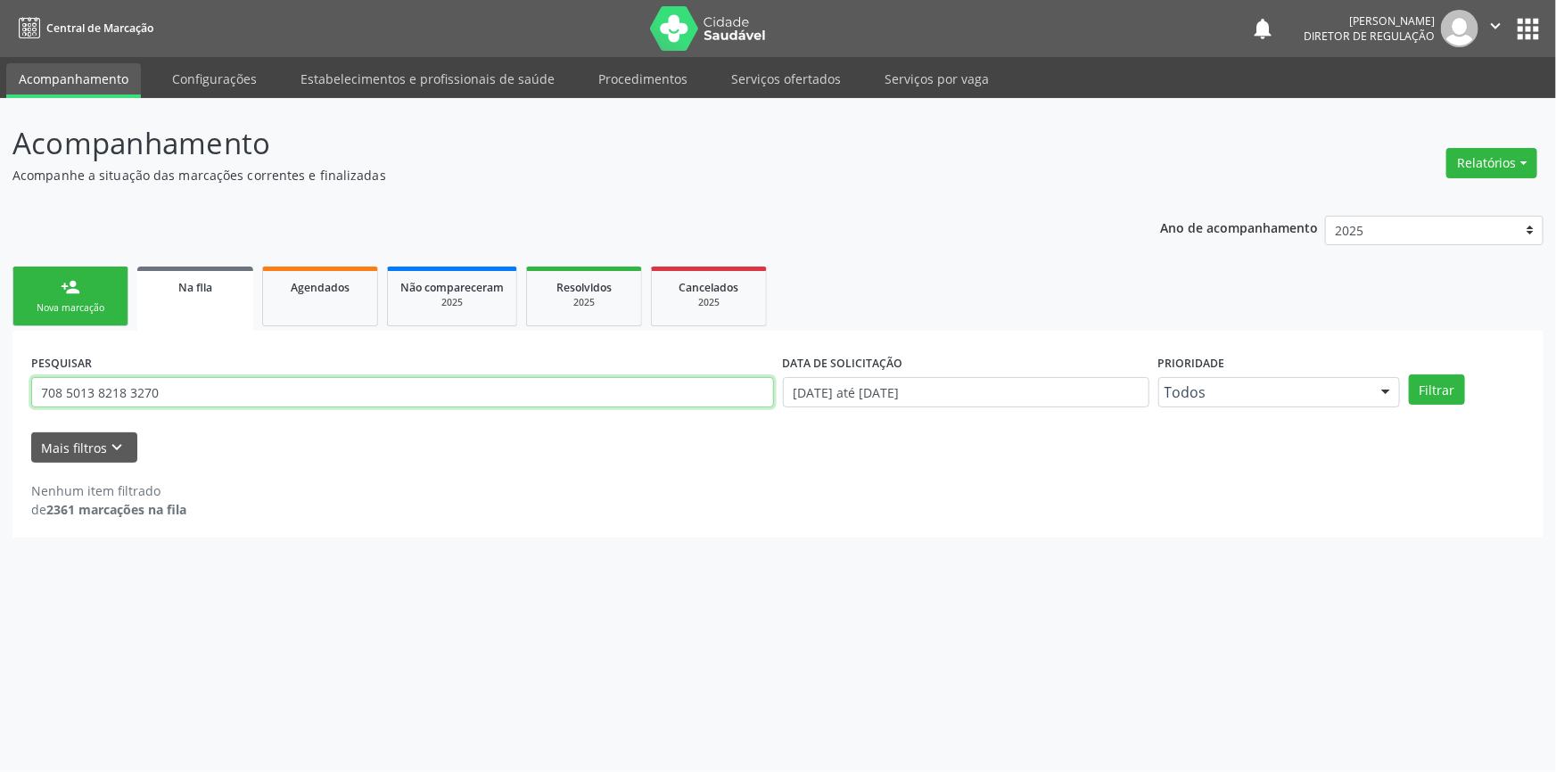
type input "7"
type input "R"
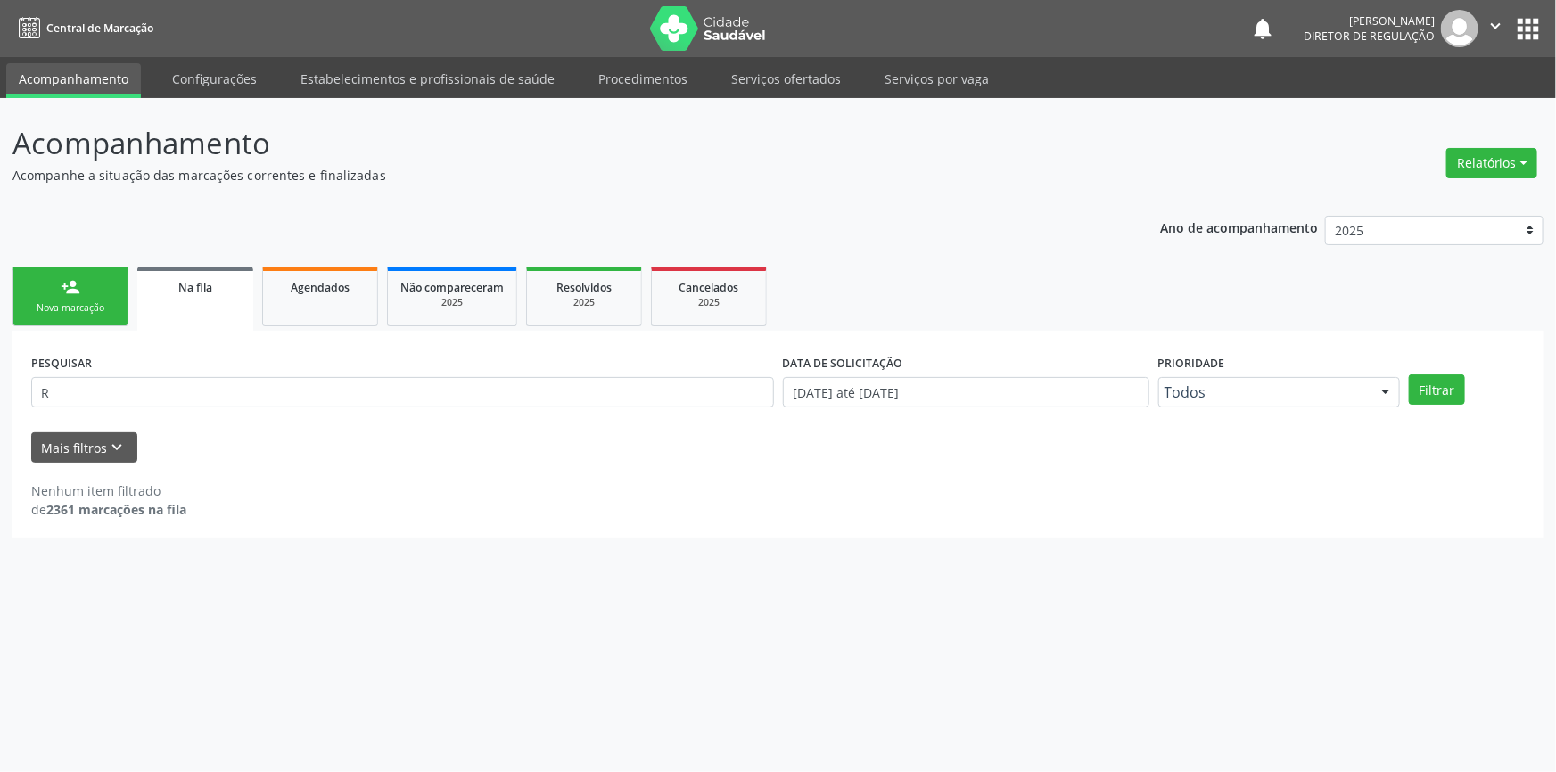
click at [103, 298] on link "person_add Nova marcação" at bounding box center [70, 297] width 116 height 60
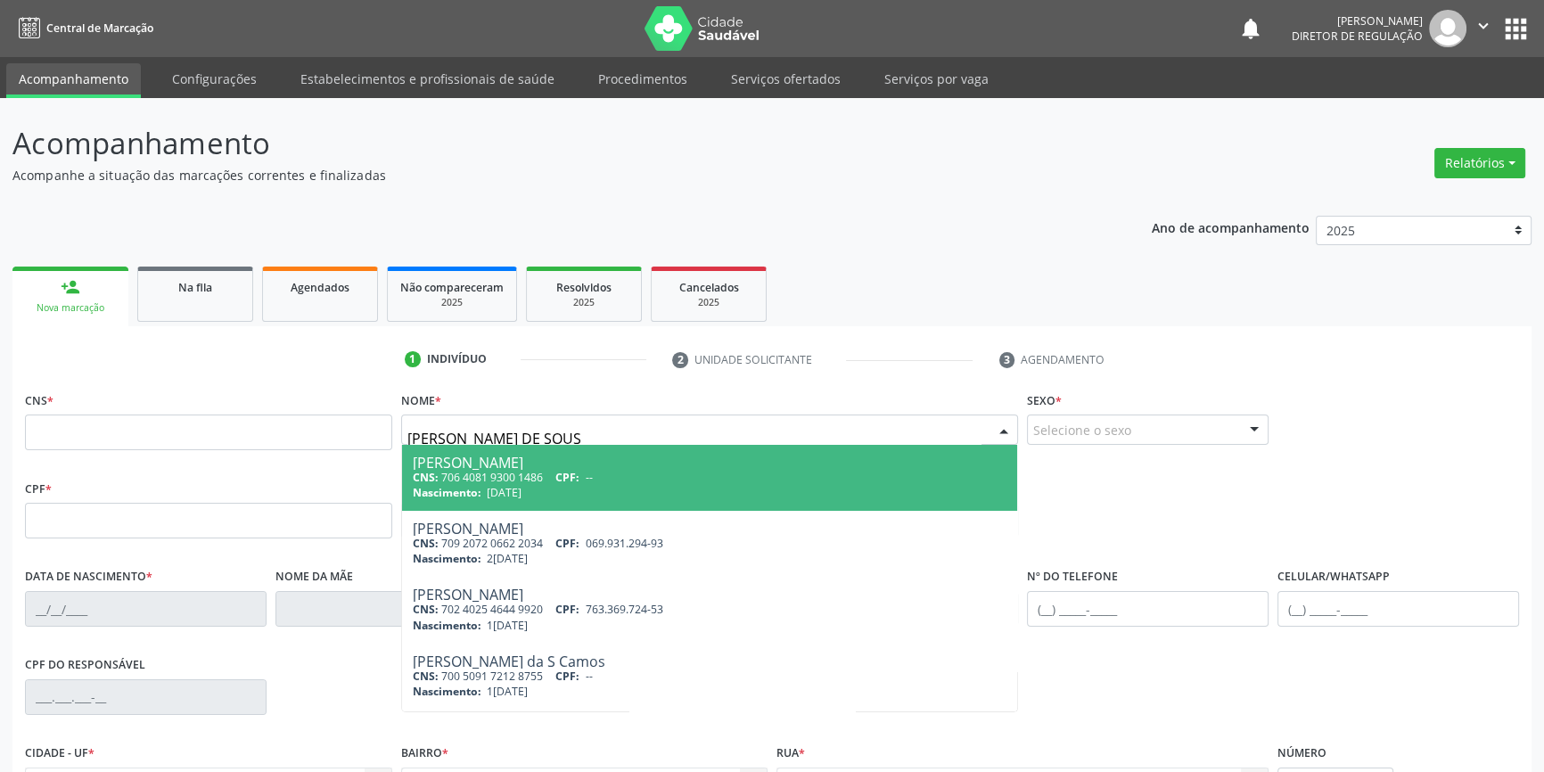
type input "[PERSON_NAME]"
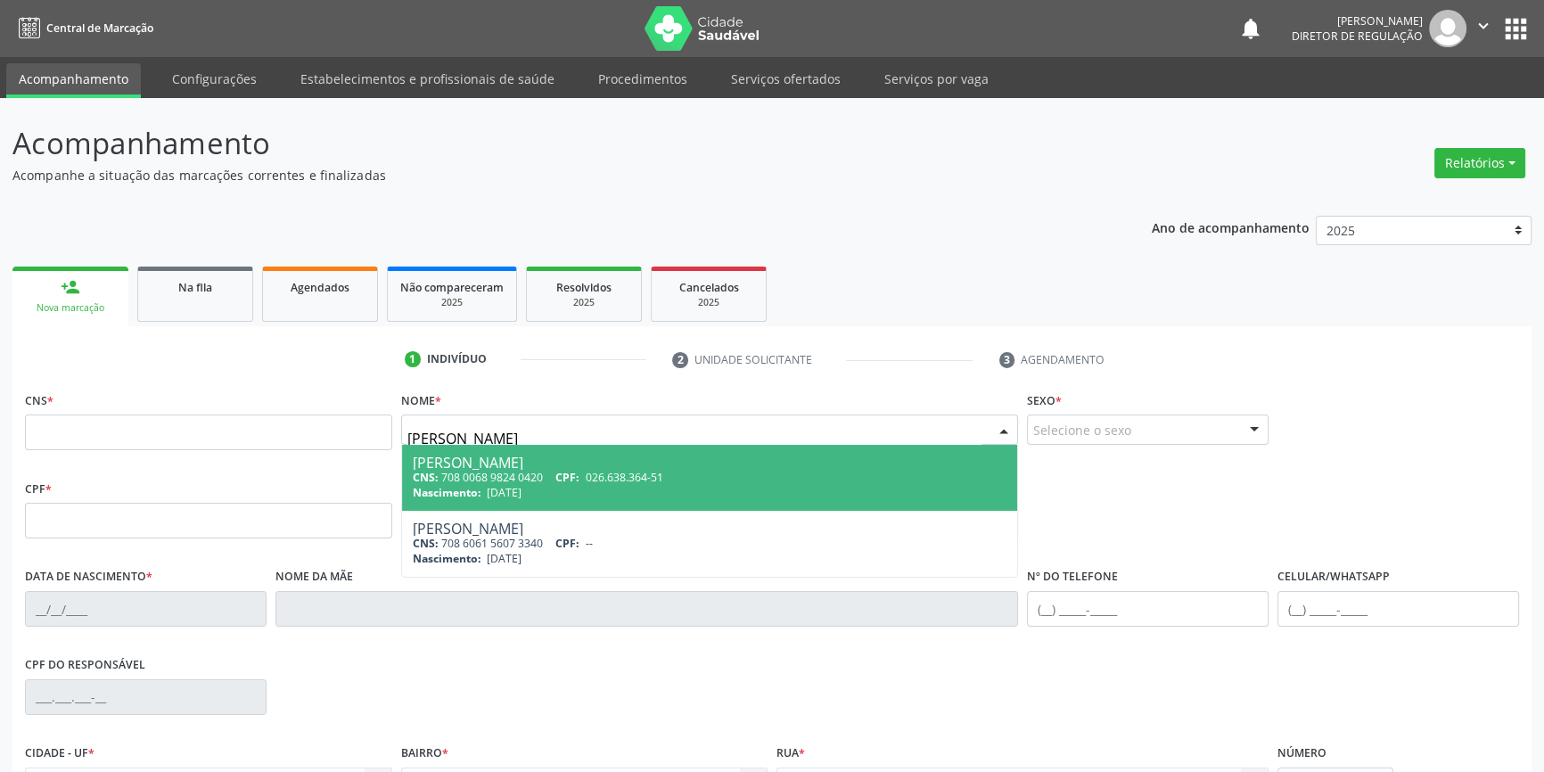
click at [502, 470] on div "CNS: 708 0068 9824 0420 CPF: 026.638.364-51" at bounding box center [710, 477] width 595 height 15
type input "708 0068 9824 0420"
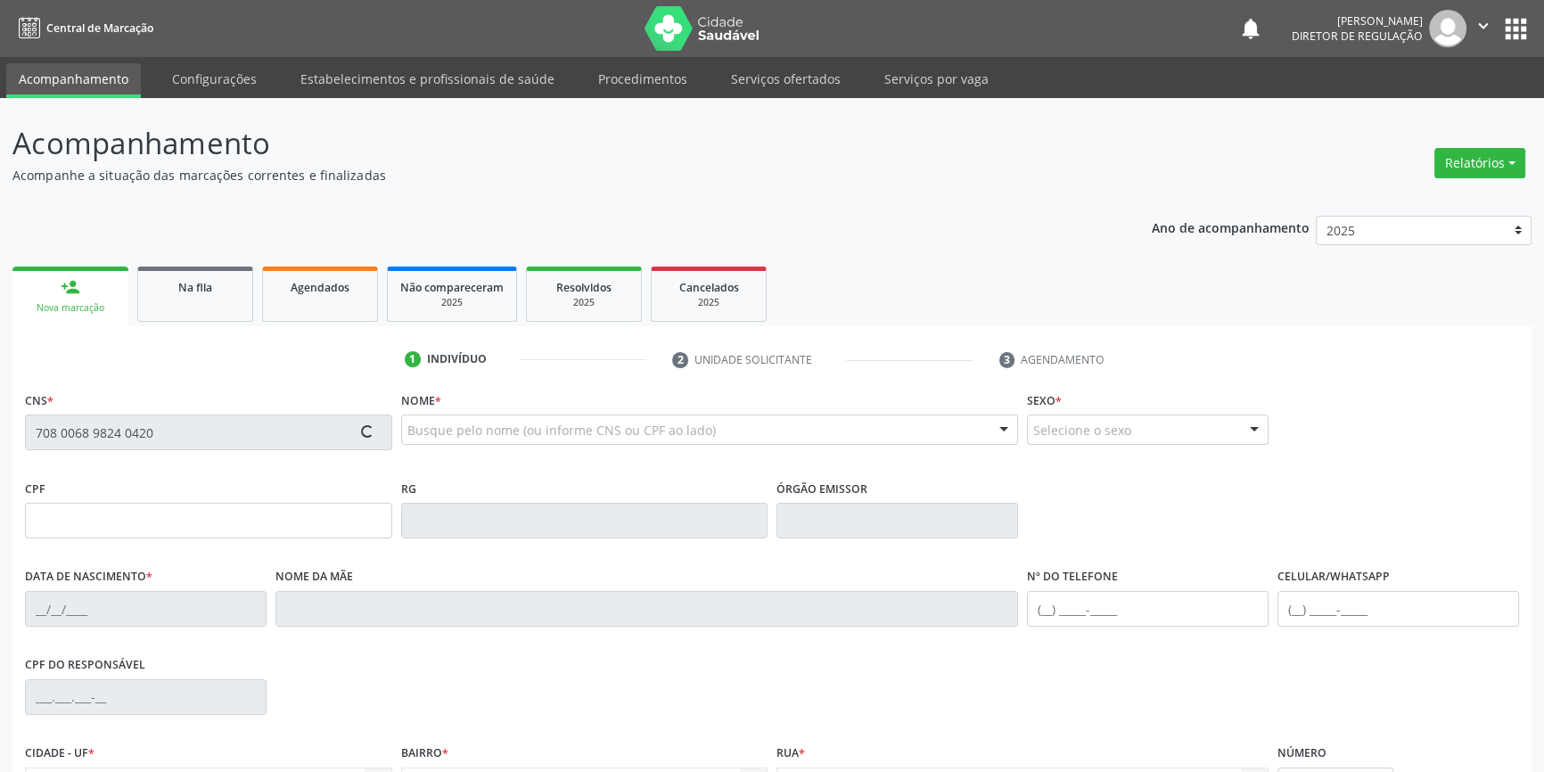
type input "026.638.364-51"
type input "[DATE]"
type input "[PERSON_NAME]"
type input "[PHONE_NUMBER]"
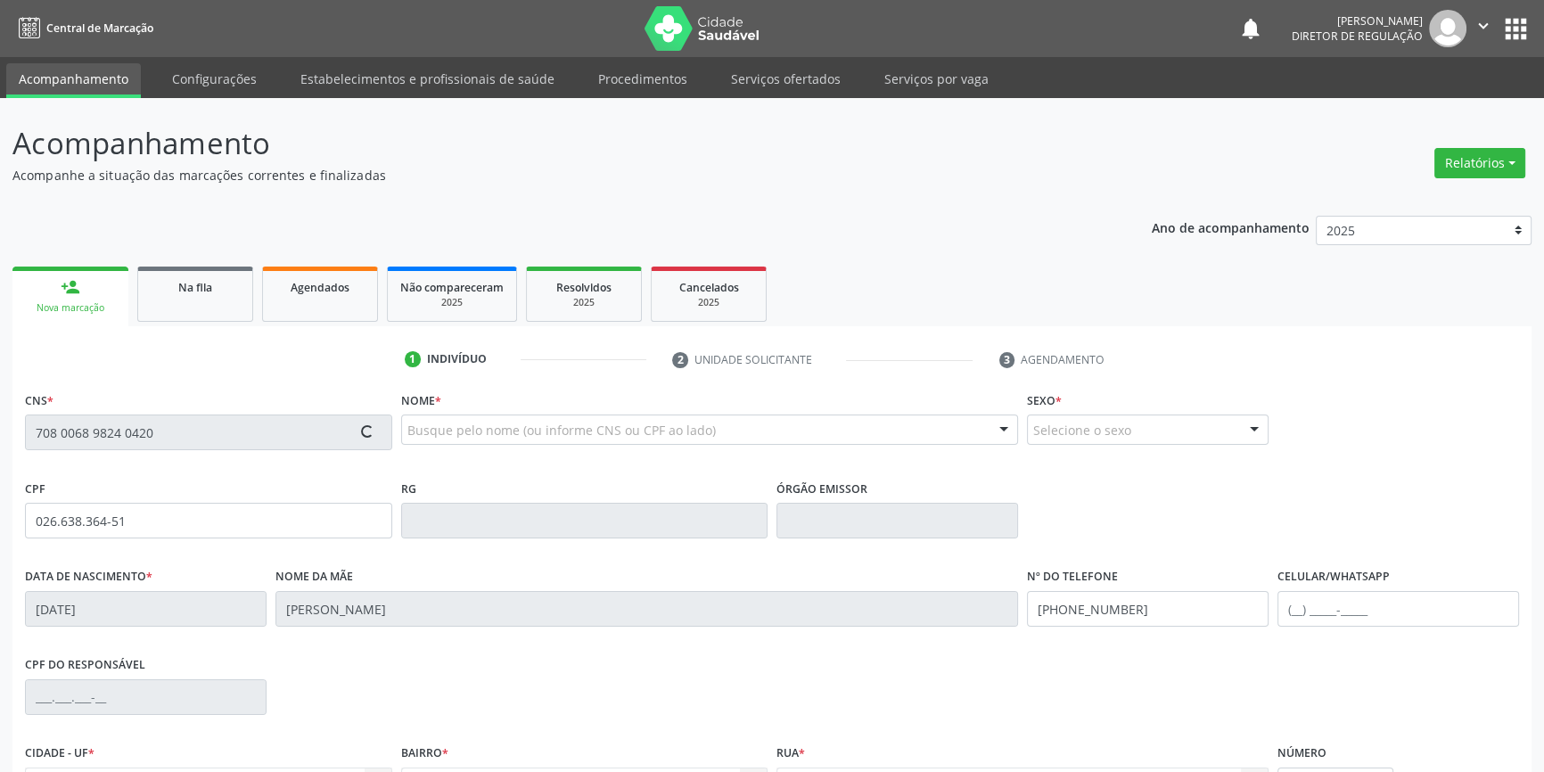
type input "30"
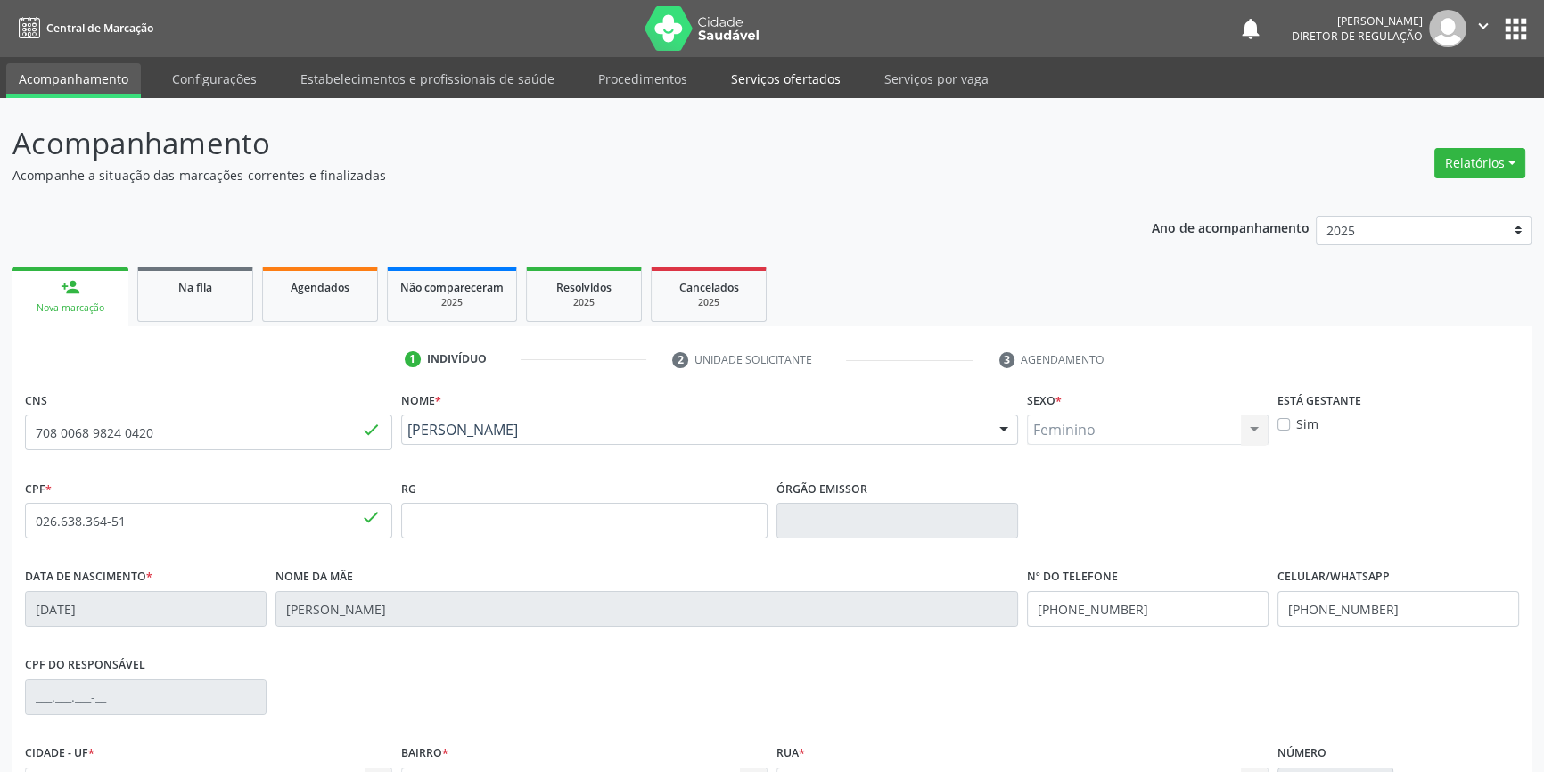
click at [785, 81] on link "Serviços ofertados" at bounding box center [786, 78] width 135 height 31
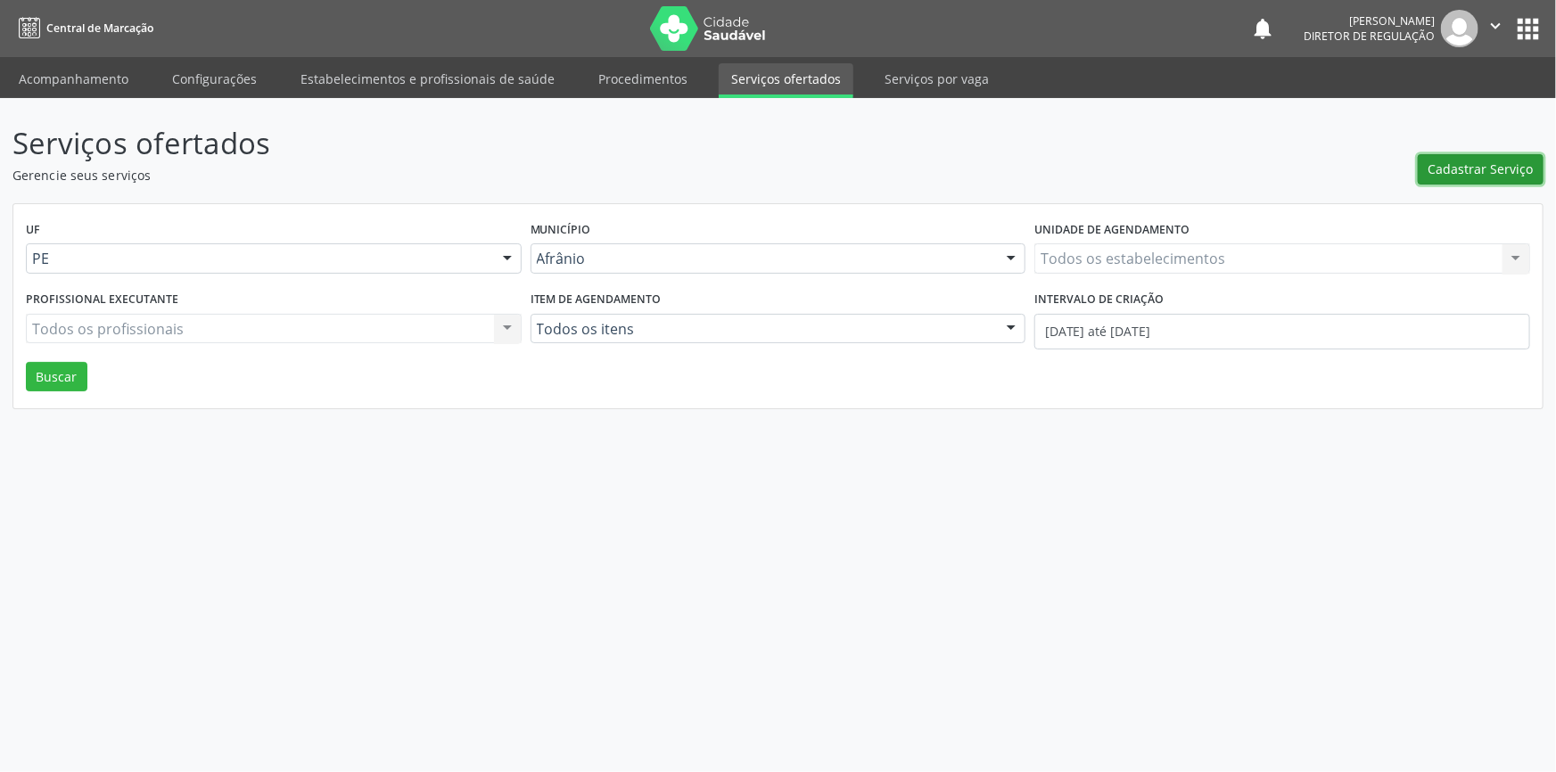
click at [1463, 168] on span "Cadastrar Serviço" at bounding box center [1480, 169] width 105 height 19
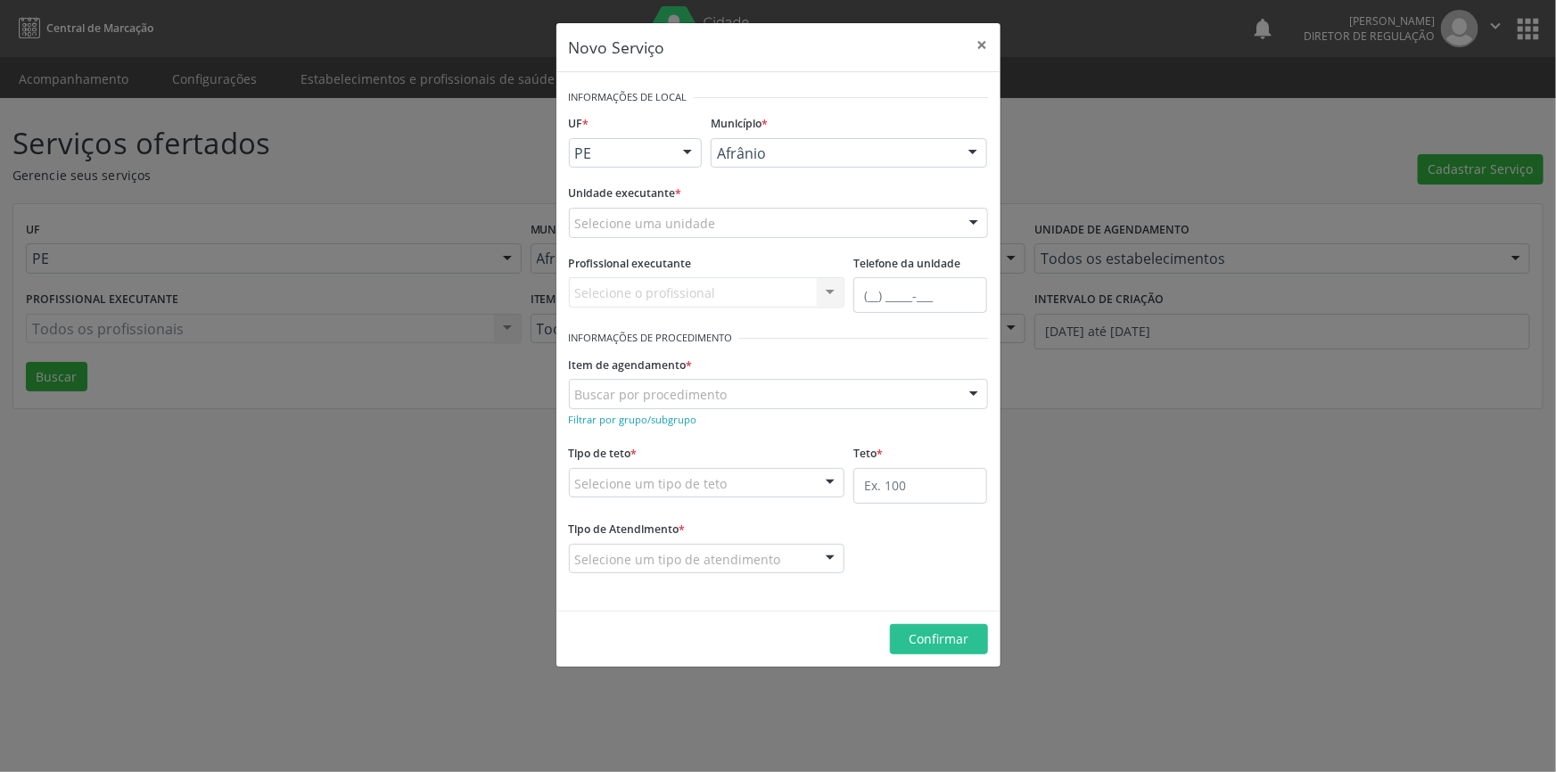
click at [727, 232] on div "Selecione uma unidade" at bounding box center [778, 223] width 419 height 30
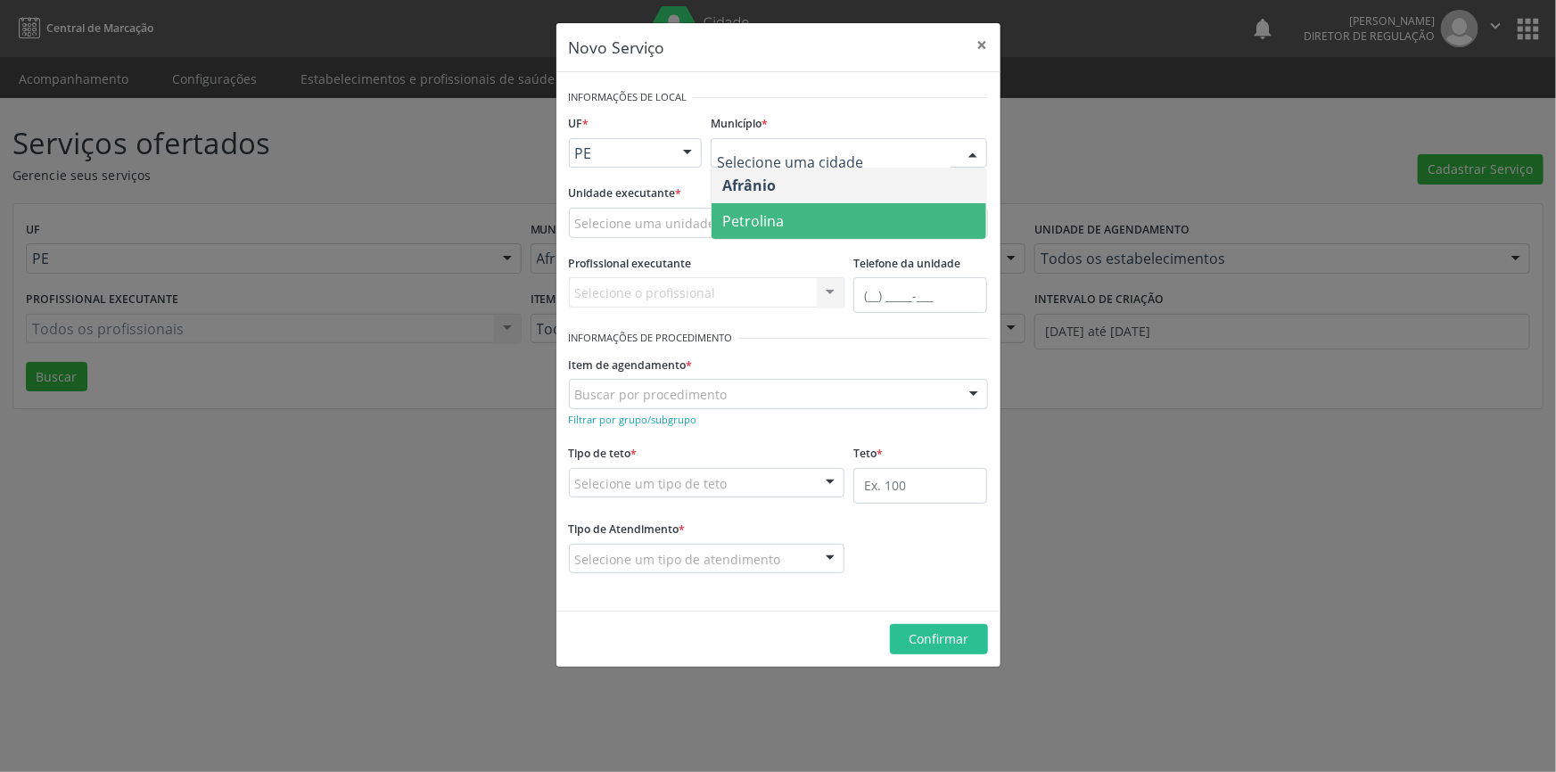
click at [784, 210] on span "Petrolina" at bounding box center [849, 221] width 275 height 36
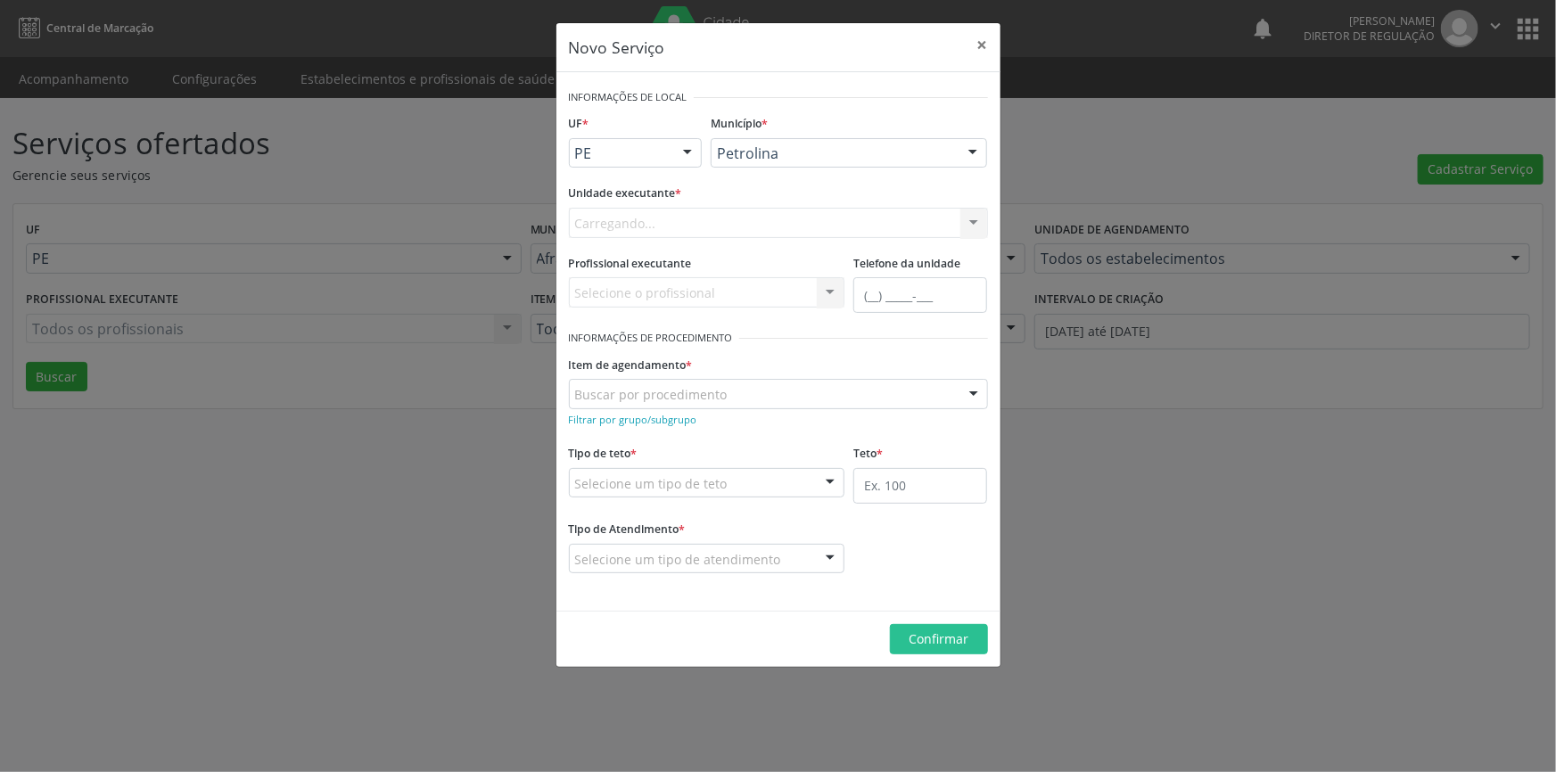
click at [653, 216] on div "Carregando... Academia da Saude de Afranio Academia da Saude do Bairro [PERSON_…" at bounding box center [778, 223] width 419 height 30
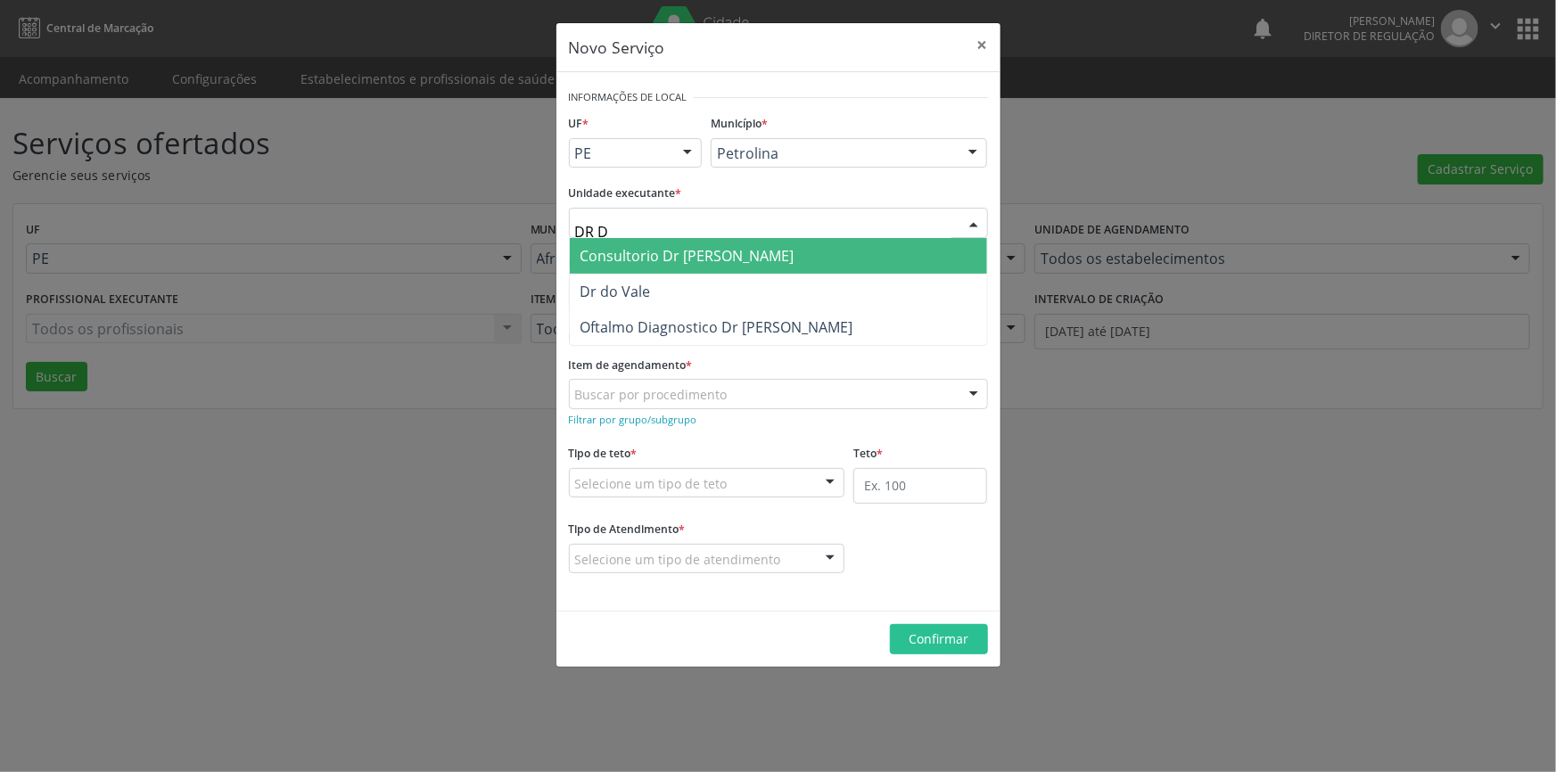
type input "DR [PERSON_NAME]"
click at [630, 246] on span "Dr do Vale" at bounding box center [615, 256] width 70 height 20
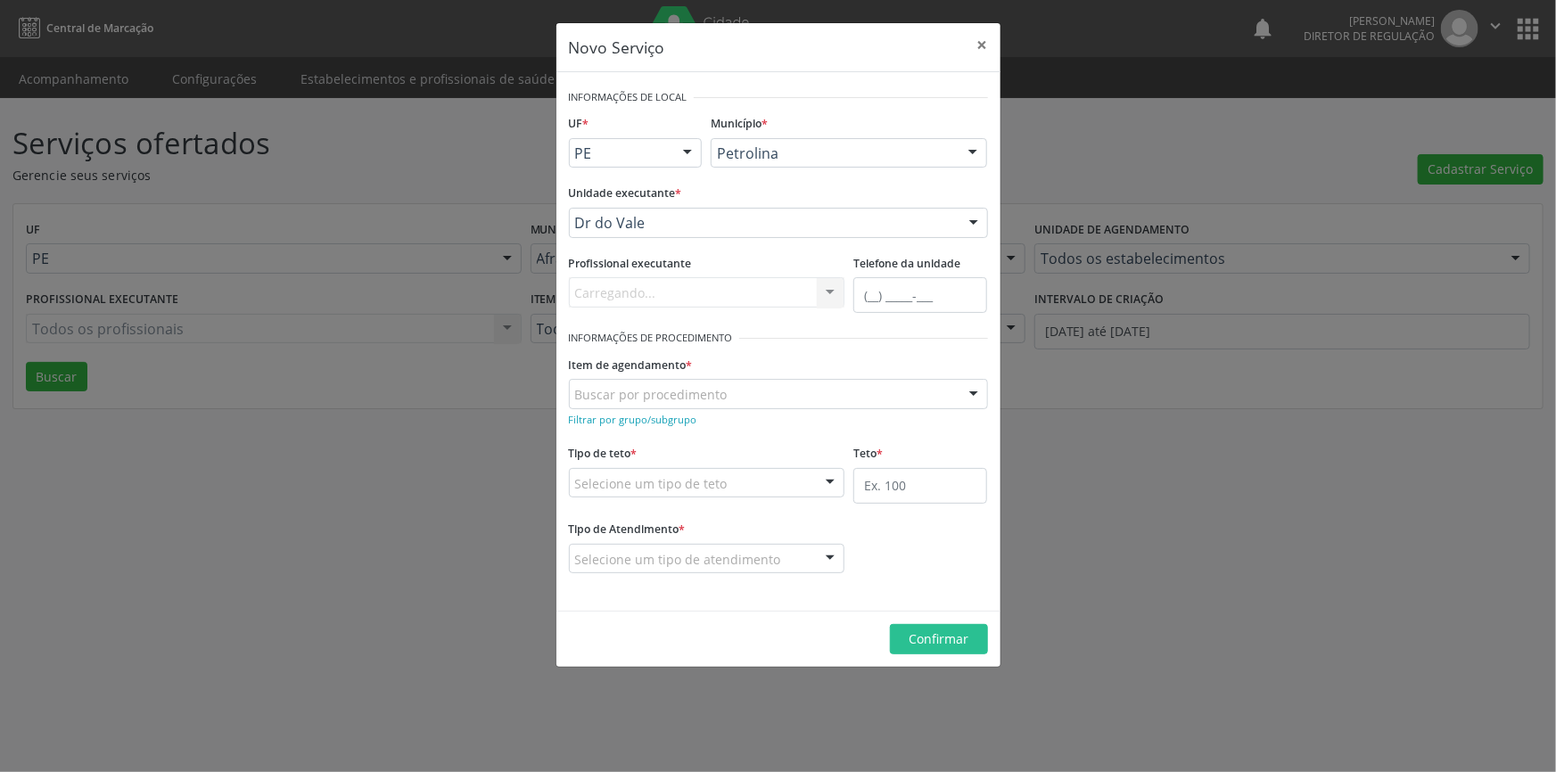
click at [575, 396] on input "text" at bounding box center [575, 403] width 0 height 36
type input "APARELHO UR"
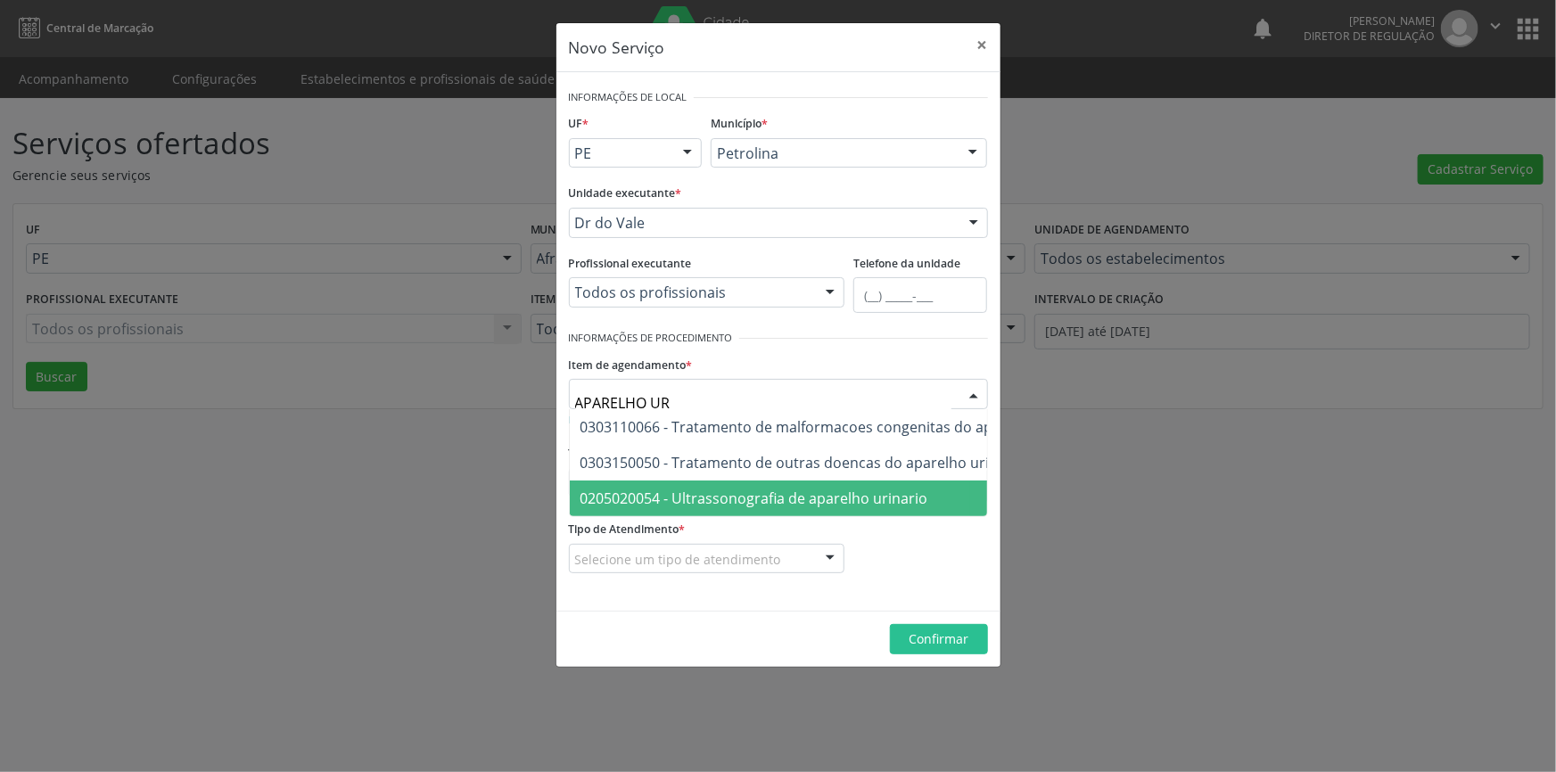
click at [873, 505] on span "0205020054 - Ultrassonografia de aparelho urinario" at bounding box center [754, 499] width 348 height 20
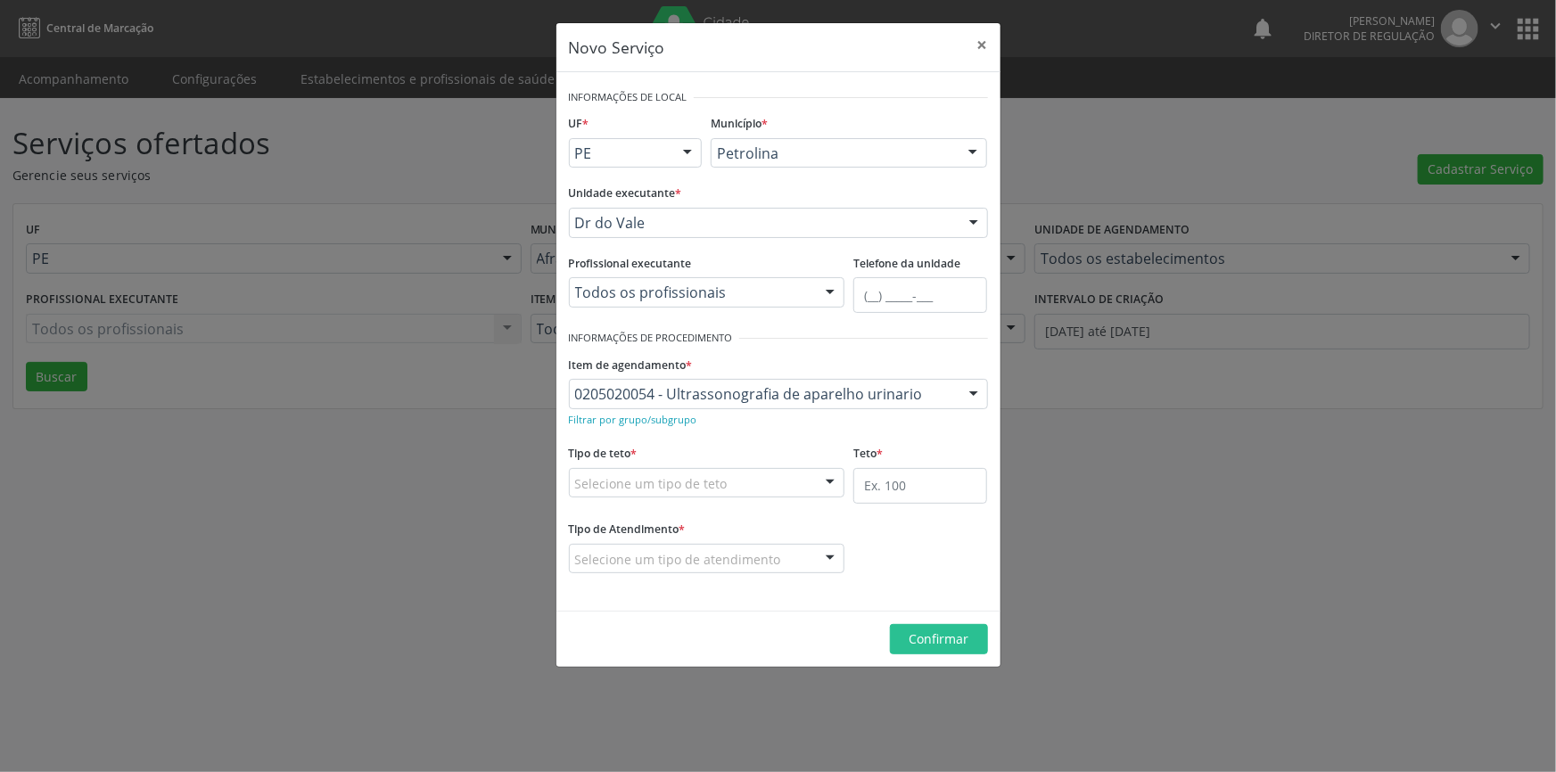
click at [781, 490] on div "Selecione um tipo de teto" at bounding box center [707, 483] width 276 height 30
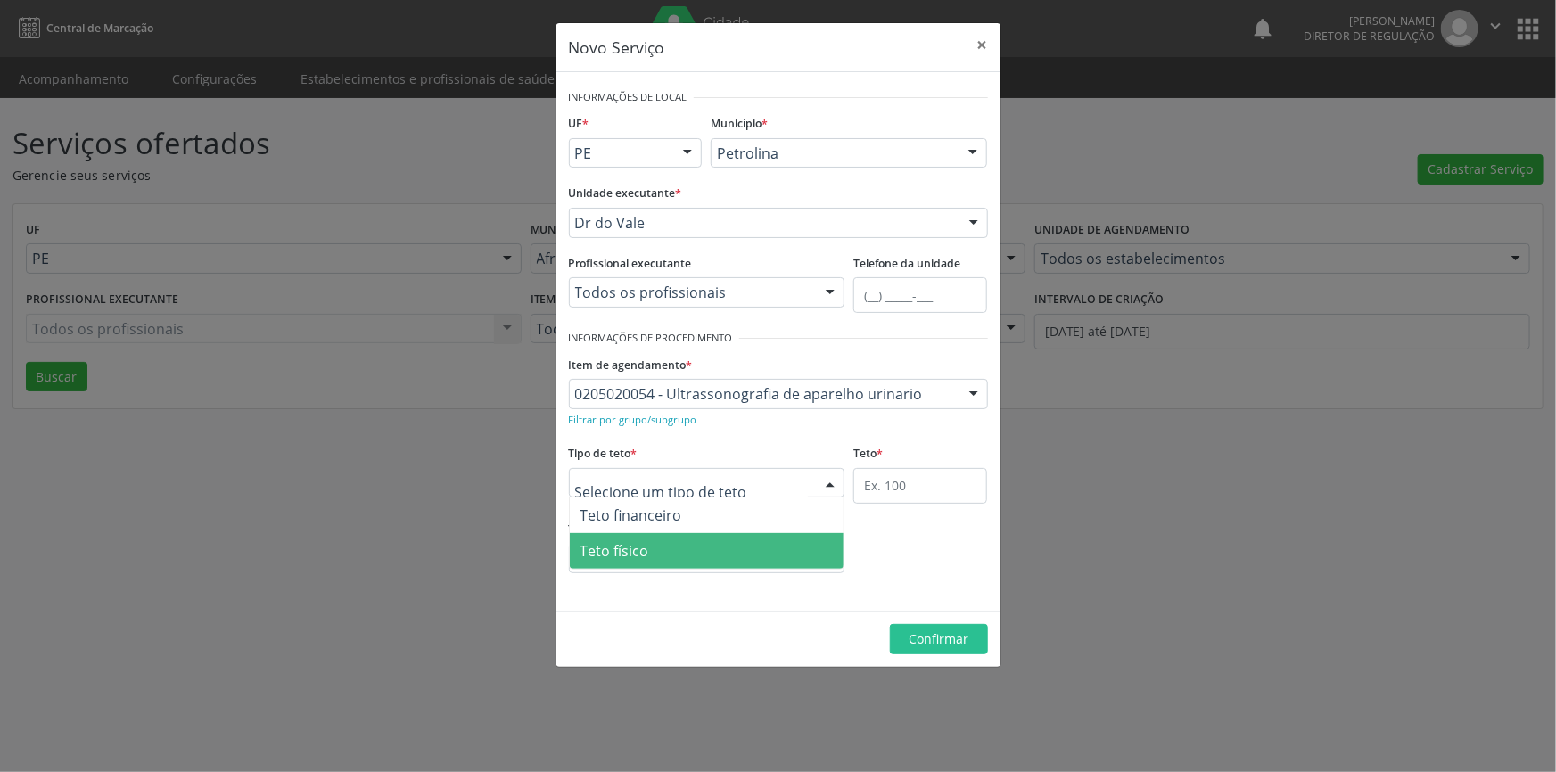
click at [695, 544] on span "Teto físico" at bounding box center [707, 551] width 275 height 36
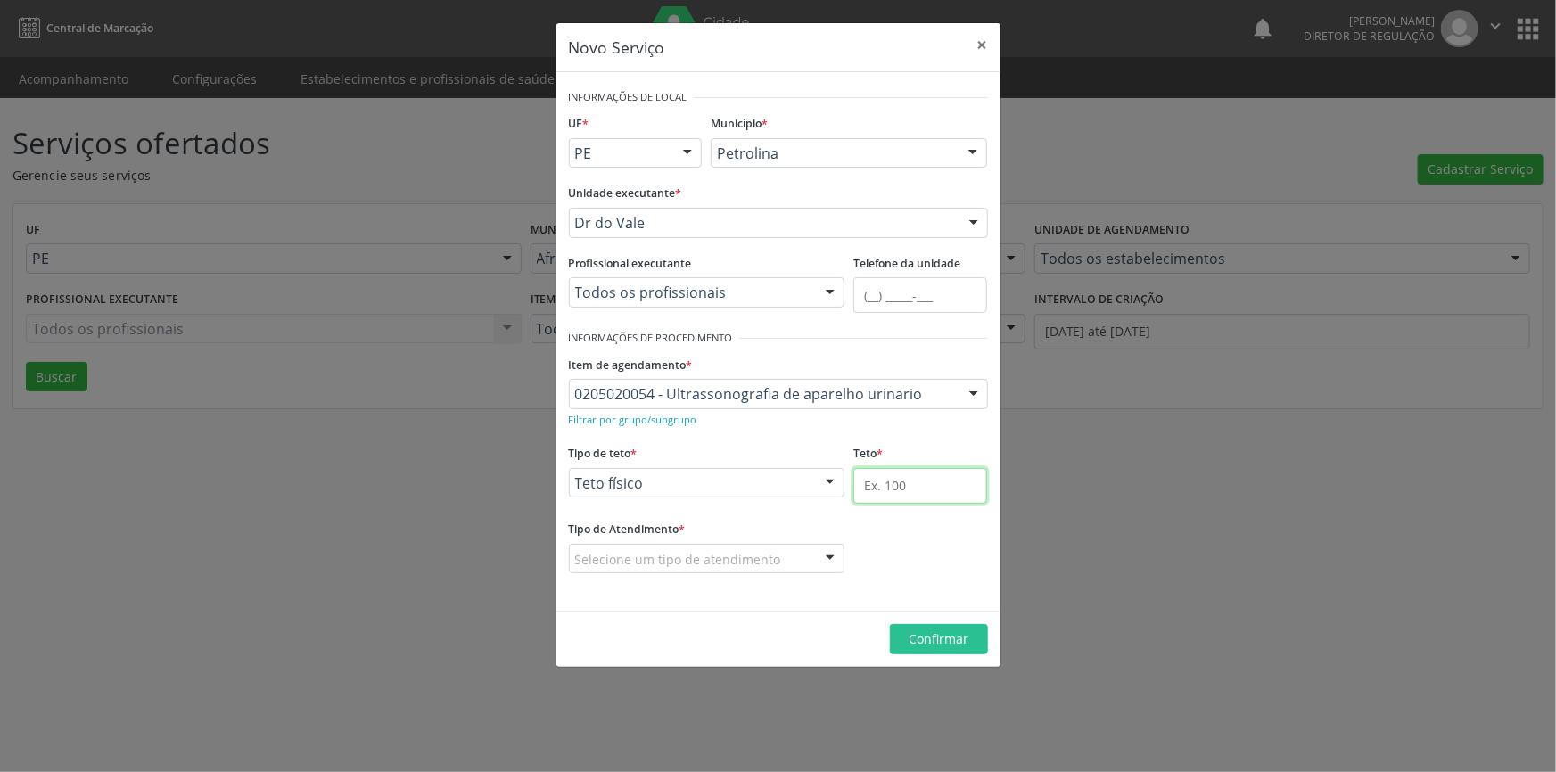
drag, startPoint x: 862, startPoint y: 498, endPoint x: 872, endPoint y: 495, distance: 10.2
click at [868, 496] on input "text" at bounding box center [920, 486] width 134 height 36
type input "1"
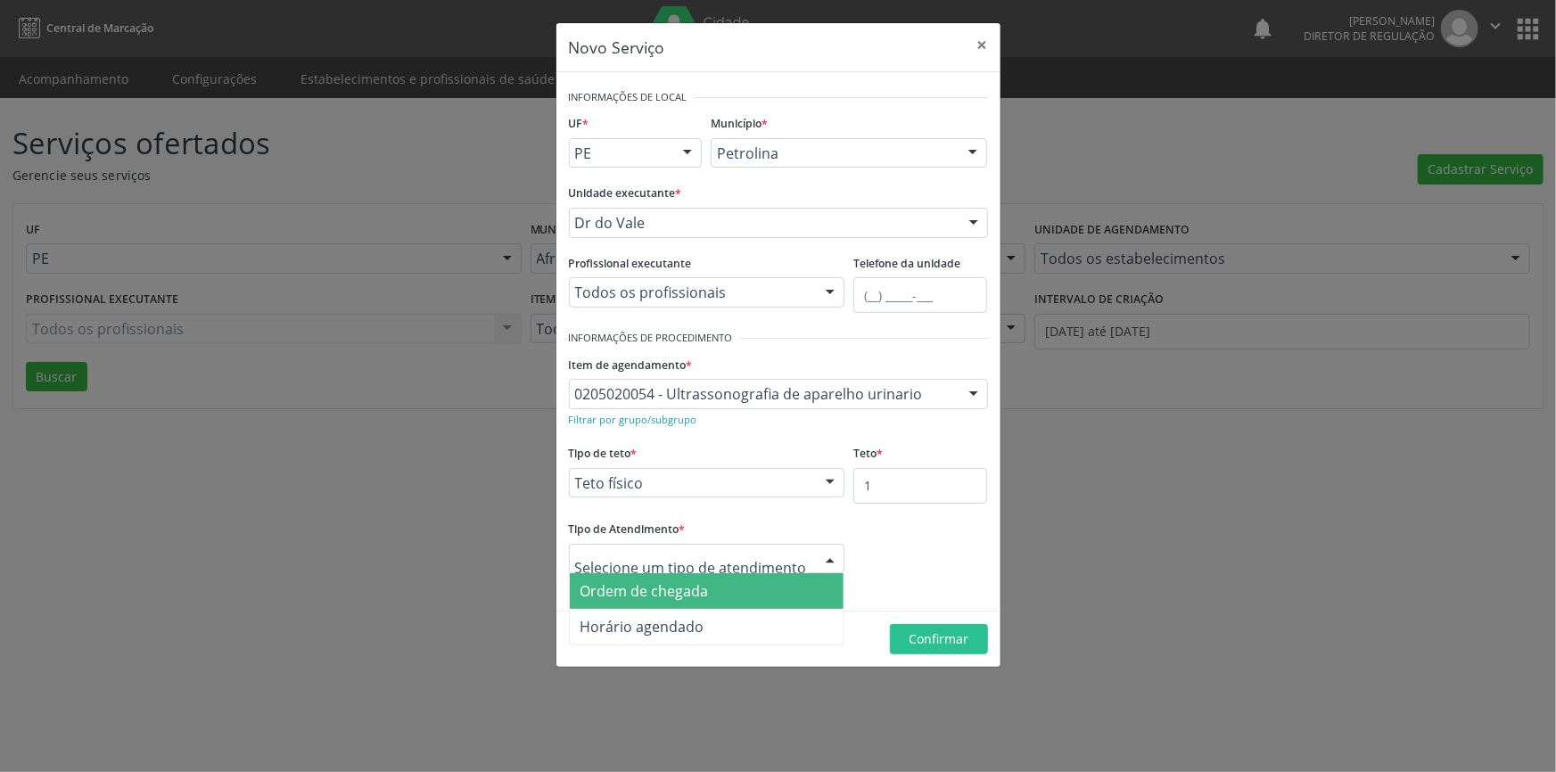
click at [696, 576] on span "Ordem de chegada" at bounding box center [707, 591] width 275 height 36
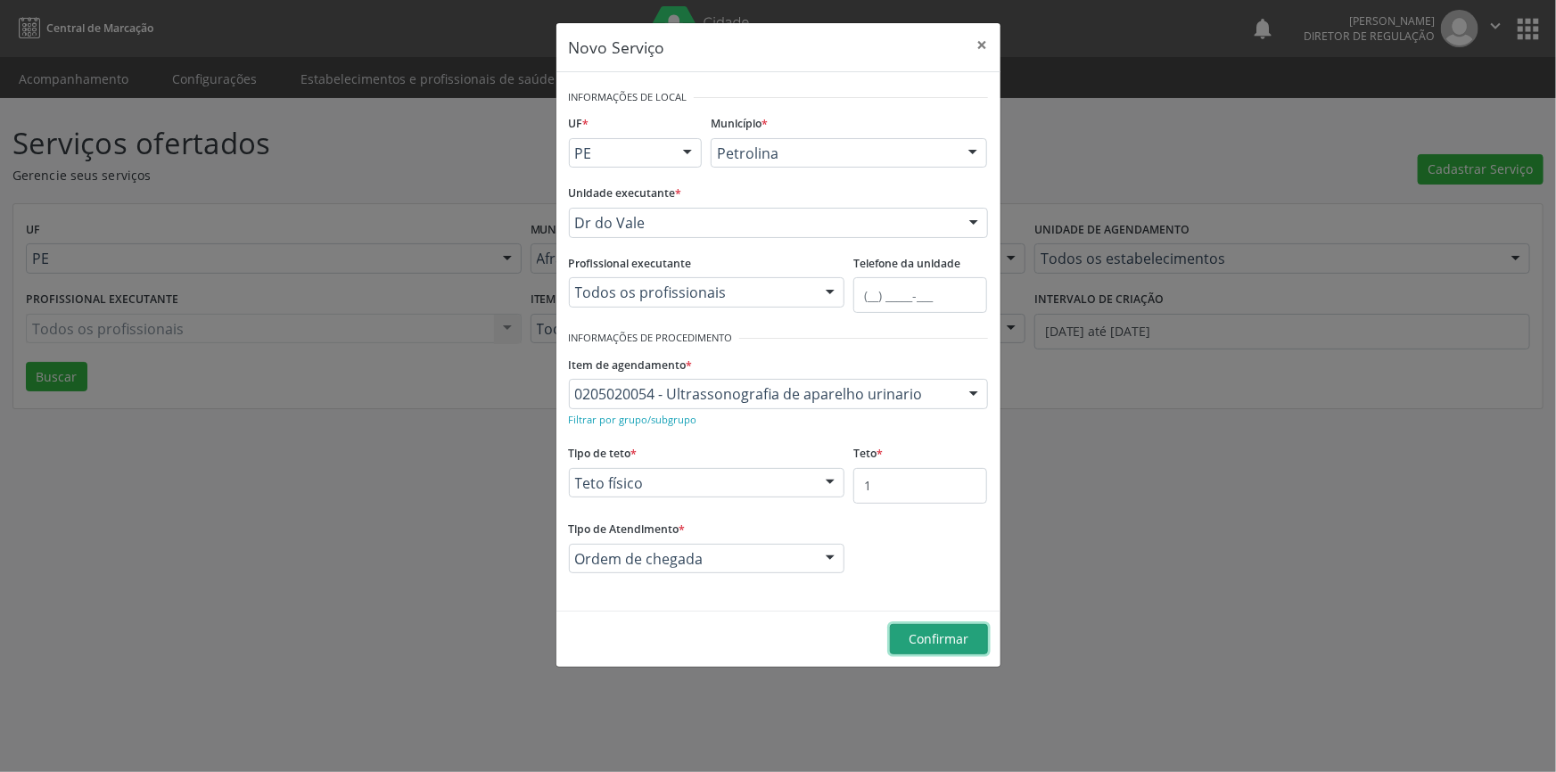
click at [912, 633] on span "Confirmar" at bounding box center [939, 638] width 60 height 17
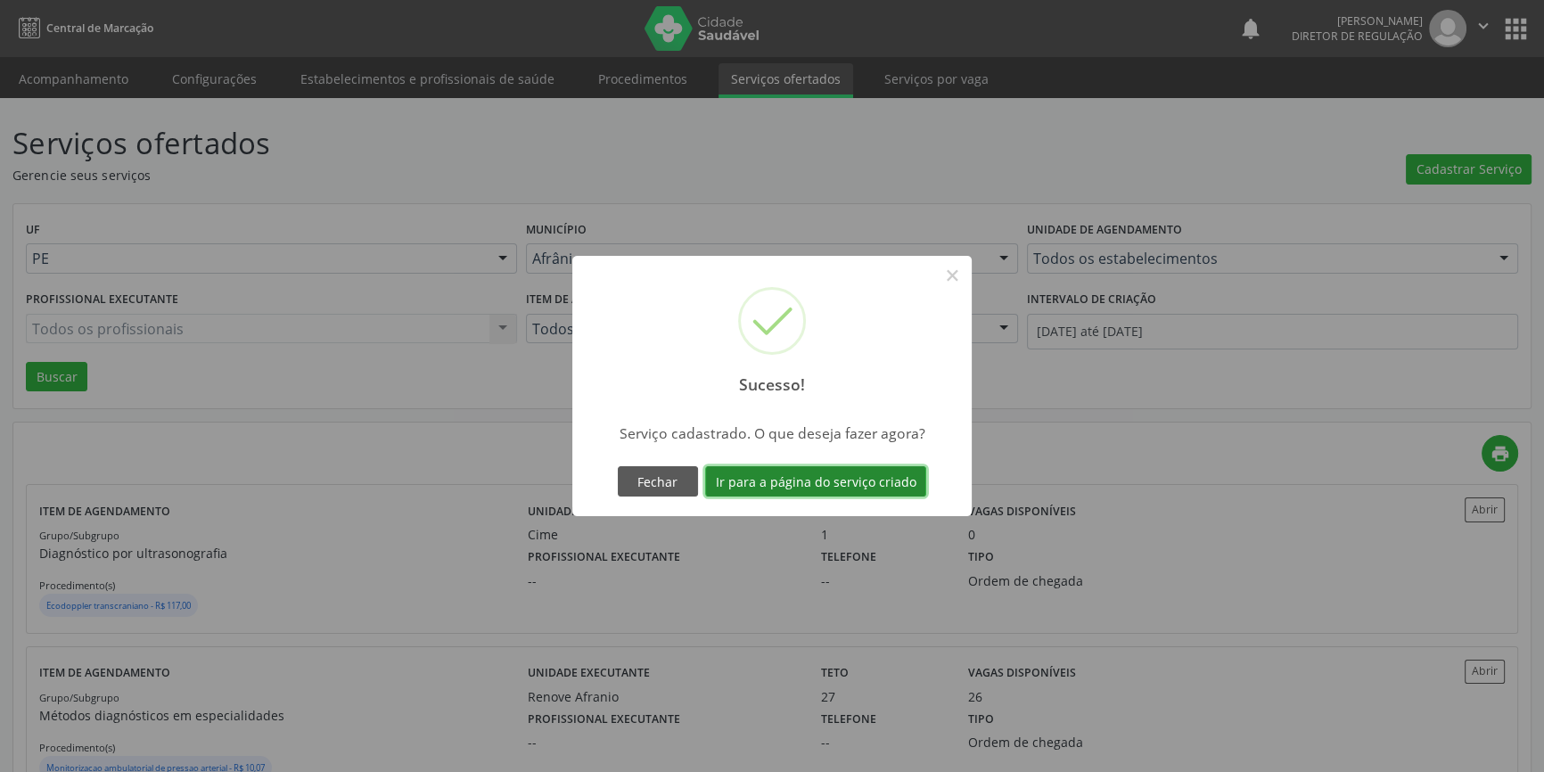
click at [886, 484] on button "Ir para a página do serviço criado" at bounding box center [815, 481] width 221 height 30
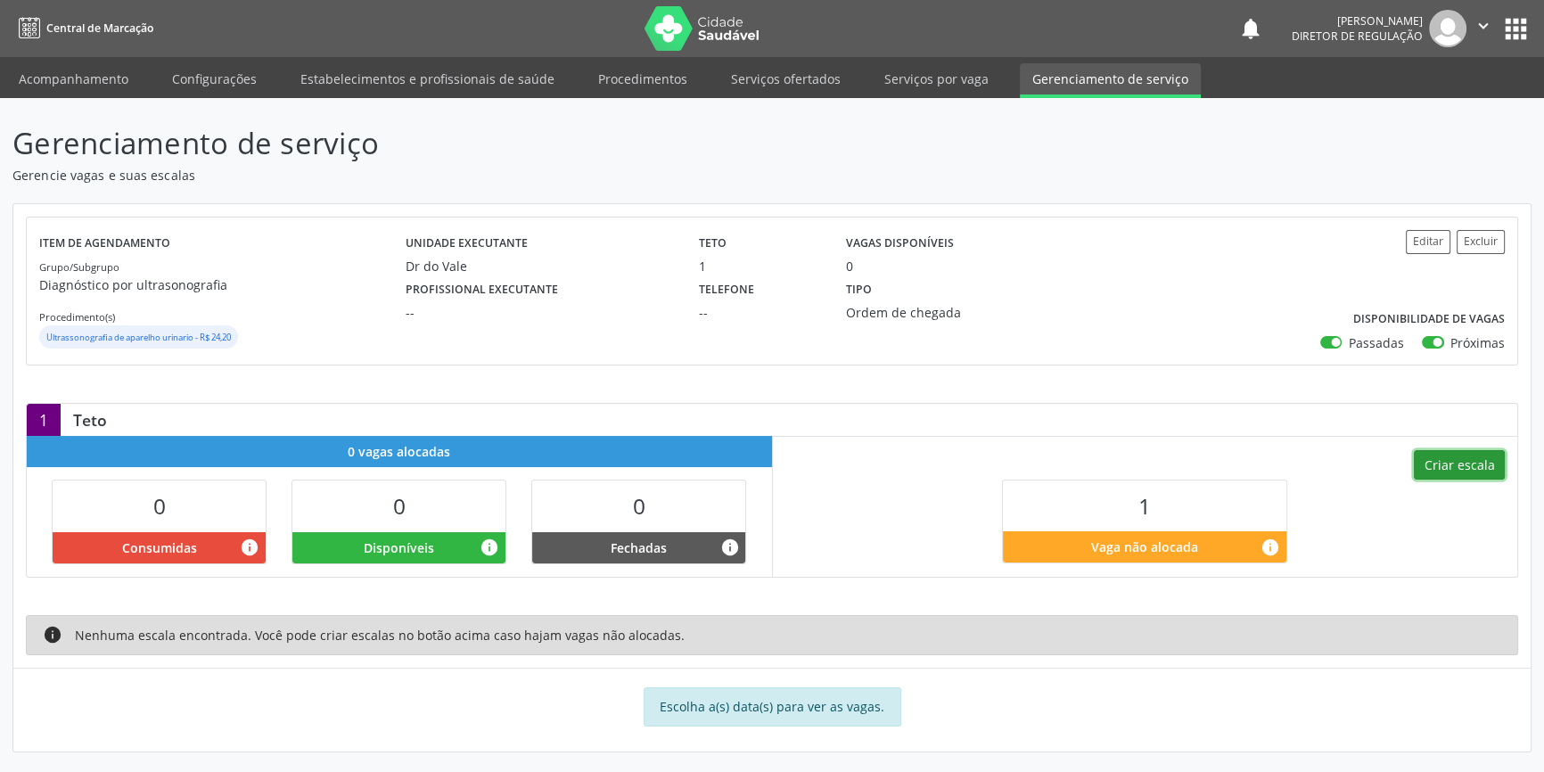
click at [1461, 464] on button "Criar escala" at bounding box center [1459, 465] width 91 height 30
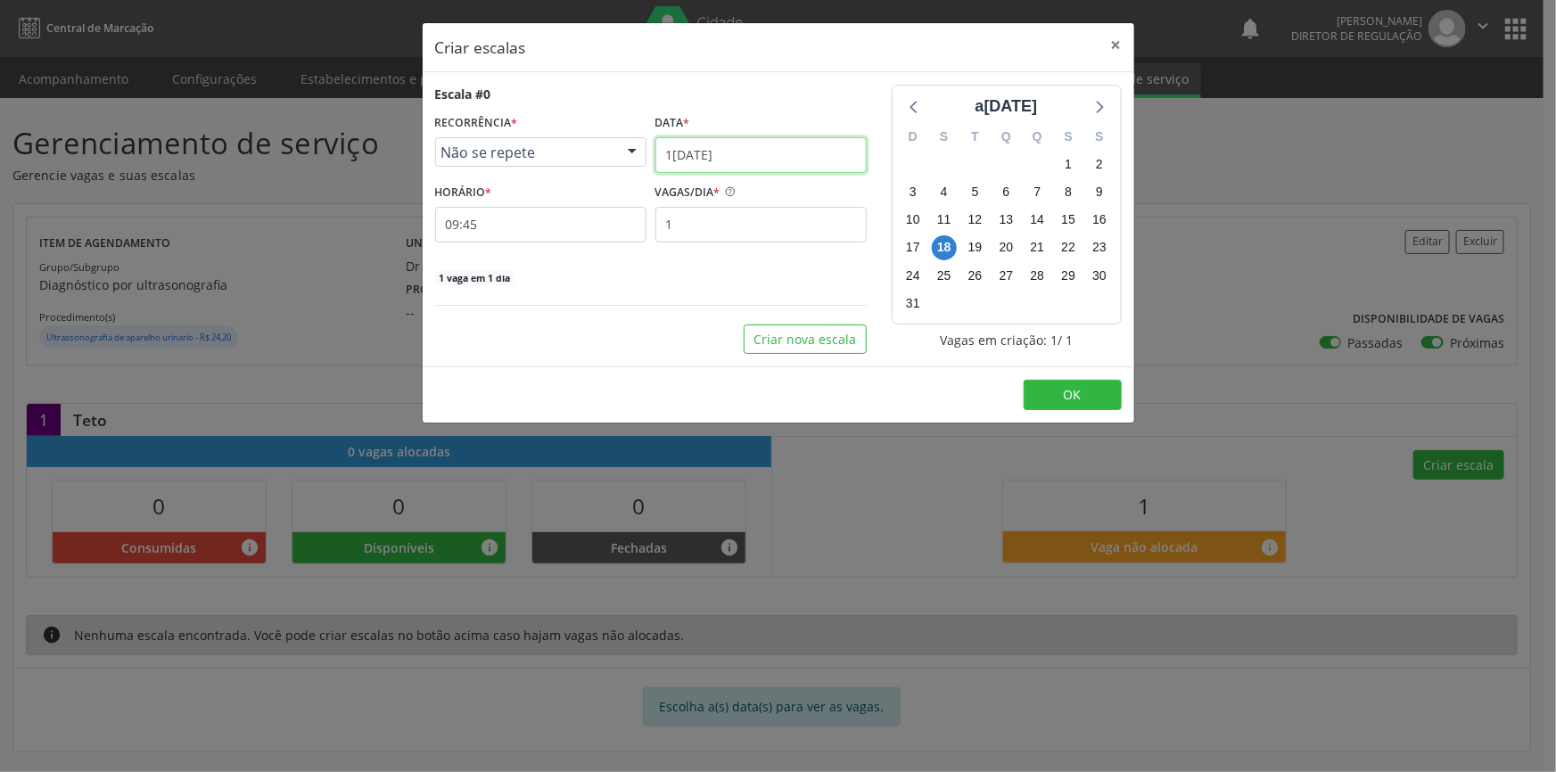
click at [739, 152] on input "1[DATE]" at bounding box center [760, 155] width 211 height 36
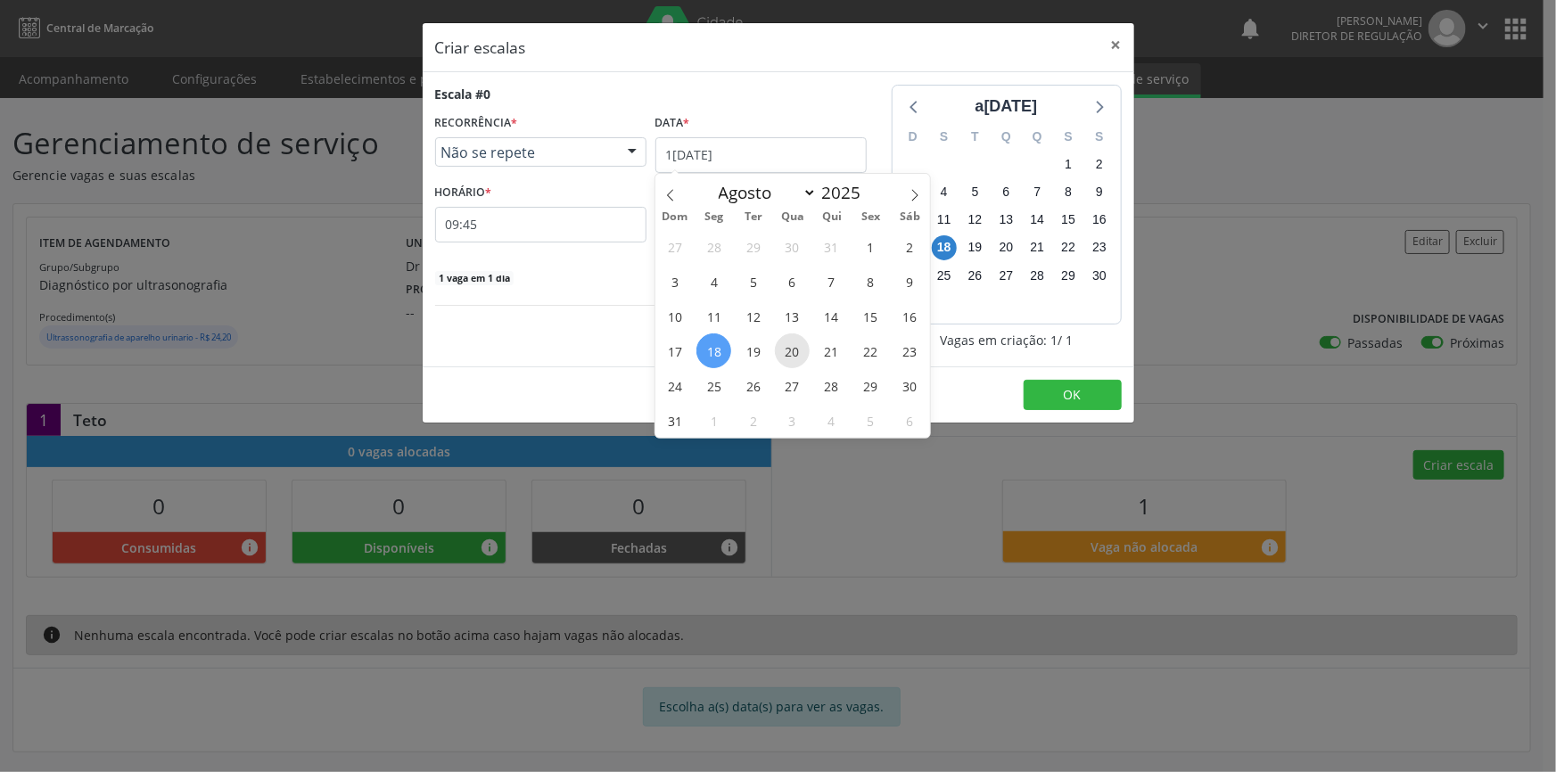
click at [801, 354] on span "20" at bounding box center [792, 350] width 35 height 35
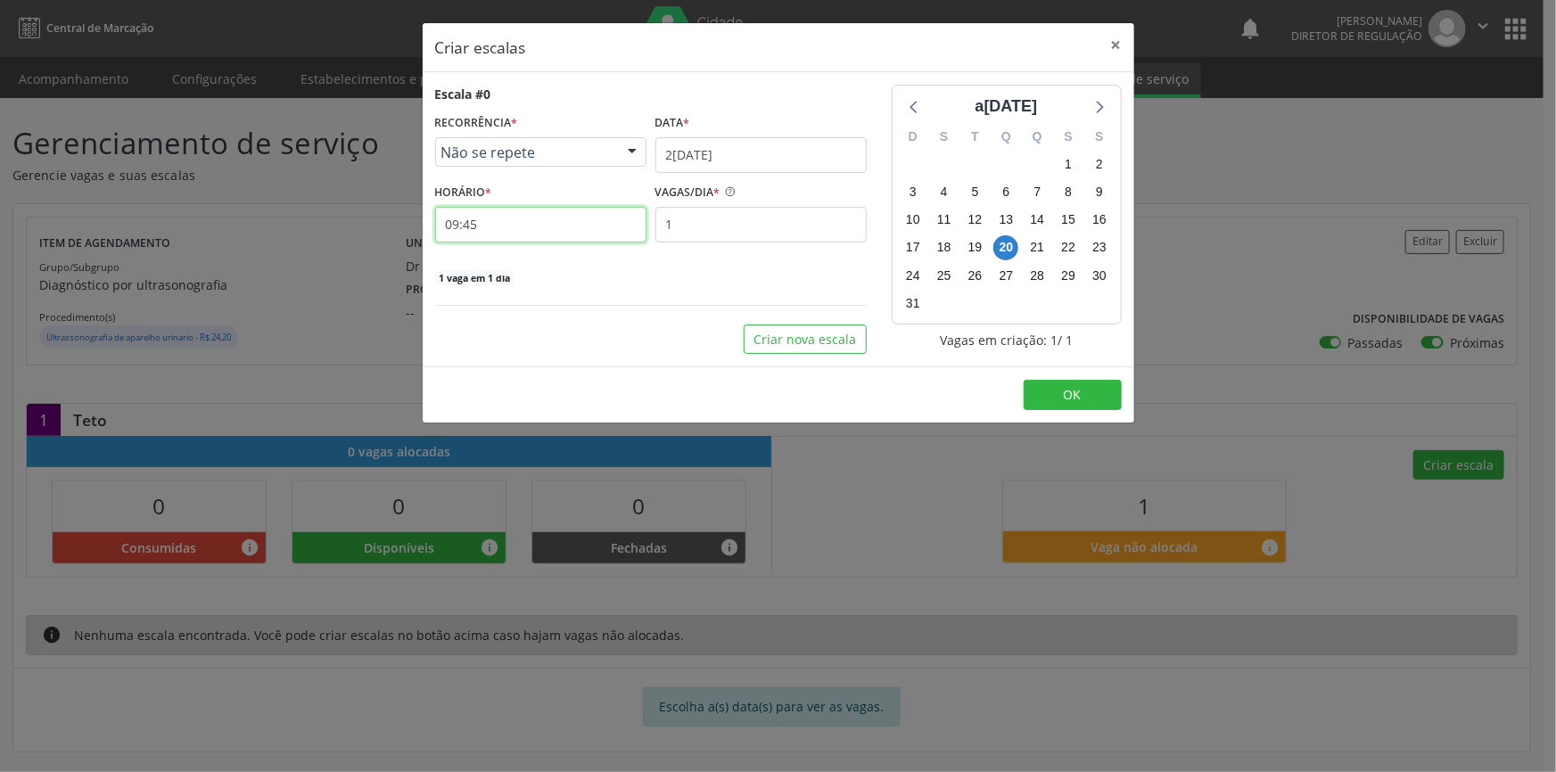
click at [521, 223] on input "09:45" at bounding box center [540, 225] width 211 height 36
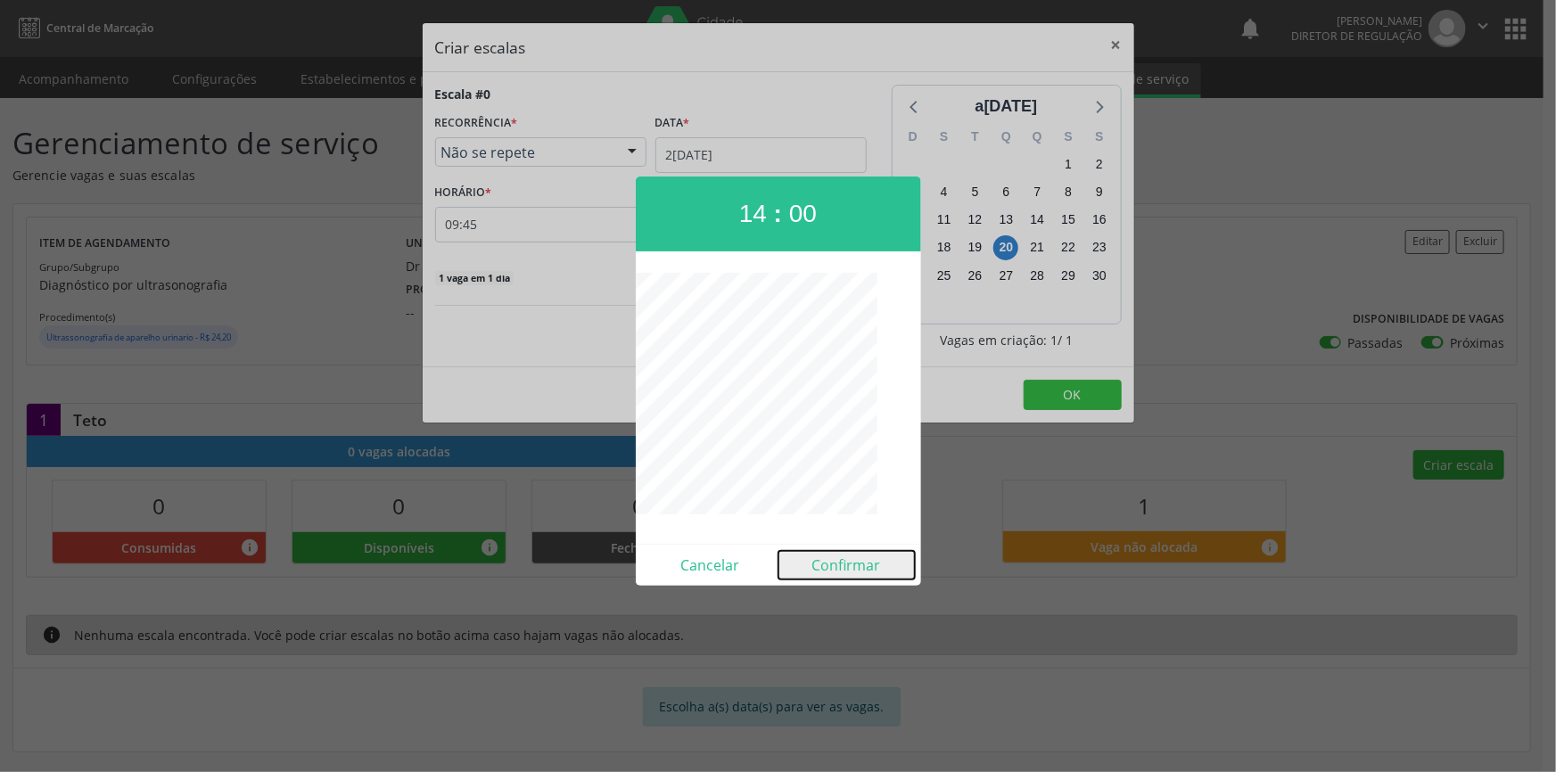
click at [833, 551] on button "Confirmar" at bounding box center [846, 565] width 136 height 29
type input "14:00"
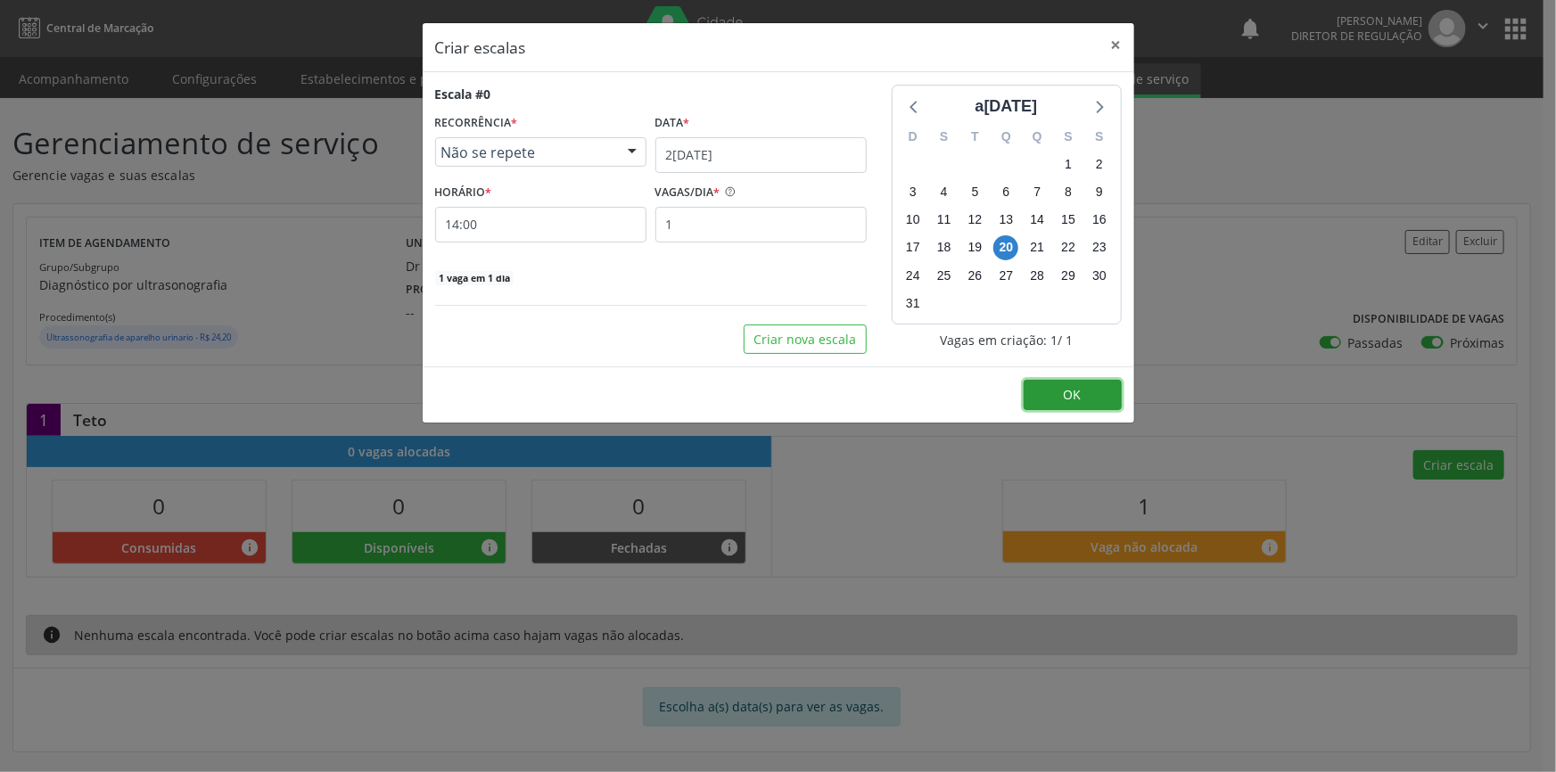
click at [1092, 392] on button "OK" at bounding box center [1073, 395] width 98 height 30
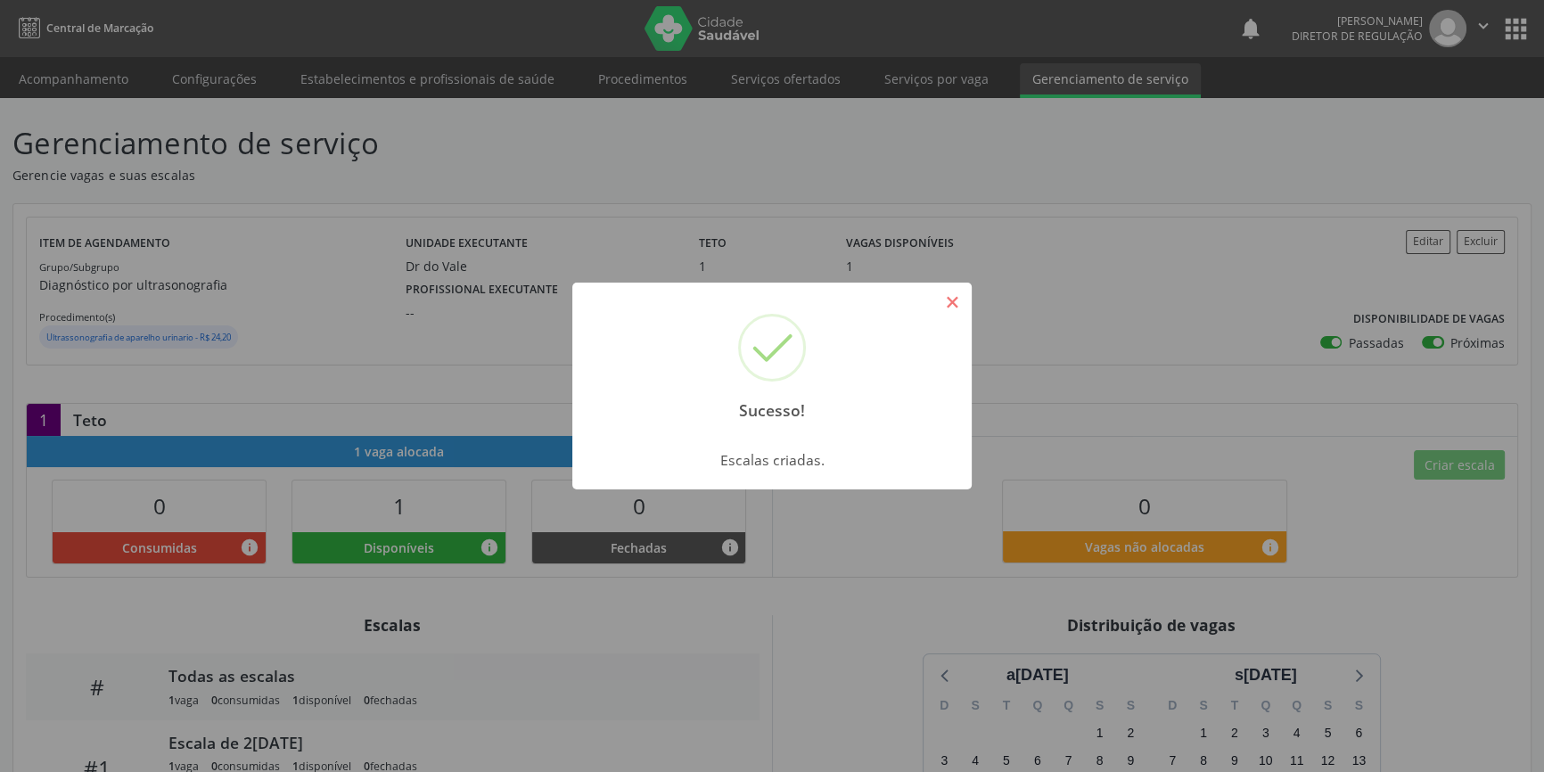
click at [964, 312] on button "×" at bounding box center [952, 302] width 30 height 30
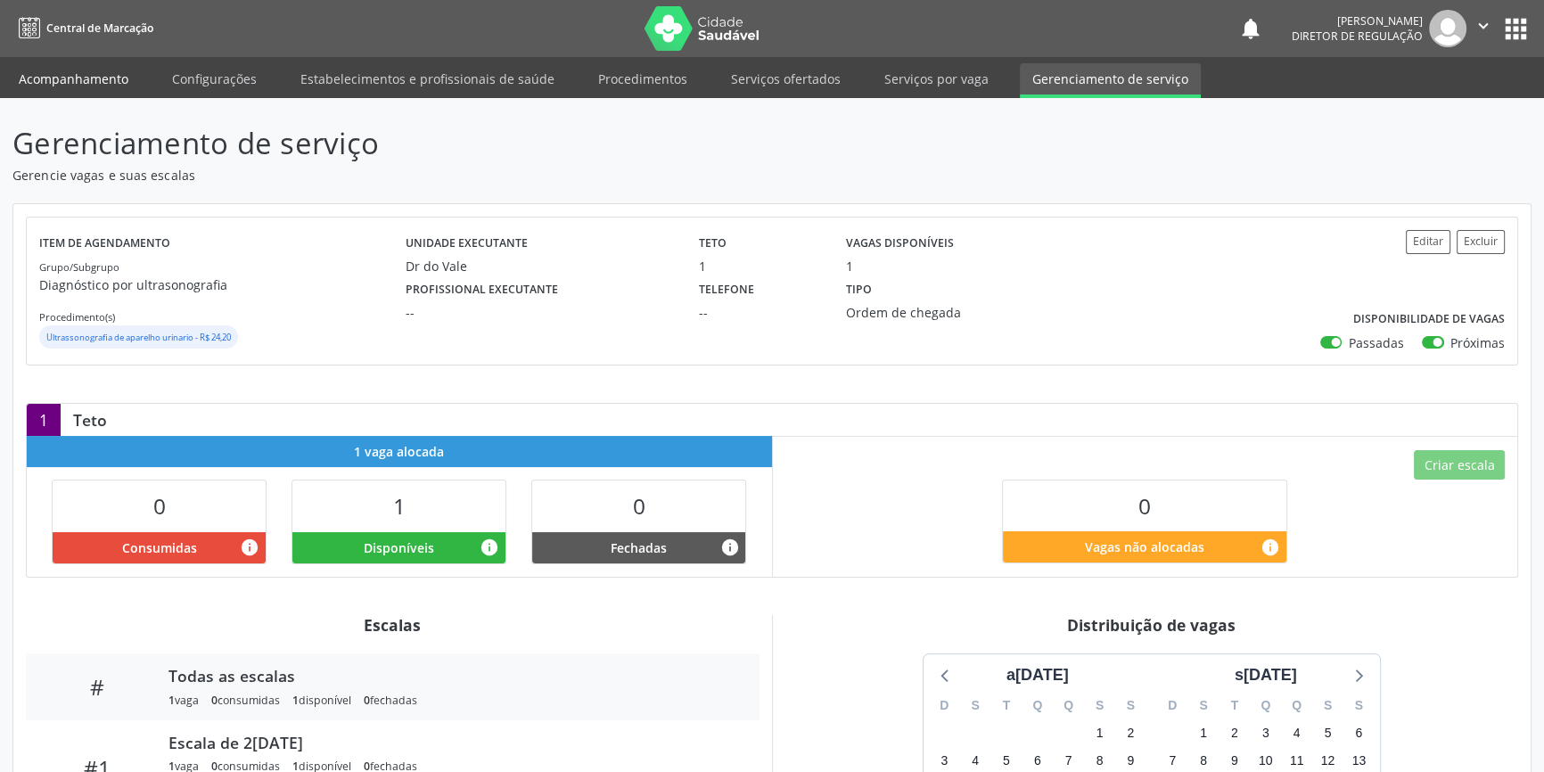
click at [94, 80] on link "Acompanhamento" at bounding box center [73, 78] width 135 height 31
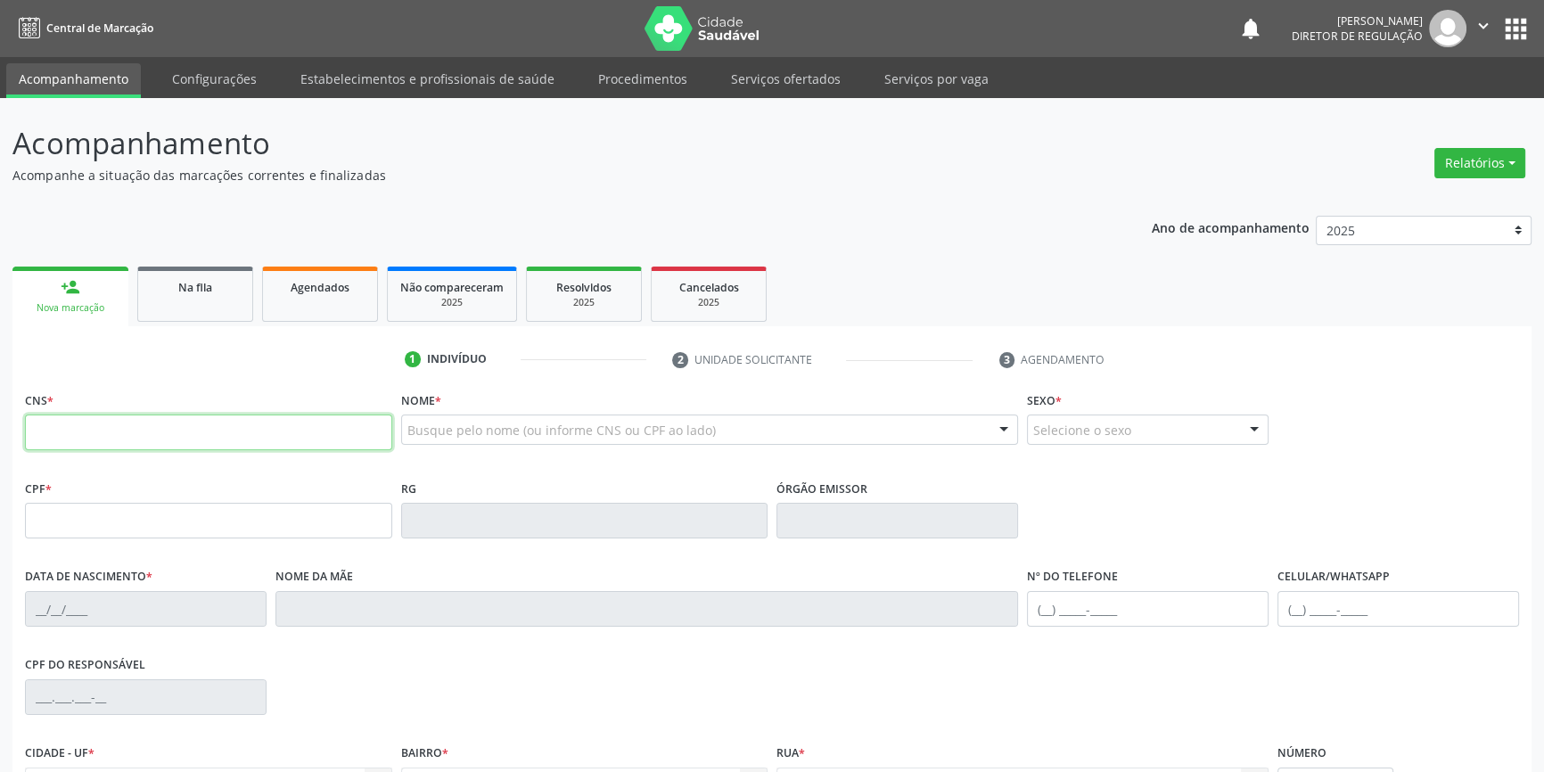
click at [163, 435] on input "text" at bounding box center [208, 433] width 367 height 36
paste input "702 8091 1170 5160"
type input "702 8091 1170 5160"
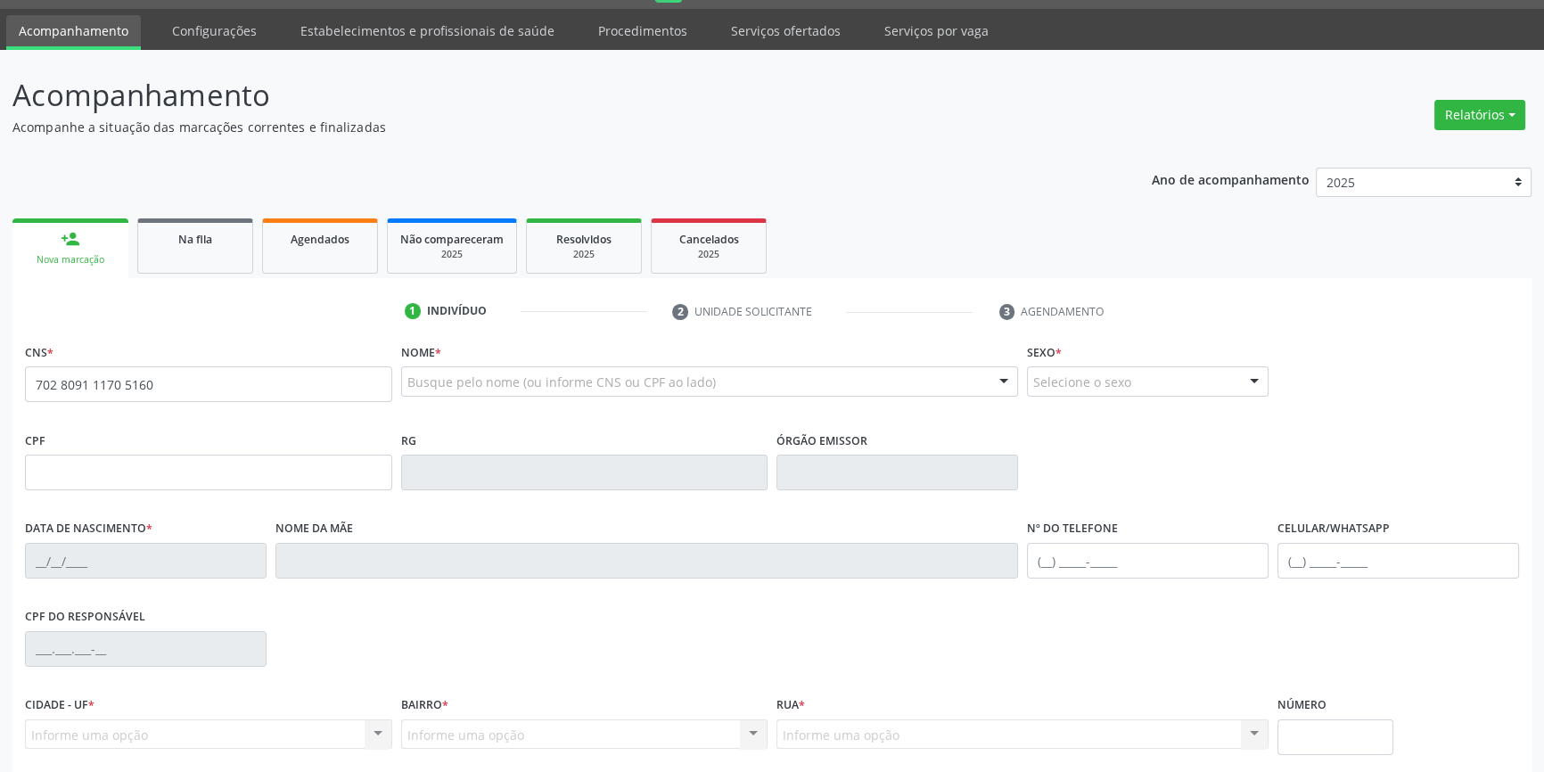
scroll to position [193, 0]
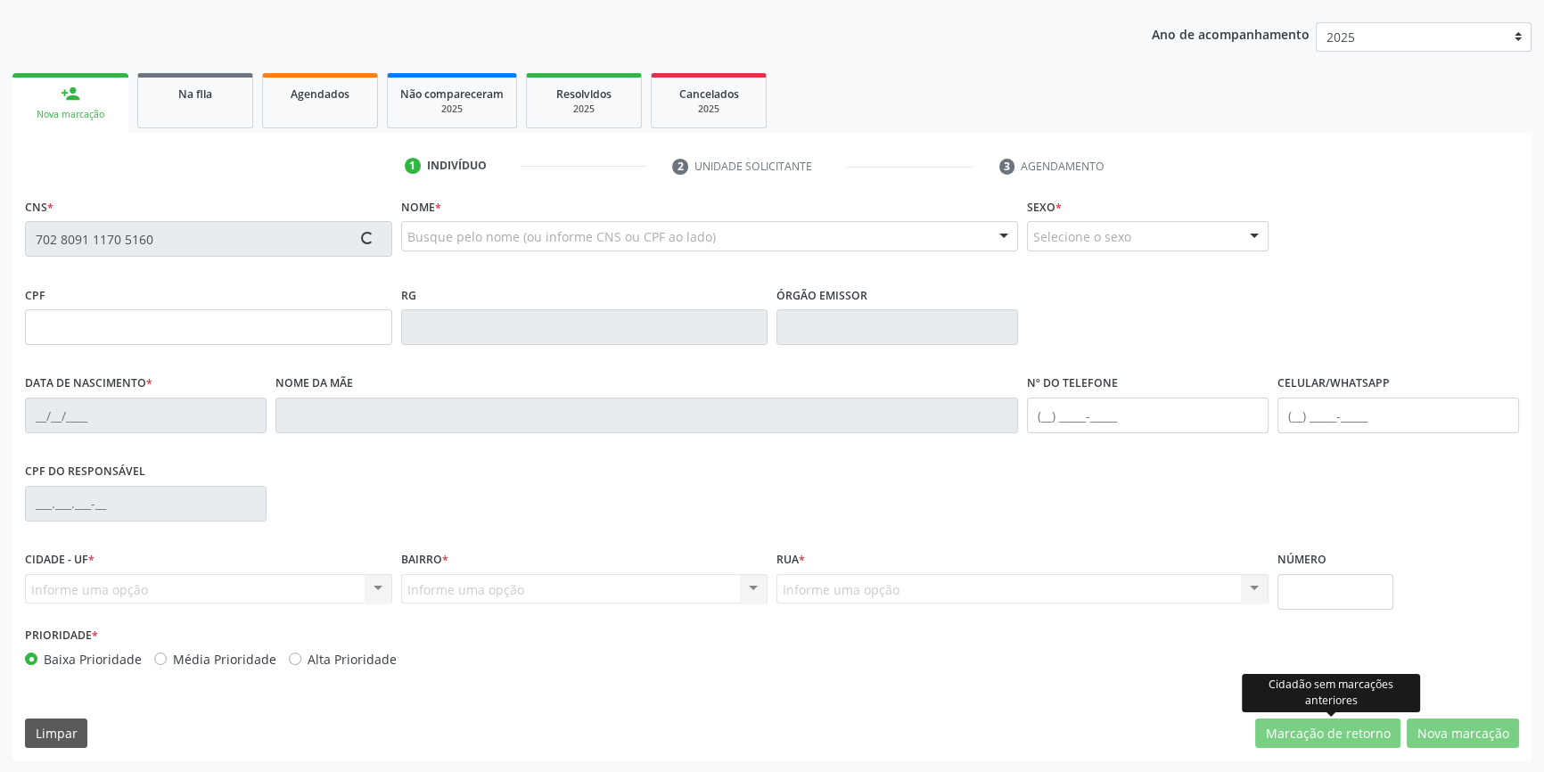
type input "3[DATE]"
type input "S/N"
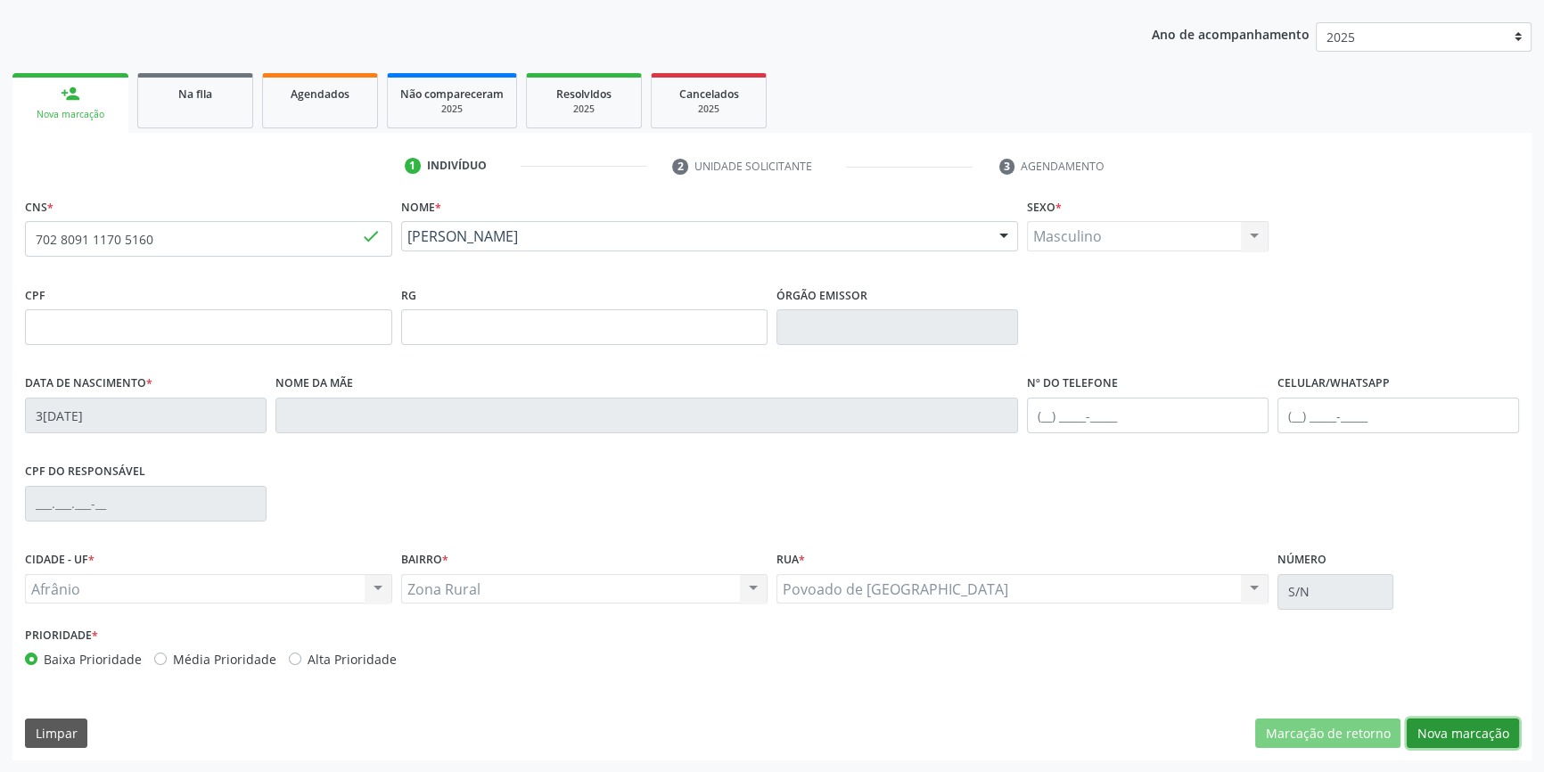
click at [1451, 735] on button "Nova marcação" at bounding box center [1463, 734] width 112 height 30
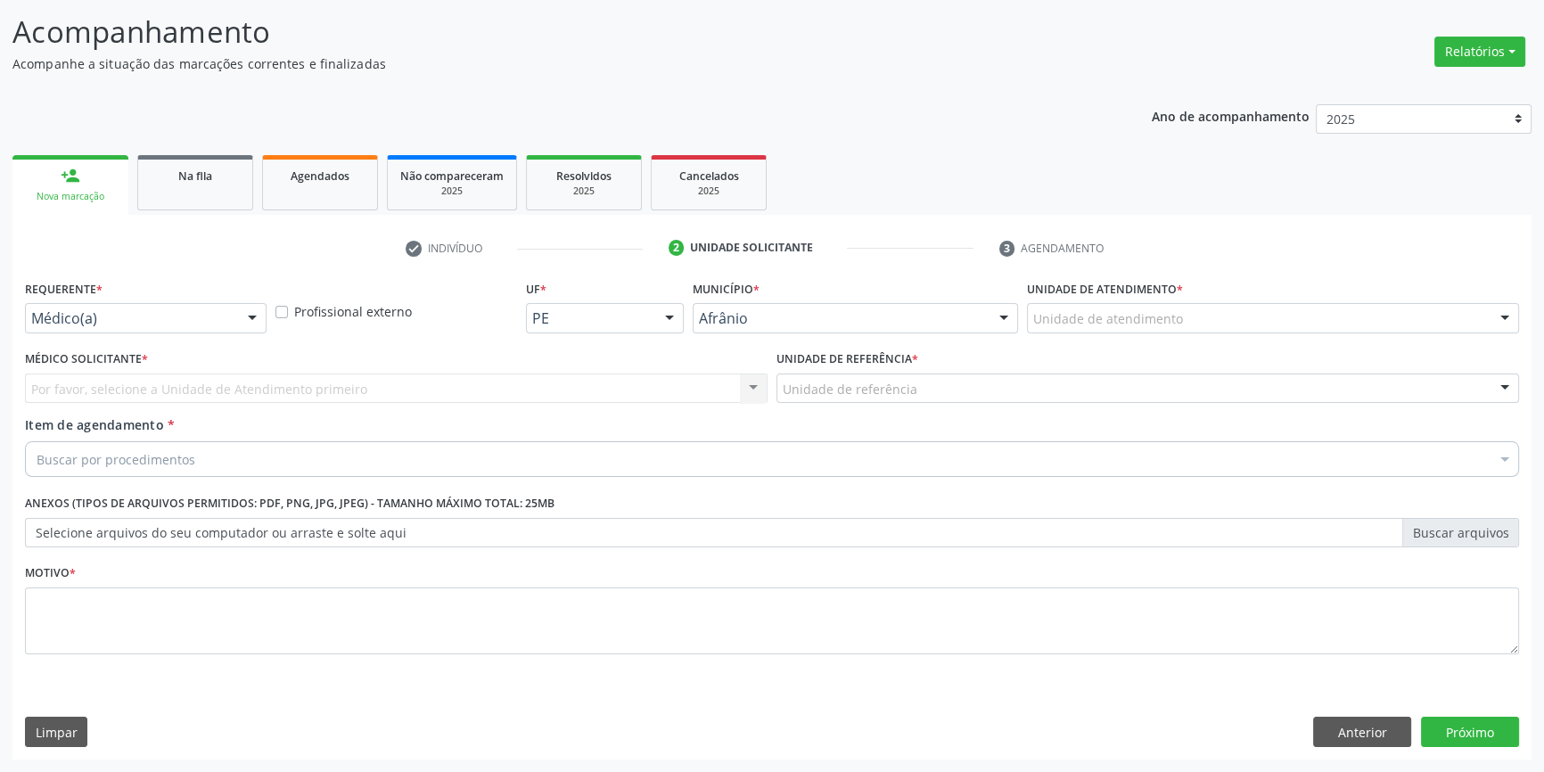
scroll to position [110, 0]
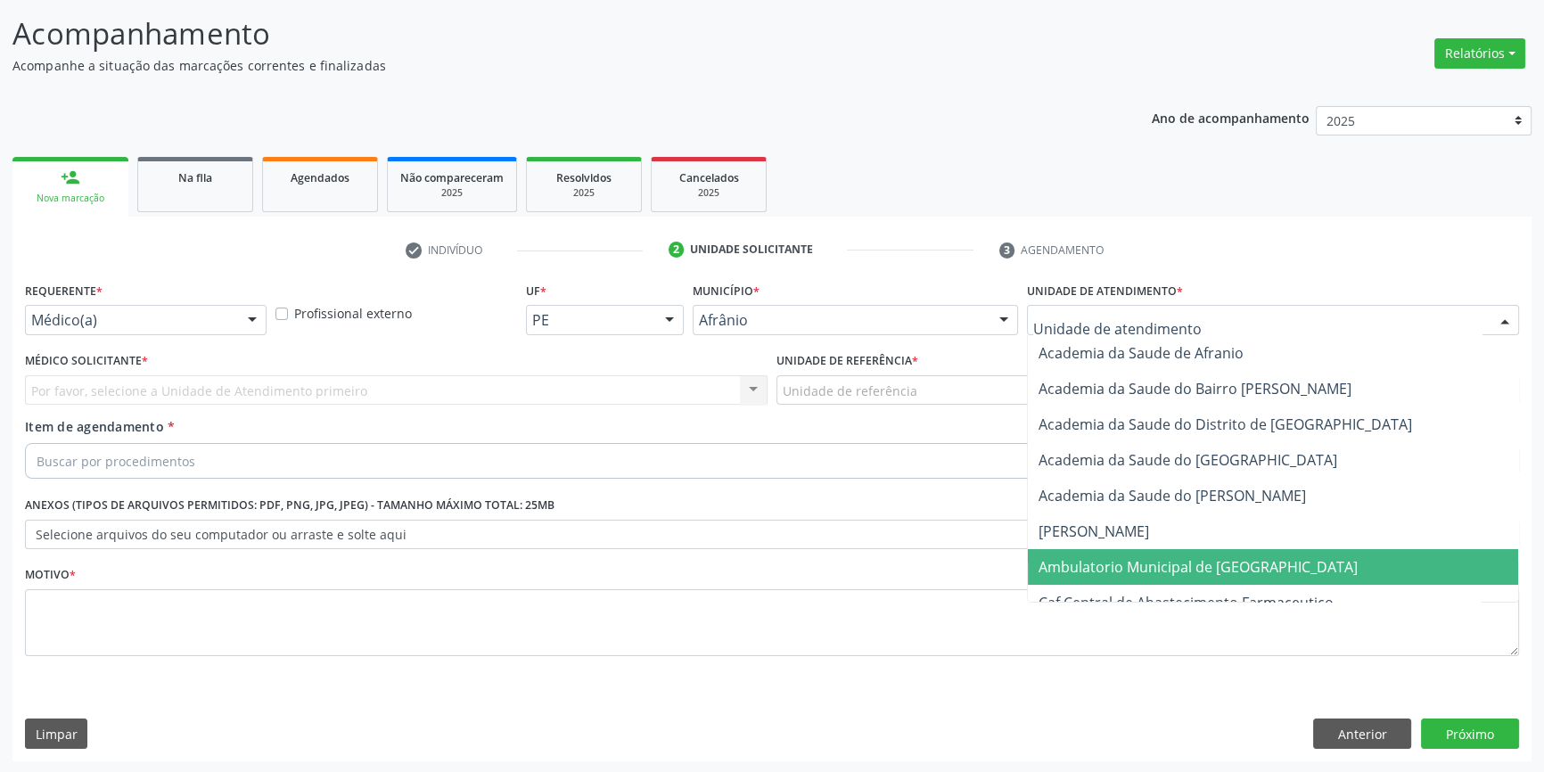
click at [1136, 564] on span "Ambulatorio Municipal de [GEOGRAPHIC_DATA]" at bounding box center [1198, 567] width 319 height 20
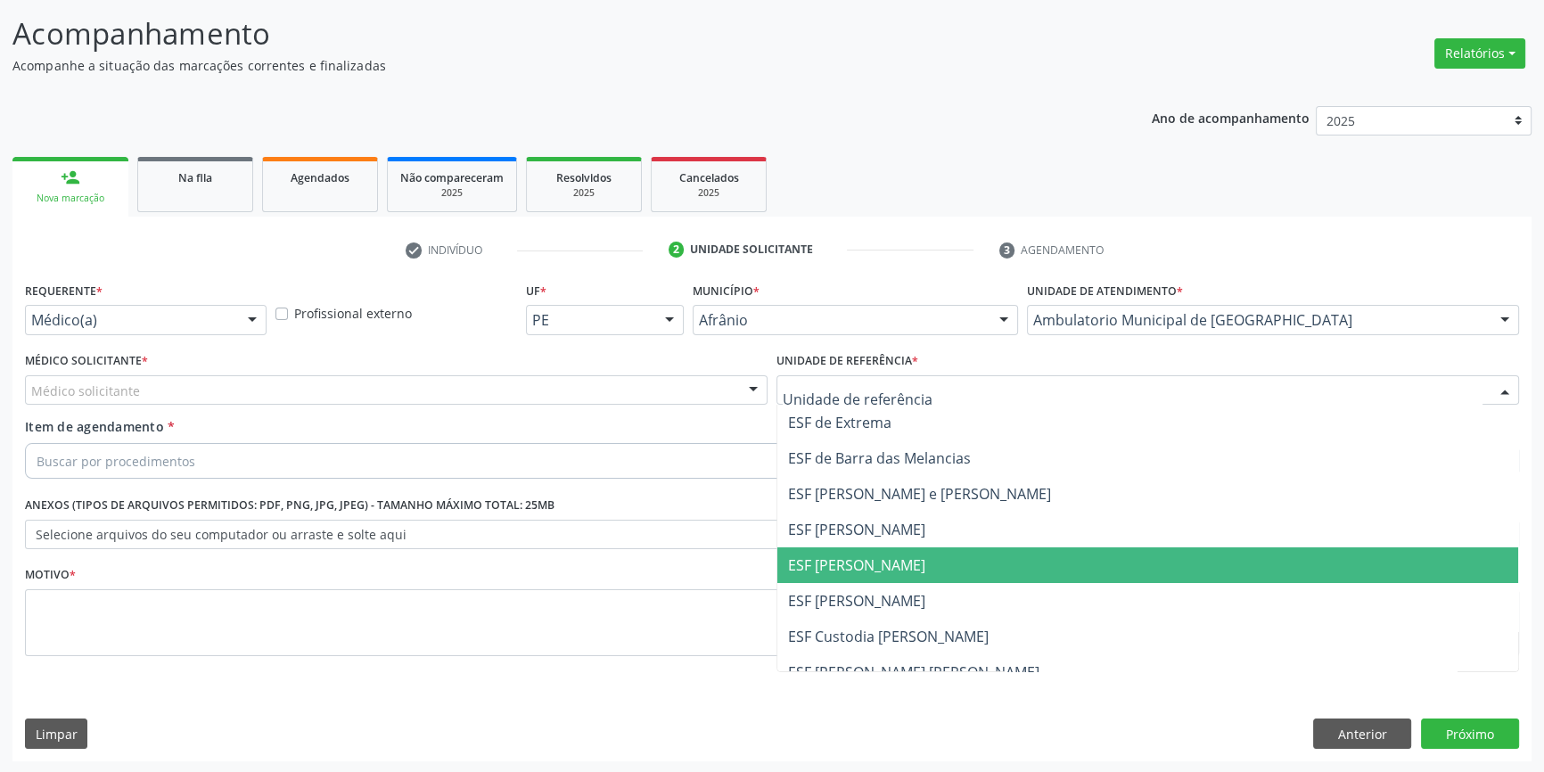
drag, startPoint x: 877, startPoint y: 553, endPoint x: 539, endPoint y: 428, distance: 360.3
click at [873, 551] on span "ESF [PERSON_NAME]" at bounding box center [1148, 565] width 741 height 36
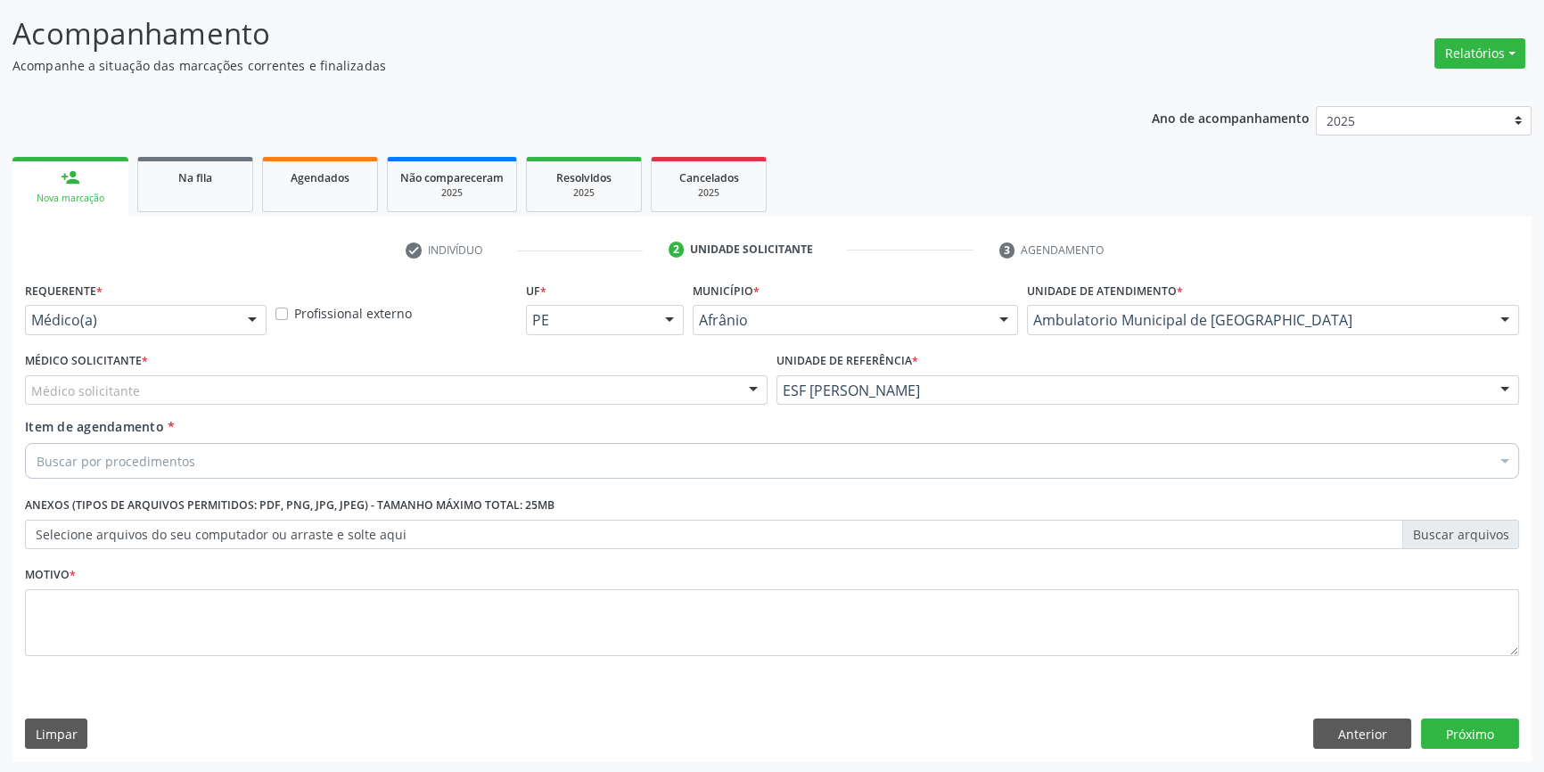
click at [473, 401] on div "Médico Solicitante * Médico solicitante [PERSON_NAME] [PERSON_NAME] [PERSON_NAM…" at bounding box center [397, 383] width 752 height 70
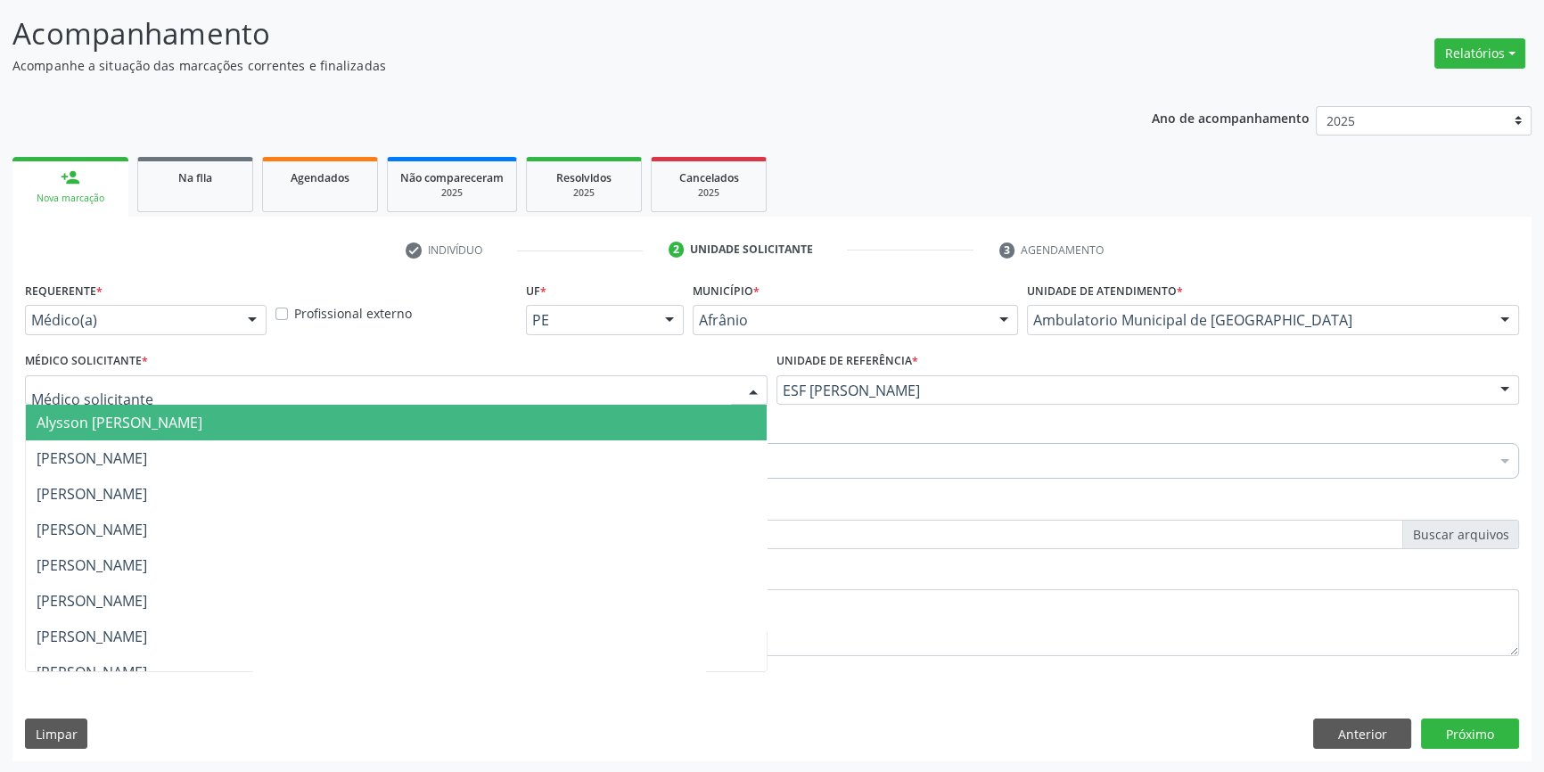
click at [380, 397] on div at bounding box center [396, 390] width 743 height 30
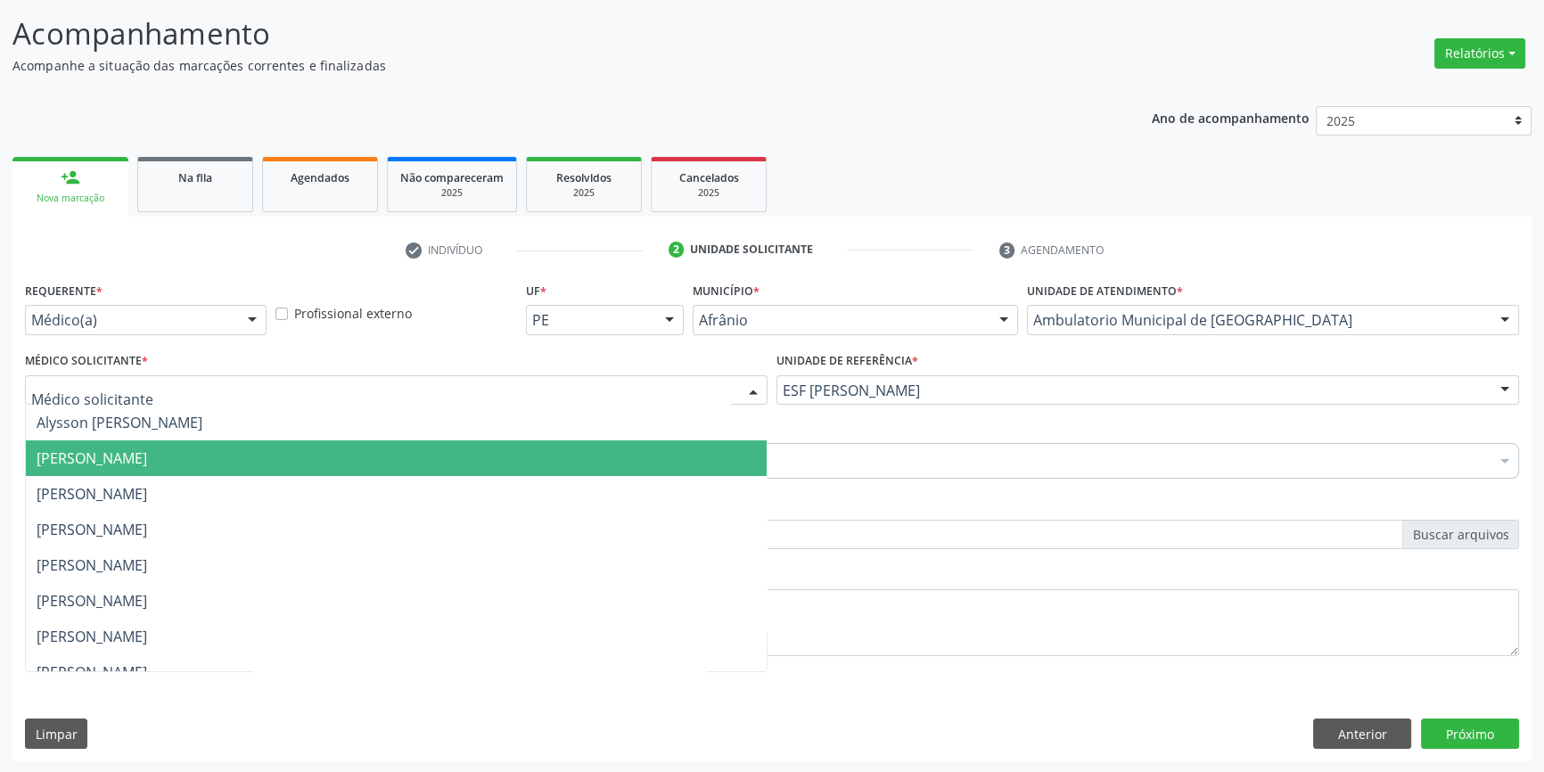
click at [381, 447] on span "[PERSON_NAME]" at bounding box center [396, 458] width 741 height 36
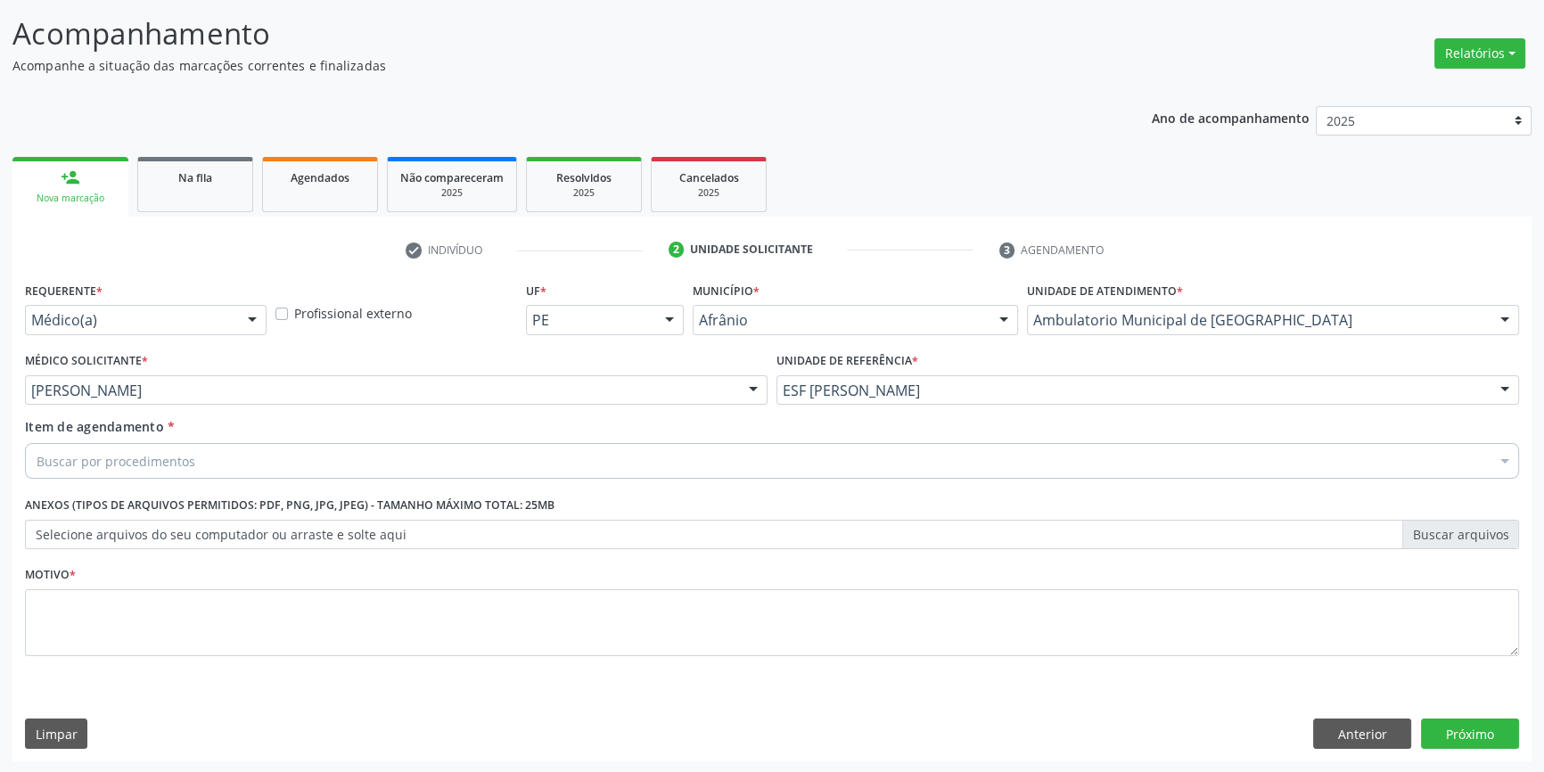
click at [373, 453] on div "Buscar por procedimentos" at bounding box center [772, 461] width 1494 height 36
type input "aparelho ur"
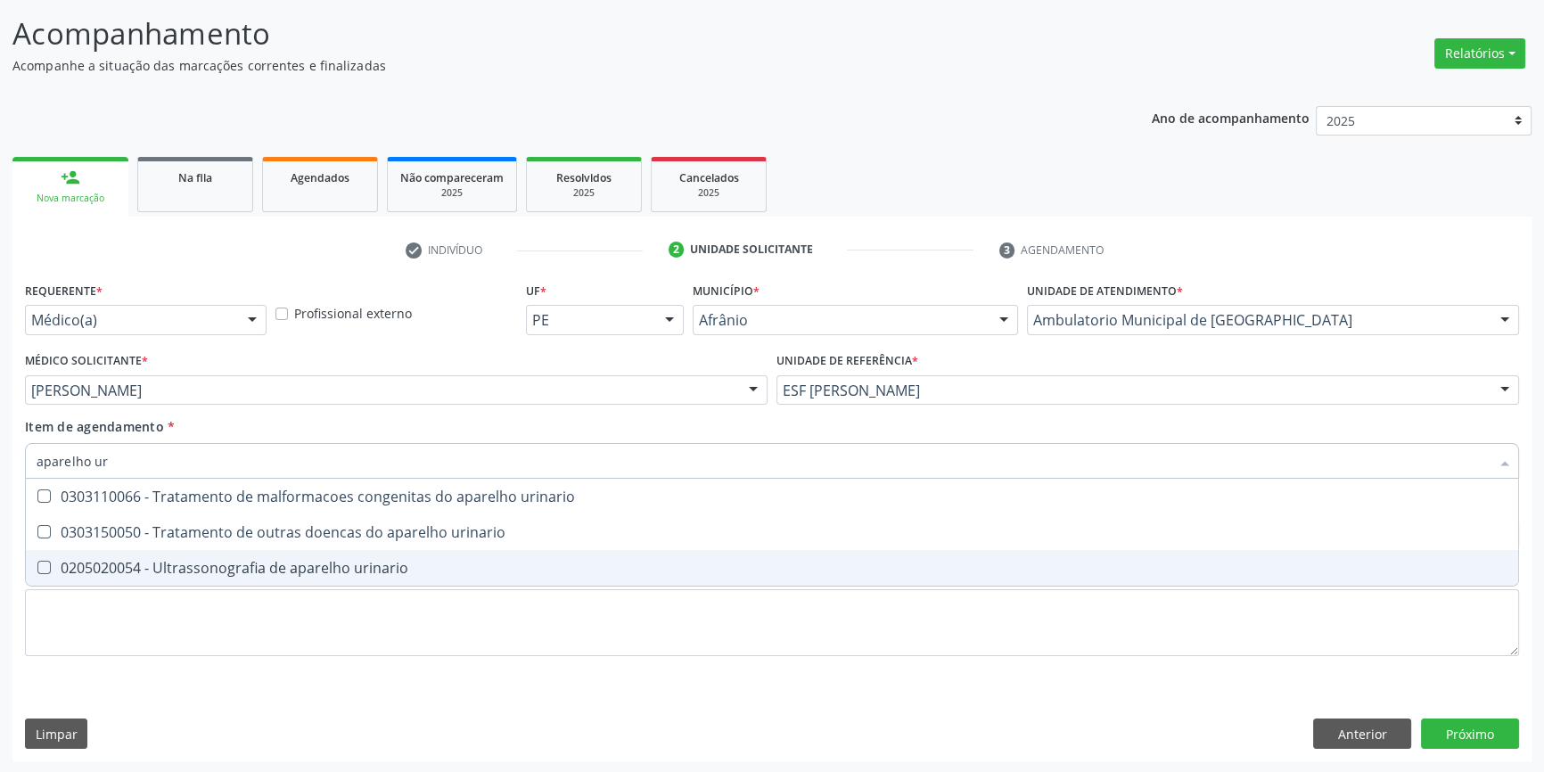
click at [417, 572] on div "0205020054 - Ultrassonografia de aparelho urinario" at bounding box center [772, 568] width 1471 height 14
checkbox urinario "true"
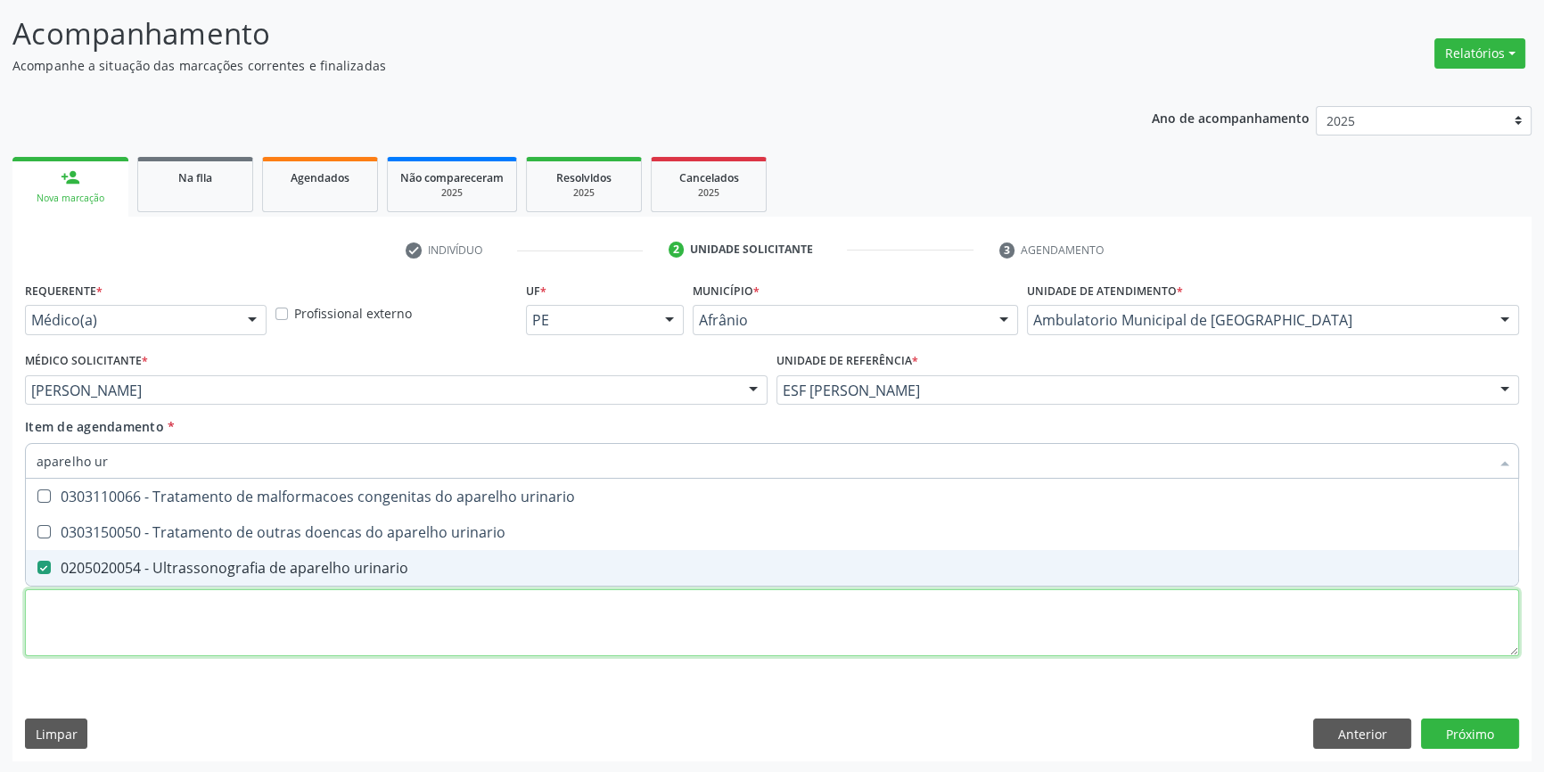
click at [344, 633] on div "Requerente * Médico(a) Médico(a) Enfermeiro(a) Paciente Nenhum resultado encont…" at bounding box center [772, 479] width 1494 height 404
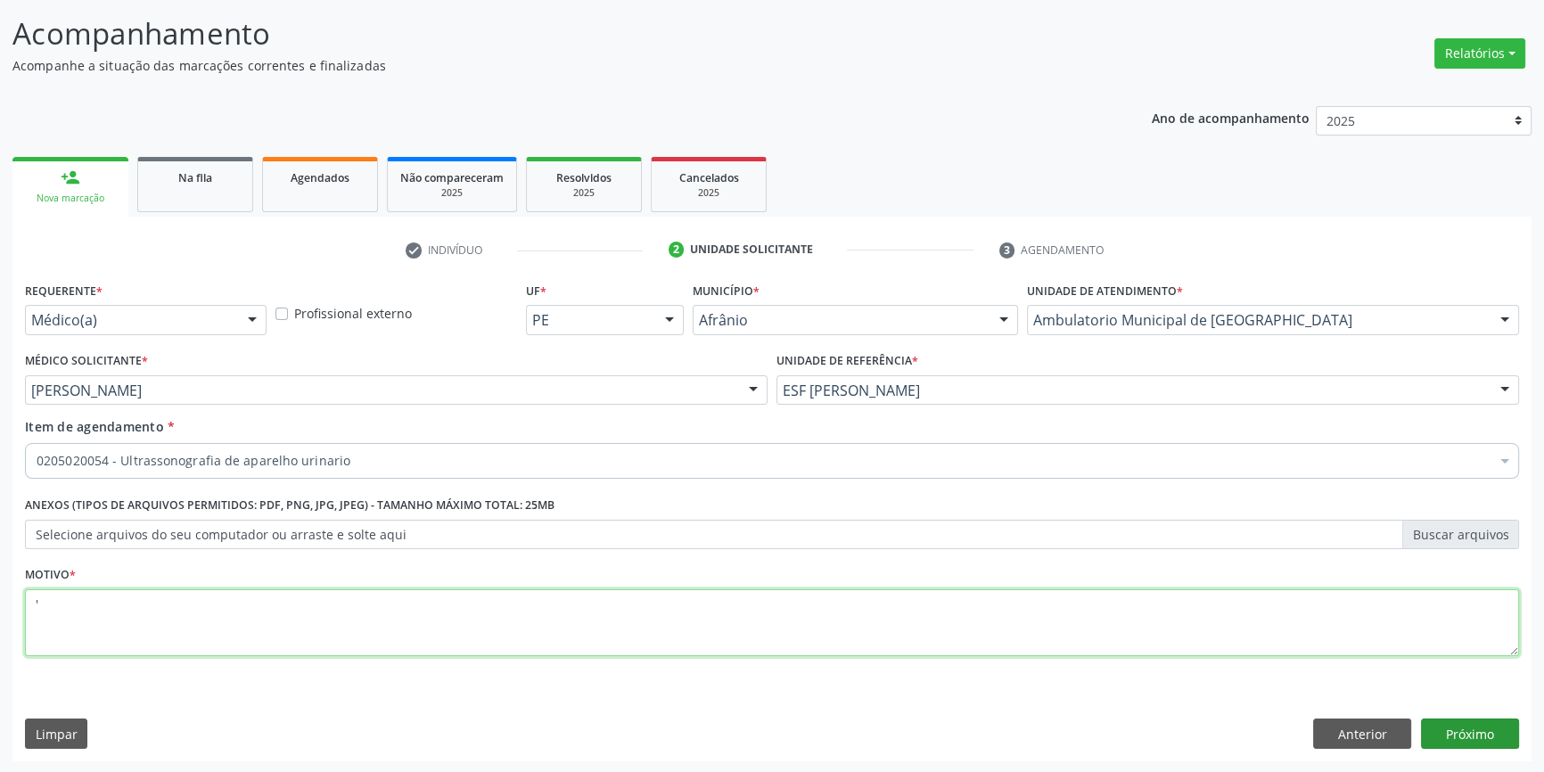
type textarea "'"
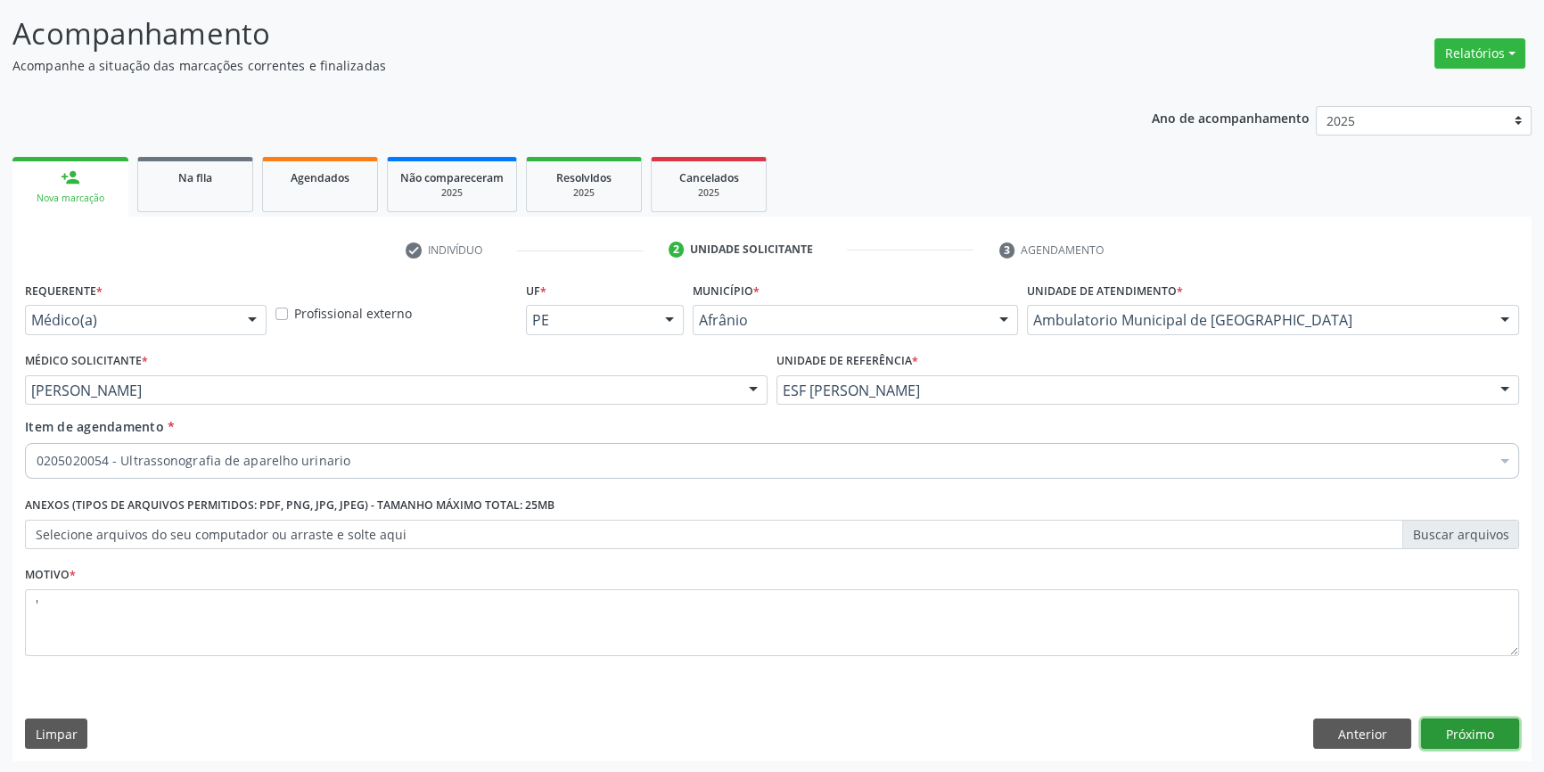
click at [1444, 723] on button "Próximo" at bounding box center [1470, 734] width 98 height 30
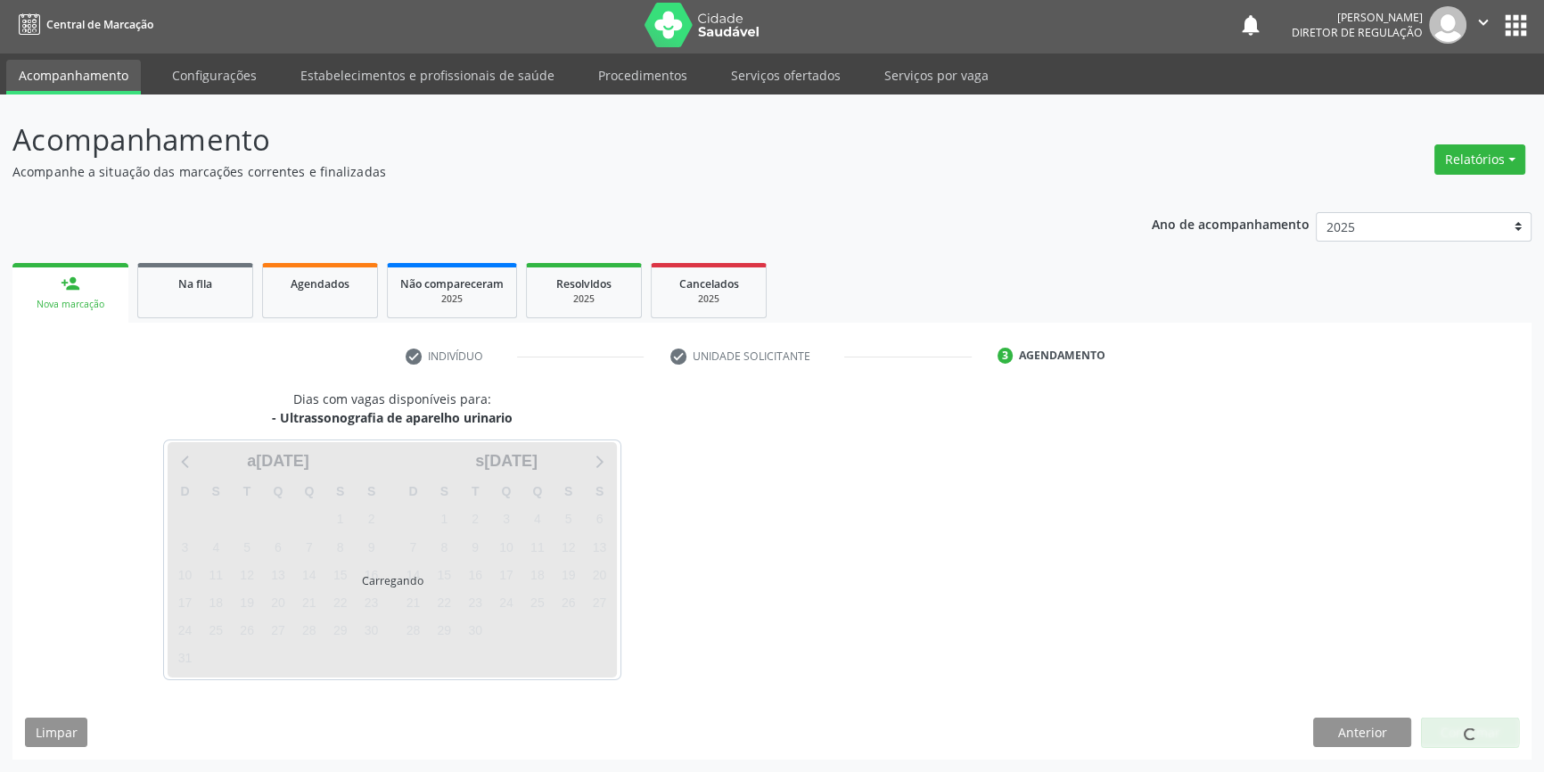
scroll to position [2, 0]
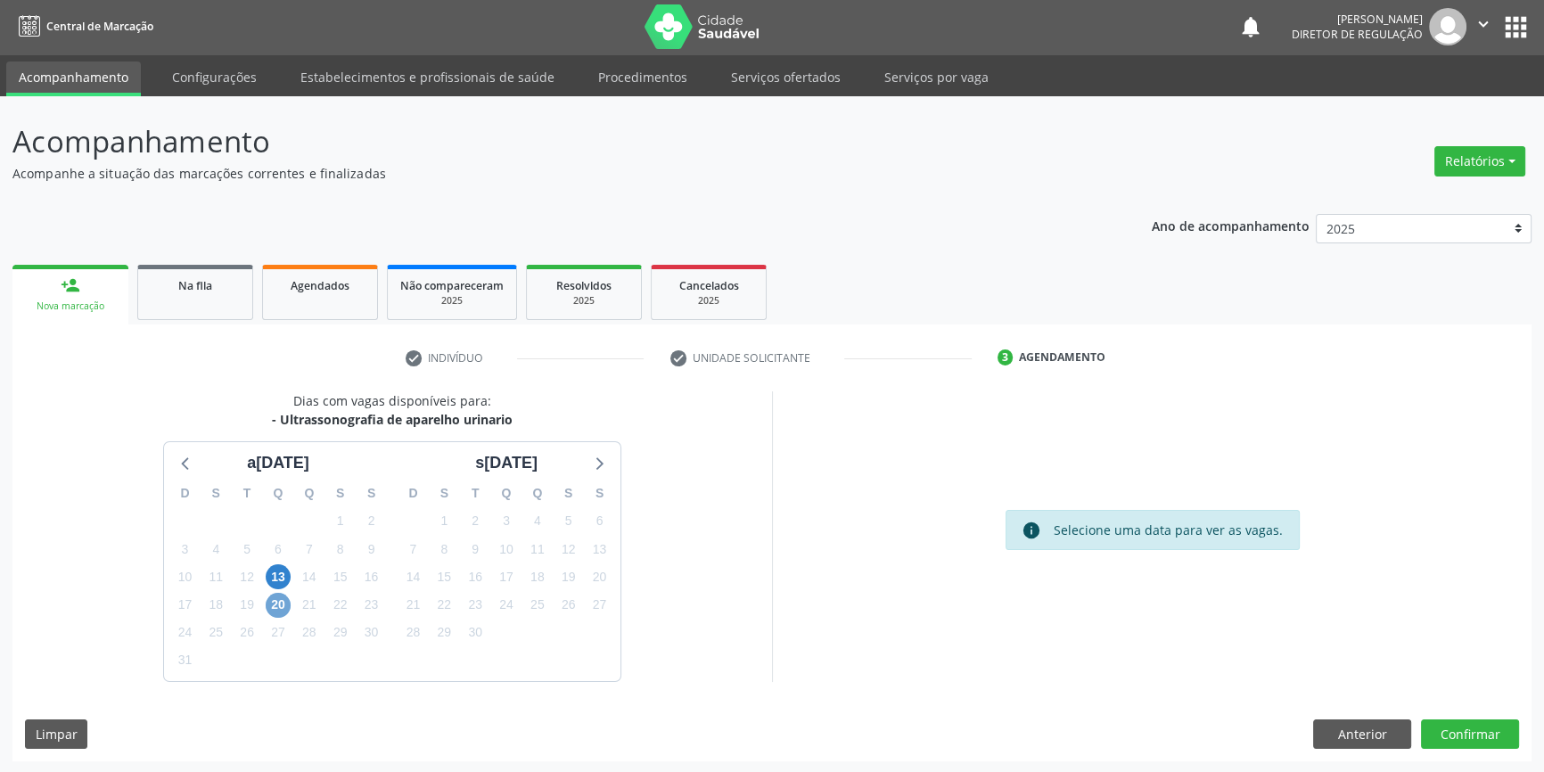
click at [272, 605] on span "20" at bounding box center [278, 605] width 25 height 25
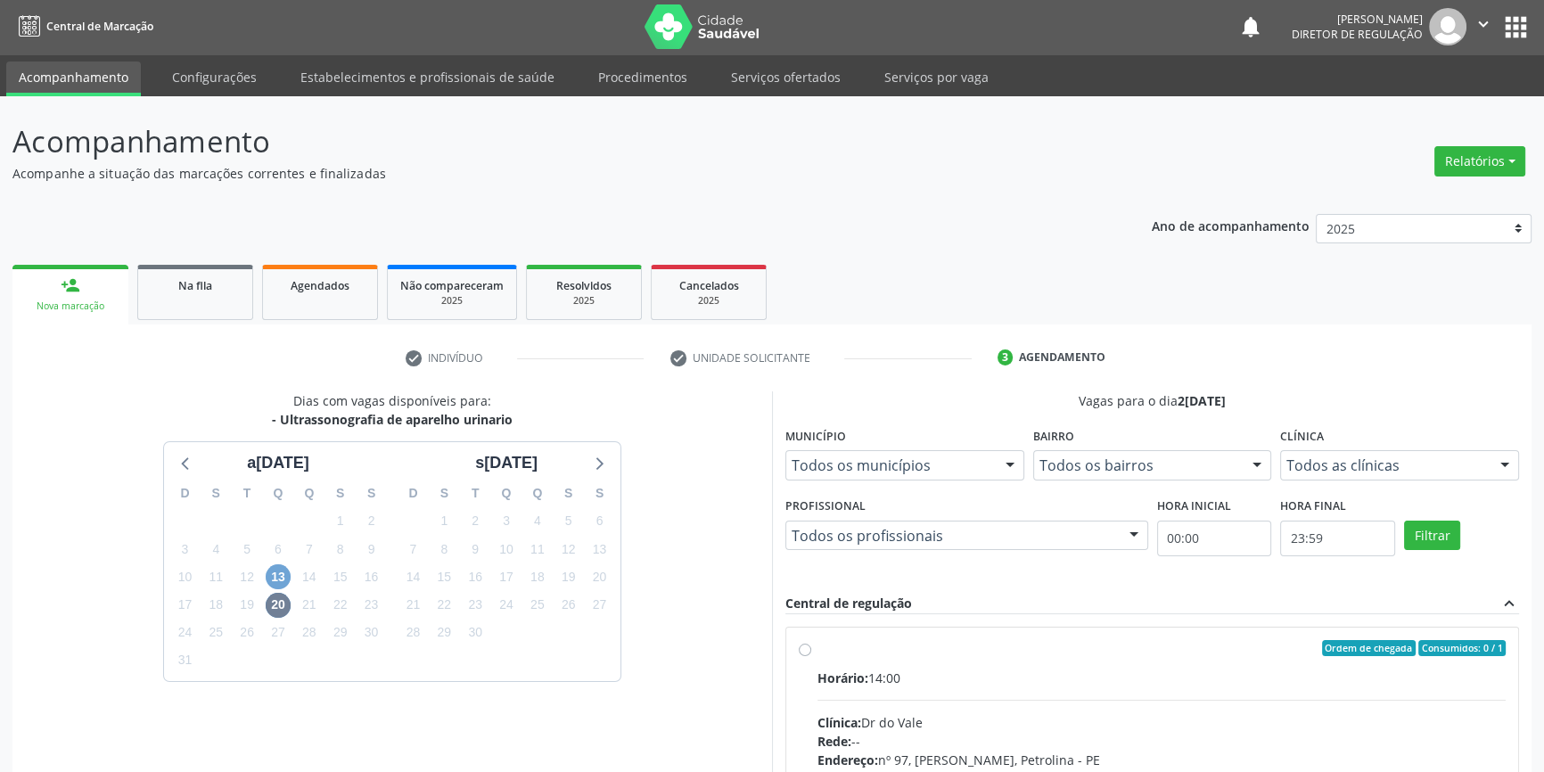
click at [285, 580] on span "13" at bounding box center [278, 576] width 25 height 25
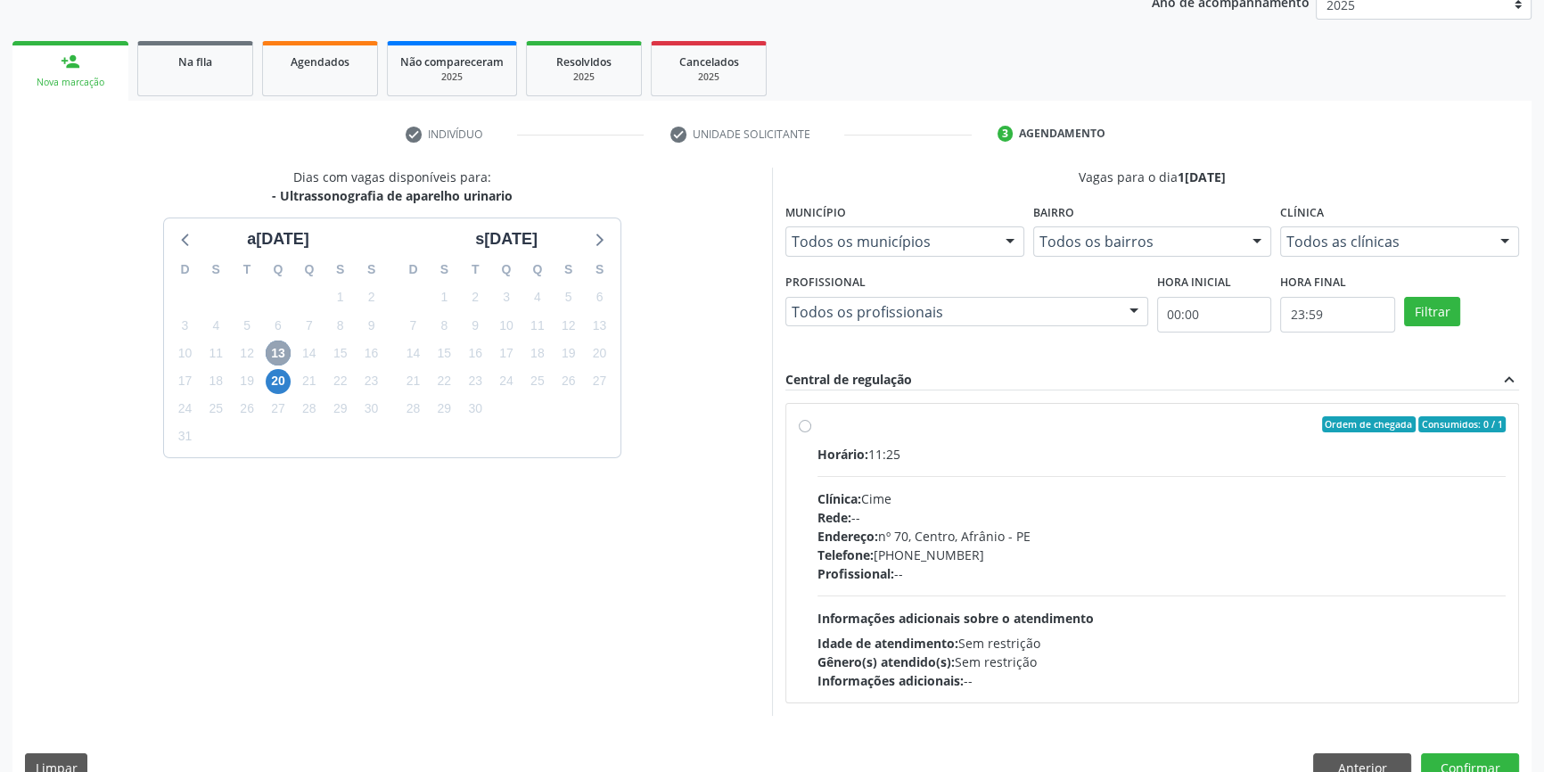
scroll to position [259, 0]
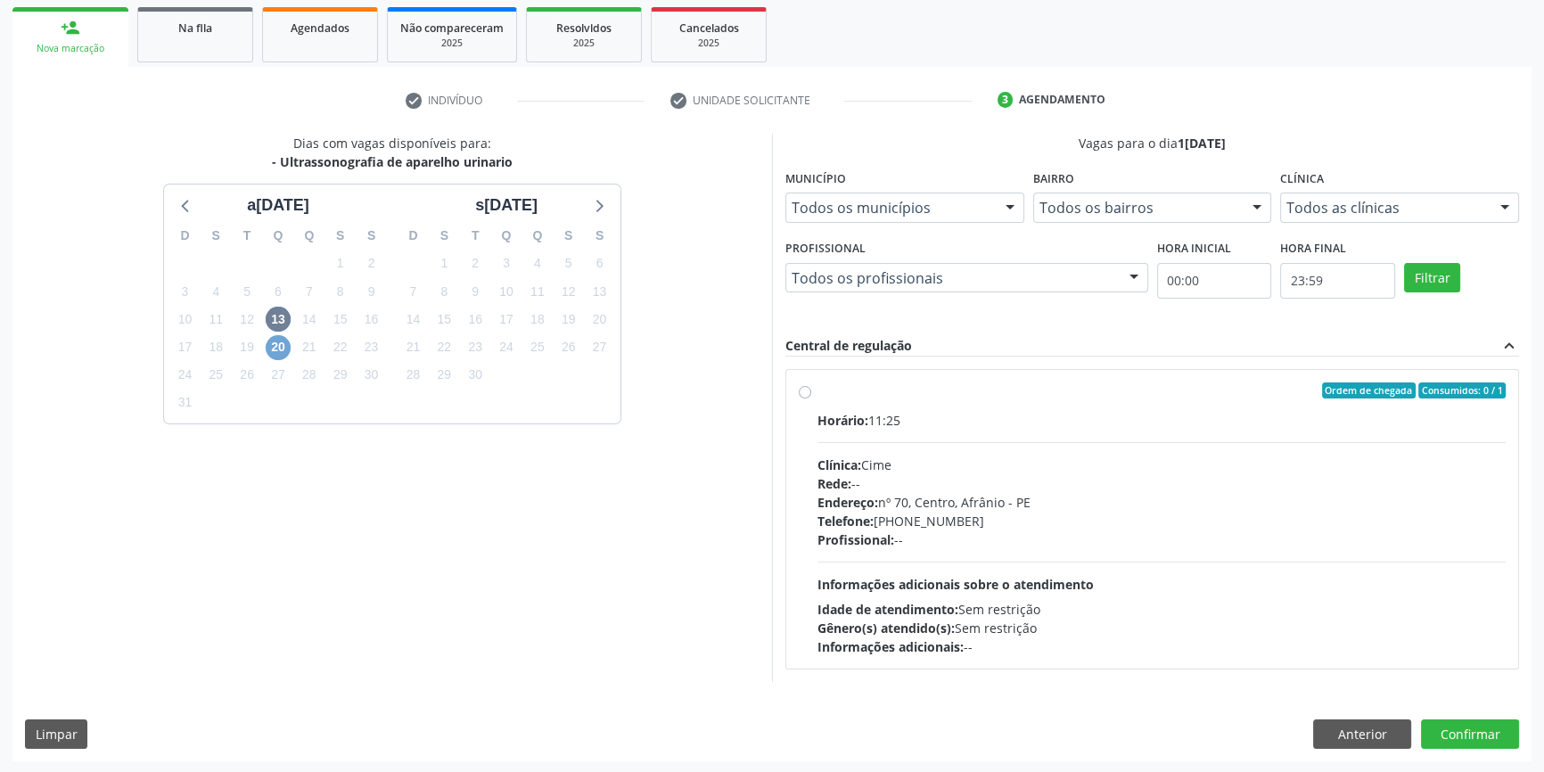
click at [285, 348] on span "20" at bounding box center [278, 347] width 25 height 25
click at [1361, 728] on button "Anterior" at bounding box center [1362, 735] width 98 height 30
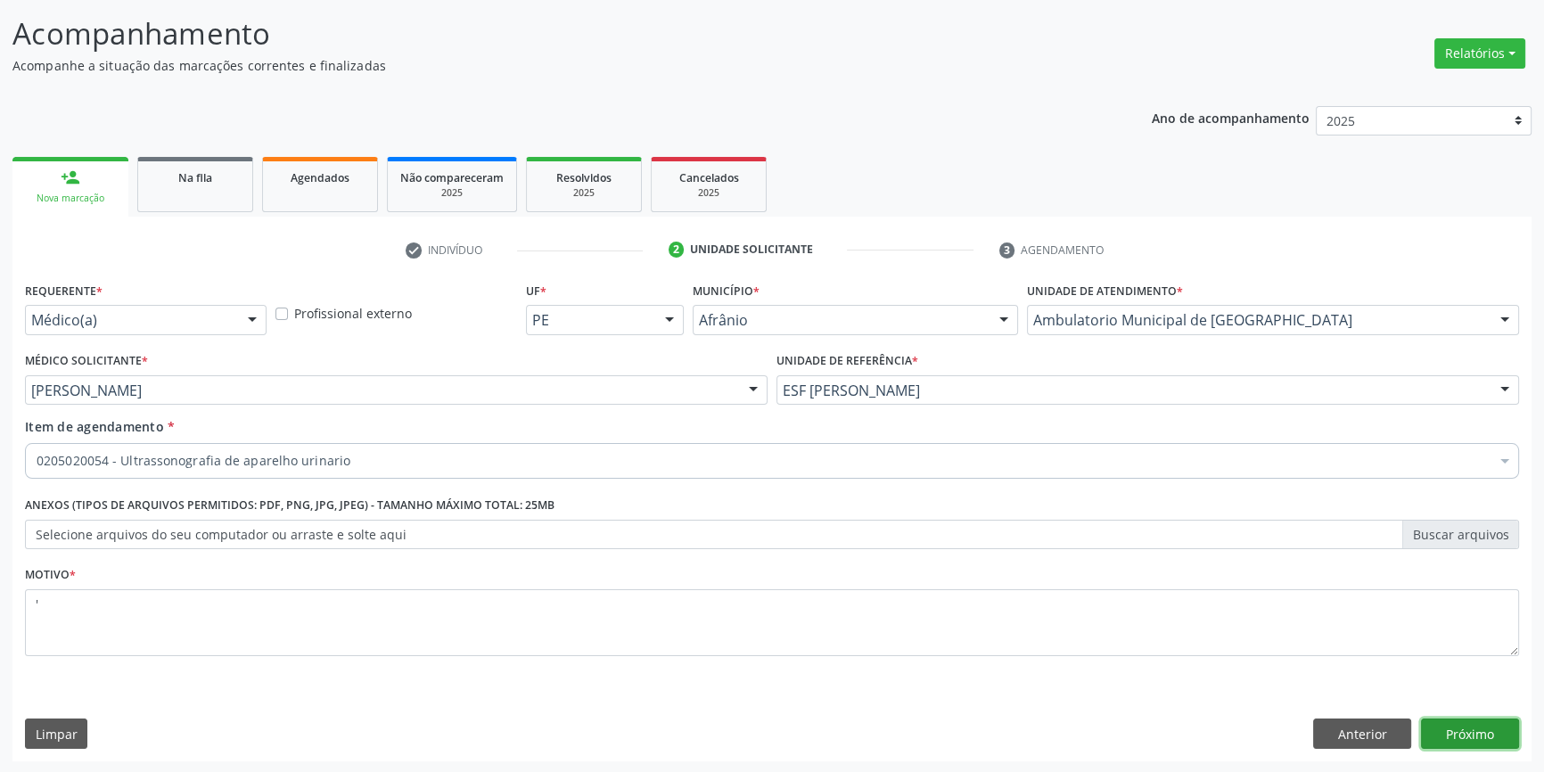
click at [1480, 731] on button "Próximo" at bounding box center [1470, 734] width 98 height 30
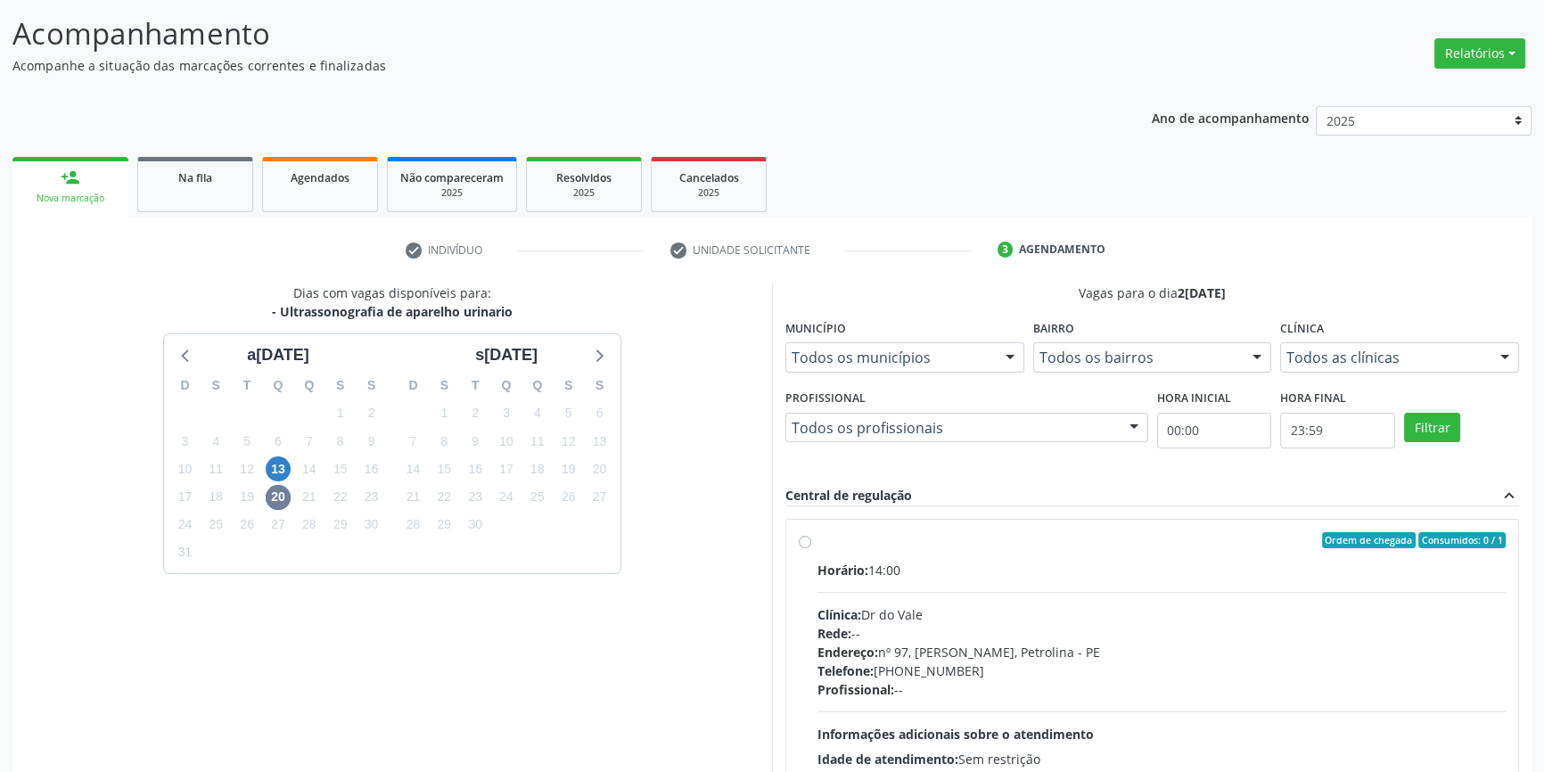
click at [810, 532] on div "Ordem de chegada Consumidos: 0 / 1 Horário: 14:00 Clínica: Dr do Vale Rede: -- …" at bounding box center [1152, 669] width 707 height 274
radio input "true"
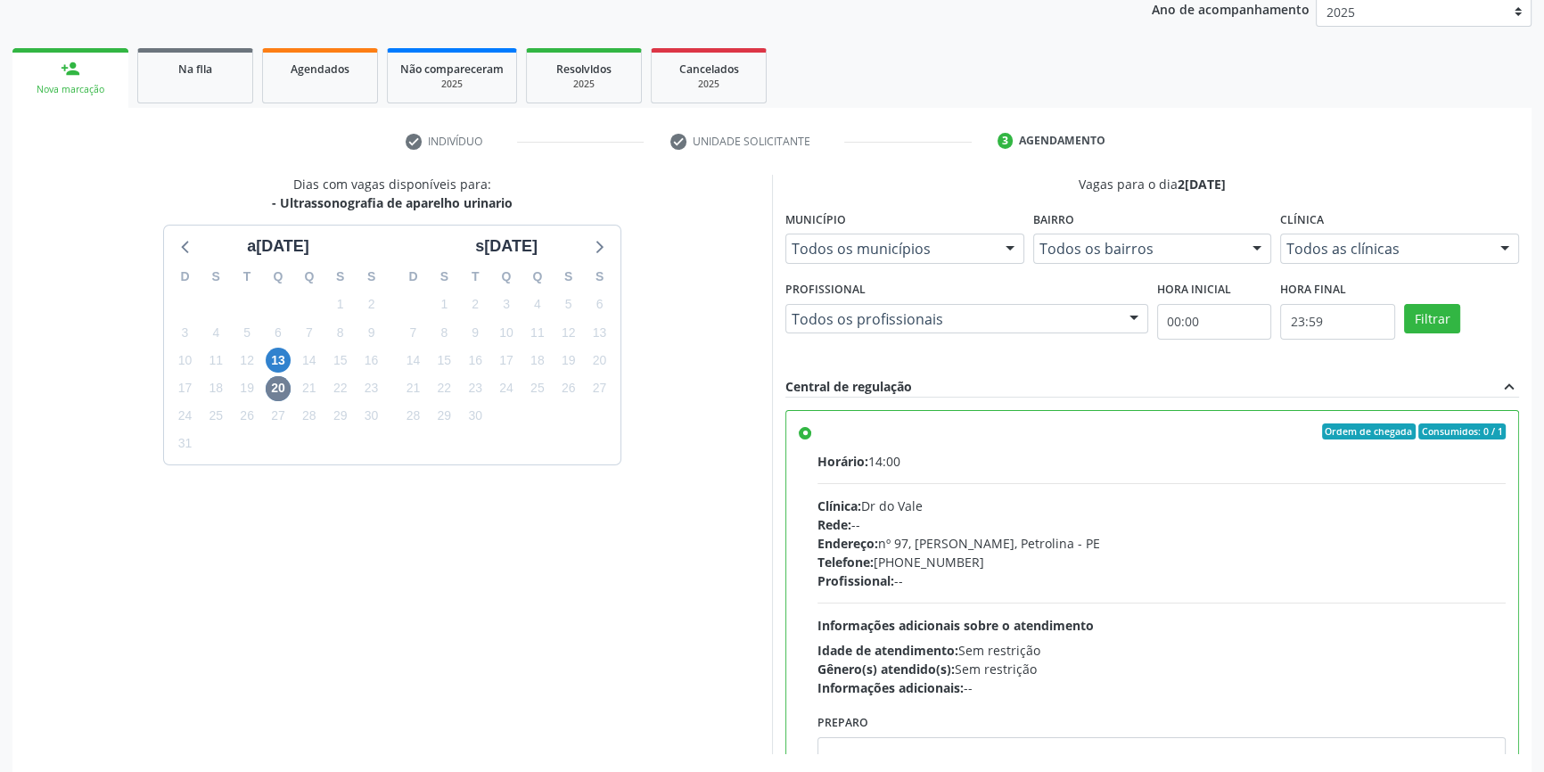
scroll to position [292, 0]
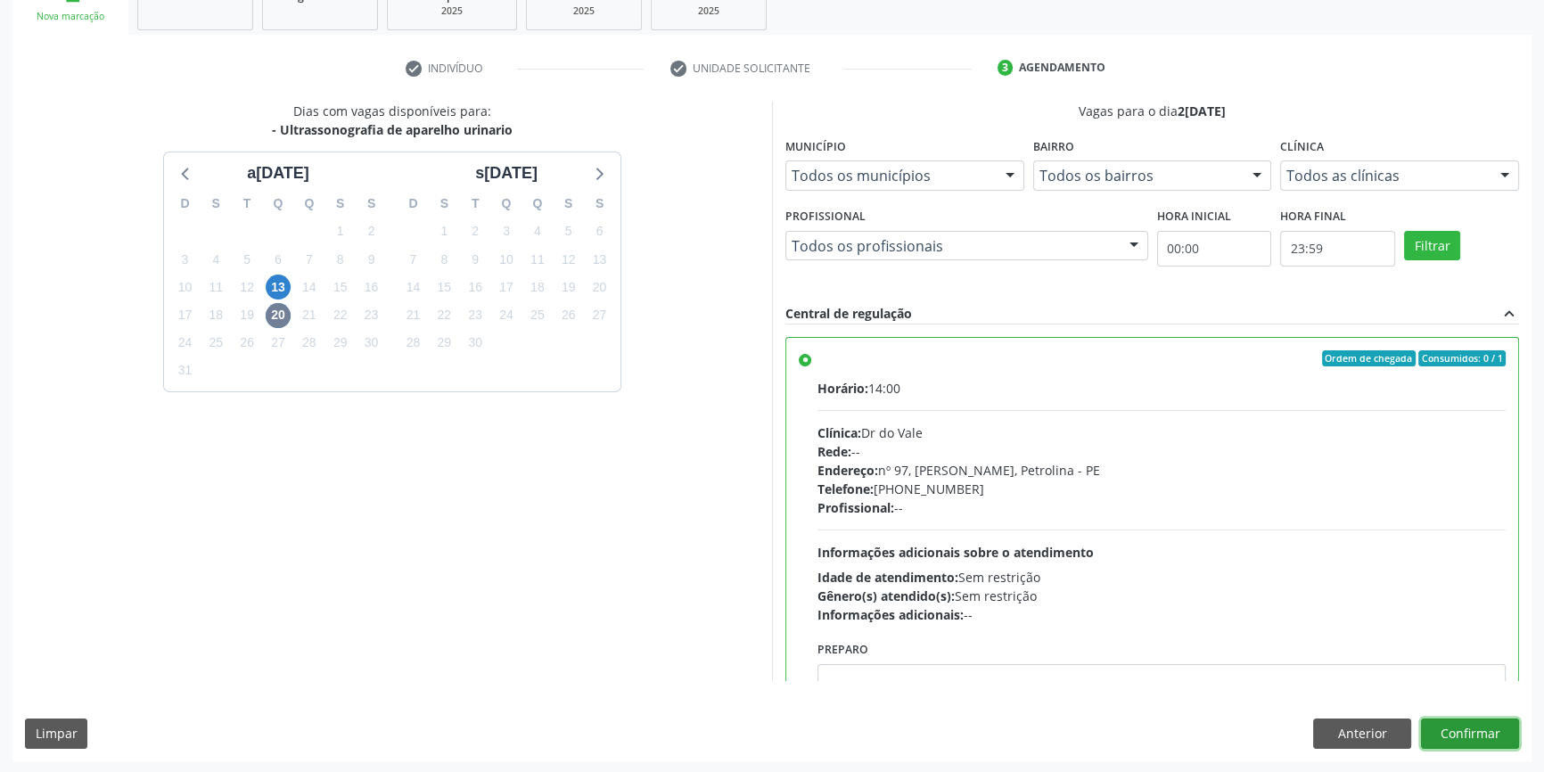
click at [1441, 731] on button "Confirmar" at bounding box center [1470, 734] width 98 height 30
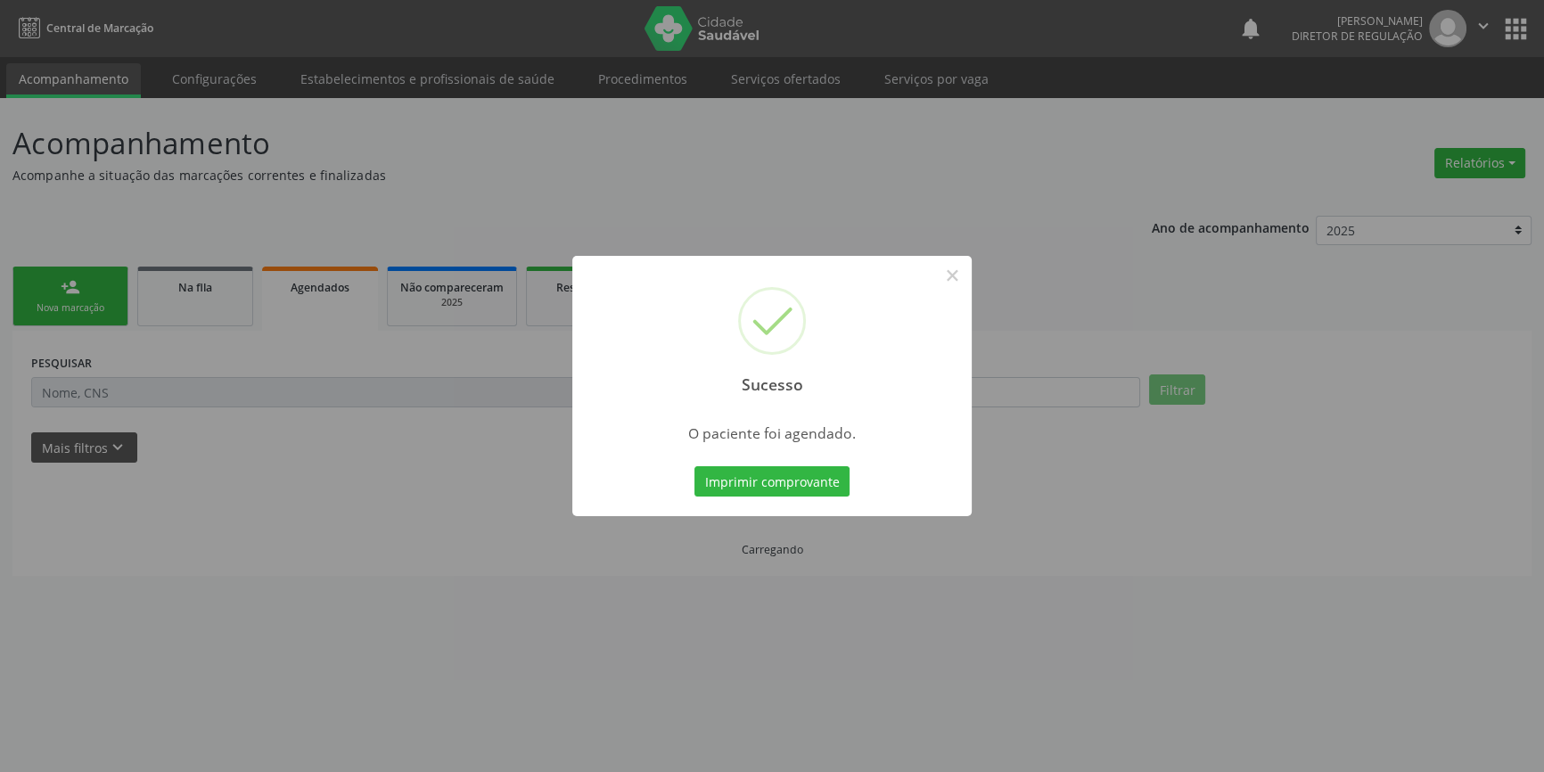
scroll to position [0, 0]
click at [779, 475] on button "Imprimir comprovante" at bounding box center [778, 481] width 155 height 30
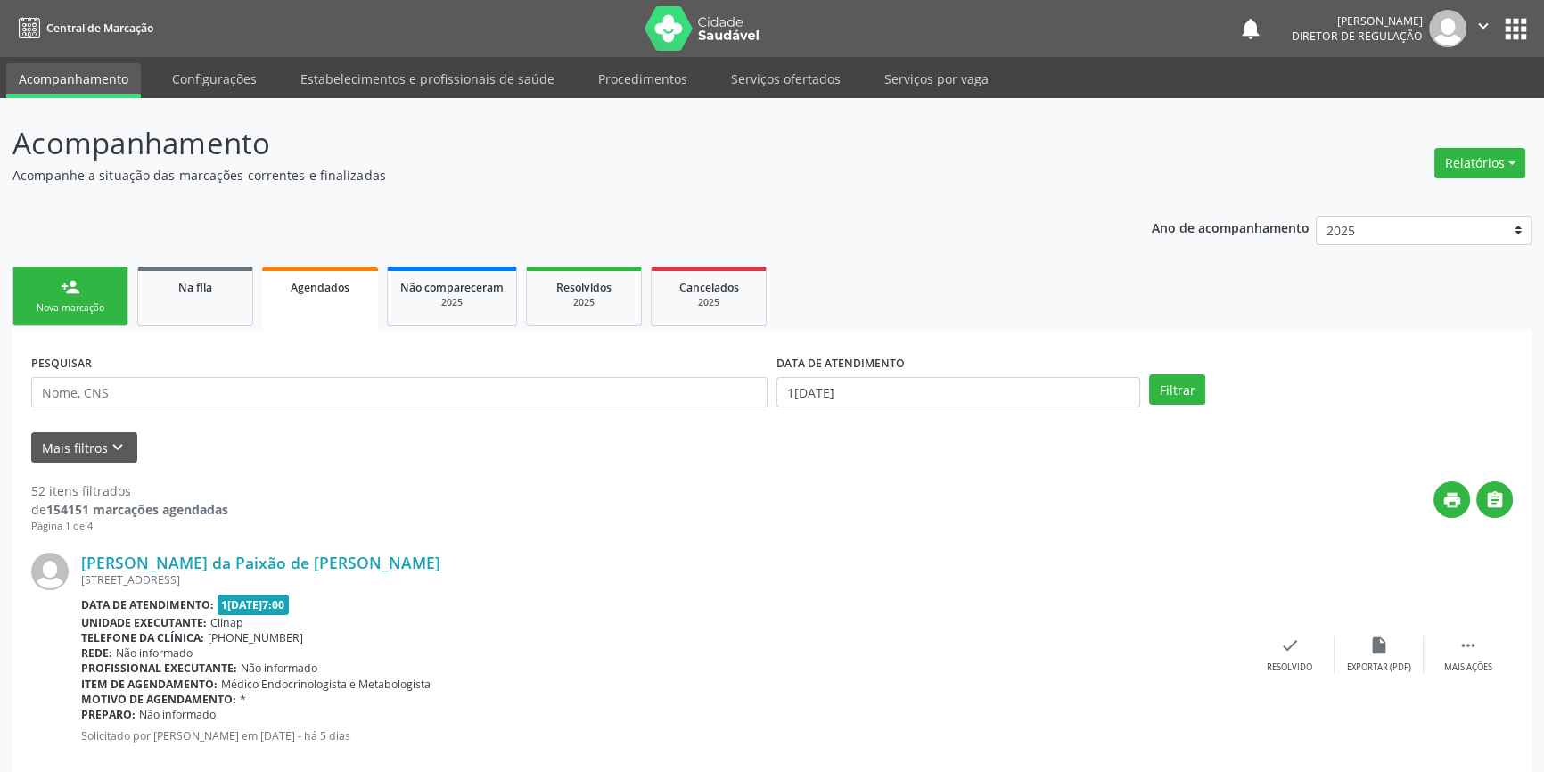
click at [199, 395] on div "Sucesso × O paciente foi agendado. Imprimir comprovante Cancel" at bounding box center [772, 386] width 1544 height 772
click at [166, 394] on div "Sucesso × O paciente foi agendado. Imprimir comprovante Cancel" at bounding box center [772, 386] width 1544 height 772
